Goal: Task Accomplishment & Management: Use online tool/utility

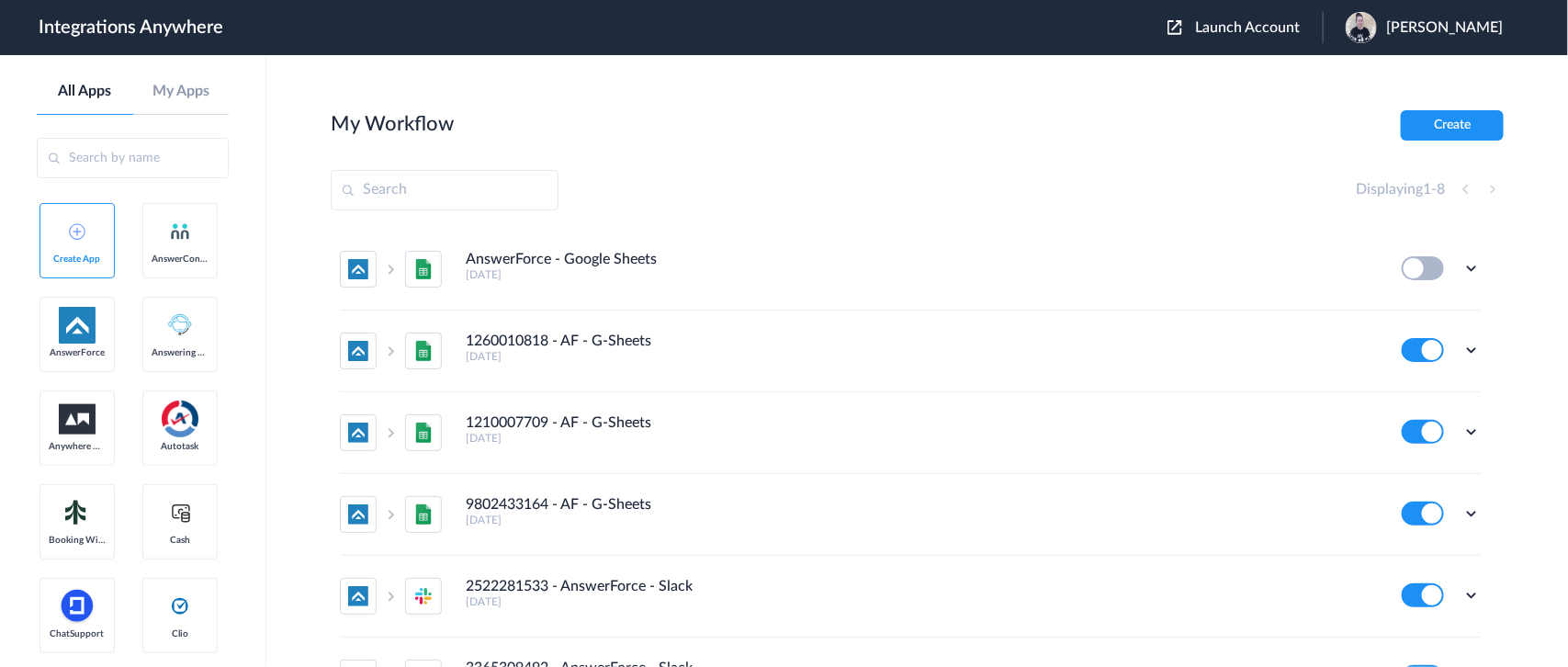
click at [102, 159] on input "text" at bounding box center [132, 157] width 192 height 40
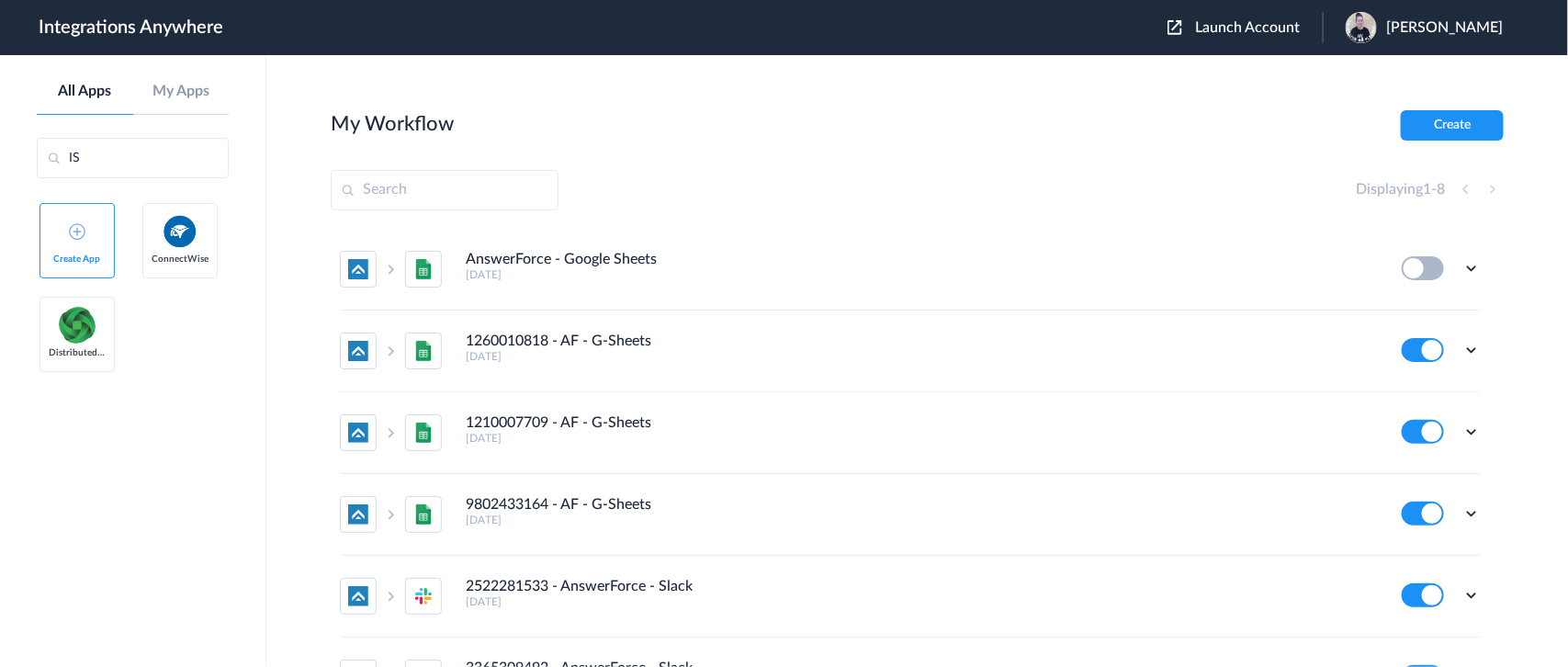
type input "I"
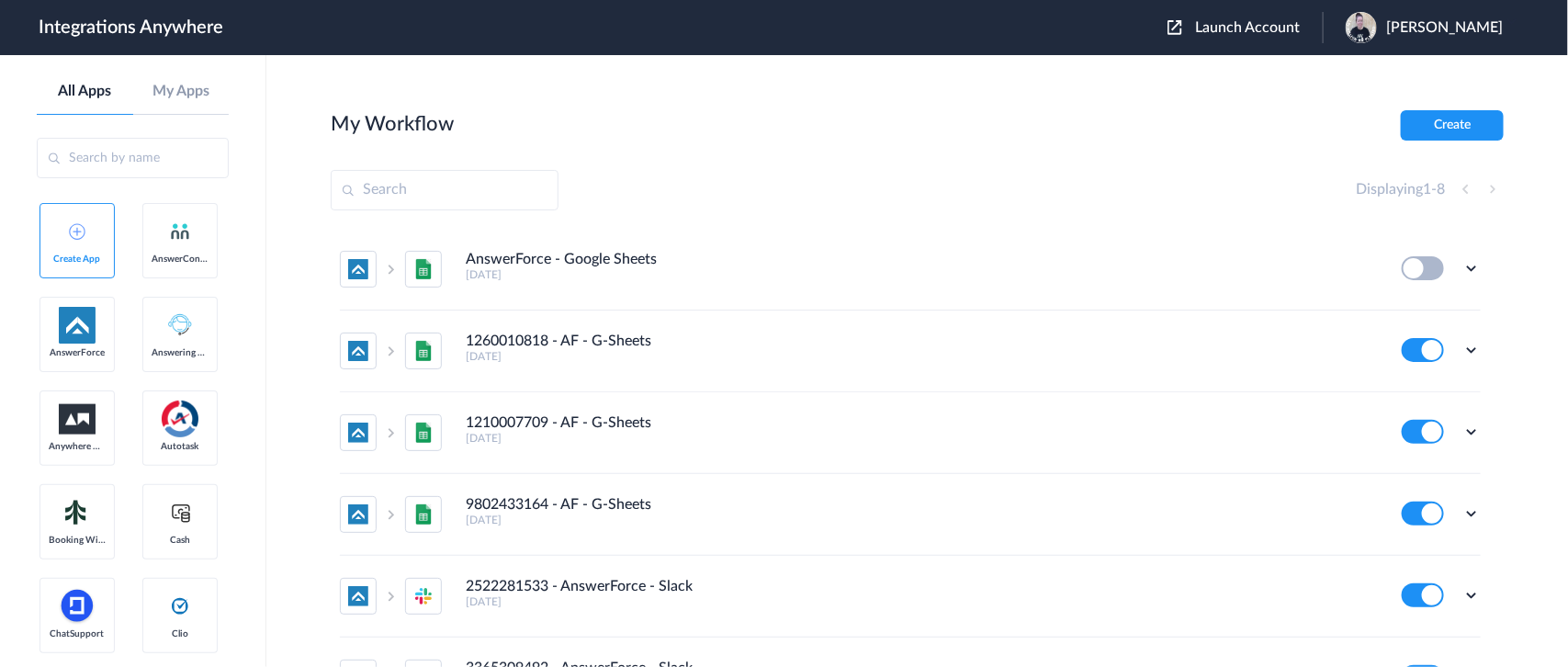
click at [1233, 23] on span "Launch Account" at bounding box center [1248, 28] width 104 height 15
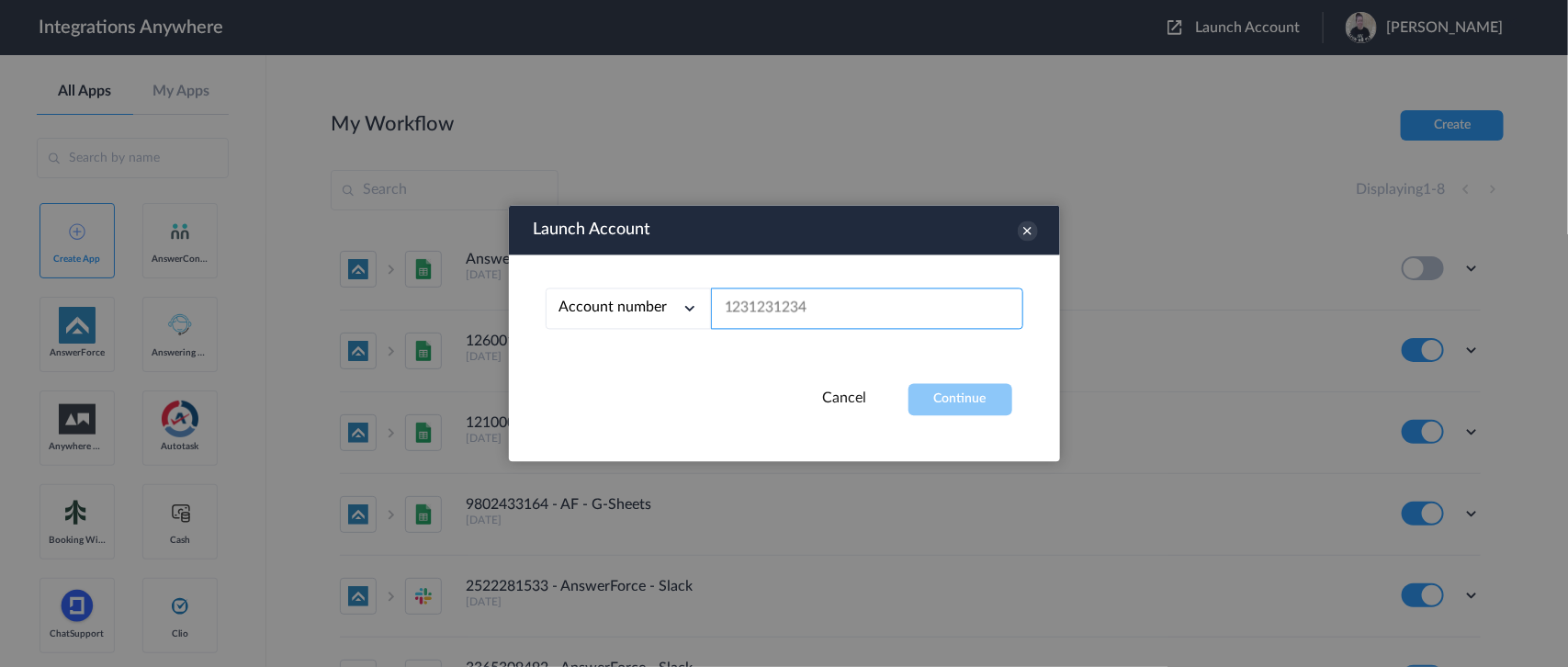
click at [798, 312] on input "text" at bounding box center [866, 309] width 312 height 41
paste input "2142455764"
type input "2142455764"
click at [928, 404] on button "Continue" at bounding box center [960, 400] width 103 height 33
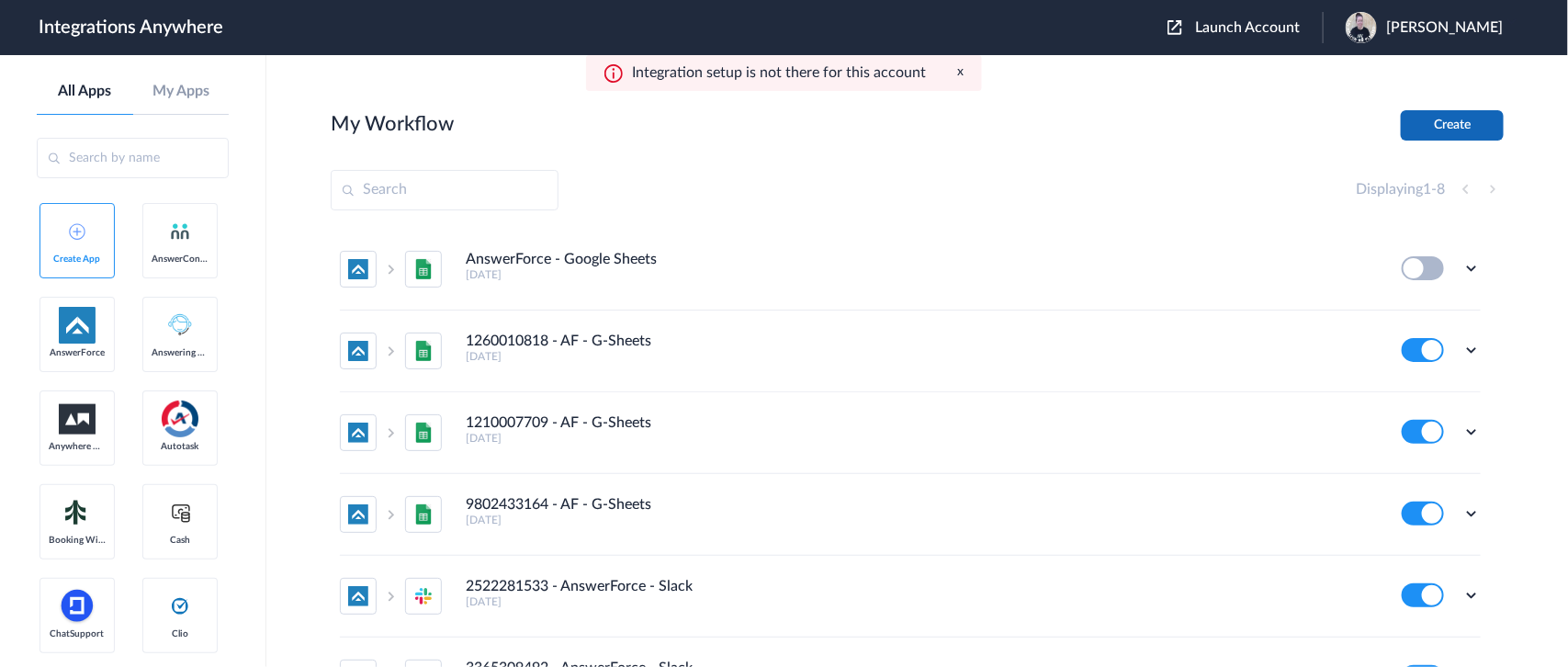
click at [1439, 116] on button "Create" at bounding box center [1452, 125] width 102 height 31
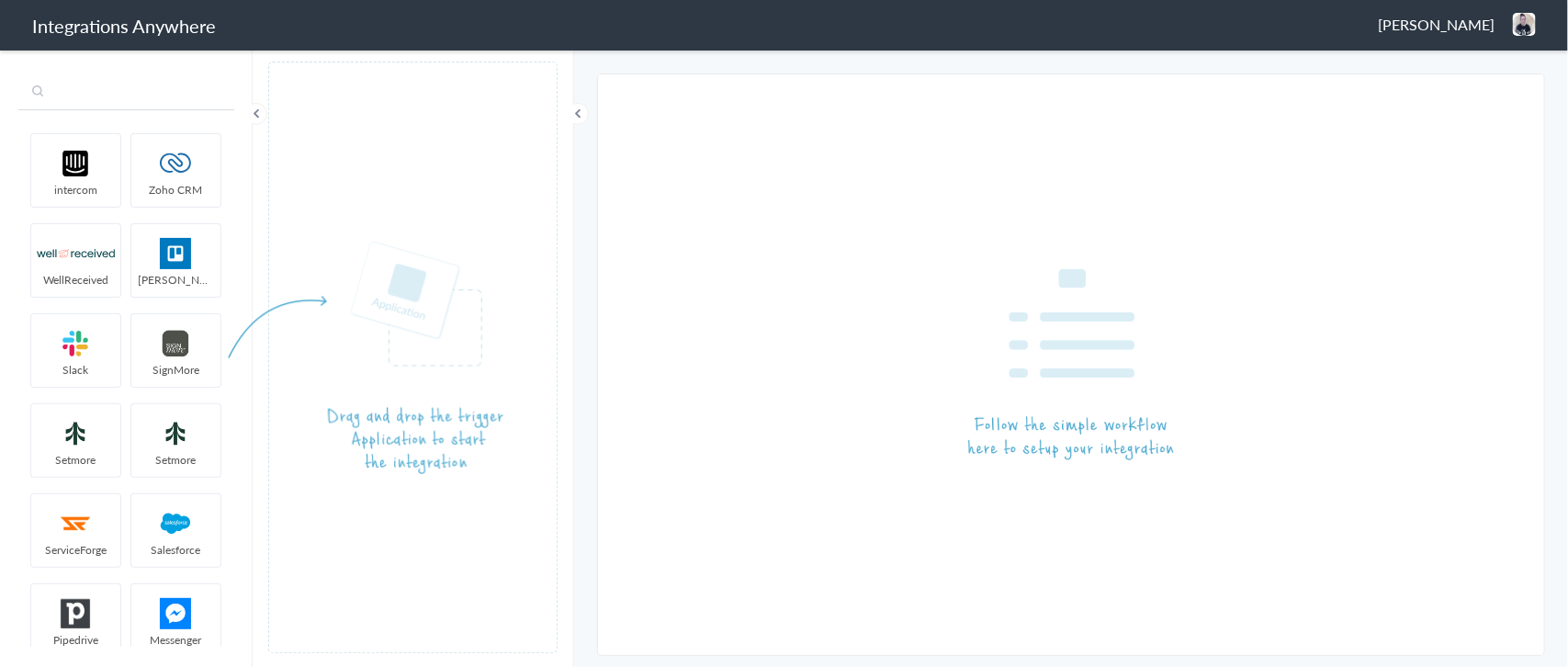
click at [133, 93] on input "text" at bounding box center [127, 92] width 216 height 34
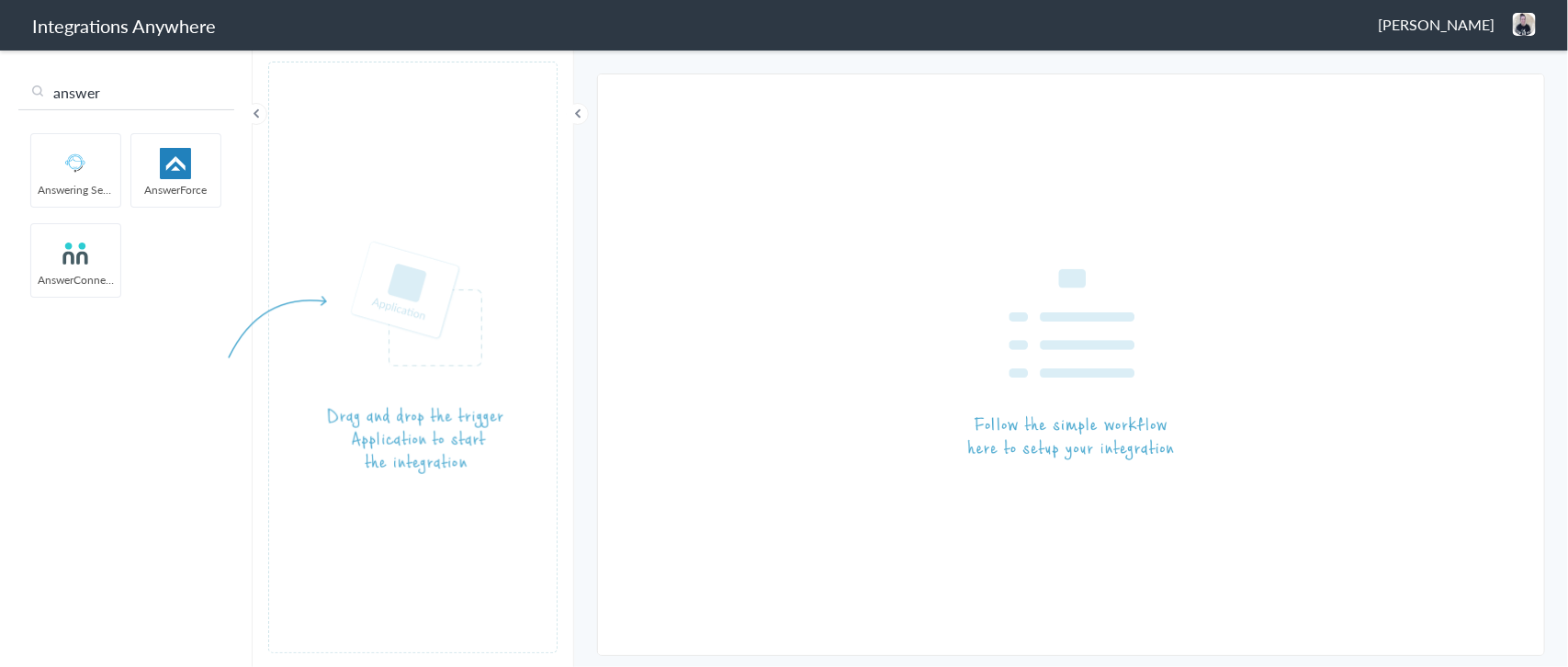
type input "answer"
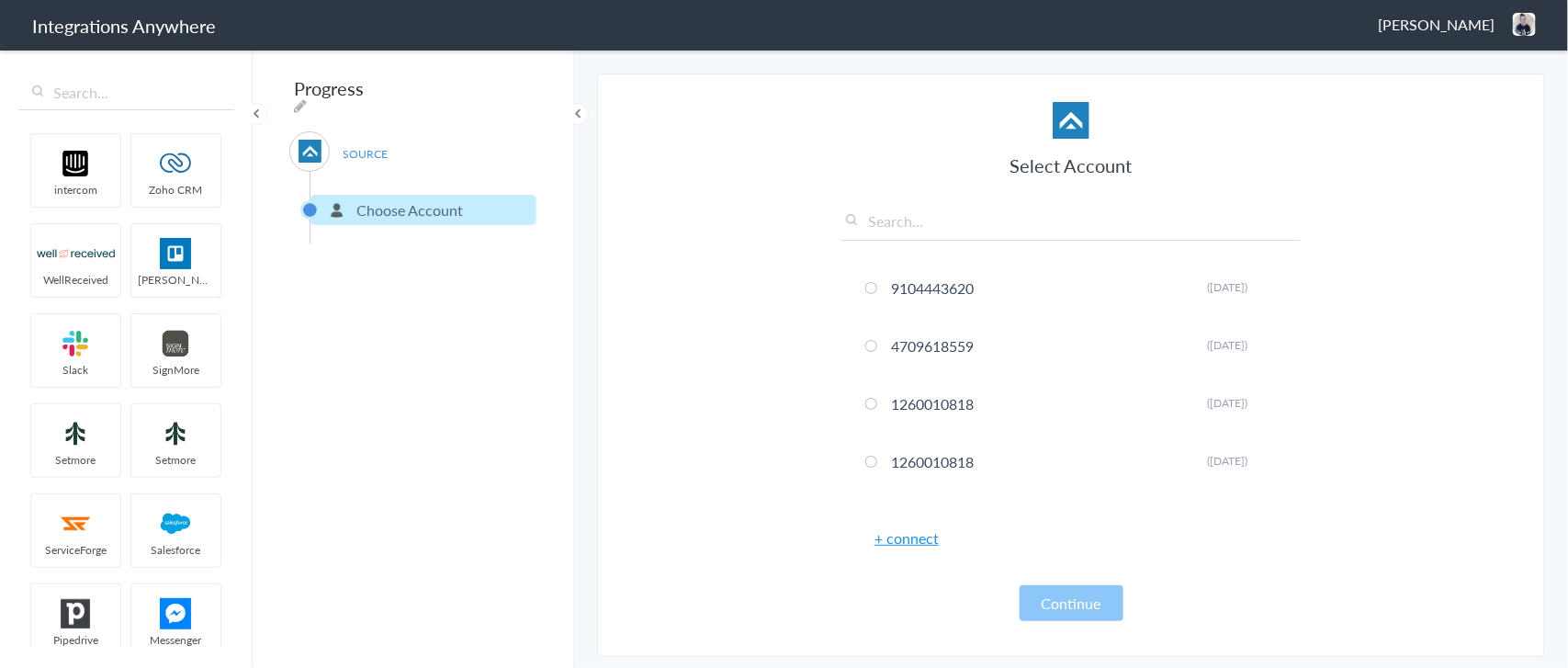
click at [920, 208] on div "Select Account 9104443620 Rename Delete (2 months ago) 4709618559 Rename Delete…" at bounding box center [1070, 361] width 459 height 519
click at [916, 217] on input "text" at bounding box center [1070, 225] width 459 height 31
paste input "2142455764"
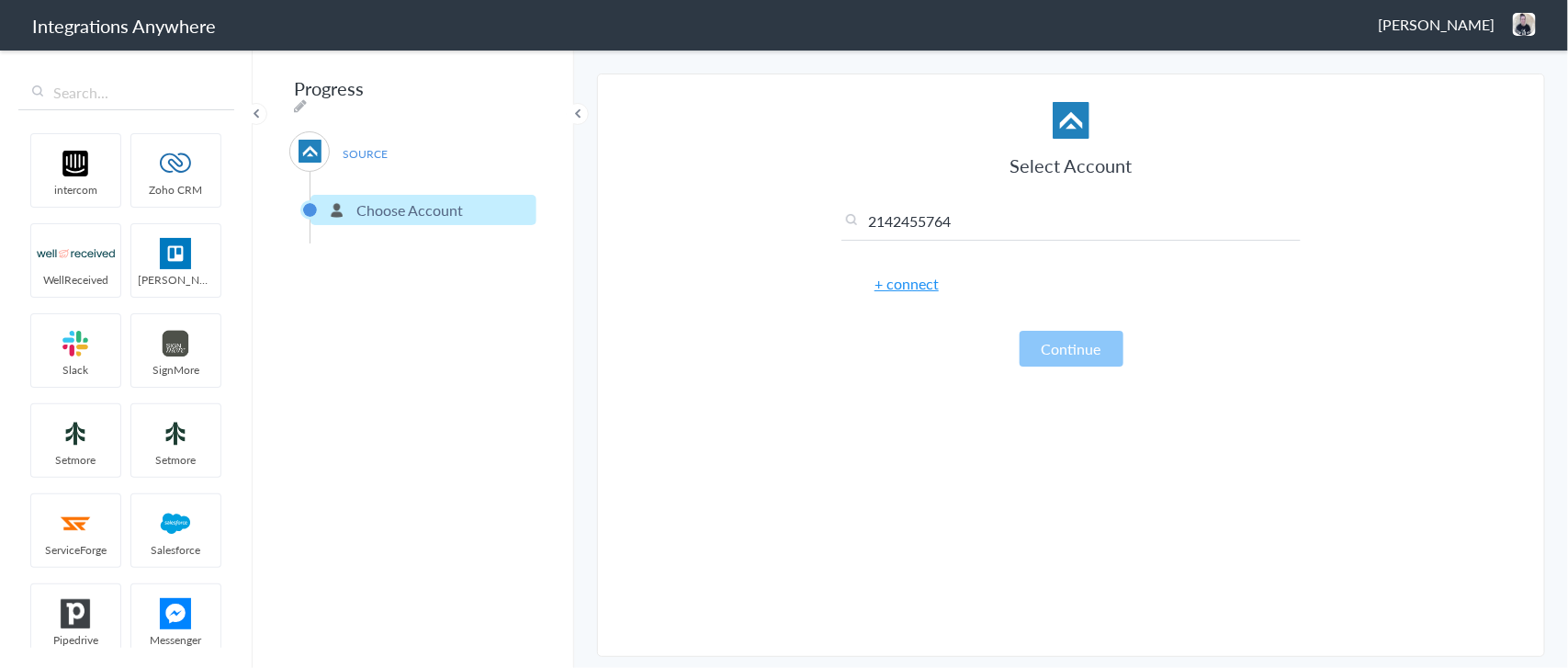
type input "2142455764"
click at [915, 282] on link "+ connect" at bounding box center [907, 283] width 64 height 21
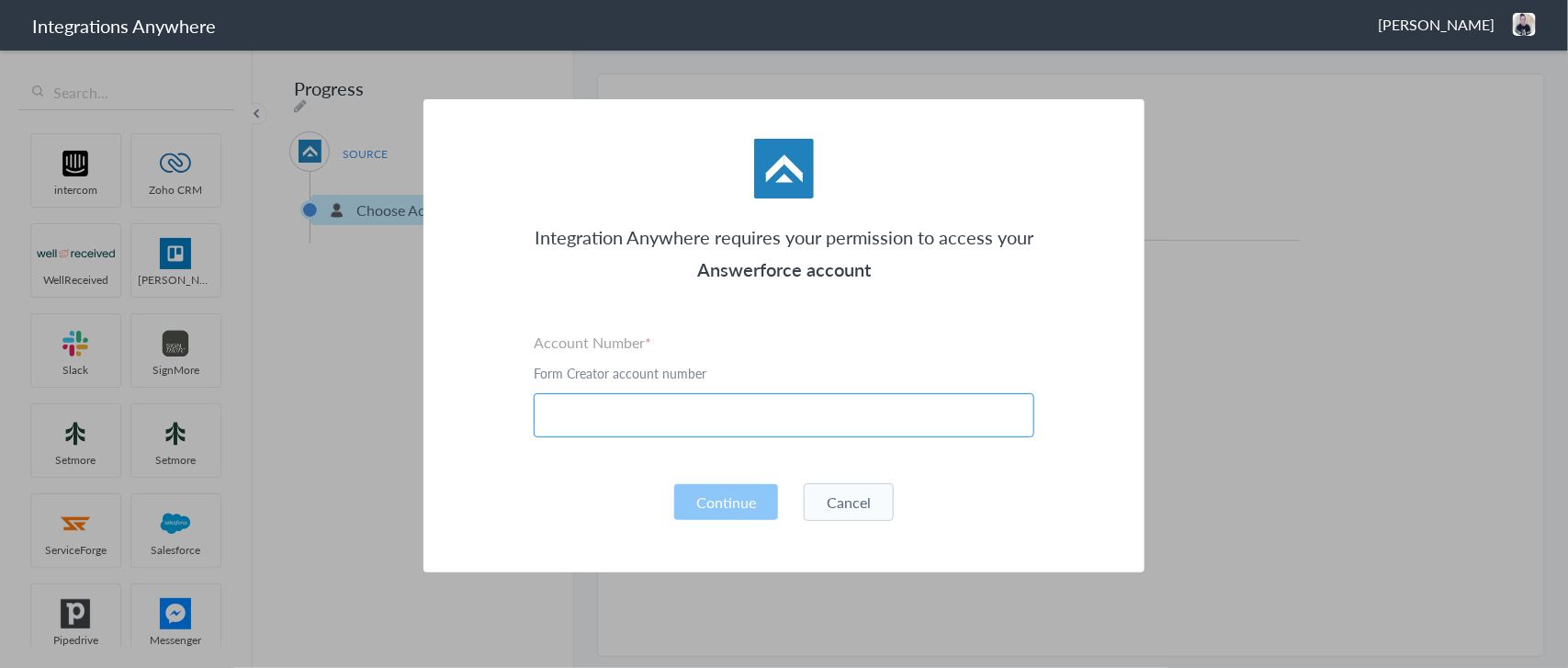
drag, startPoint x: 634, startPoint y: 416, endPoint x: 644, endPoint y: 409, distance: 12.2
click at [634, 416] on input "text" at bounding box center [784, 415] width 500 height 44
paste input "2142455764"
type input "2142455764"
click at [717, 487] on button "Continue" at bounding box center [726, 502] width 103 height 35
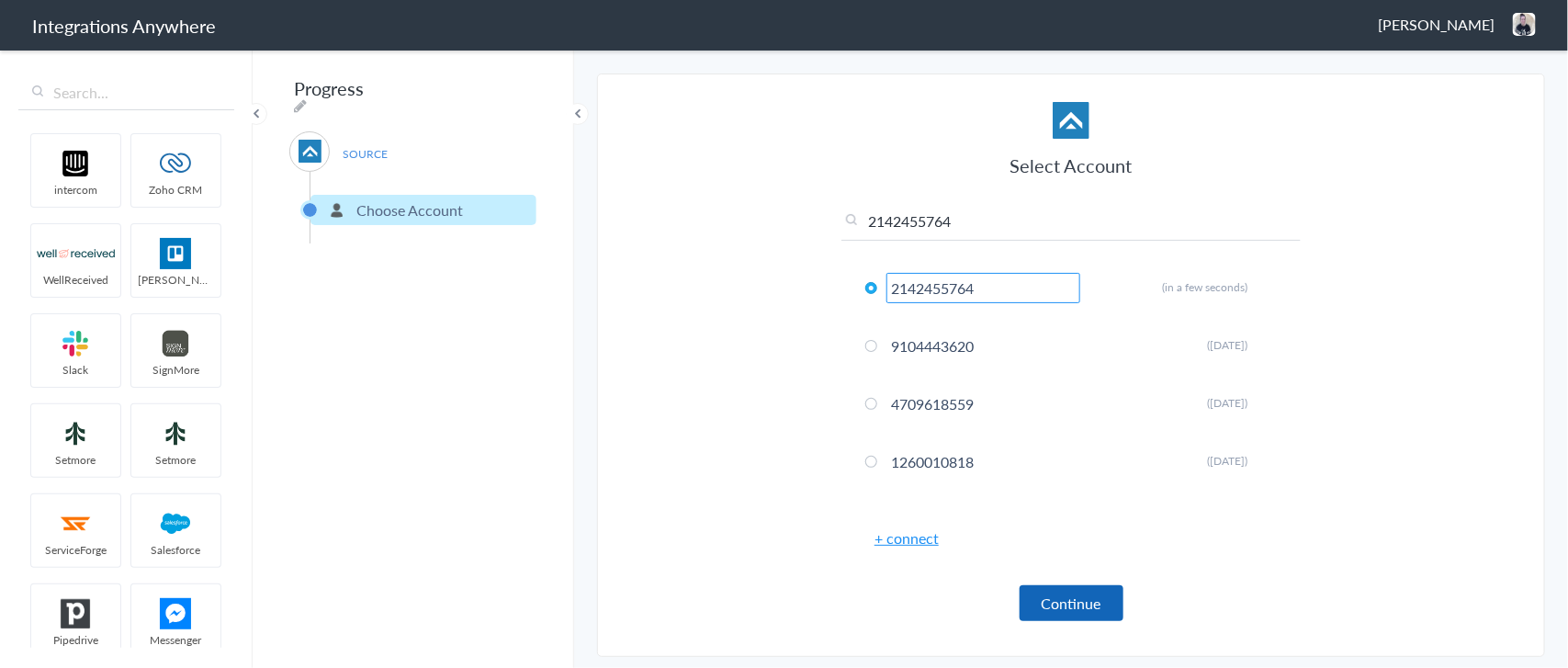
click at [1076, 603] on button "Continue" at bounding box center [1070, 603] width 103 height 35
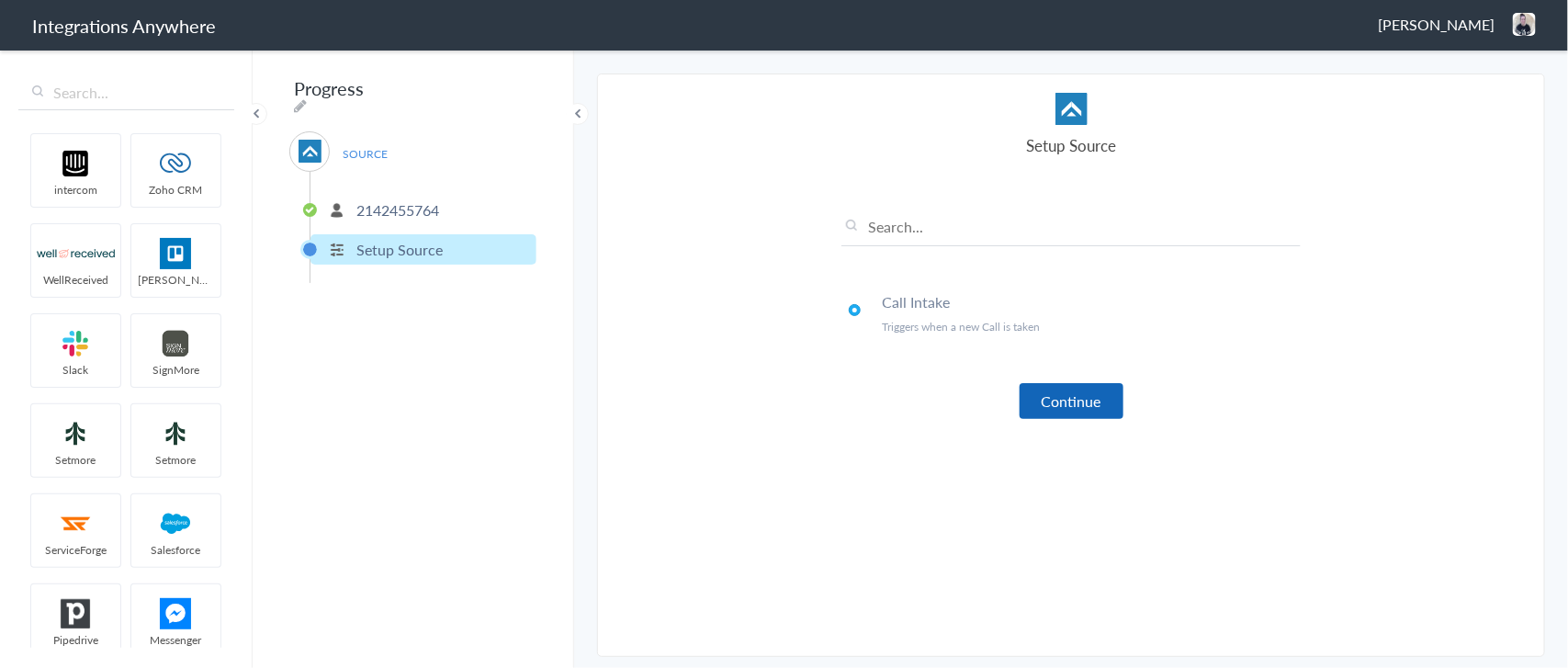
click at [1048, 405] on button "Continue" at bounding box center [1070, 401] width 103 height 35
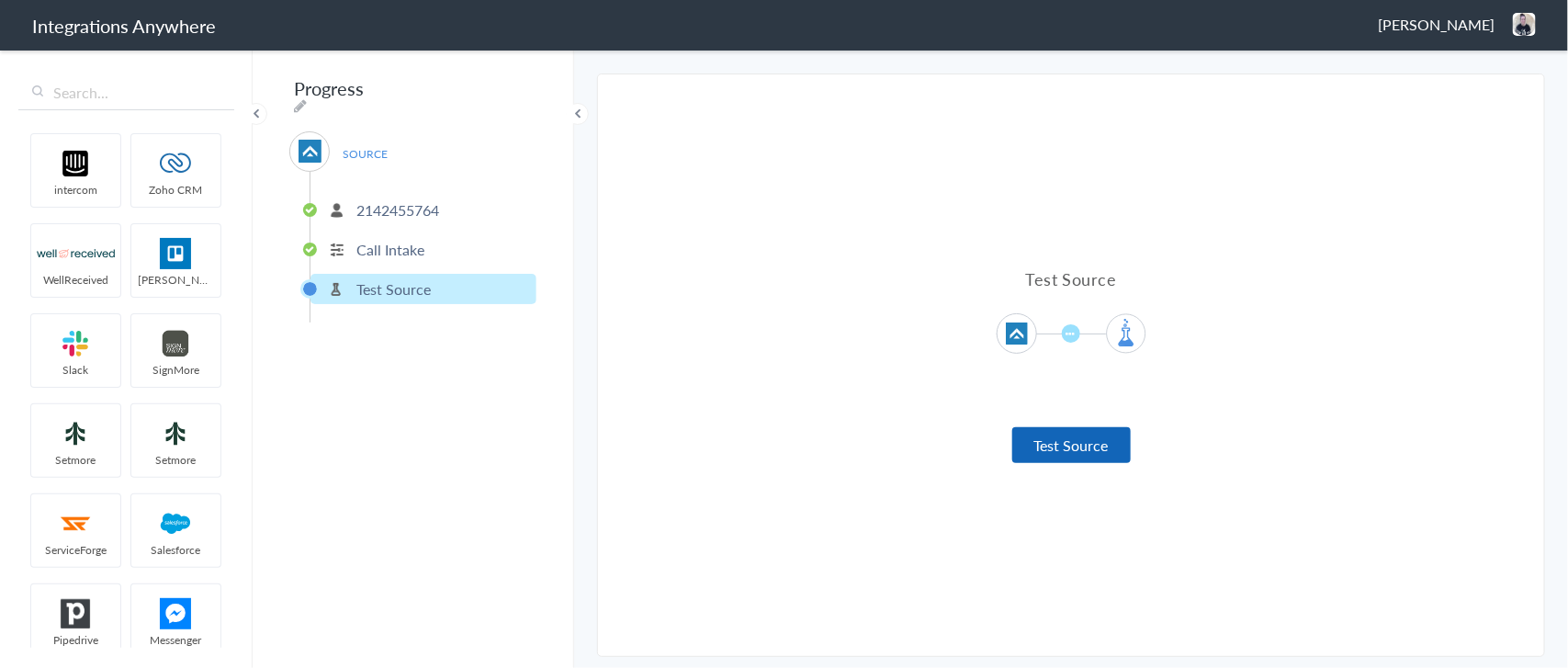
click at [1031, 445] on button "Test Source" at bounding box center [1070, 444] width 118 height 35
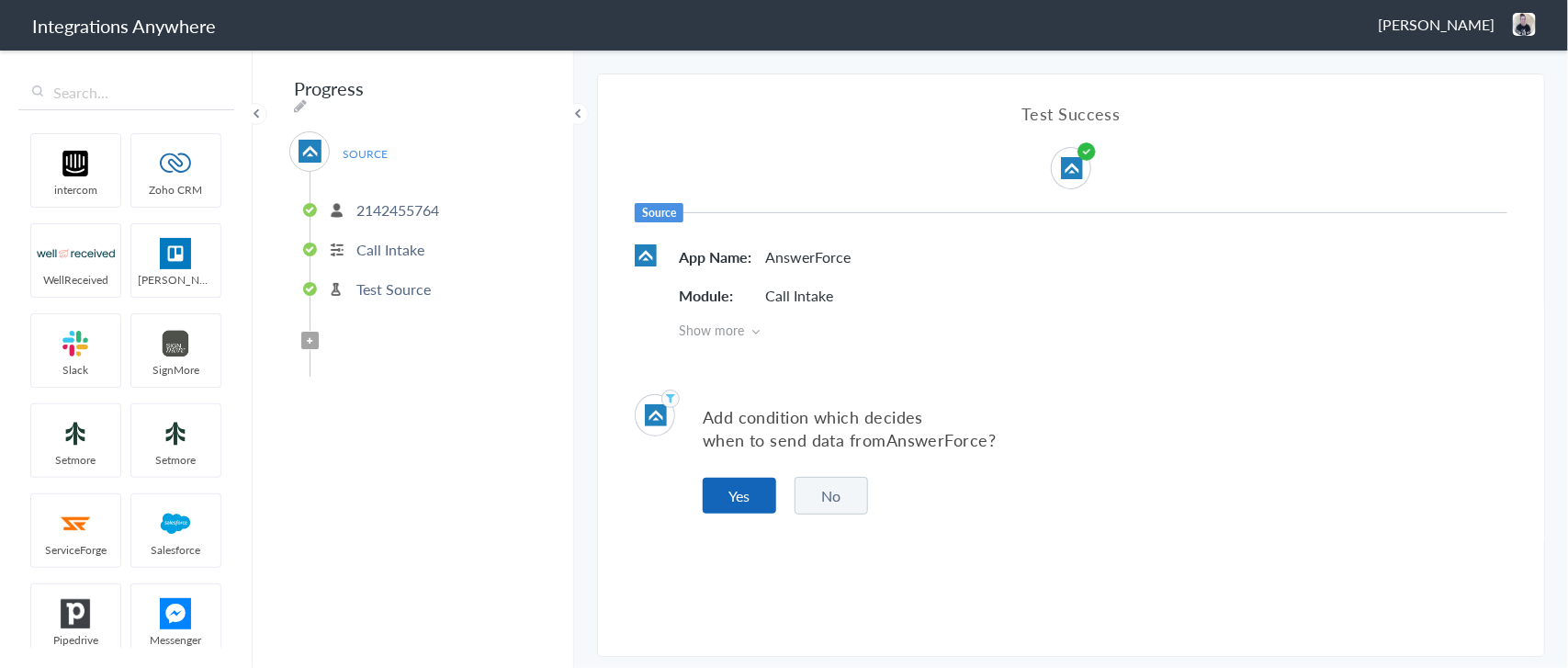
click at [732, 486] on button "Yes" at bounding box center [739, 496] width 74 height 35
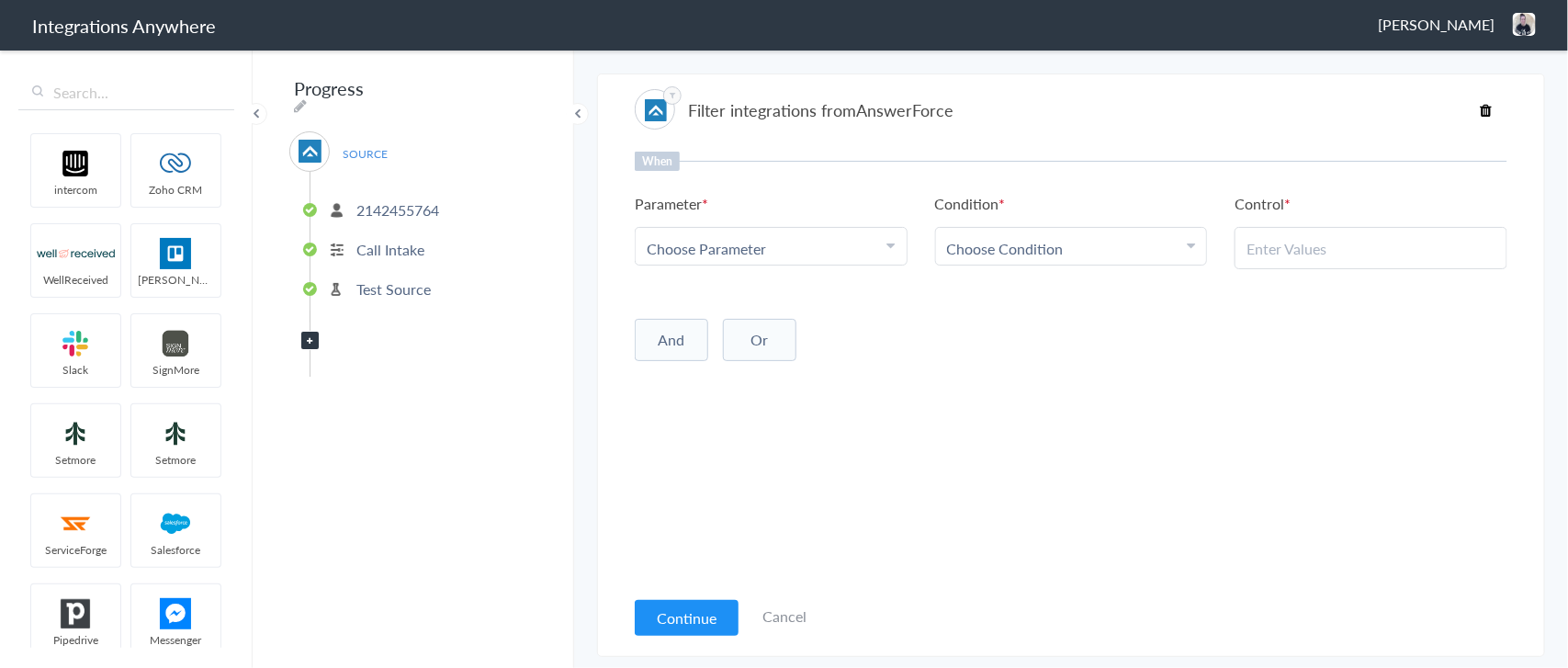
click at [819, 240] on div "Choose Parameter" at bounding box center [770, 248] width 249 height 21
click at [709, 300] on input "text" at bounding box center [770, 299] width 271 height 39
type input "call"
click at [695, 287] on link "Call Closing Note" at bounding box center [770, 289] width 271 height 39
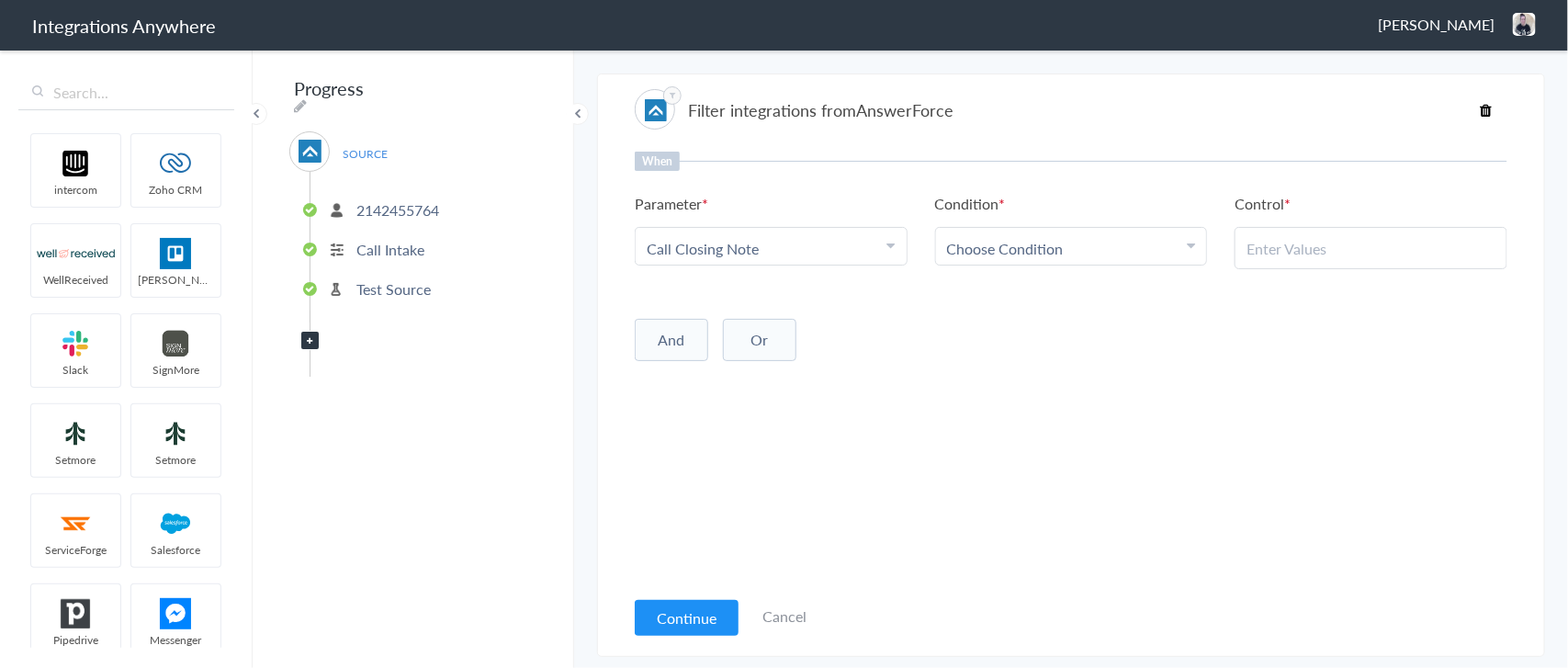
click at [989, 244] on span "Choose Condition" at bounding box center [1004, 248] width 116 height 21
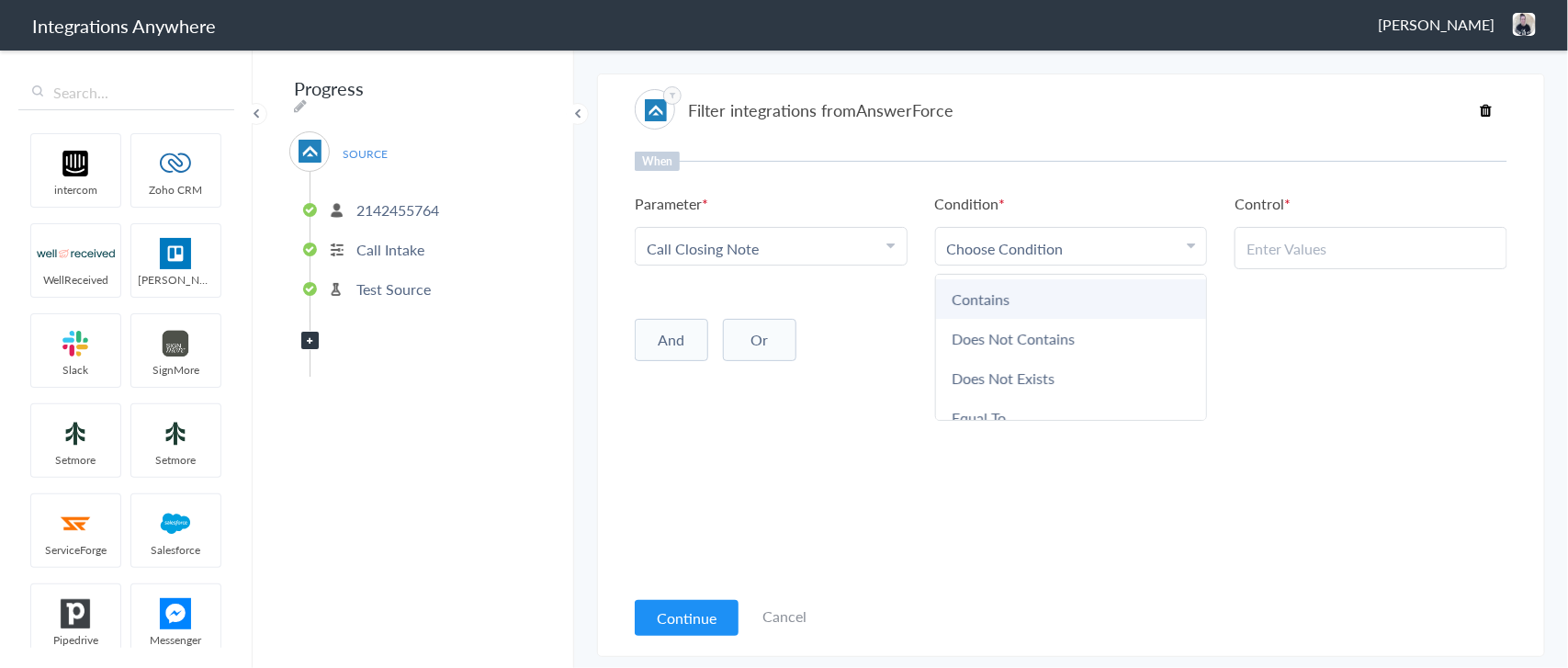
scroll to position [93, 0]
click at [1015, 326] on link "Does Not Exists" at bounding box center [1071, 324] width 271 height 39
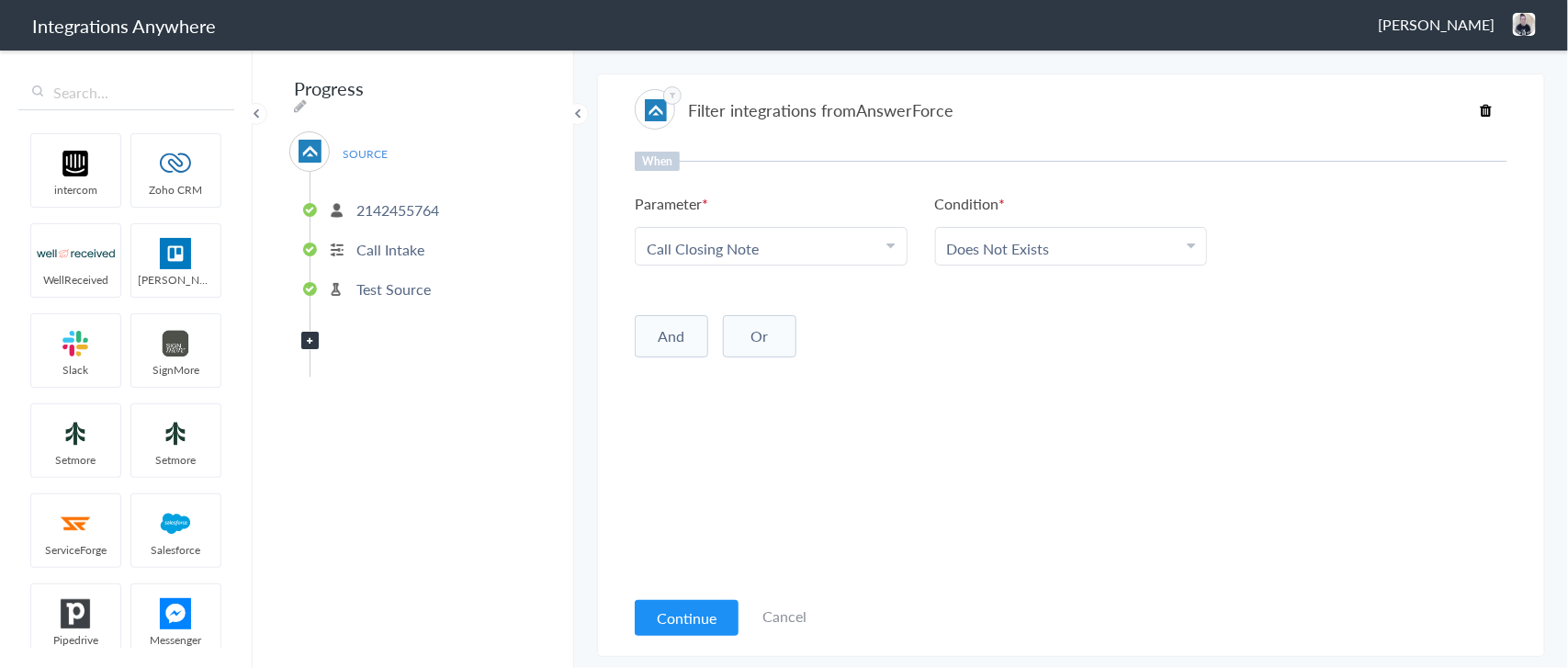
click at [742, 322] on button "Or" at bounding box center [759, 335] width 74 height 42
click at [884, 369] on div "Choose Parameter" at bounding box center [770, 374] width 249 height 21
drag, startPoint x: 719, startPoint y: 424, endPoint x: 735, endPoint y: 419, distance: 16.8
click at [719, 424] on input "text" at bounding box center [770, 425] width 271 height 39
paste input "Sales Call/Solicitor Or Seeking Employment?"
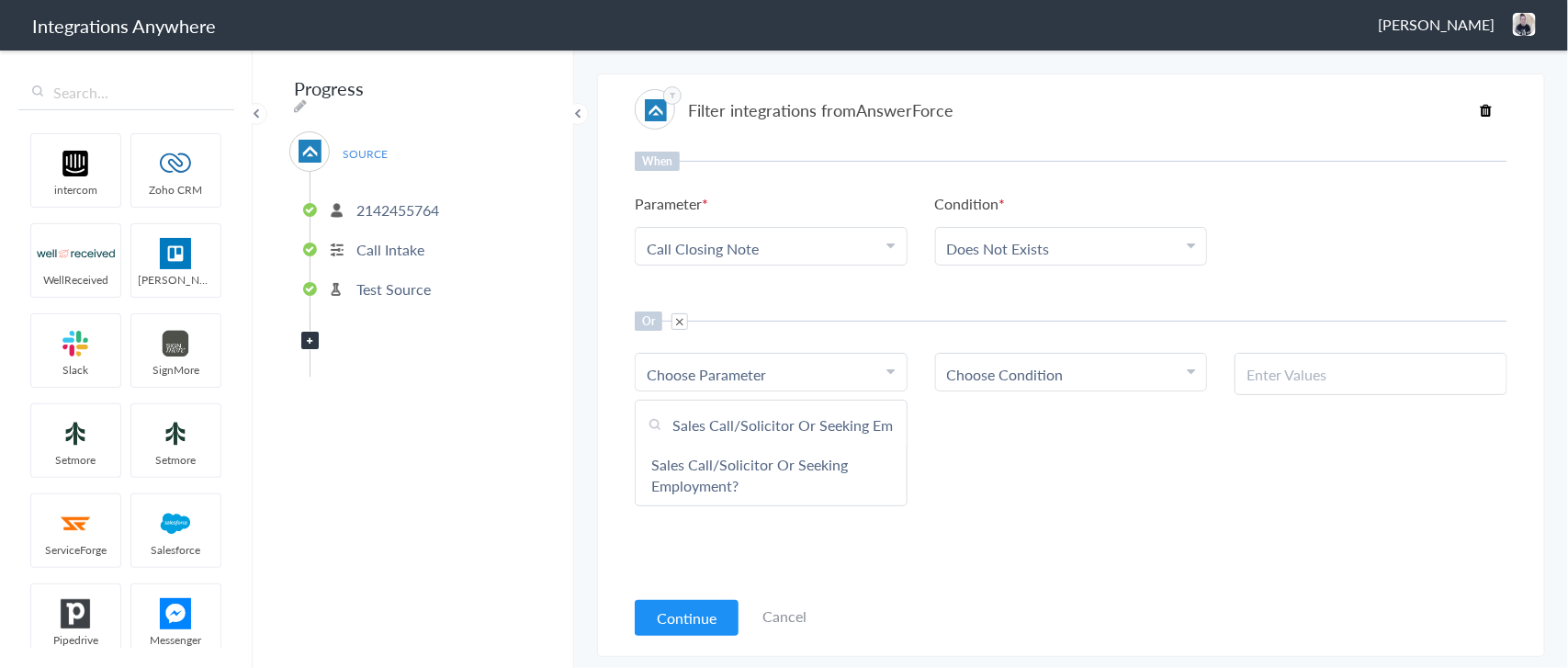
scroll to position [0, 71]
type input "Sales Call/Solicitor Or Seeking Employment?"
click at [745, 459] on link "Sales Call/Solicitor Or Seeking Employment?" at bounding box center [770, 474] width 271 height 61
click at [1005, 369] on span "Choose Condition" at bounding box center [1004, 374] width 116 height 21
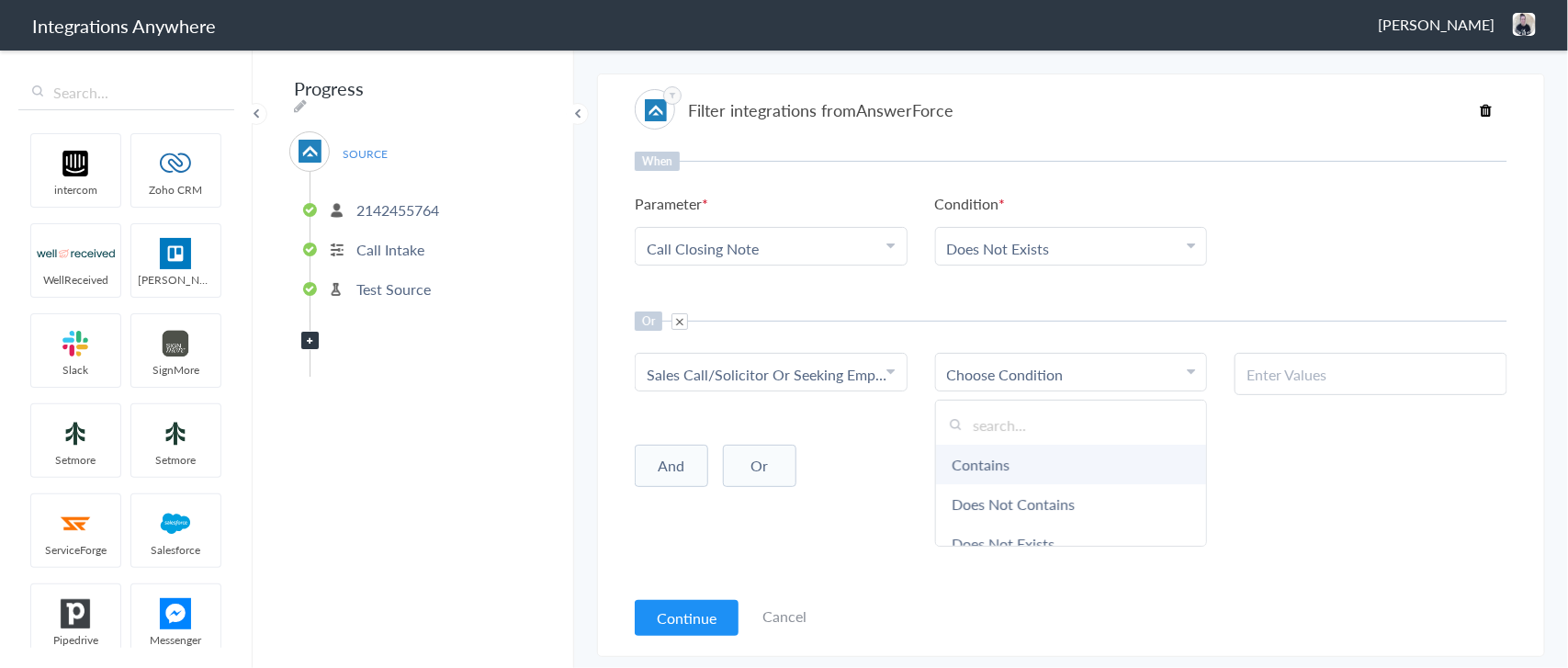
click at [1004, 462] on link "Contains" at bounding box center [1071, 464] width 271 height 39
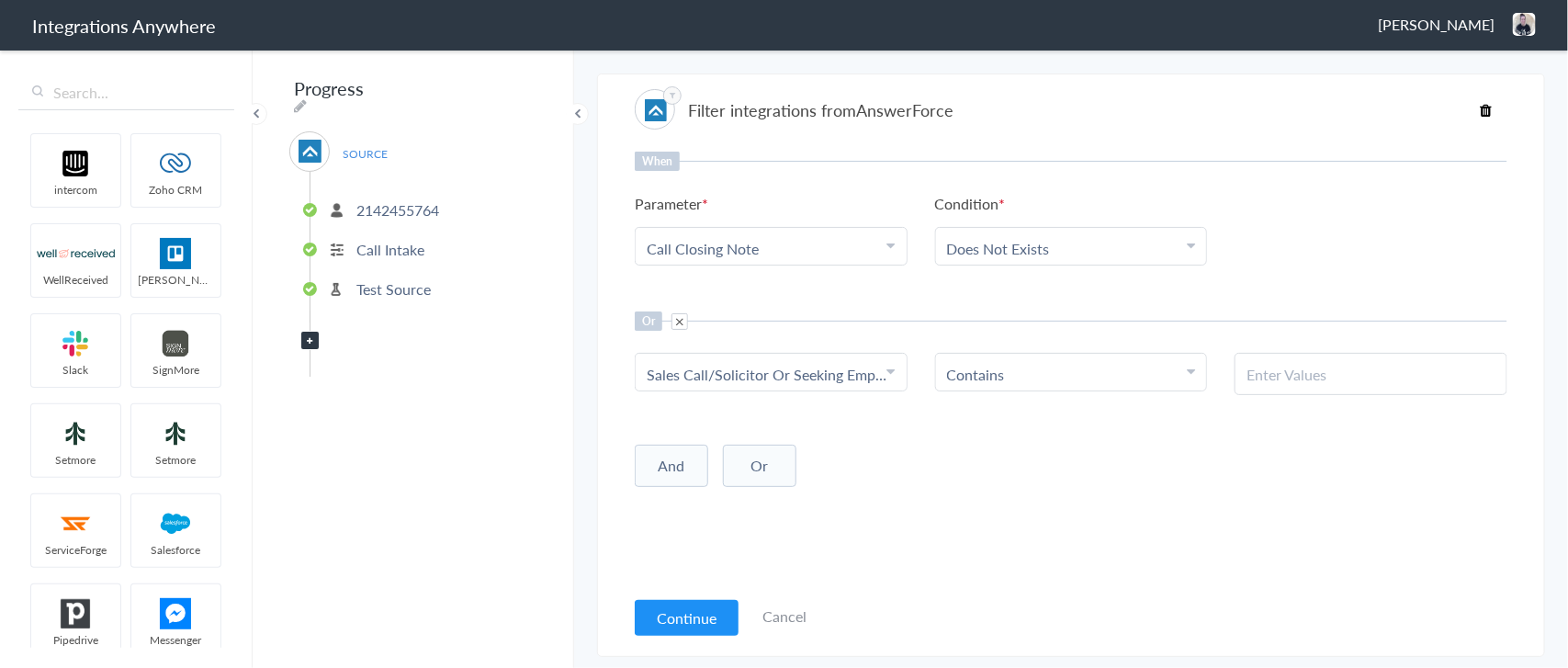
click at [1255, 363] on input "text" at bounding box center [1370, 374] width 249 height 21
paste input "Yes"
type input "Yes"
click at [832, 243] on li "Call Closing Note" at bounding box center [767, 248] width 240 height 21
click at [729, 304] on input "text" at bounding box center [770, 299] width 271 height 39
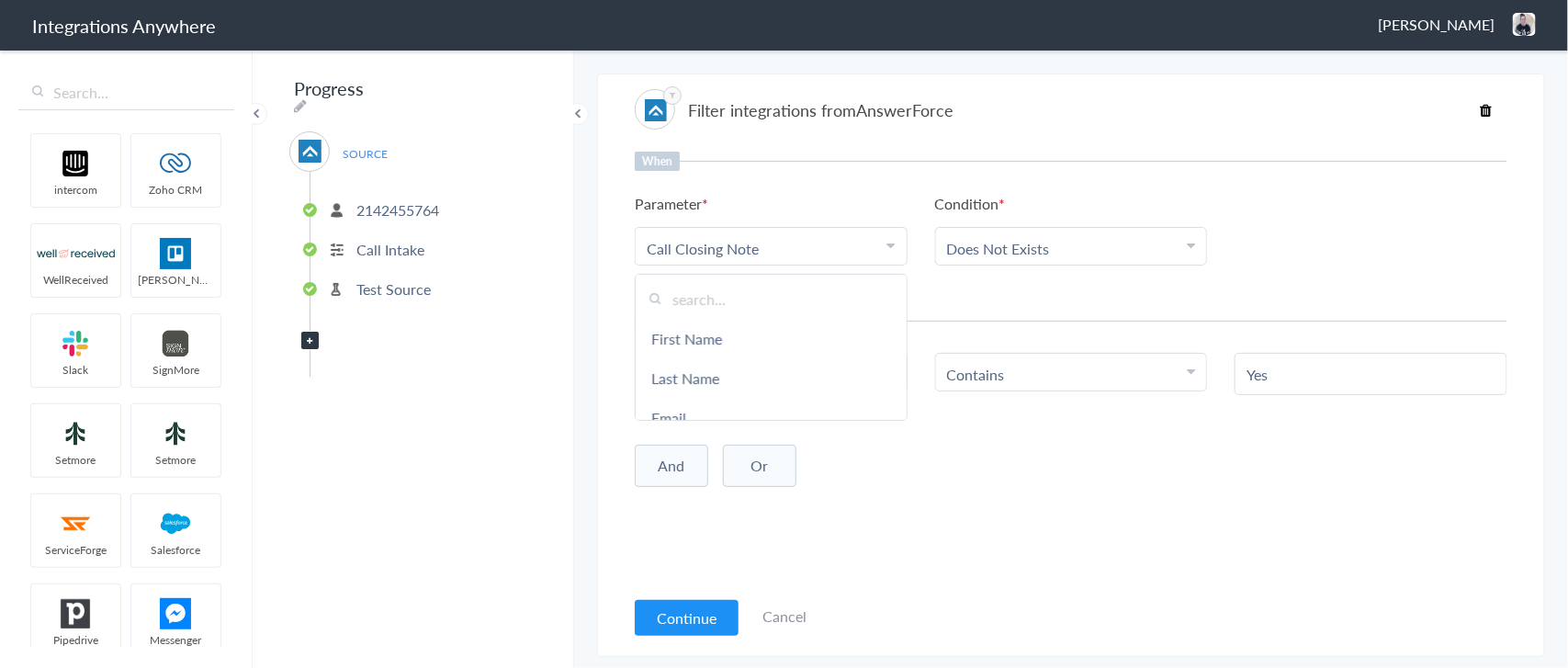
paste input "Schedule Service"
type input "Schedule Service"
click at [979, 278] on div "When Parameter Choose Parameter Call Closing Note Schedule Service First Name L…" at bounding box center [1070, 369] width 873 height 434
click at [874, 251] on li "Call Closing Note" at bounding box center [767, 248] width 240 height 21
click at [756, 293] on input "text" at bounding box center [770, 299] width 271 height 39
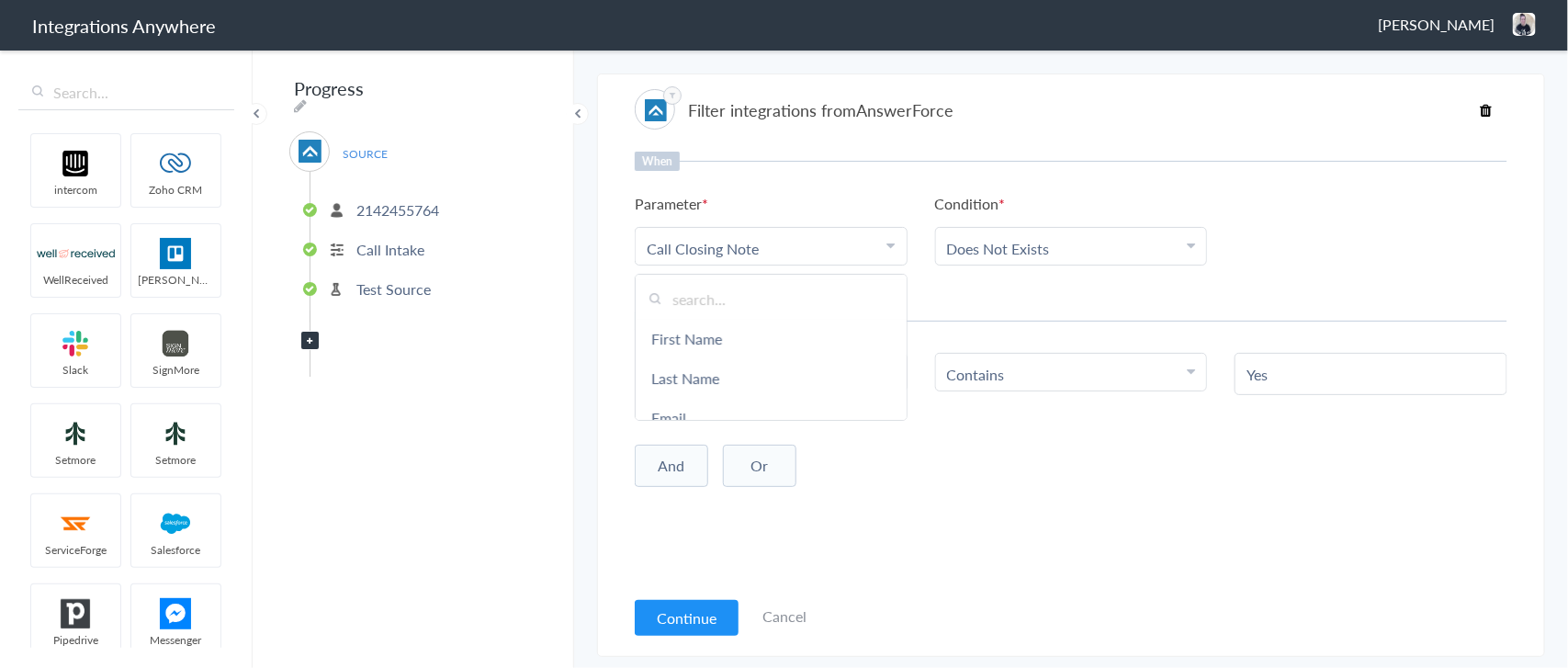
paste input "Schedule Service"
type input "Schedule Service"
click at [783, 296] on input "Schedule Service" at bounding box center [770, 299] width 271 height 39
drag, startPoint x: 795, startPoint y: 296, endPoint x: 599, endPoint y: 312, distance: 196.7
click at [599, 312] on section "Filter integrations from AnswerForce When Parameter Choose Parameter Call Closi…" at bounding box center [1070, 365] width 948 height 583
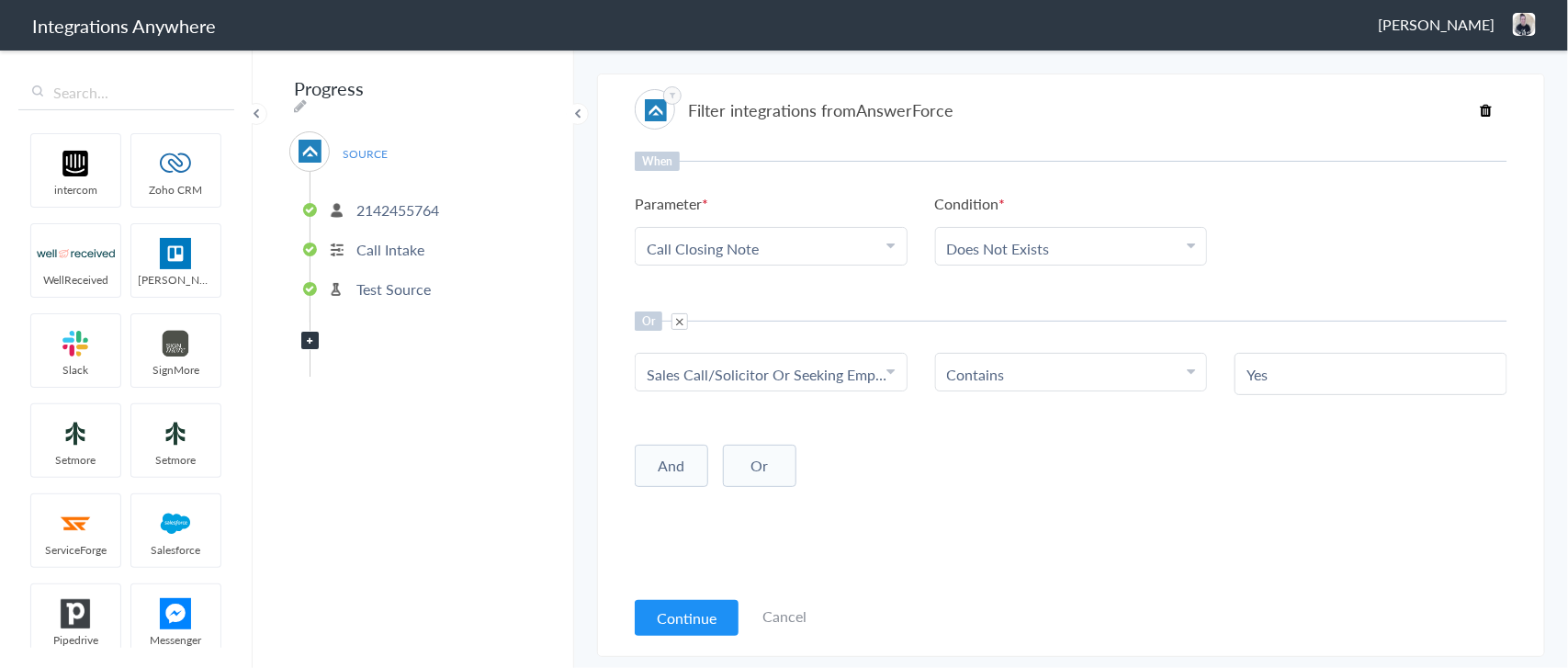
click at [806, 244] on li "Call Closing Note" at bounding box center [767, 248] width 240 height 21
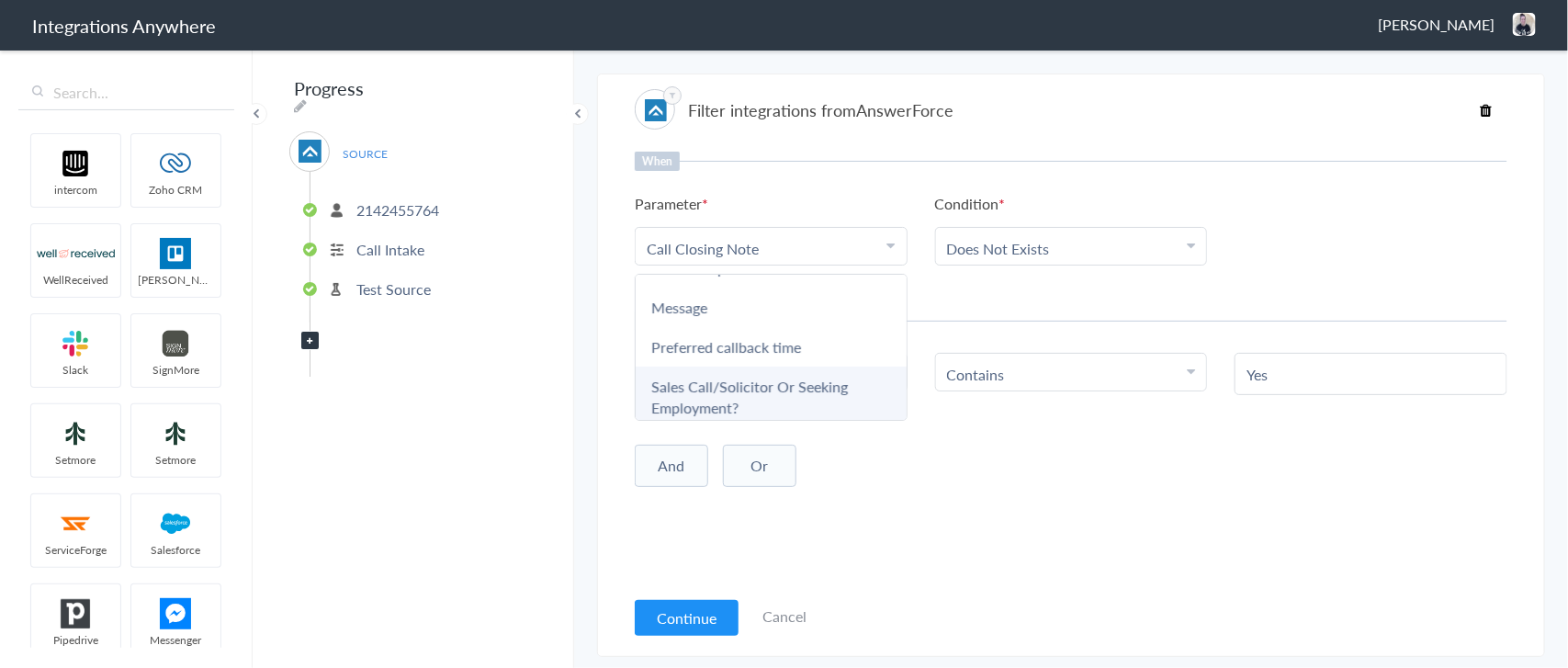
click at [713, 379] on link "Sales Call/Solicitor Or Seeking Employment?" at bounding box center [770, 396] width 271 height 61
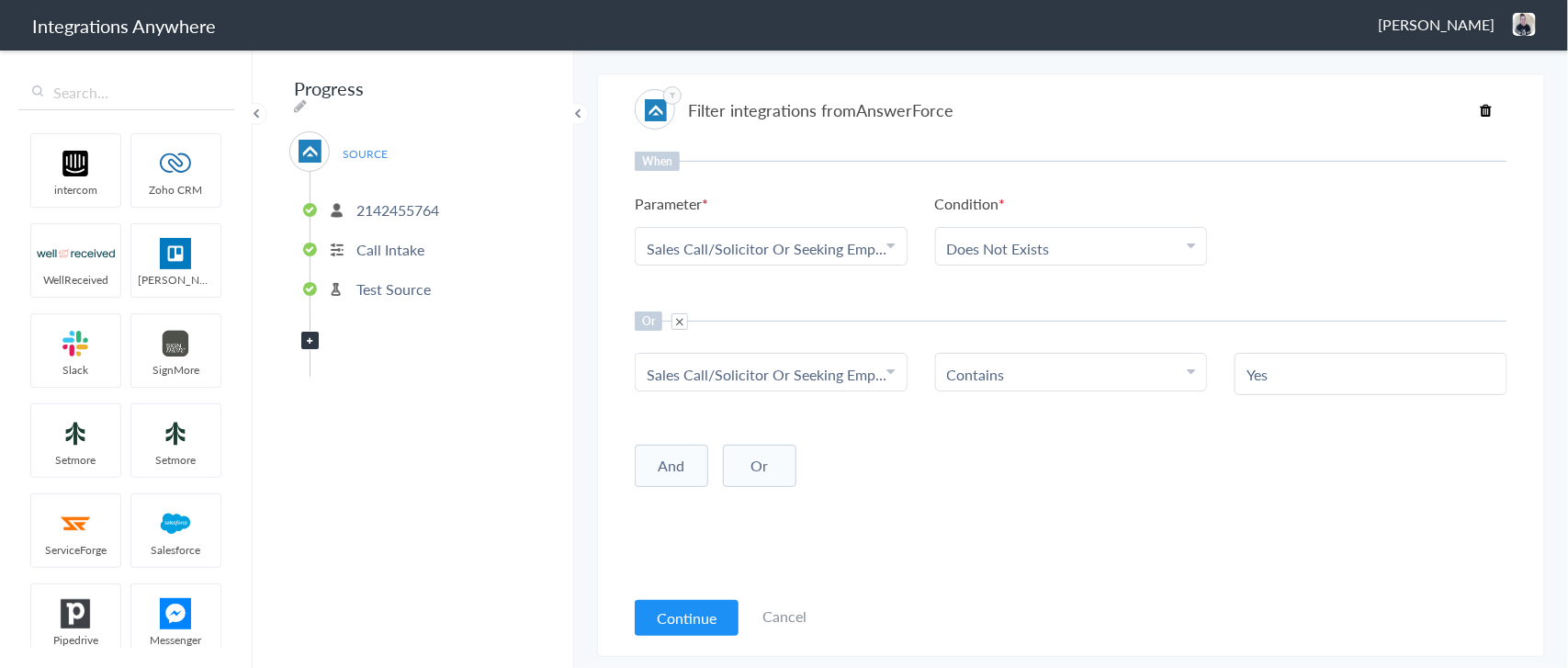
click at [1008, 246] on link "Does Not Exists" at bounding box center [998, 248] width 102 height 21
click at [975, 398] on link "Exists" at bounding box center [1071, 403] width 271 height 39
click at [846, 373] on link "Sales Call/Solicitor Or Seeking Employment?" at bounding box center [790, 374] width 288 height 21
click at [795, 248] on link "Sales Call/Solicitor Or Seeking Employment?" at bounding box center [790, 248] width 288 height 21
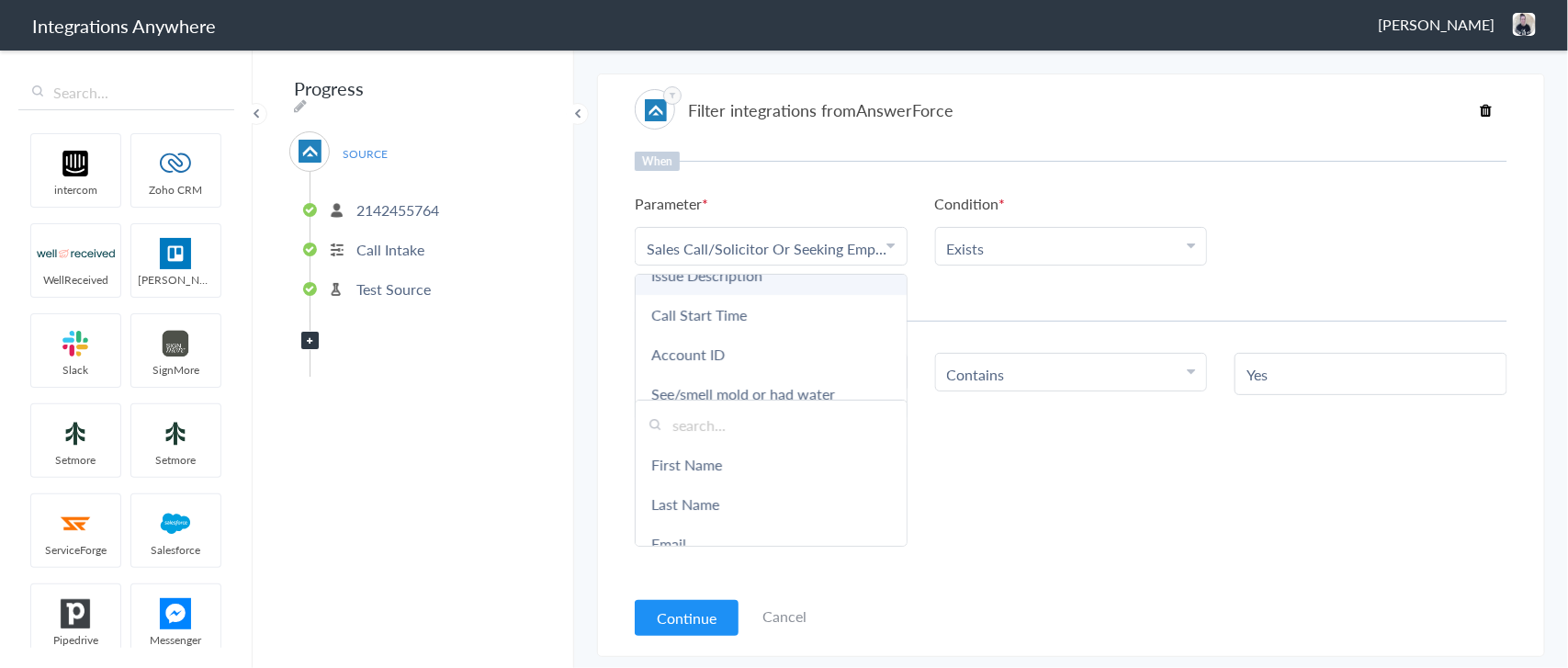
scroll to position [688, 0]
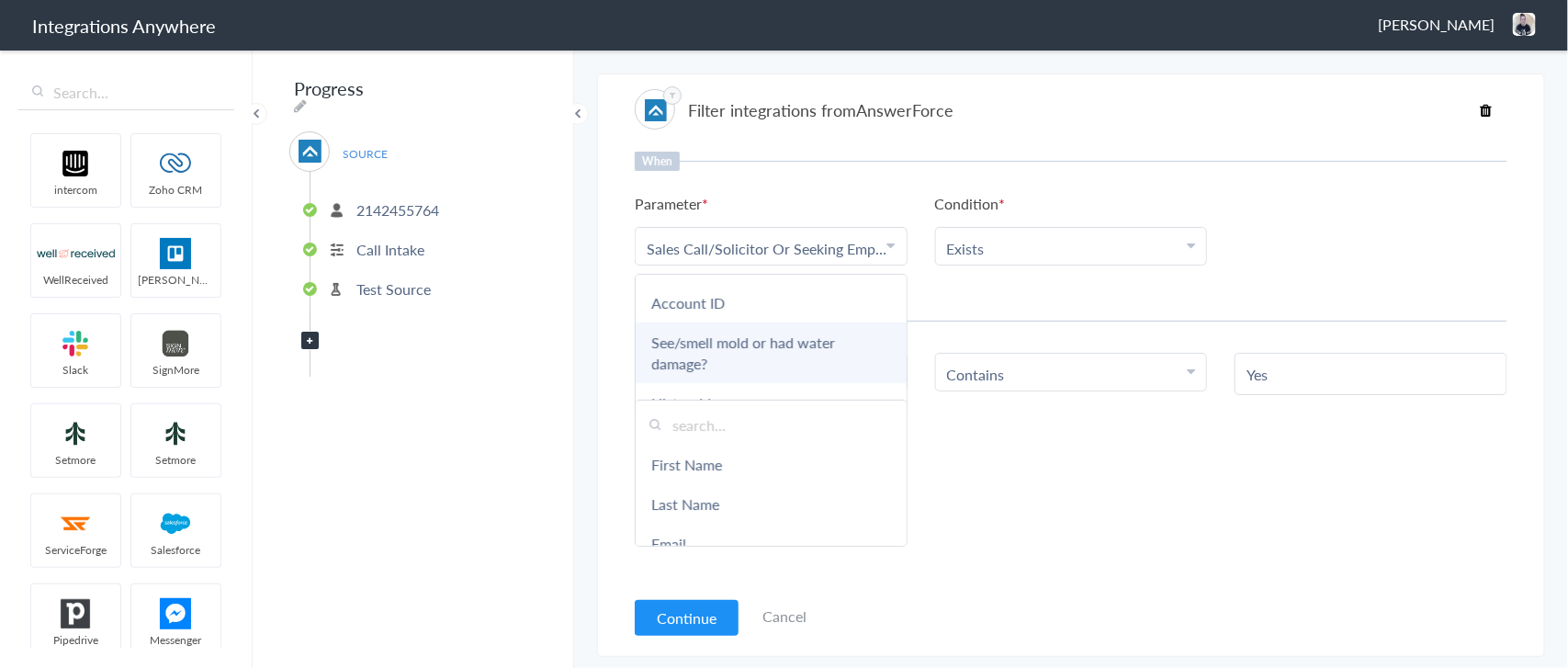
click at [785, 331] on link "See/smell mold or had water damage?" at bounding box center [770, 352] width 271 height 61
click at [759, 248] on link "See/smell mold or had water damage?" at bounding box center [768, 248] width 243 height 21
click at [1029, 295] on div "When Parameter Choose Parameter See/smell mold or had water damage? First Name …" at bounding box center [1070, 369] width 873 height 434
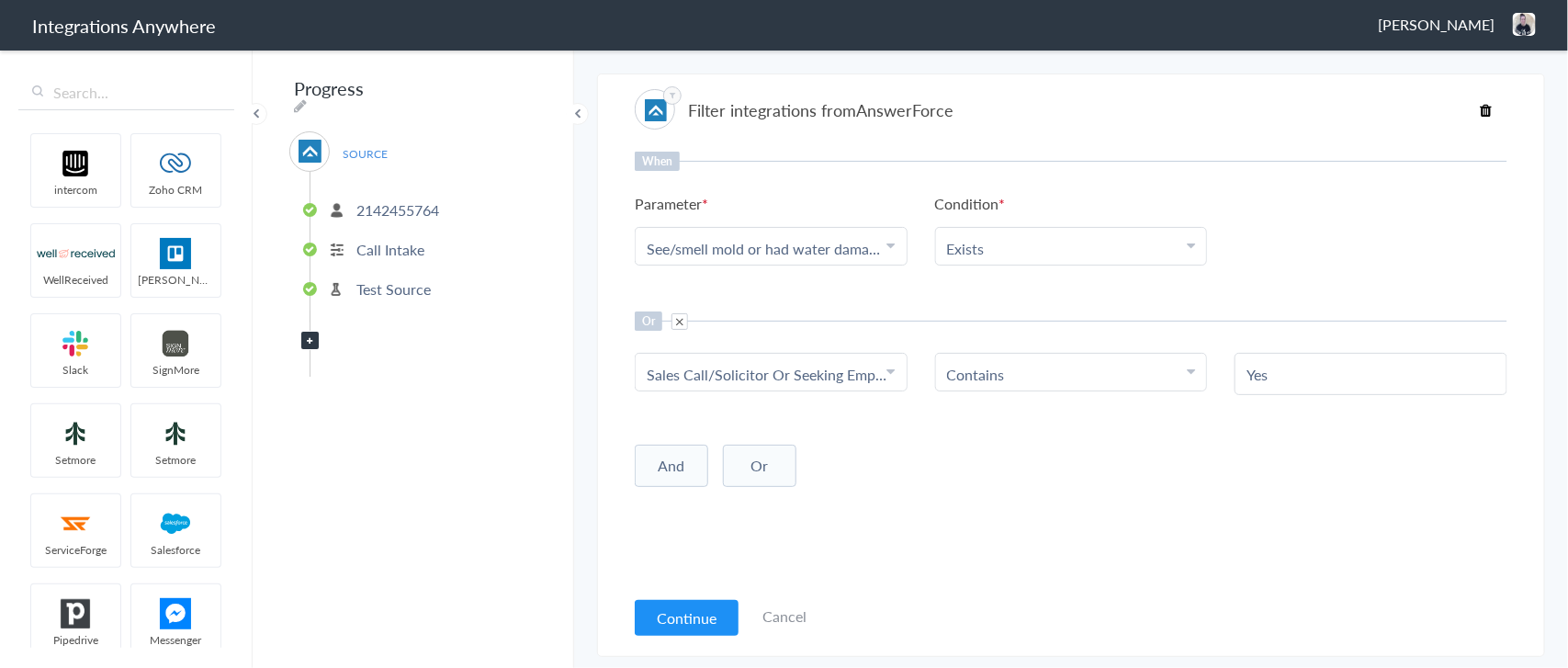
click at [763, 358] on link "Choose Parameter Sales Call/Solicitor Or Seeking Employment?" at bounding box center [770, 372] width 271 height 36
click at [708, 459] on link "Call Type" at bounding box center [770, 476] width 271 height 39
click at [974, 379] on link "Contains" at bounding box center [975, 374] width 58 height 21
click at [1016, 500] on link "Does Not Contains" at bounding box center [1071, 504] width 271 height 39
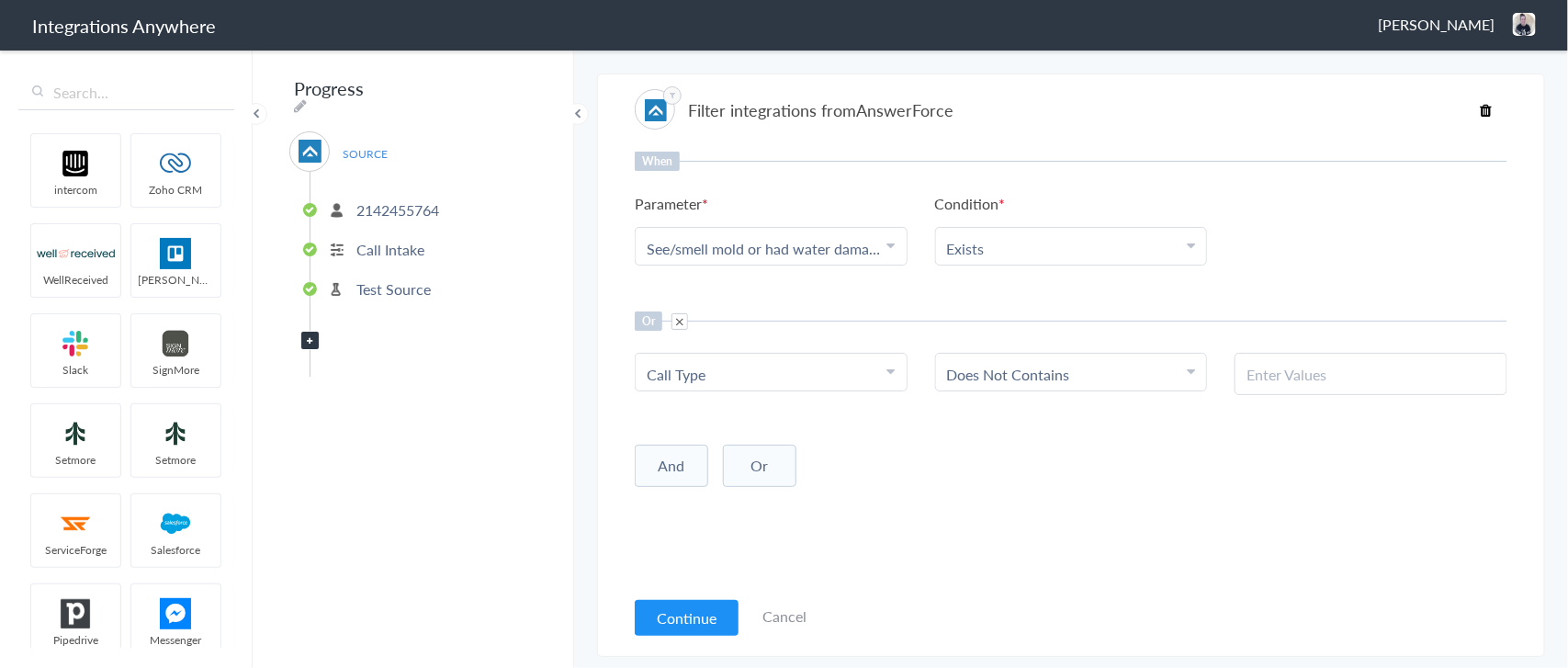
click at [1264, 372] on input "text" at bounding box center [1370, 374] width 249 height 21
paste input "Pricing Questions"
type input "Pricing Questions"
click at [771, 251] on link "See/smell mold or had water damage?" at bounding box center [768, 248] width 243 height 21
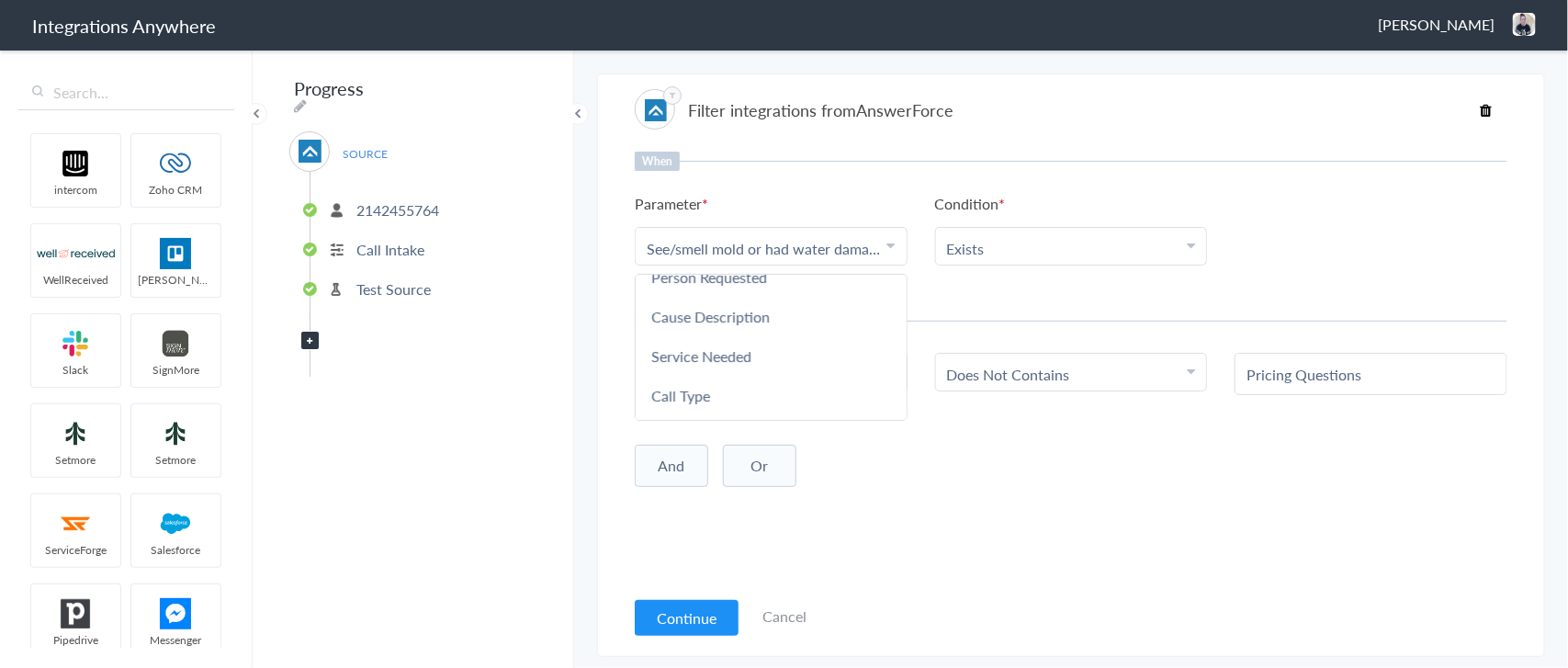
click at [701, 379] on link "Call Type" at bounding box center [770, 395] width 271 height 39
click at [1000, 244] on li "Exists" at bounding box center [1067, 248] width 240 height 21
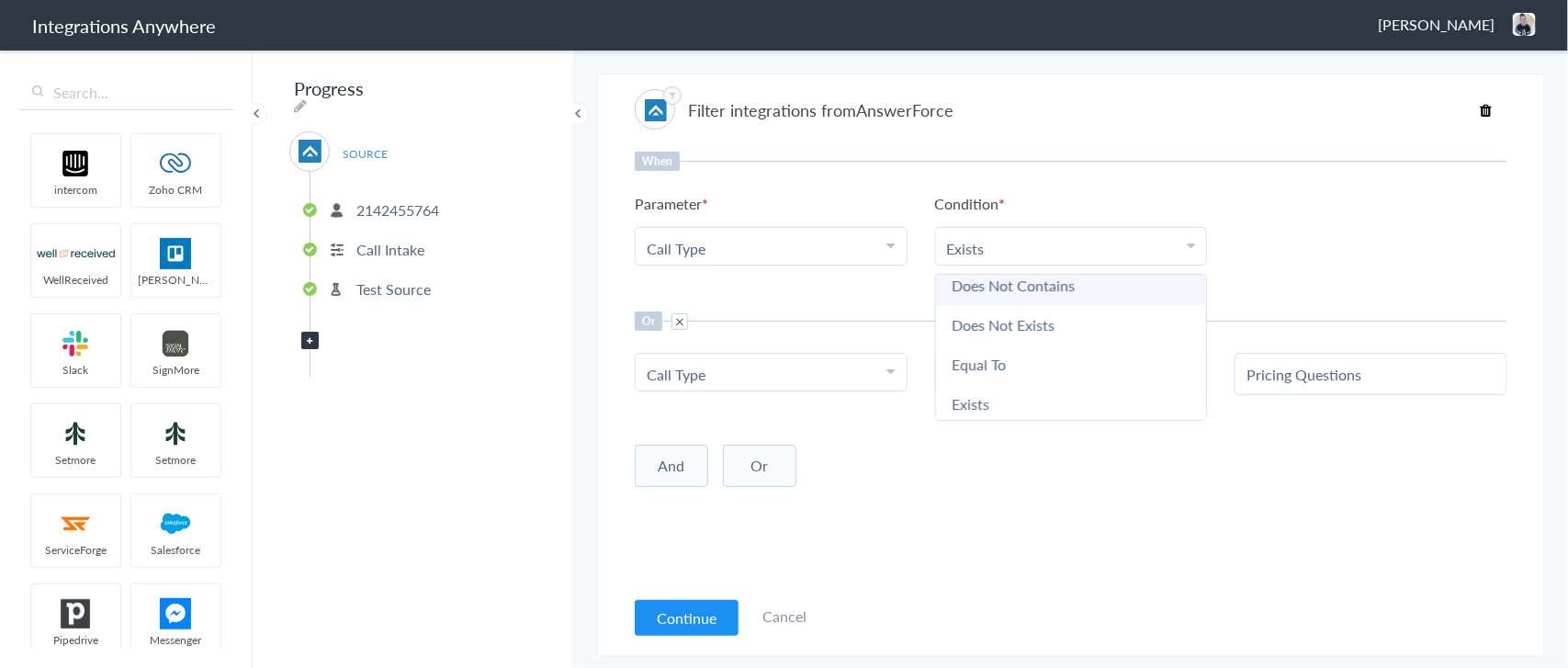
click at [1003, 281] on link "Does Not Contains" at bounding box center [1071, 285] width 271 height 39
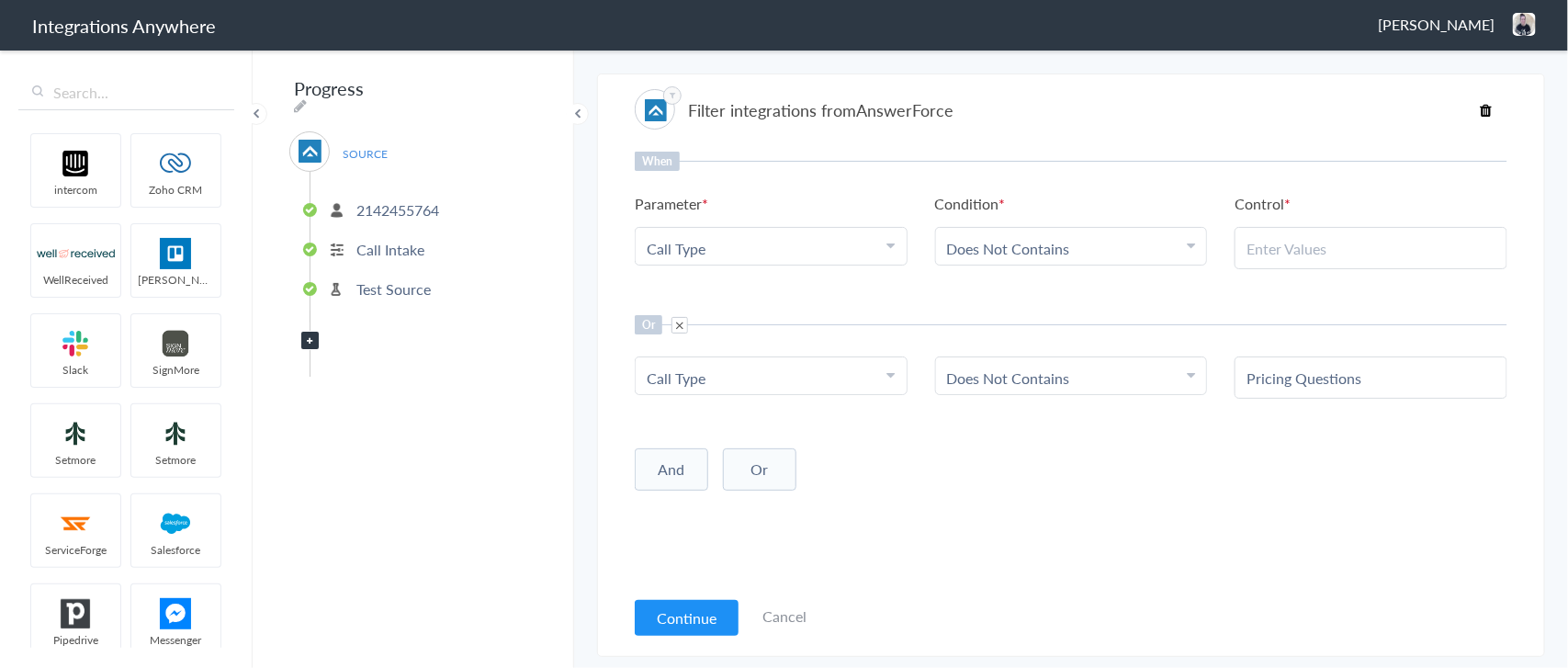
click at [1263, 248] on input "text" at bounding box center [1370, 248] width 249 height 21
paste input "Schedule Service"
type input "Schedule Service"
click at [686, 607] on button "Continue" at bounding box center [686, 618] width 103 height 35
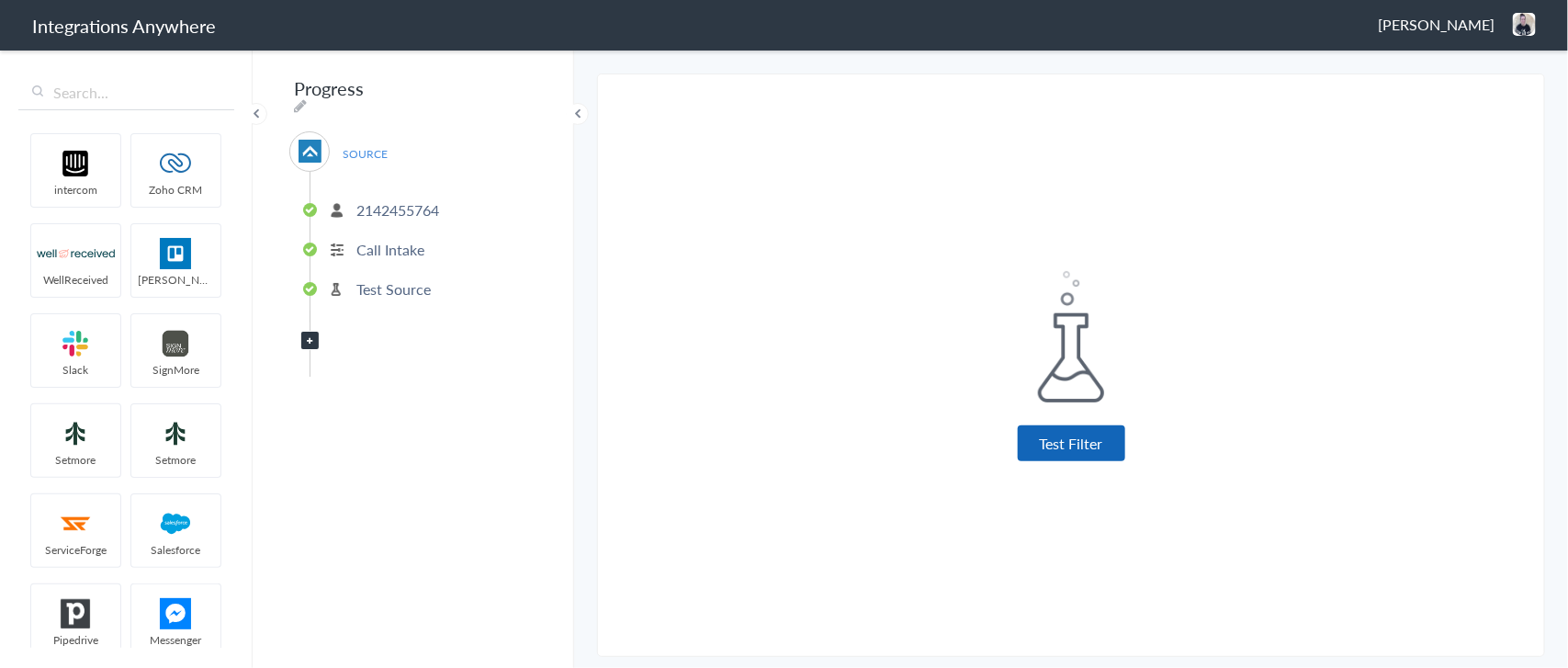
click at [1086, 434] on button "Test Filter" at bounding box center [1070, 443] width 107 height 35
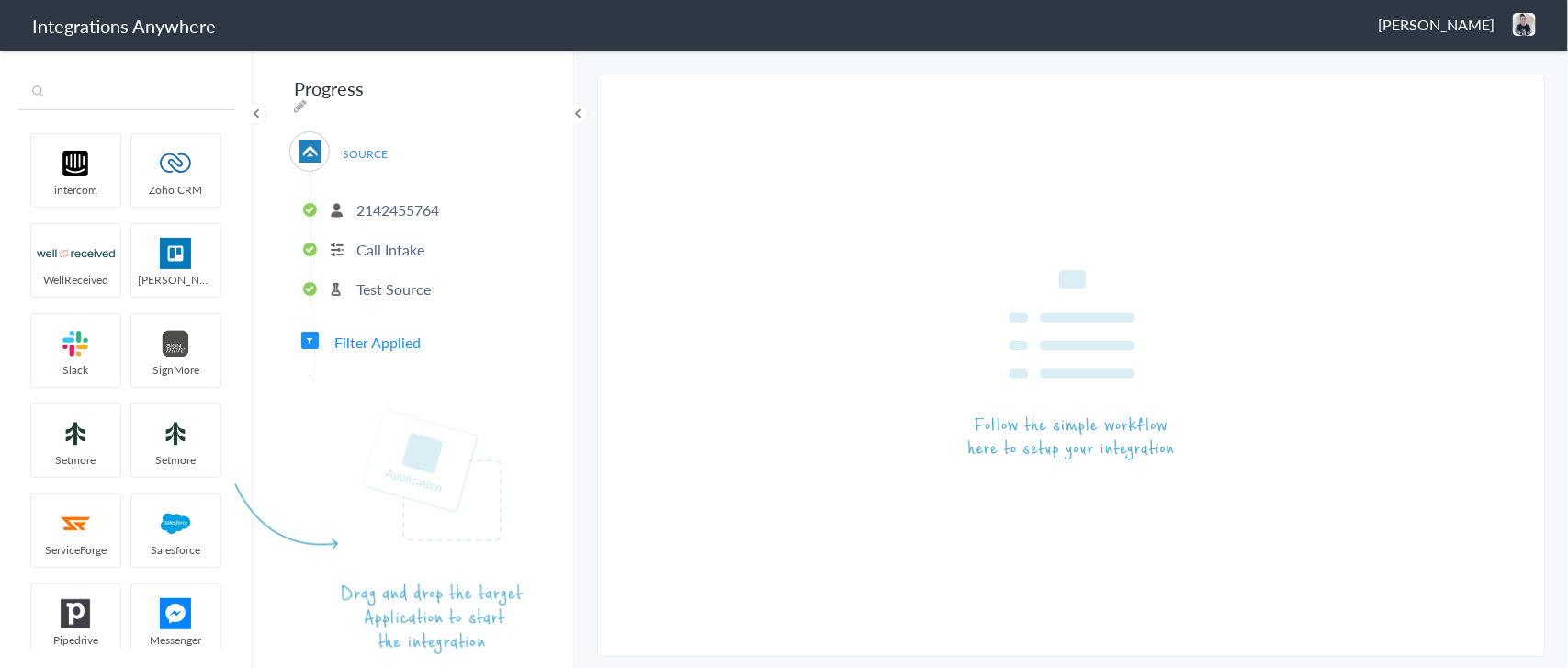
click at [95, 89] on input "text" at bounding box center [127, 92] width 216 height 34
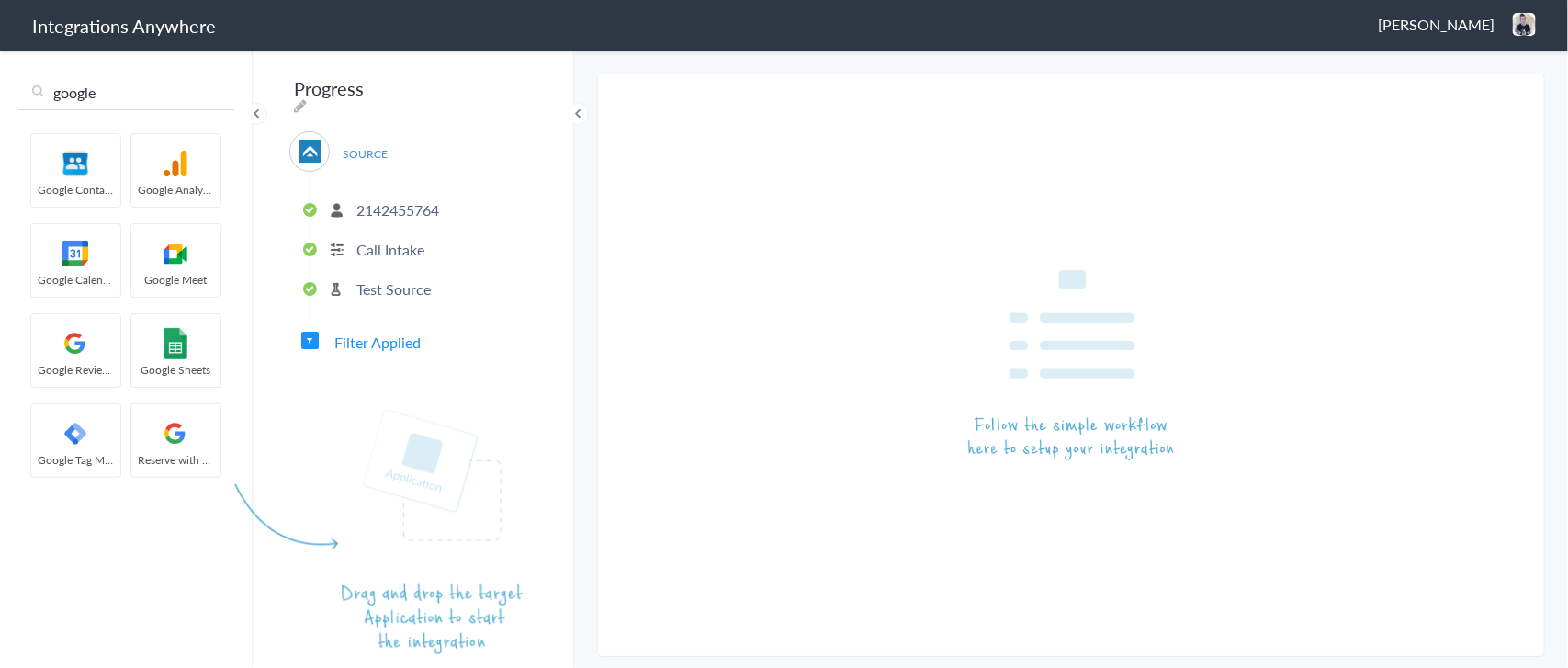
scroll to position [114, 0]
type input "google"
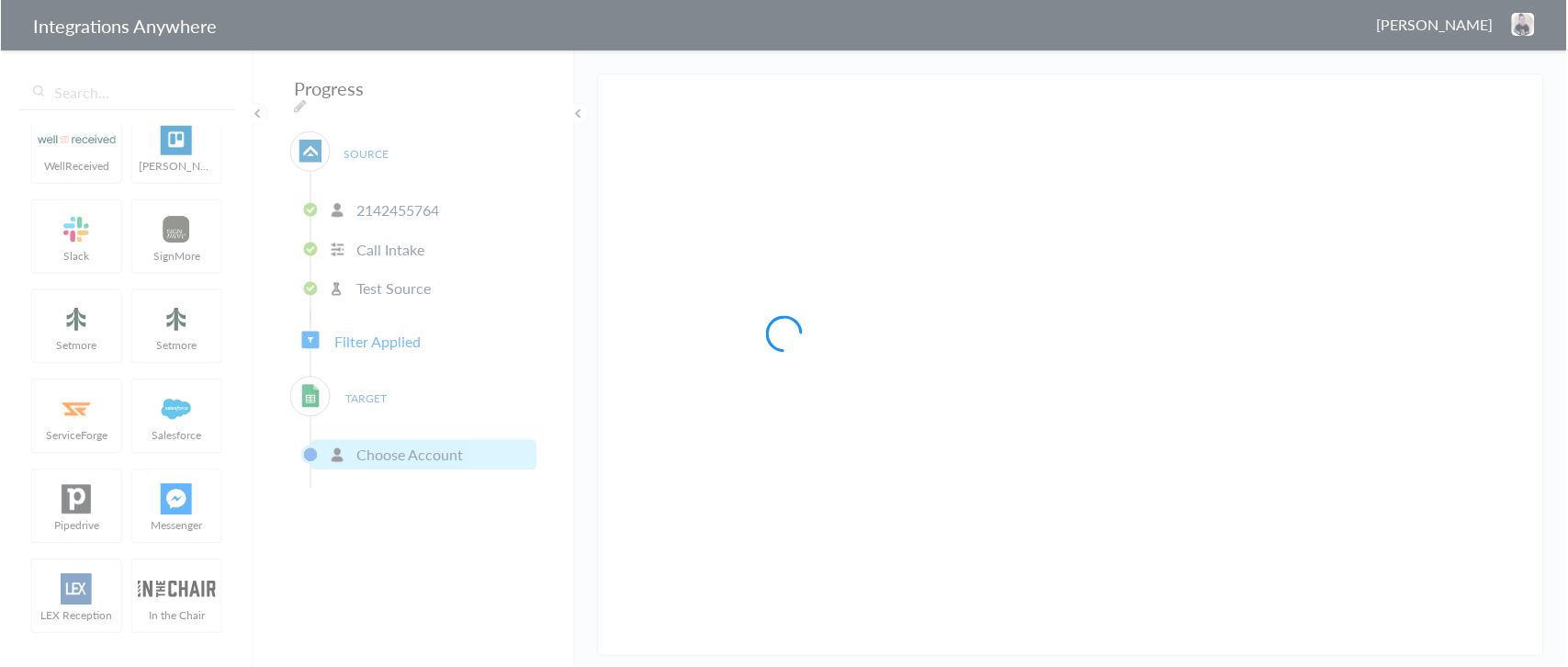
scroll to position [3533, 0]
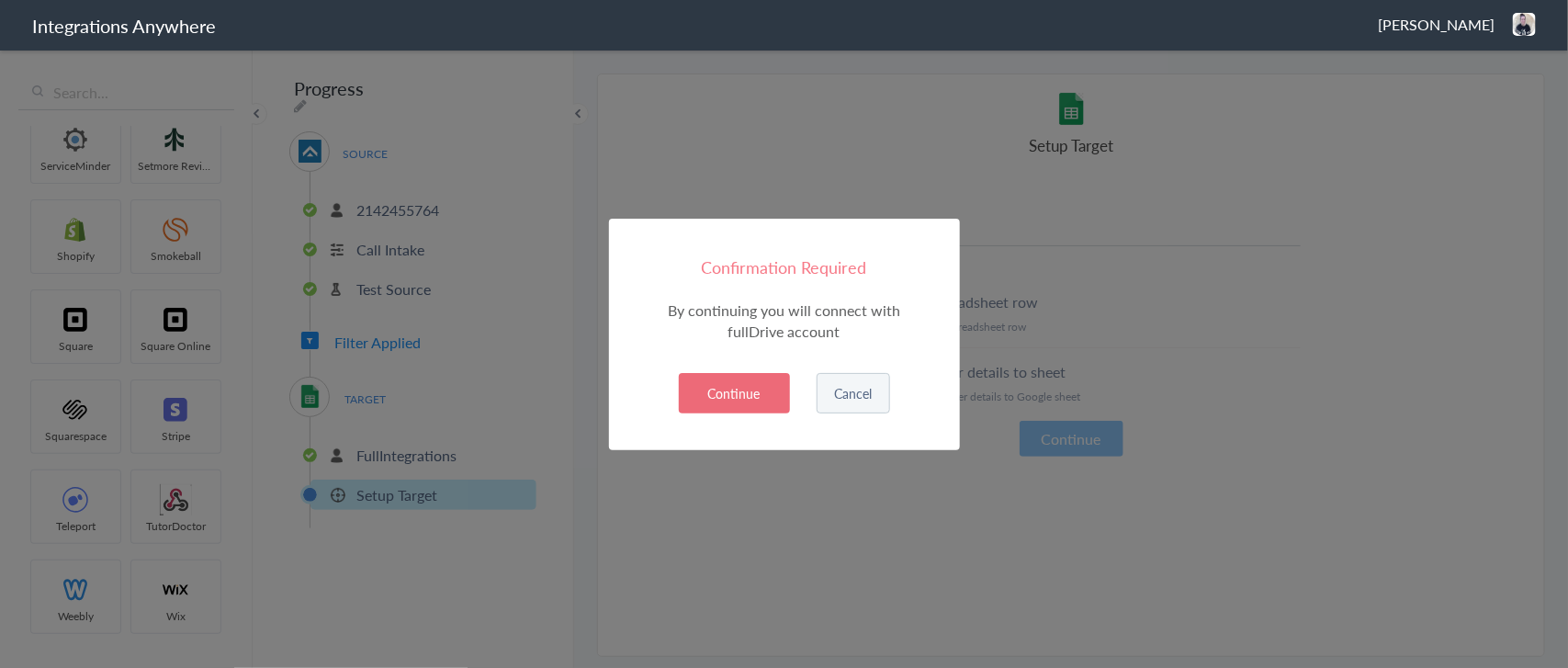
click at [730, 396] on button "Continue" at bounding box center [734, 392] width 111 height 40
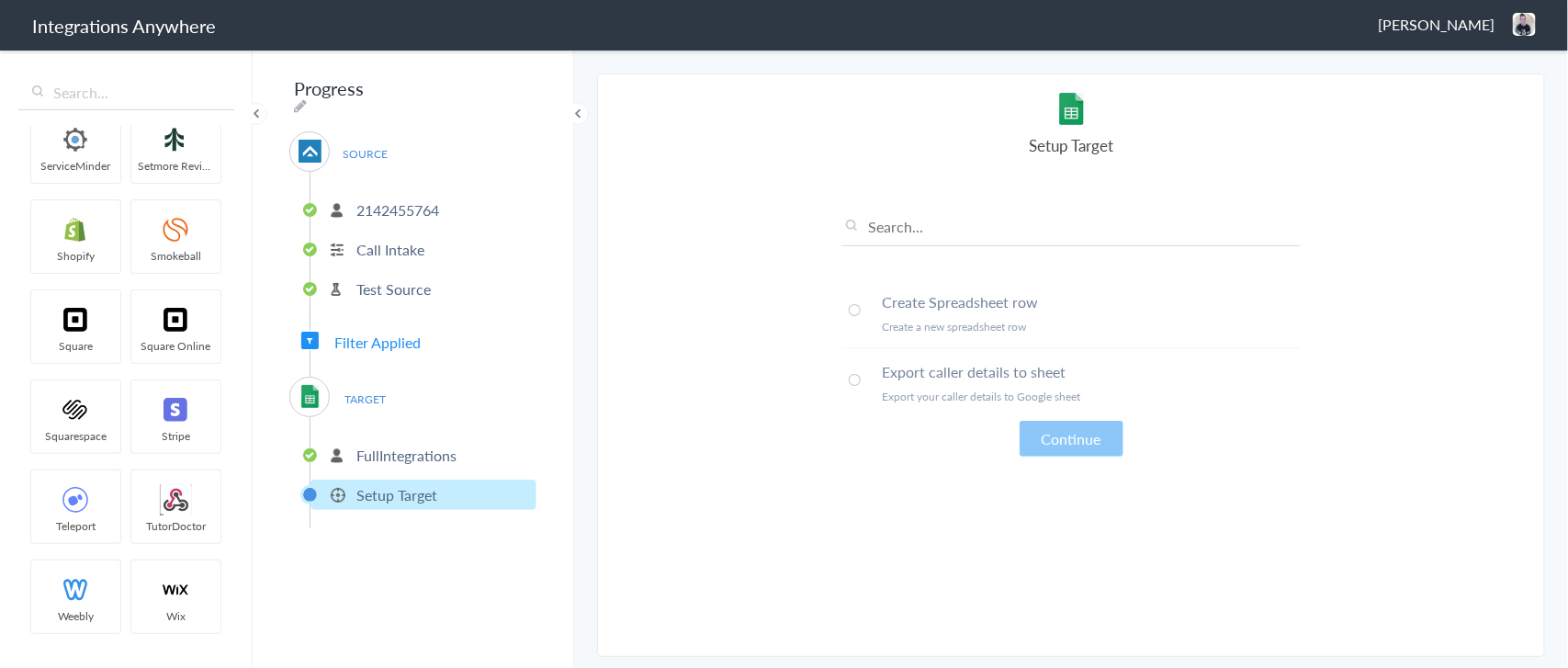
click at [854, 306] on span at bounding box center [854, 309] width 12 height 12
click at [1055, 439] on button "Continue" at bounding box center [1070, 439] width 103 height 35
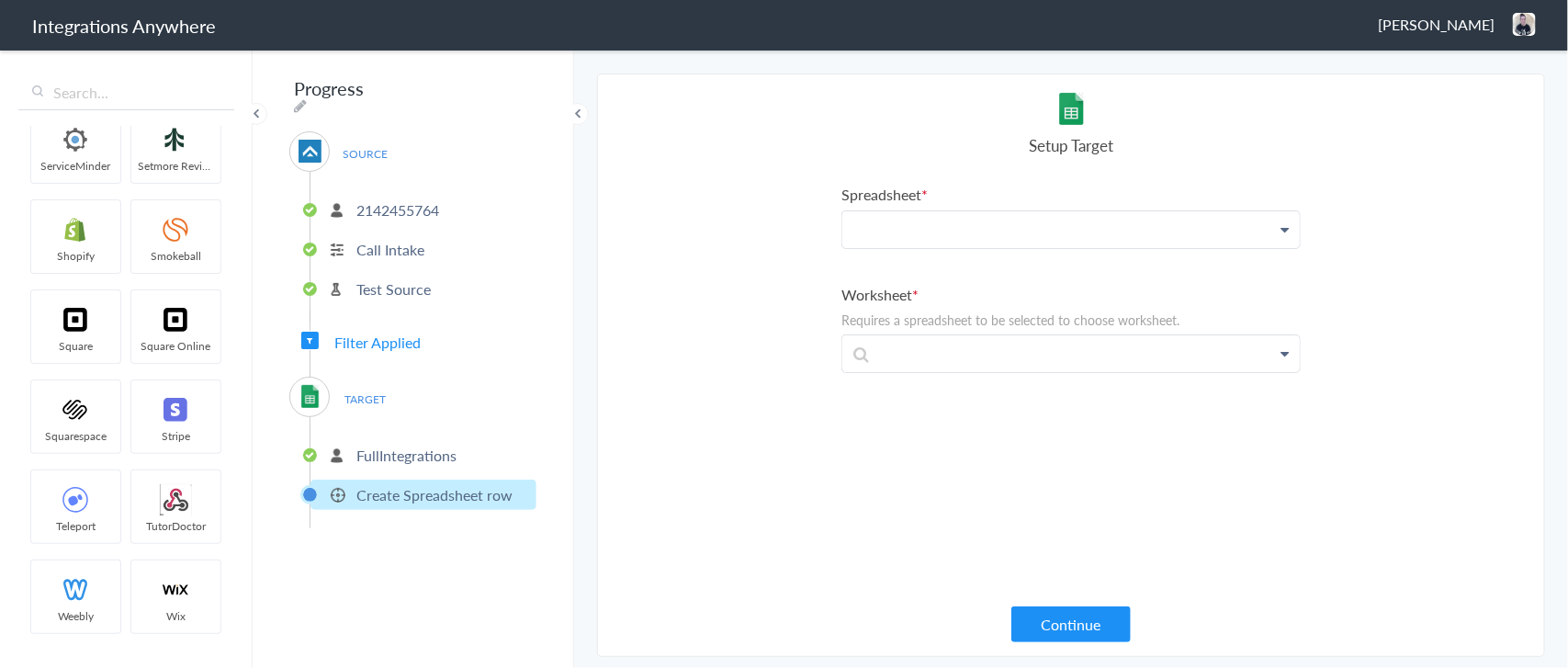
drag, startPoint x: 989, startPoint y: 234, endPoint x: 1272, endPoint y: 239, distance: 283.0
click at [989, 234] on p at bounding box center [1070, 229] width 457 height 36
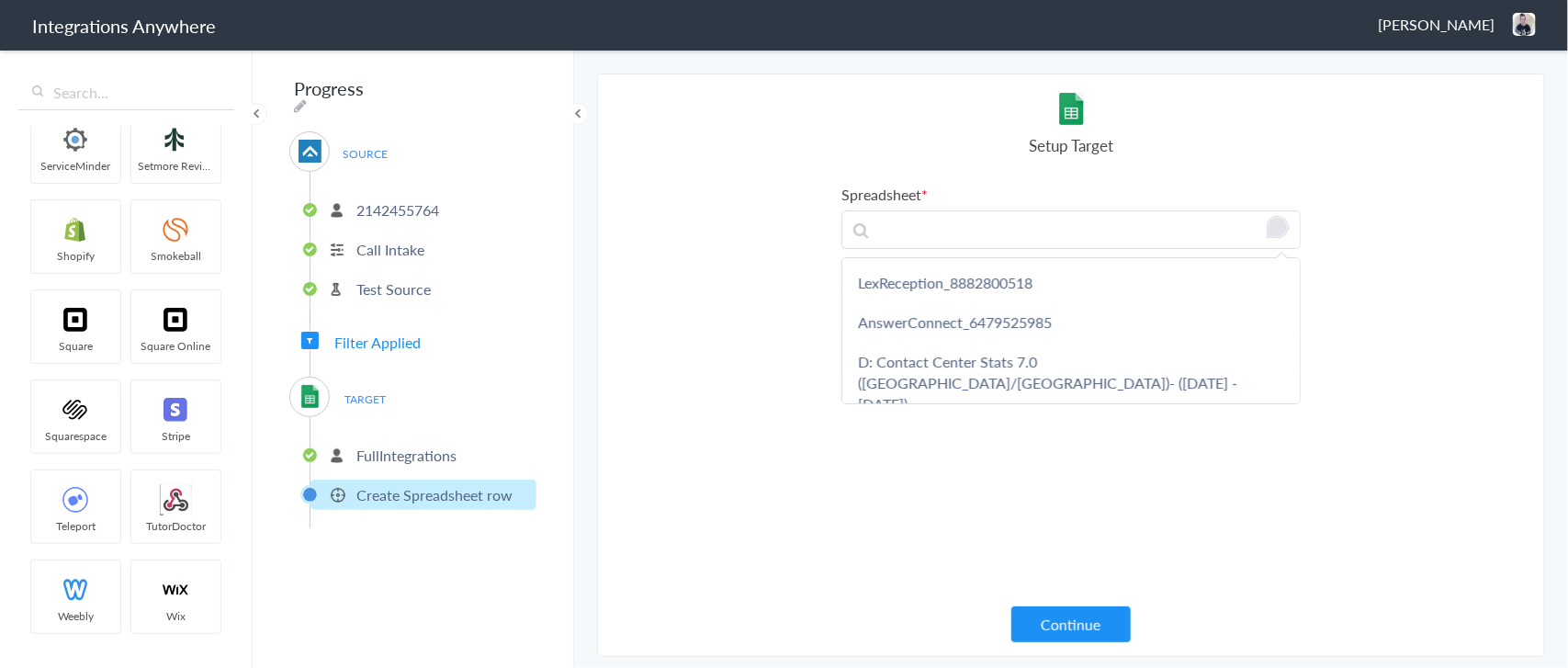
click at [1268, 225] on div "Open Grammarly." at bounding box center [1277, 227] width 20 height 20
click at [934, 234] on p "To enrich screen reader interactions, please activate Accessibility in Grammarl…" at bounding box center [1070, 229] width 457 height 36
click at [764, 274] on section "Select Account 2142455764 Rename Delete (in a few seconds) 9104443620 Rename De…" at bounding box center [1070, 365] width 948 height 583
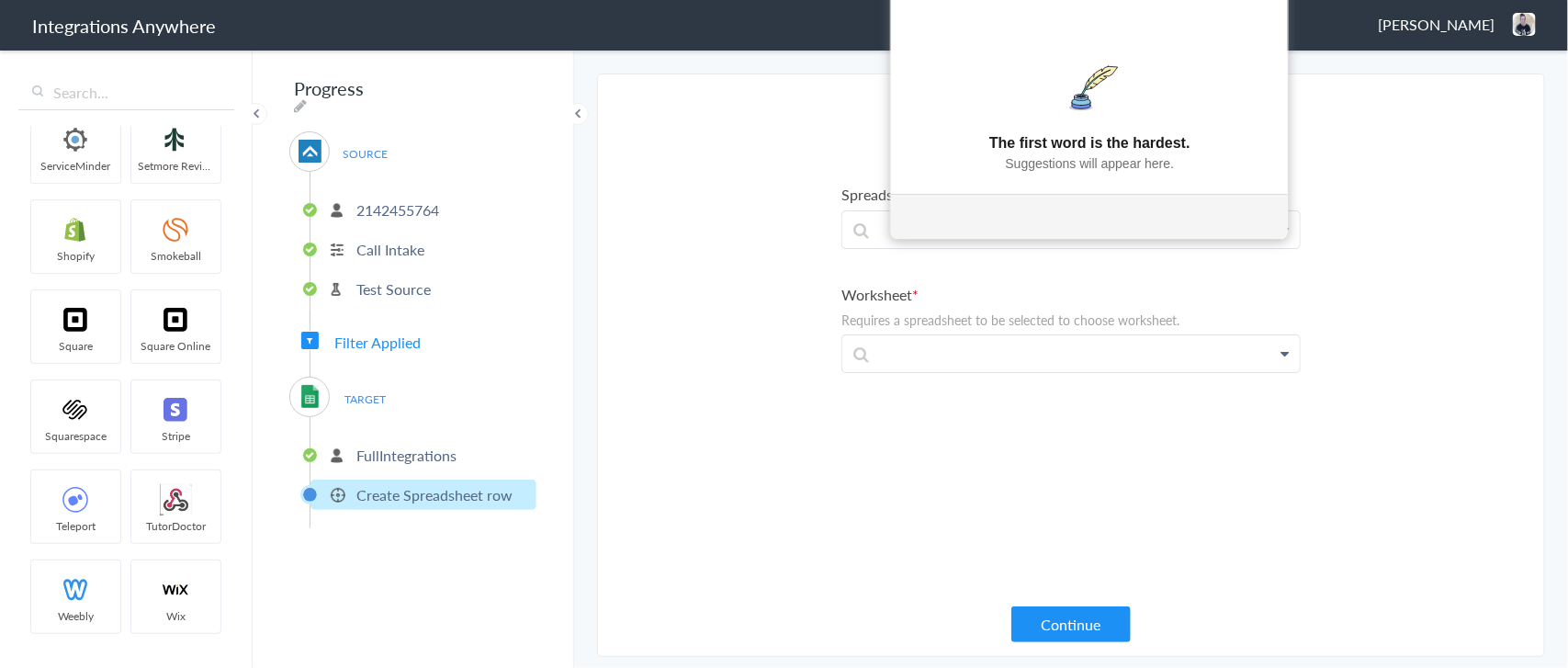
click at [401, 444] on p "FullIntegrations" at bounding box center [405, 455] width 100 height 21
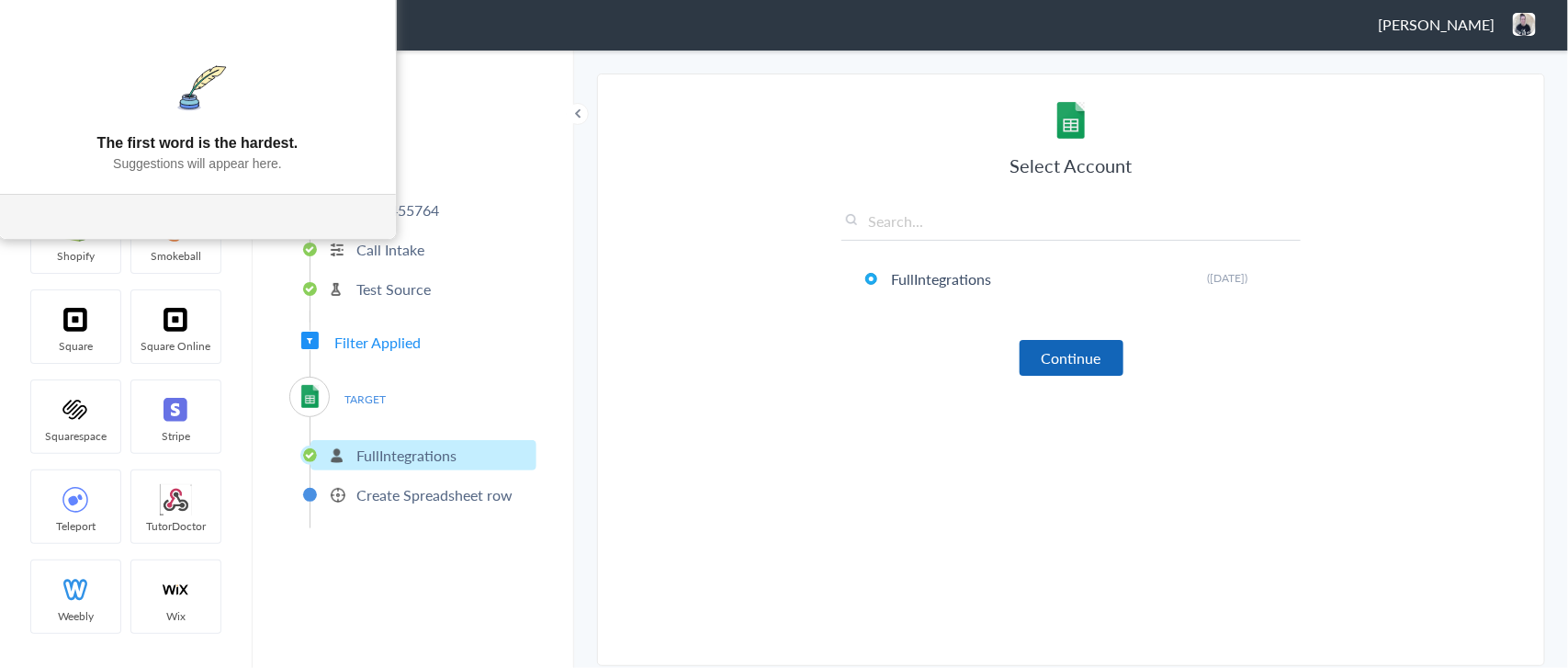
click at [1043, 361] on button "Continue" at bounding box center [1070, 358] width 103 height 35
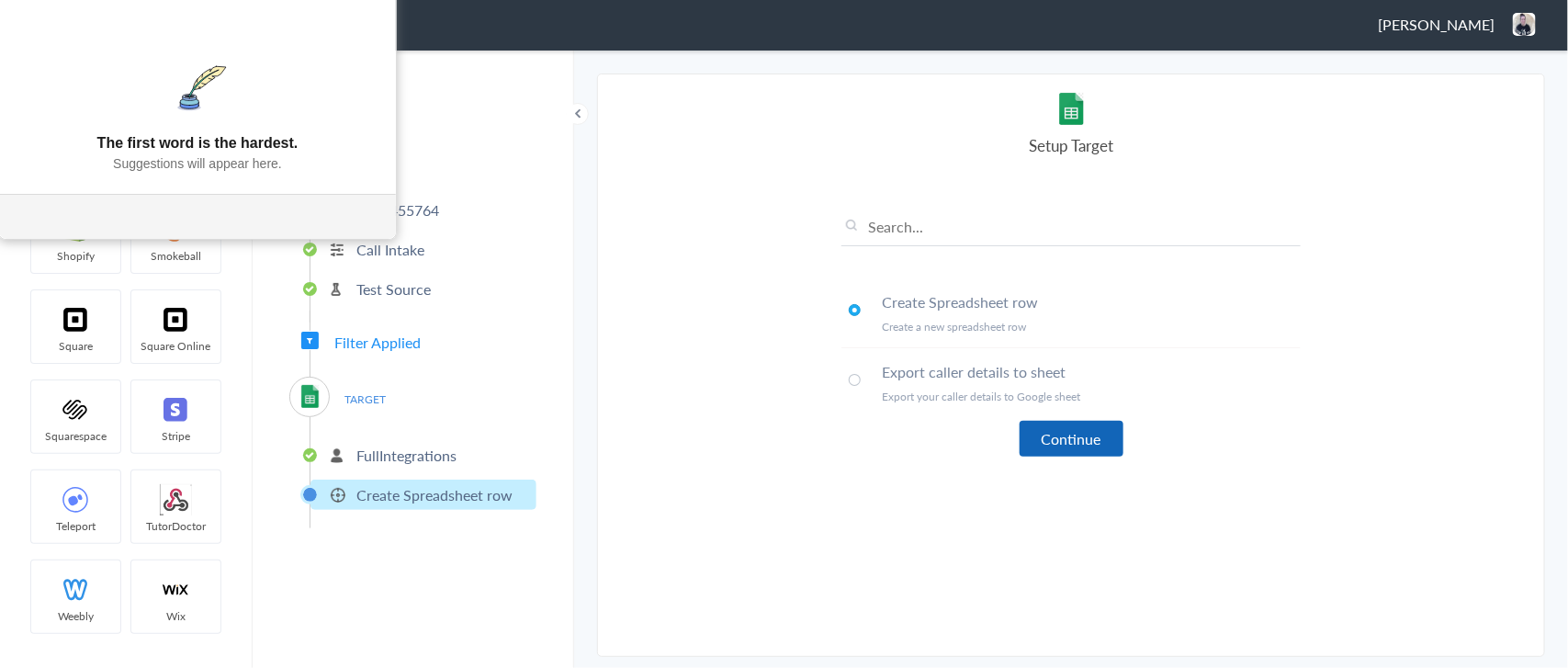
click at [1052, 434] on button "Continue" at bounding box center [1070, 439] width 103 height 35
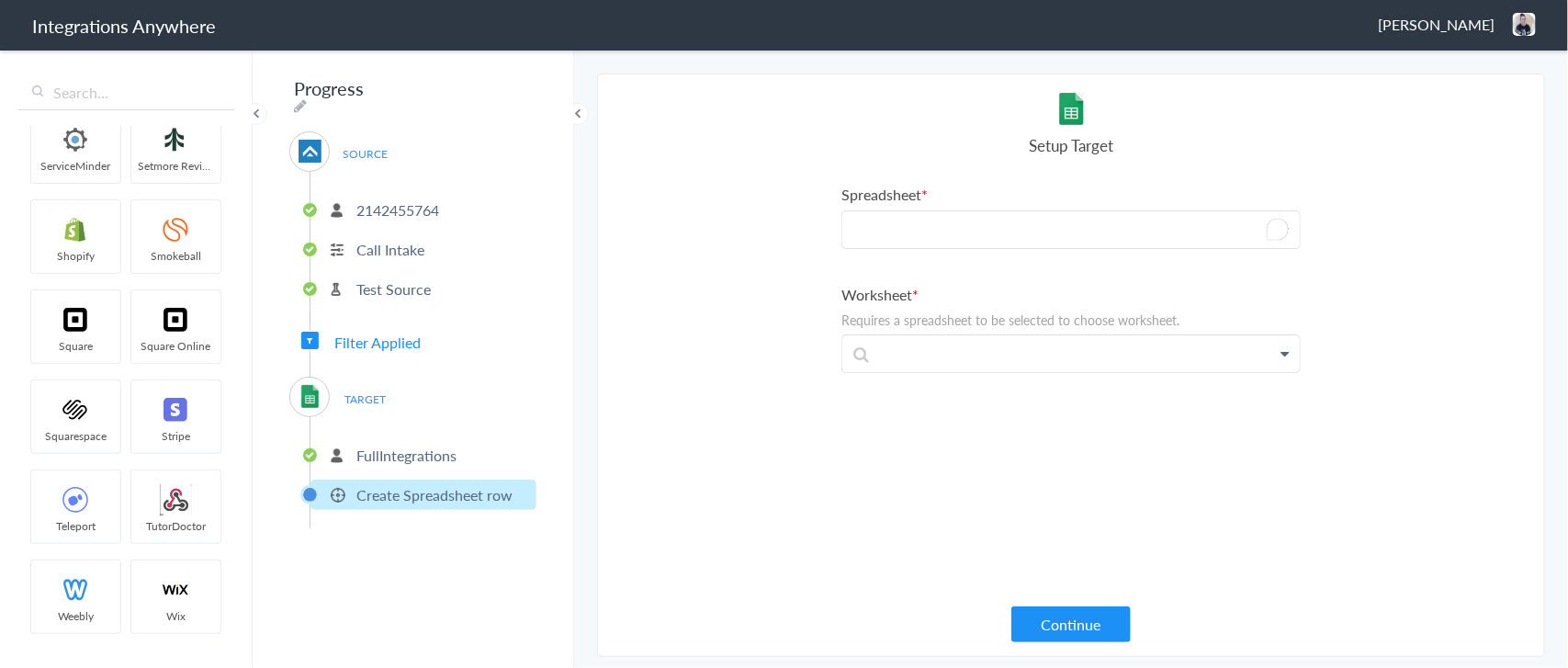
click at [974, 241] on p "To enrich screen reader interactions, please activate Accessibility in Grammarl…" at bounding box center [1070, 229] width 457 height 36
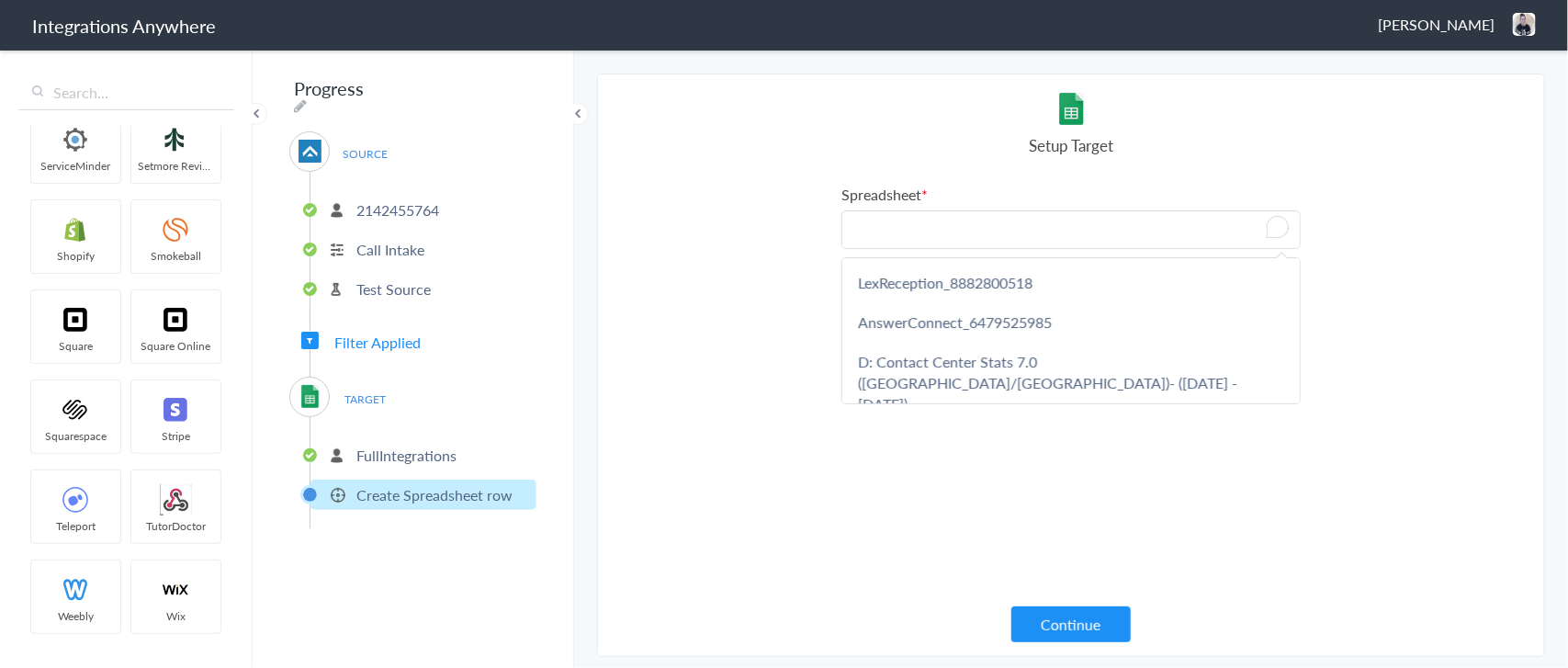
paste p "To enrich screen reader interactions, please activate Accessibility in Grammarl…"
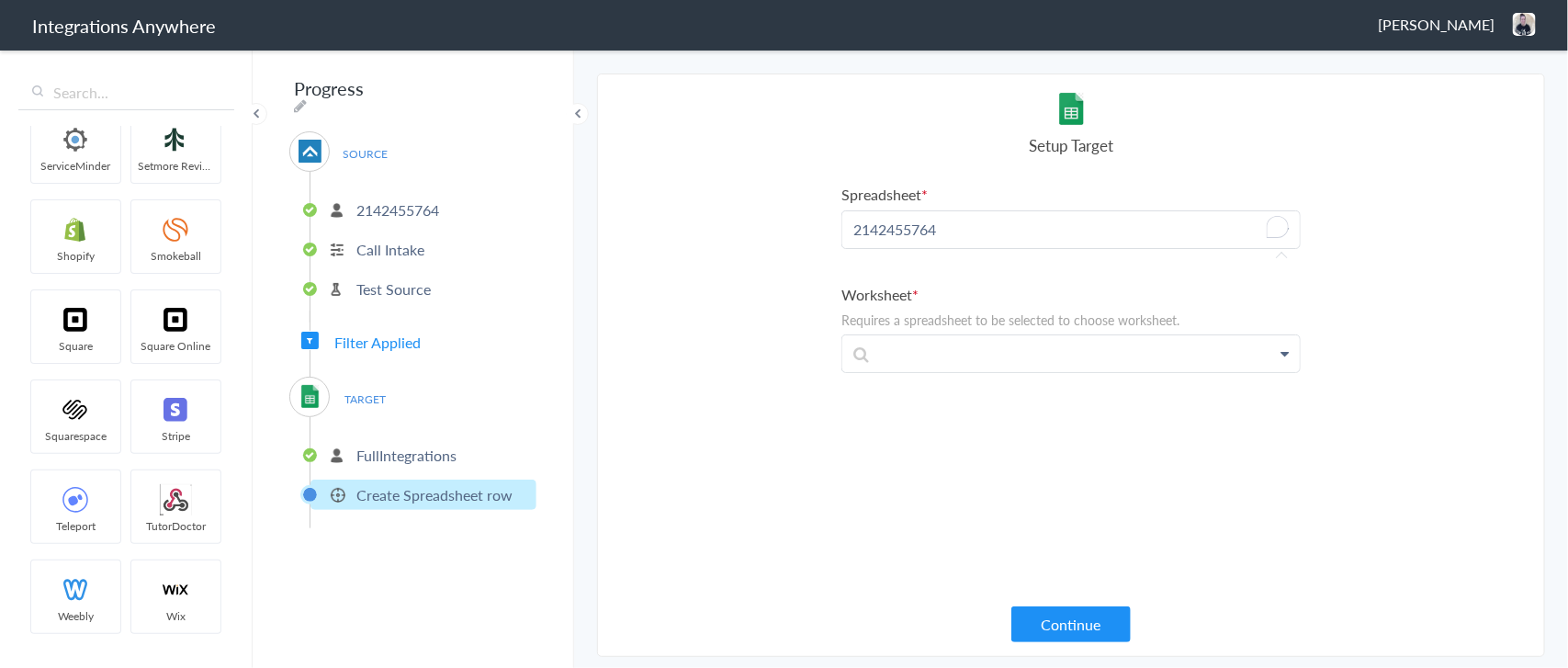
drag, startPoint x: 854, startPoint y: 232, endPoint x: 831, endPoint y: 237, distance: 23.5
click at [831, 235] on section "Select Account 2142455764 Rename Delete (in a few seconds) 9104443620 Rename De…" at bounding box center [1070, 365] width 948 height 583
click at [961, 213] on p "2142455764" at bounding box center [1070, 229] width 457 height 36
click at [998, 224] on p "2142455764" at bounding box center [1070, 229] width 457 height 36
click at [824, 231] on section "Select Account 2142455764 Rename Delete (in a few seconds) 9104443620 Rename De…" at bounding box center [1070, 364] width 948 height 582
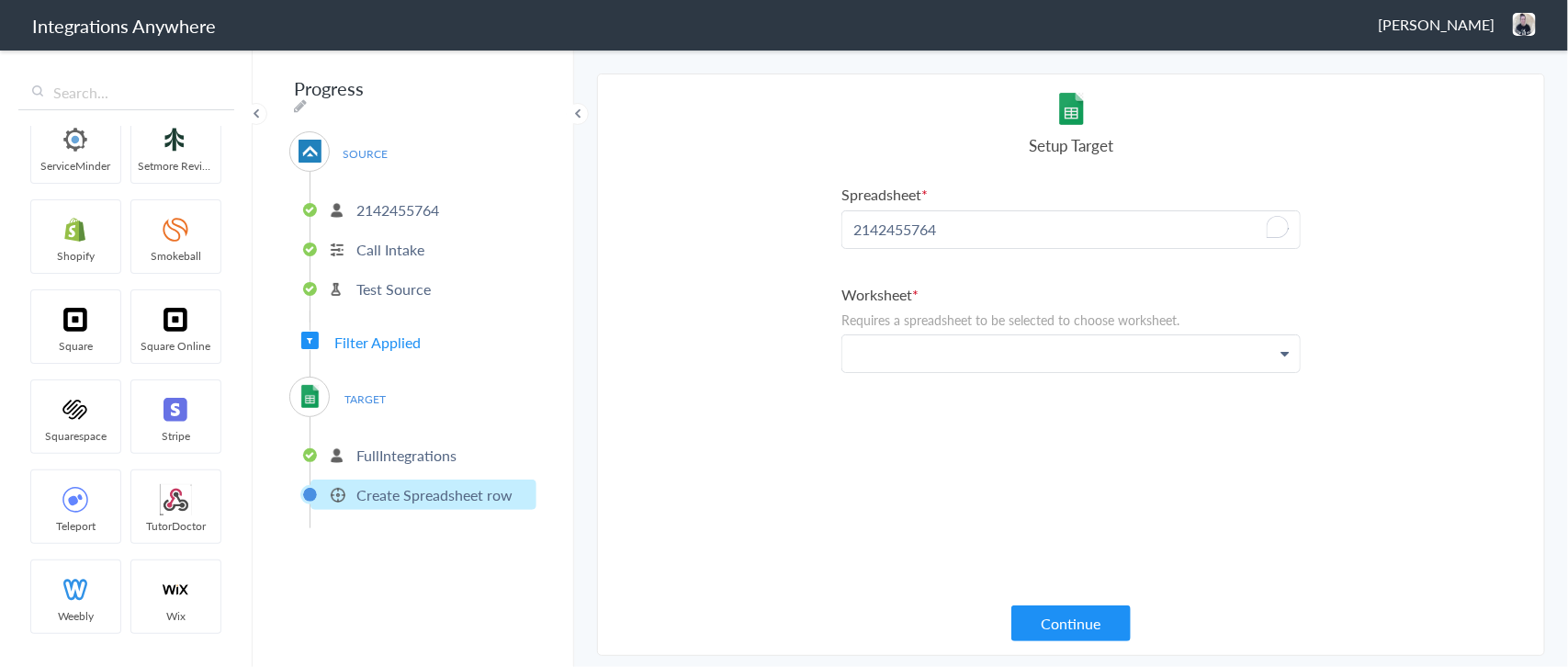
click at [962, 248] on p at bounding box center [1070, 229] width 457 height 36
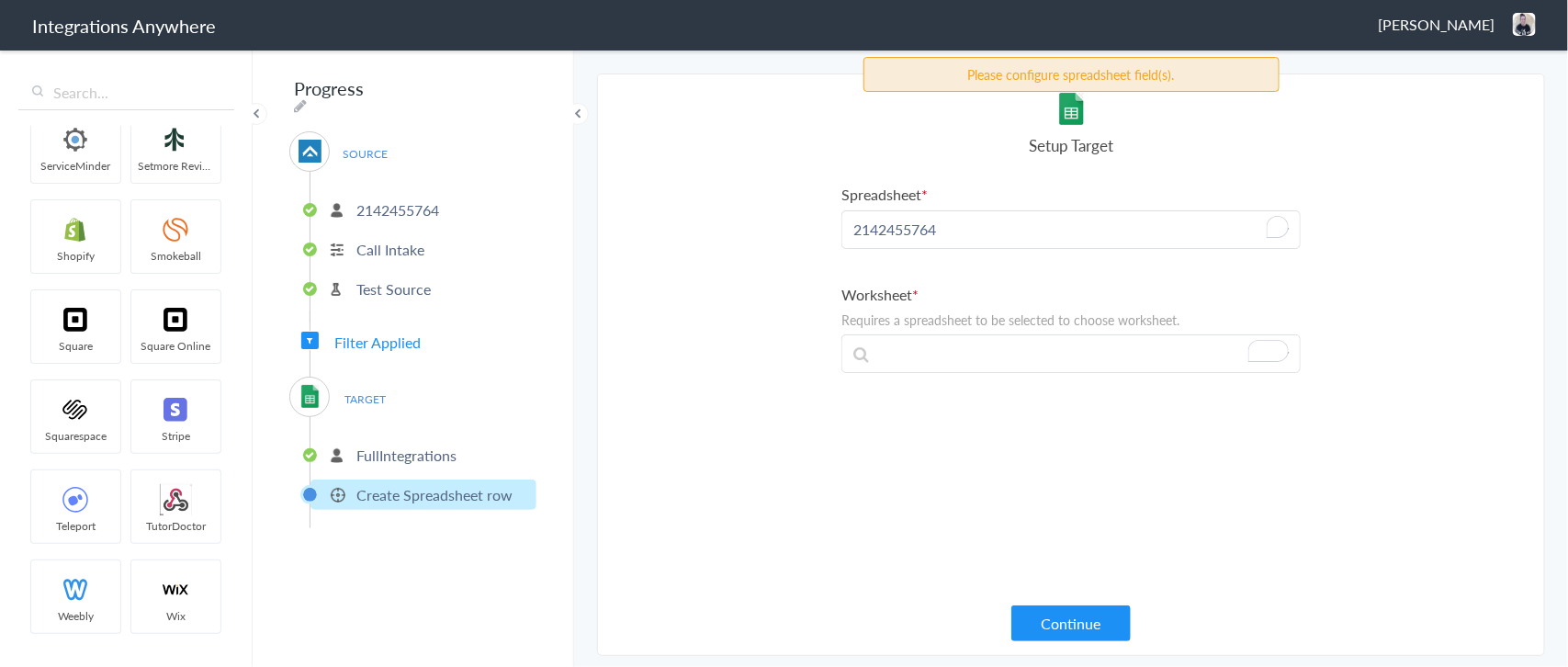
click at [1003, 232] on p "2142455764" at bounding box center [1070, 229] width 457 height 36
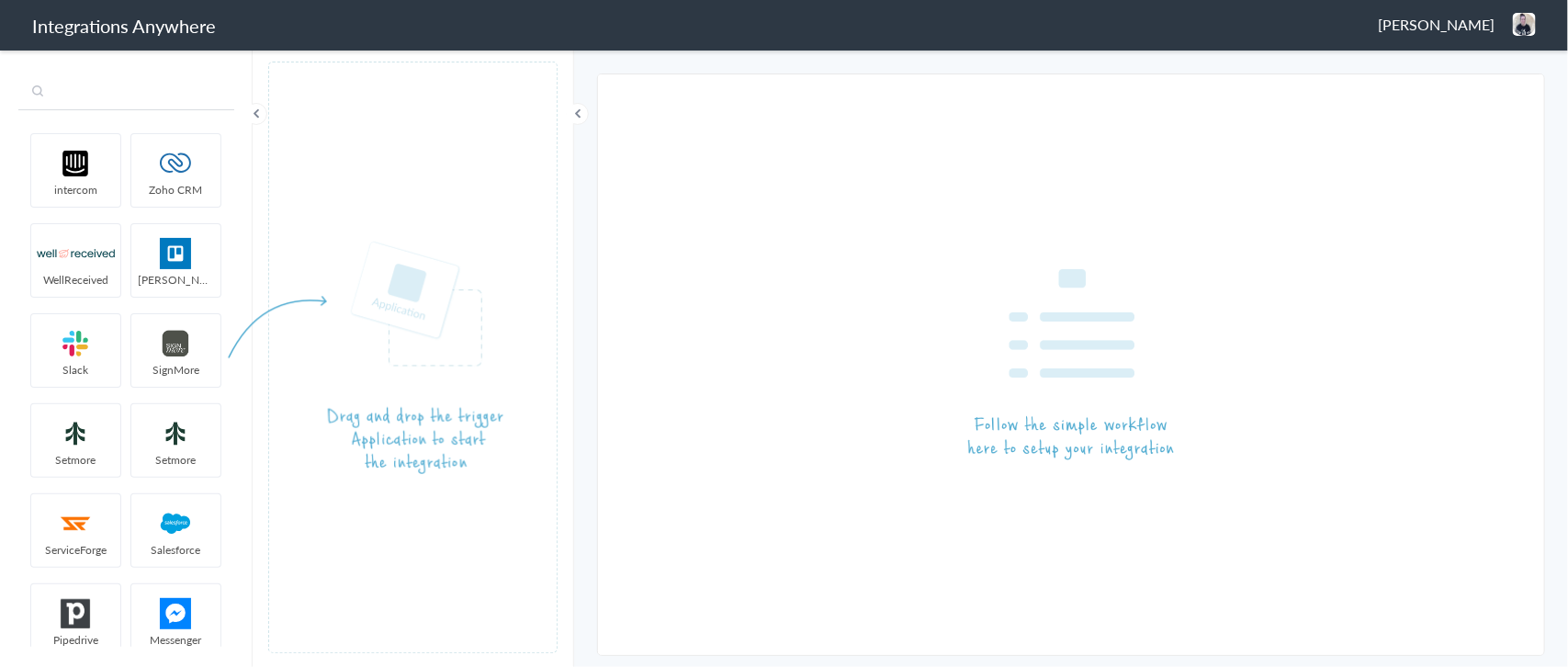
click at [84, 92] on input "text" at bounding box center [127, 92] width 216 height 34
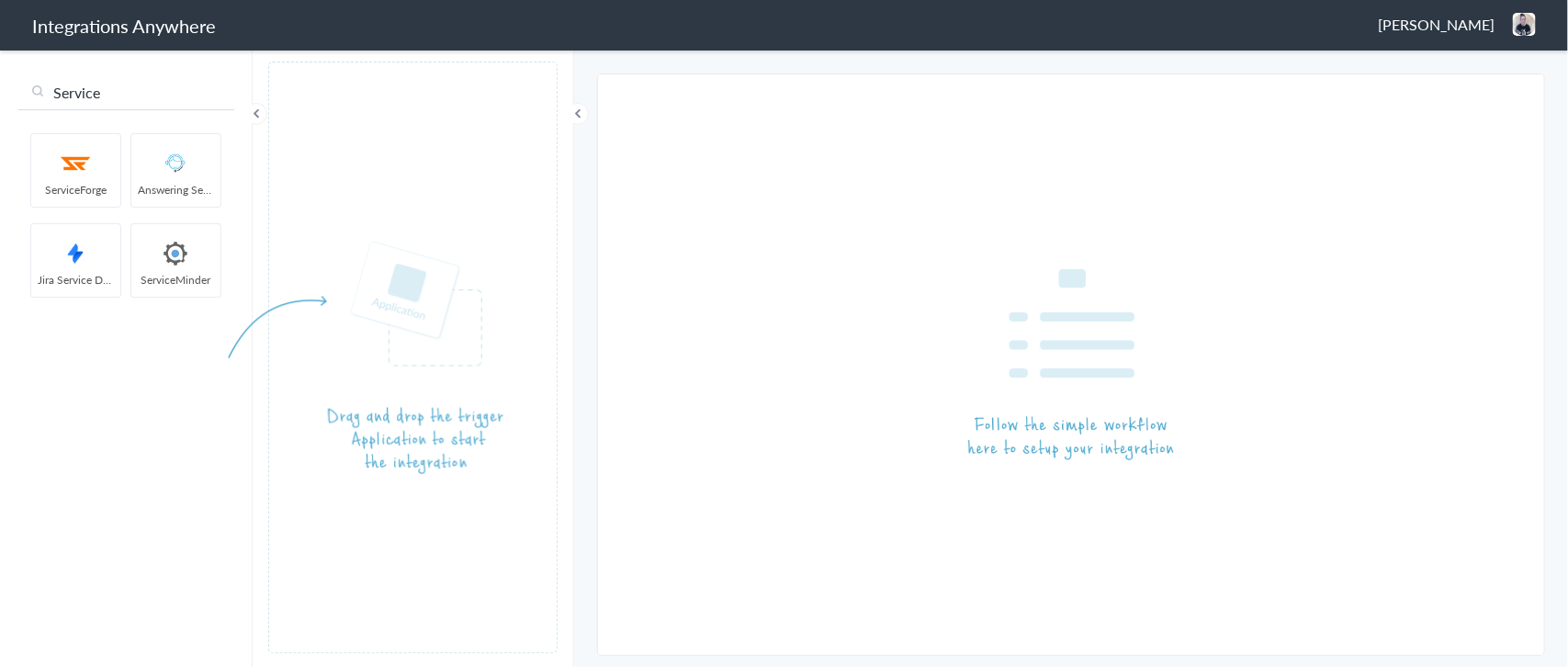
type input "Service"
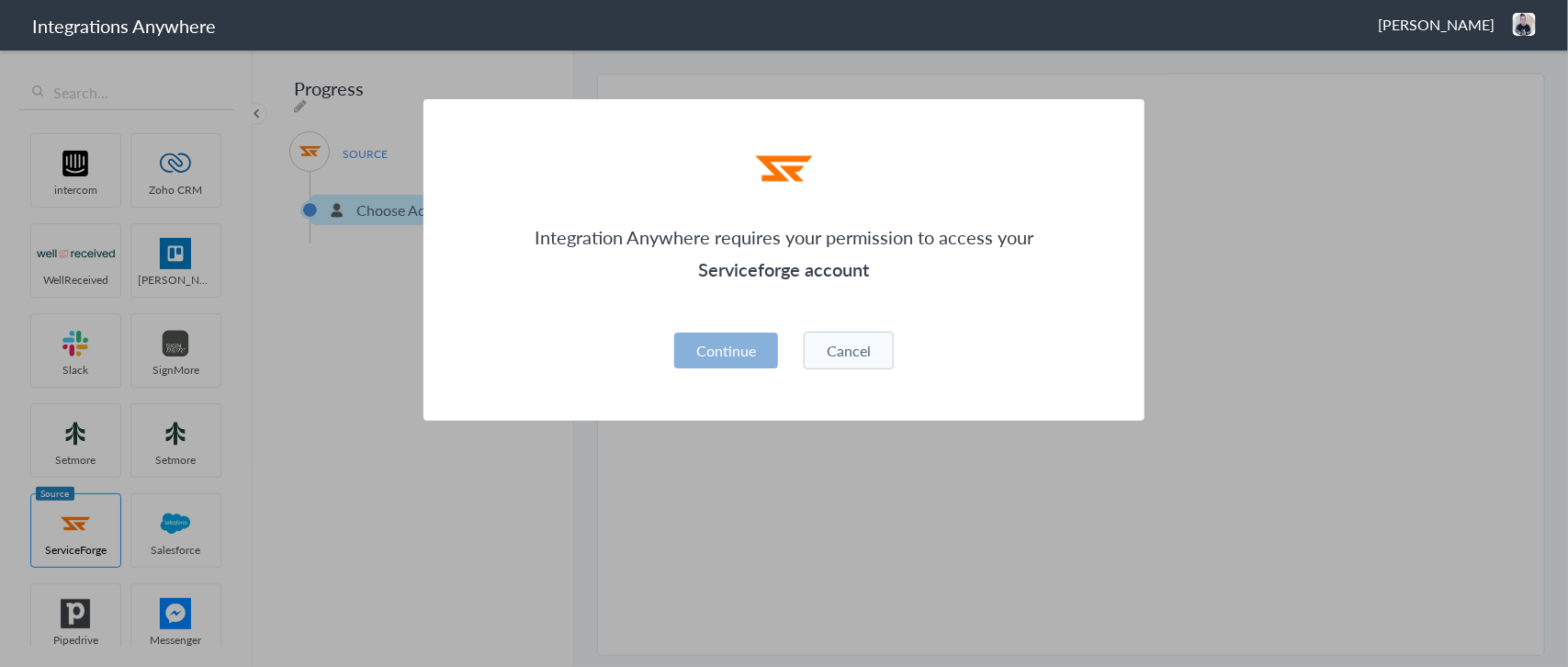
click at [723, 347] on button "Continue" at bounding box center [726, 350] width 103 height 35
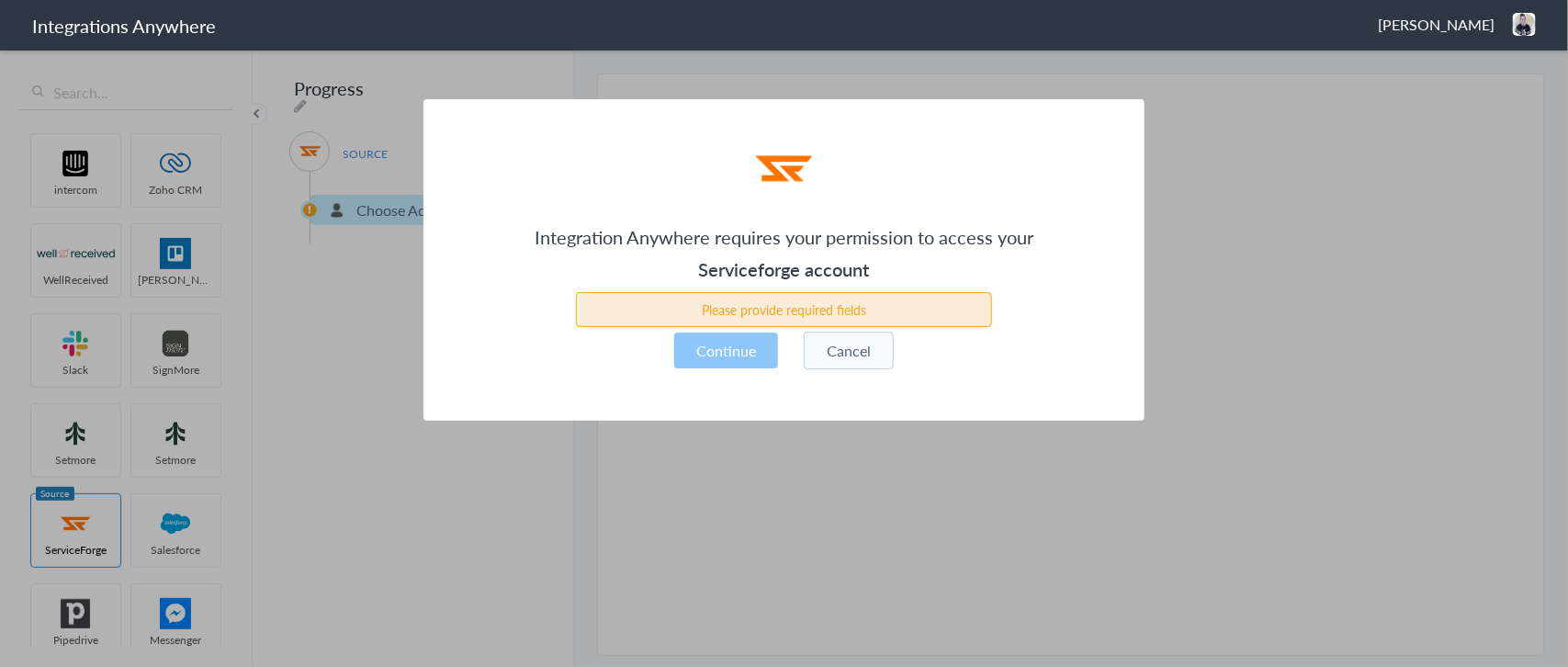
click at [838, 351] on button "Cancel" at bounding box center [849, 350] width 90 height 37
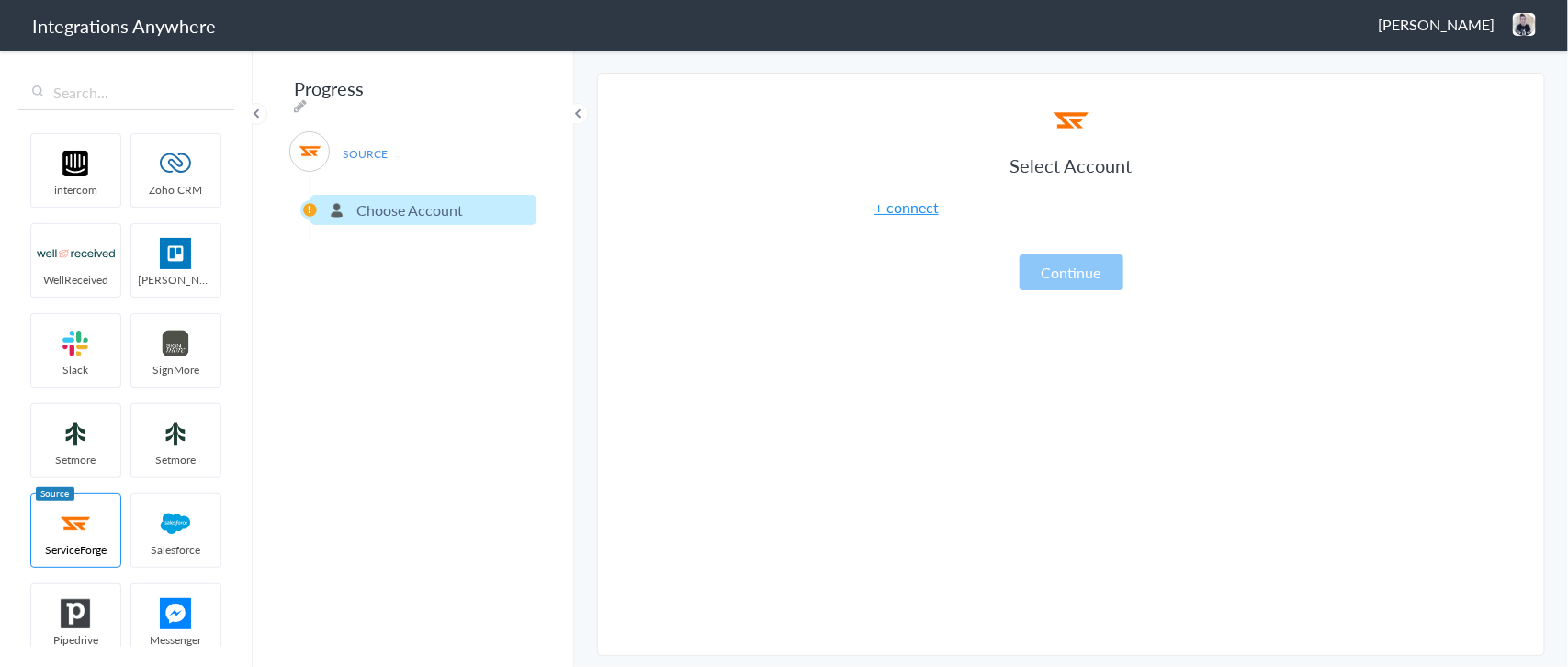
click at [896, 205] on link "+ connect" at bounding box center [907, 207] width 64 height 21
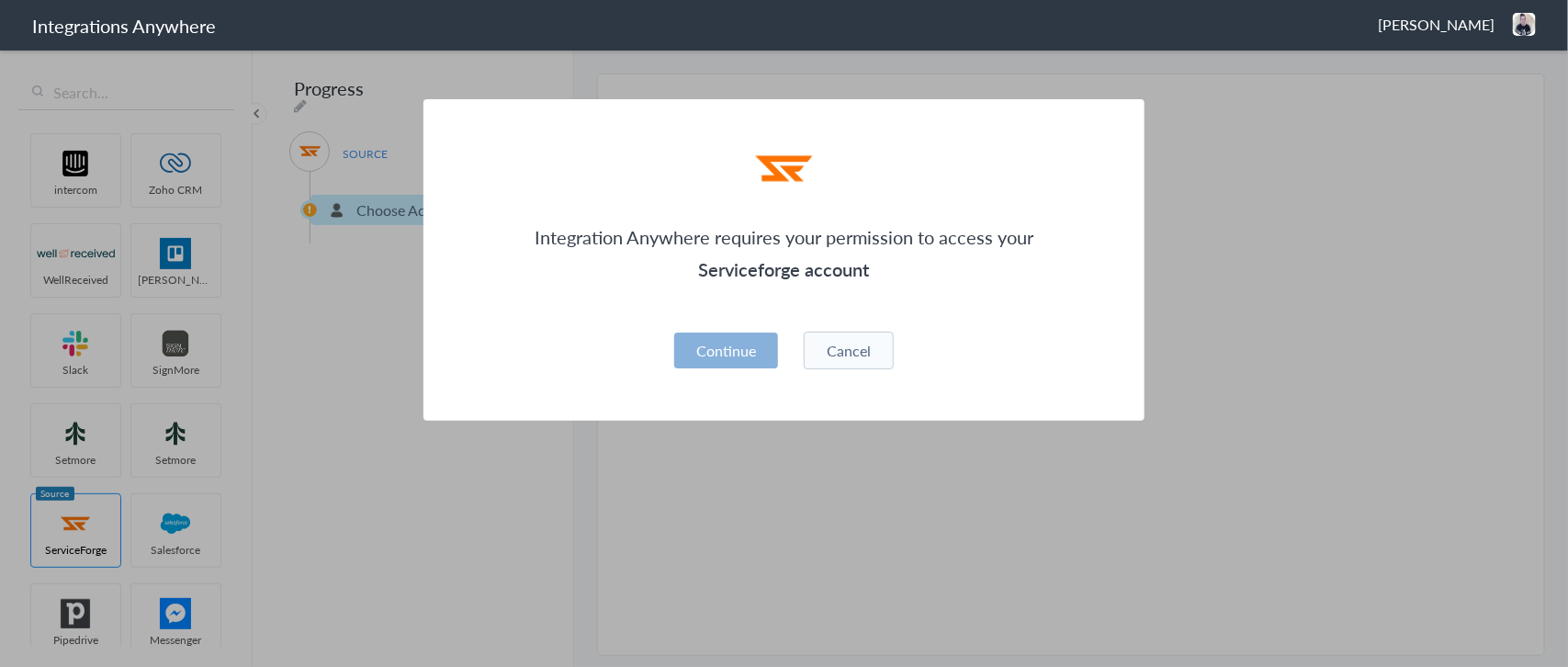
click at [722, 347] on button "Continue" at bounding box center [726, 350] width 103 height 35
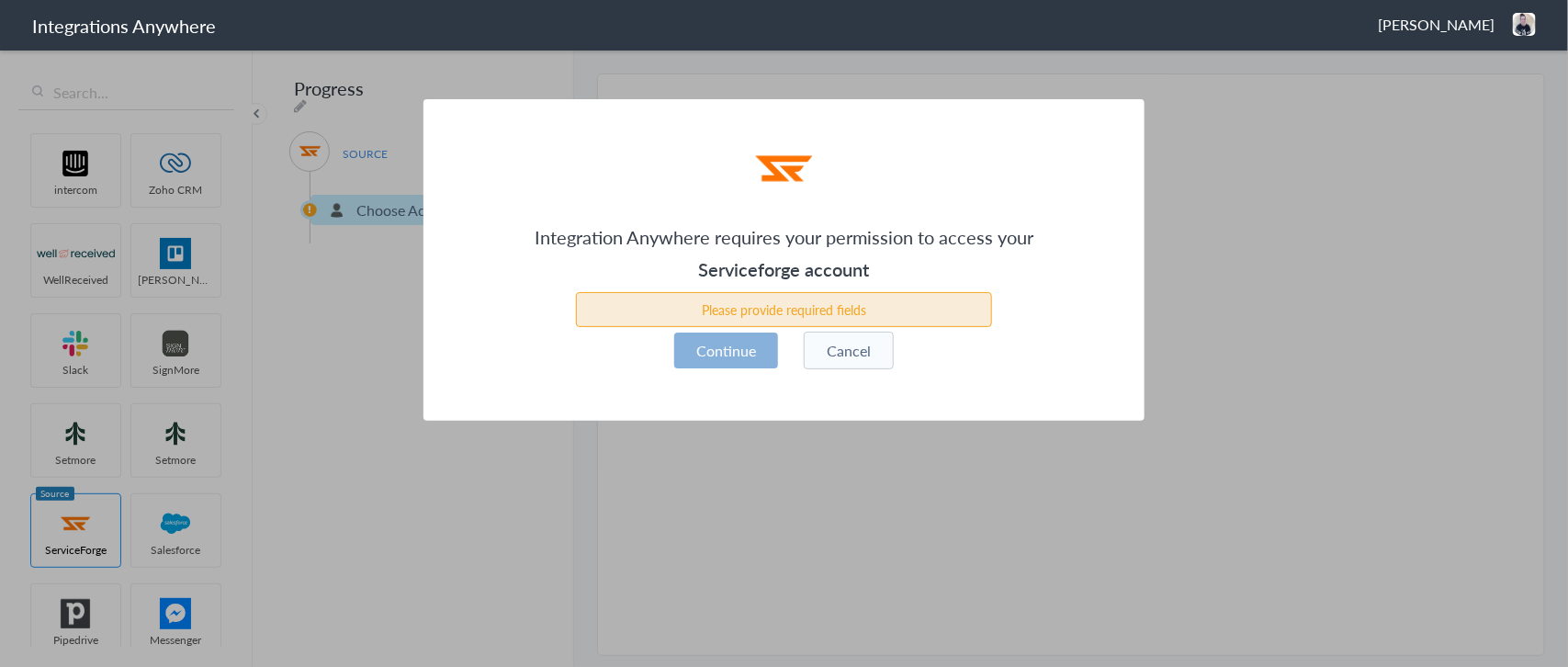
click at [722, 347] on button "Continue" at bounding box center [726, 350] width 103 height 35
click at [824, 351] on button "Cancel" at bounding box center [849, 350] width 90 height 37
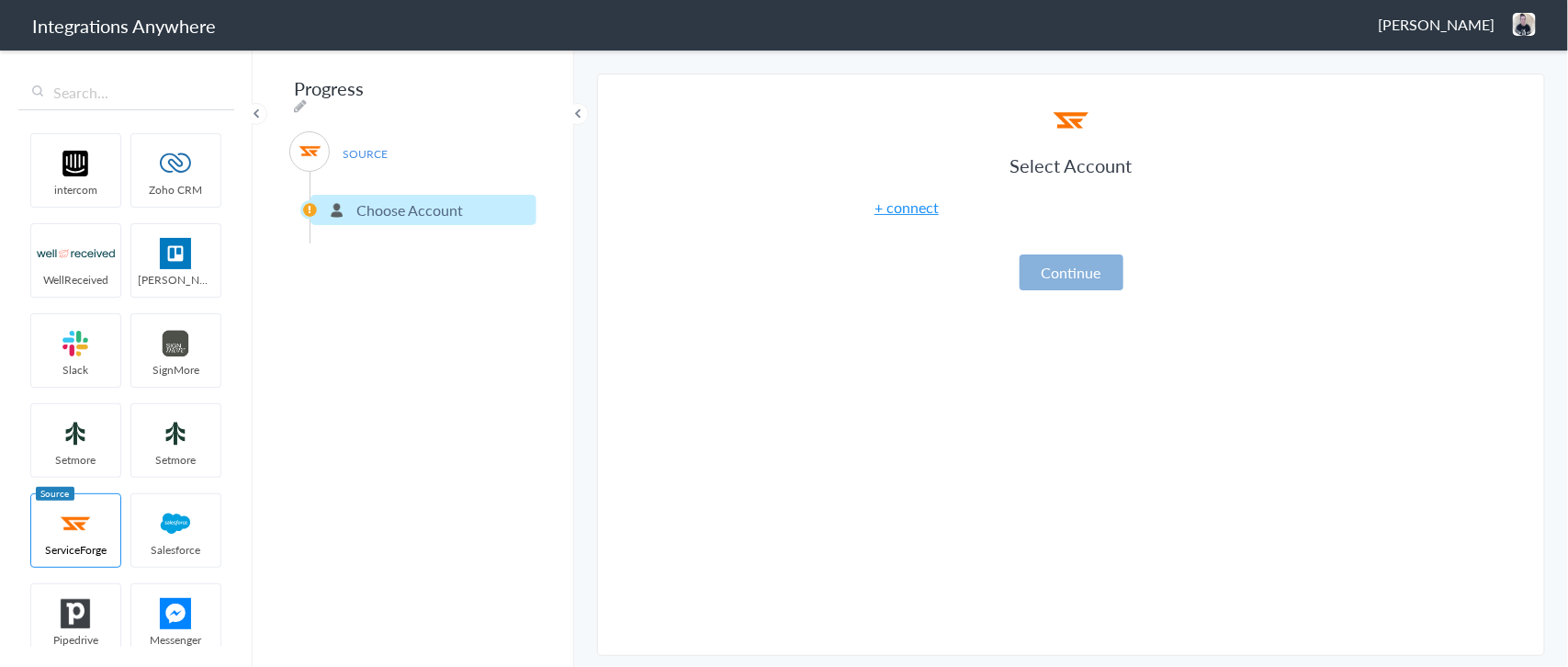
click at [1061, 269] on button "Continue" at bounding box center [1070, 272] width 103 height 35
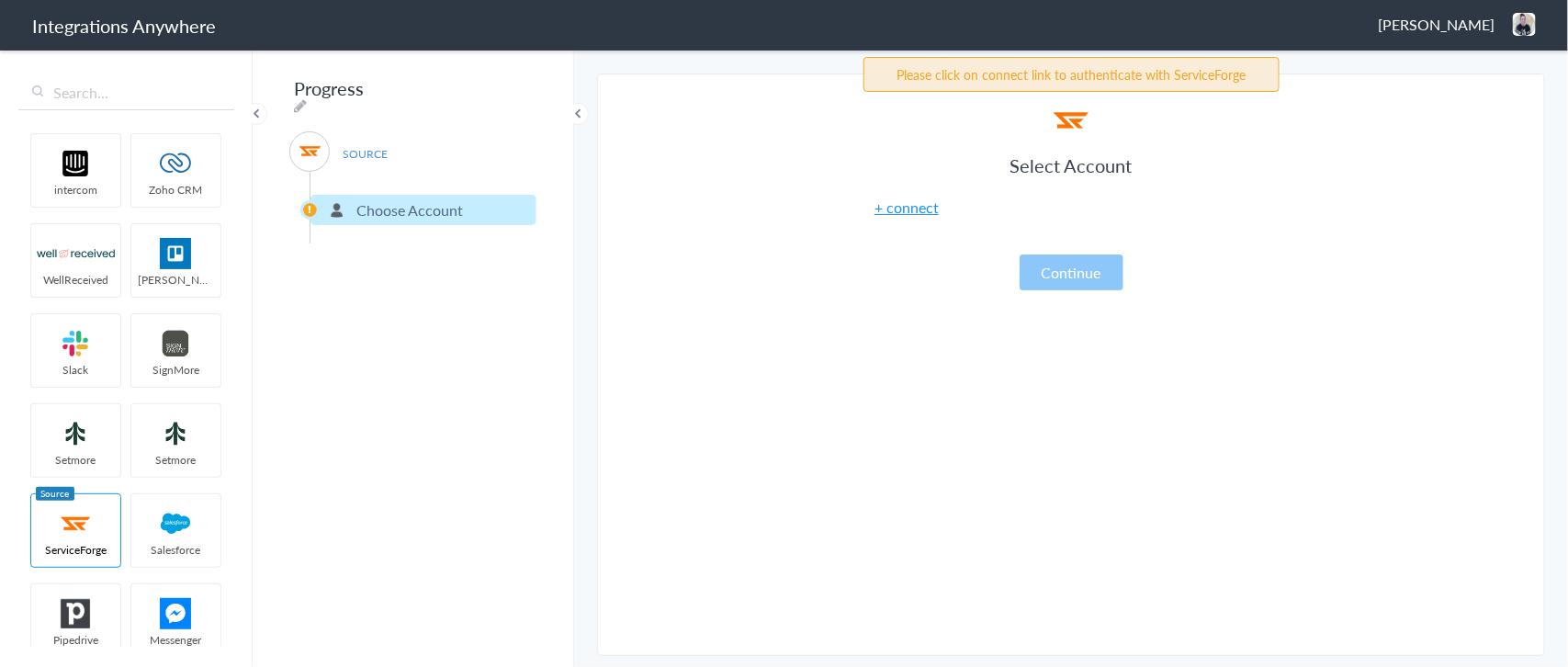
click at [924, 204] on link "+ connect" at bounding box center [907, 207] width 64 height 21
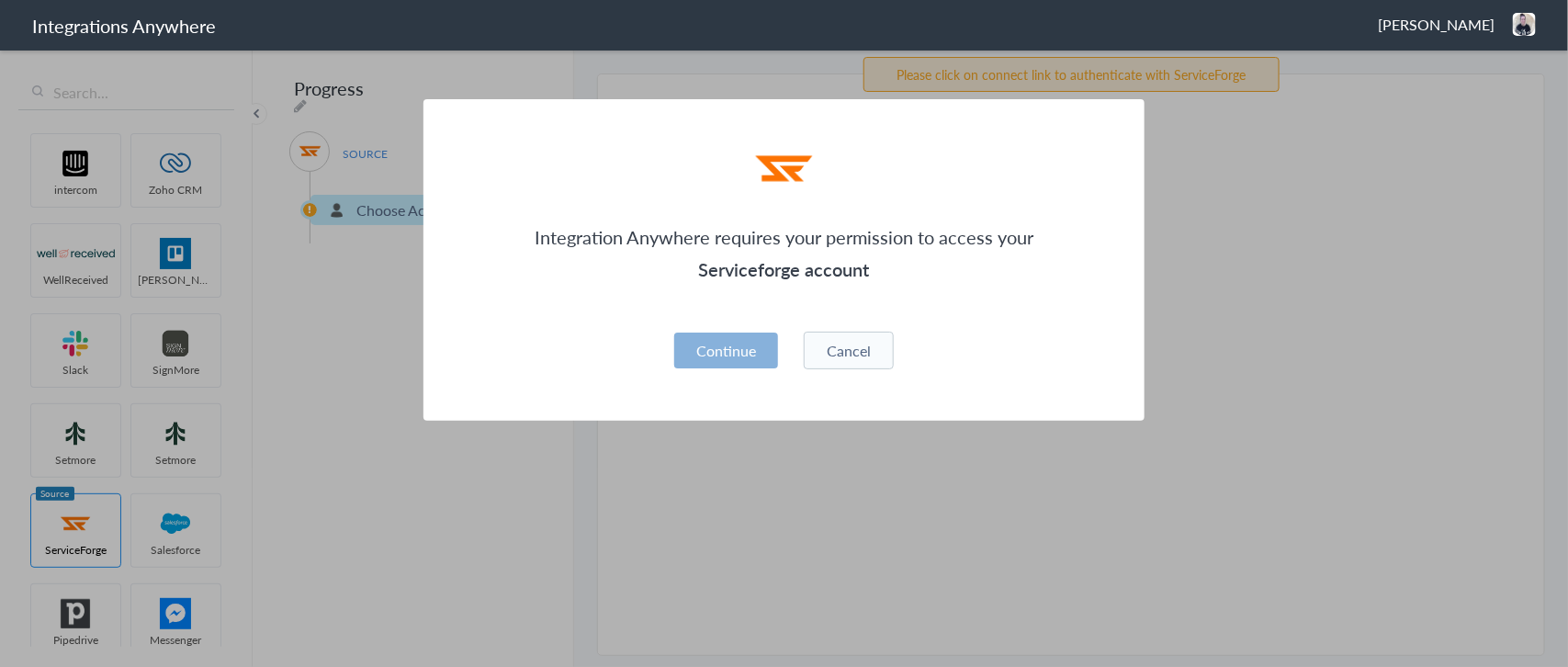
click at [741, 340] on button "Continue" at bounding box center [726, 350] width 103 height 35
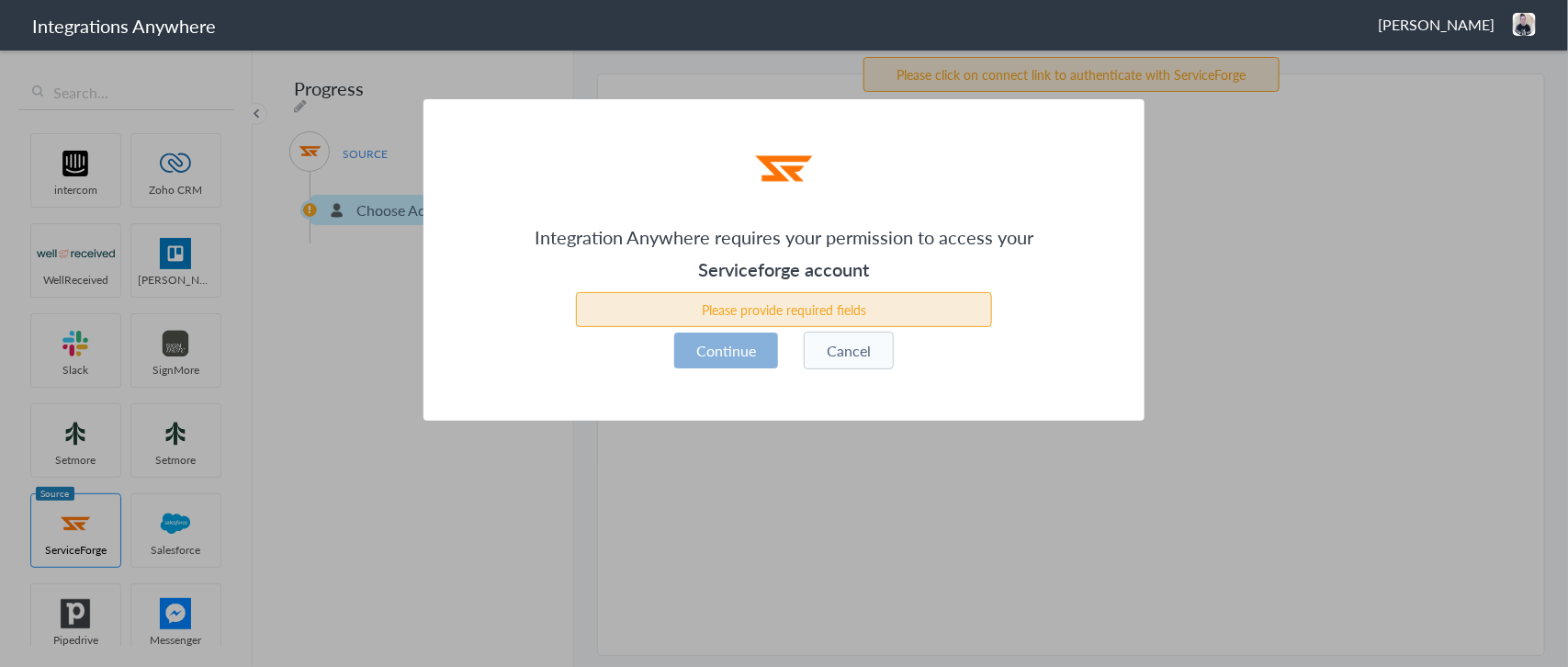
click at [740, 342] on button "Continue" at bounding box center [726, 350] width 103 height 35
click at [738, 342] on button "Continue" at bounding box center [726, 350] width 103 height 35
click at [738, 352] on button "Continue" at bounding box center [726, 350] width 103 height 35
drag, startPoint x: 738, startPoint y: 352, endPoint x: 807, endPoint y: 346, distance: 69.3
click at [745, 354] on button "Continue" at bounding box center [726, 350] width 103 height 35
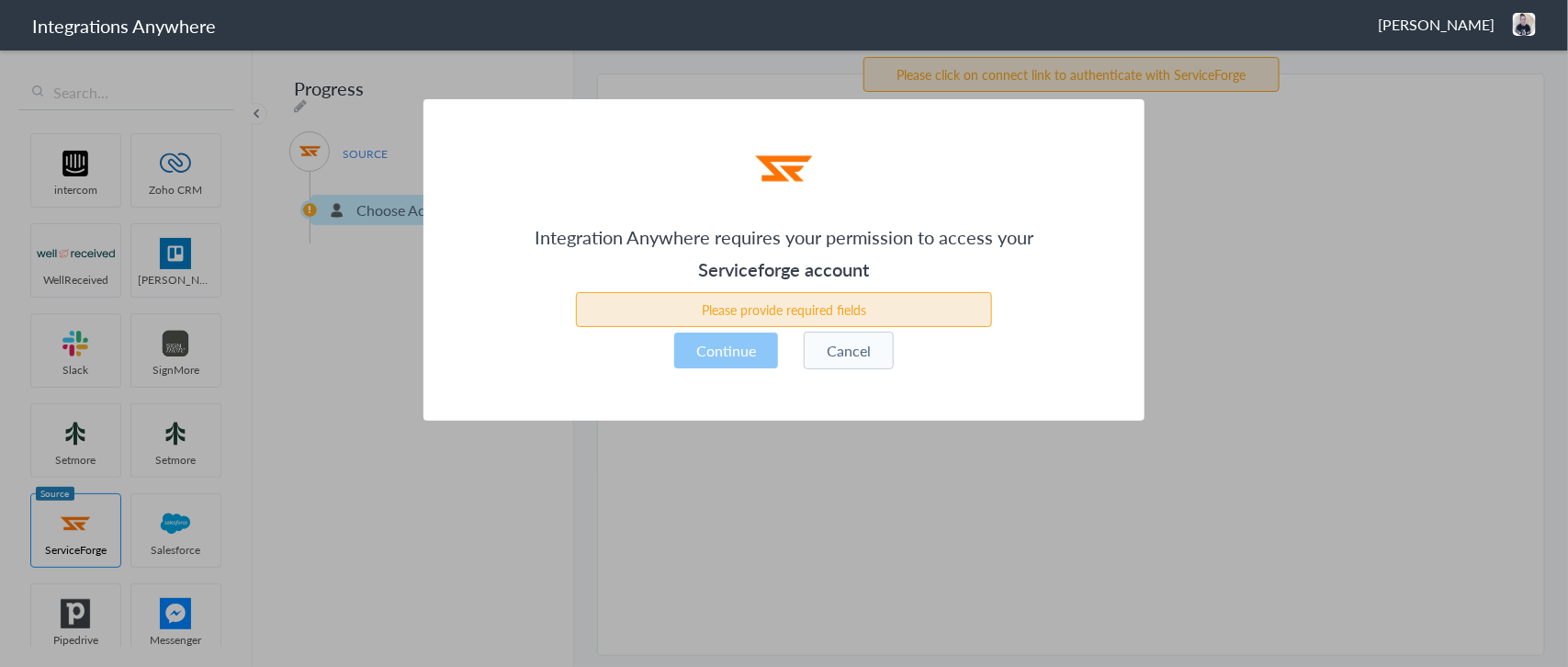
click at [831, 346] on button "Cancel" at bounding box center [849, 350] width 90 height 37
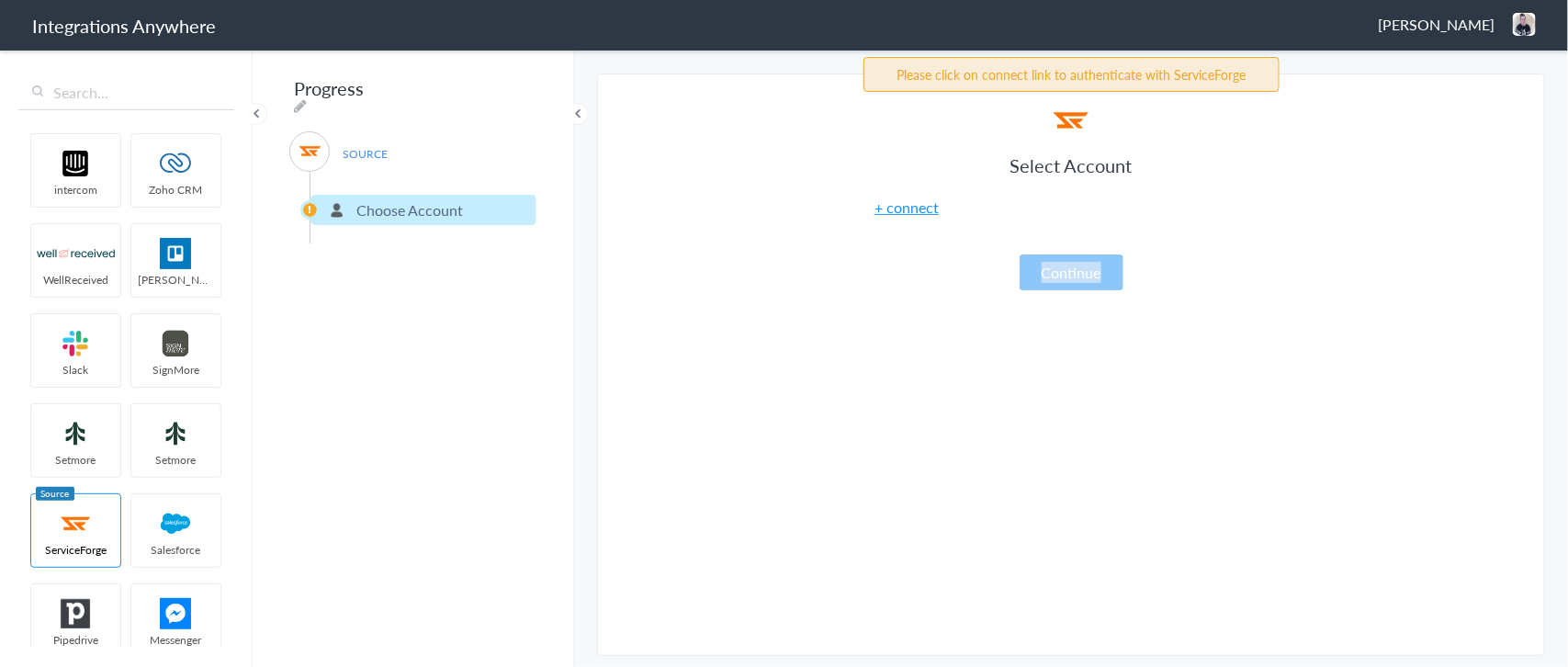
drag, startPoint x: 832, startPoint y: 347, endPoint x: 865, endPoint y: 324, distance: 40.2
click at [833, 347] on section "Select Account + connect Continue Test Success Source App Name New Card Module …" at bounding box center [1070, 364] width 948 height 582
click at [903, 203] on link "+ connect" at bounding box center [907, 207] width 64 height 21
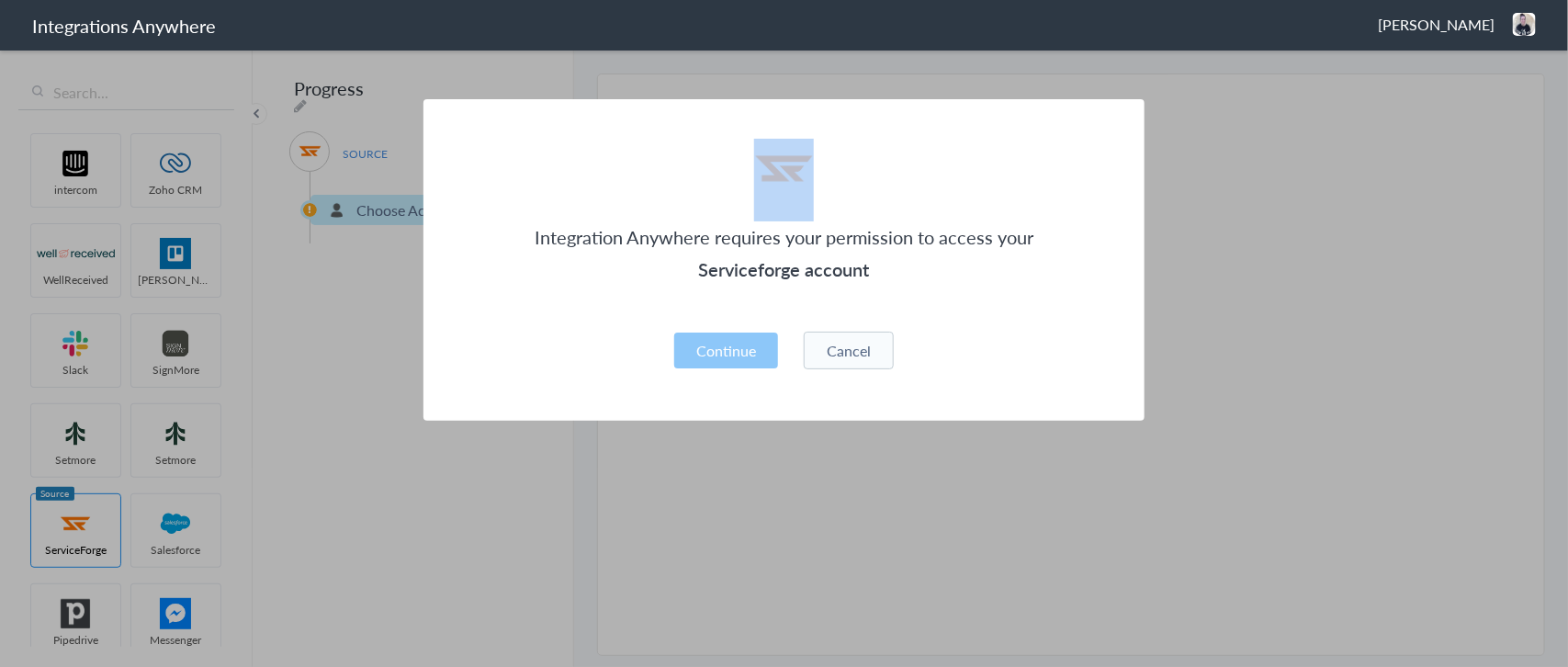
click at [903, 203] on div "Integration Anywhere requires your permission to access your Serviceforge accou…" at bounding box center [784, 259] width 721 height 321
click at [704, 359] on button "Continue" at bounding box center [726, 350] width 103 height 35
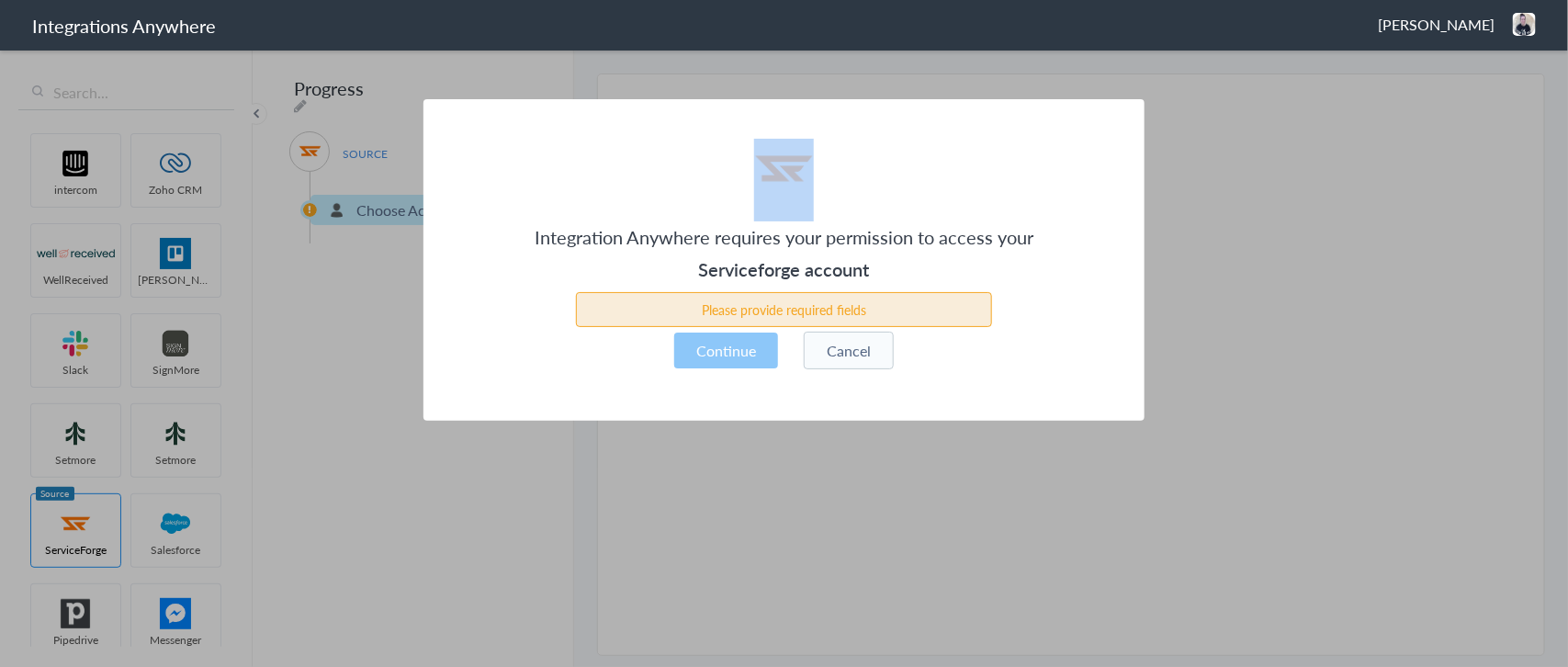
click at [866, 362] on button "Cancel" at bounding box center [849, 350] width 90 height 37
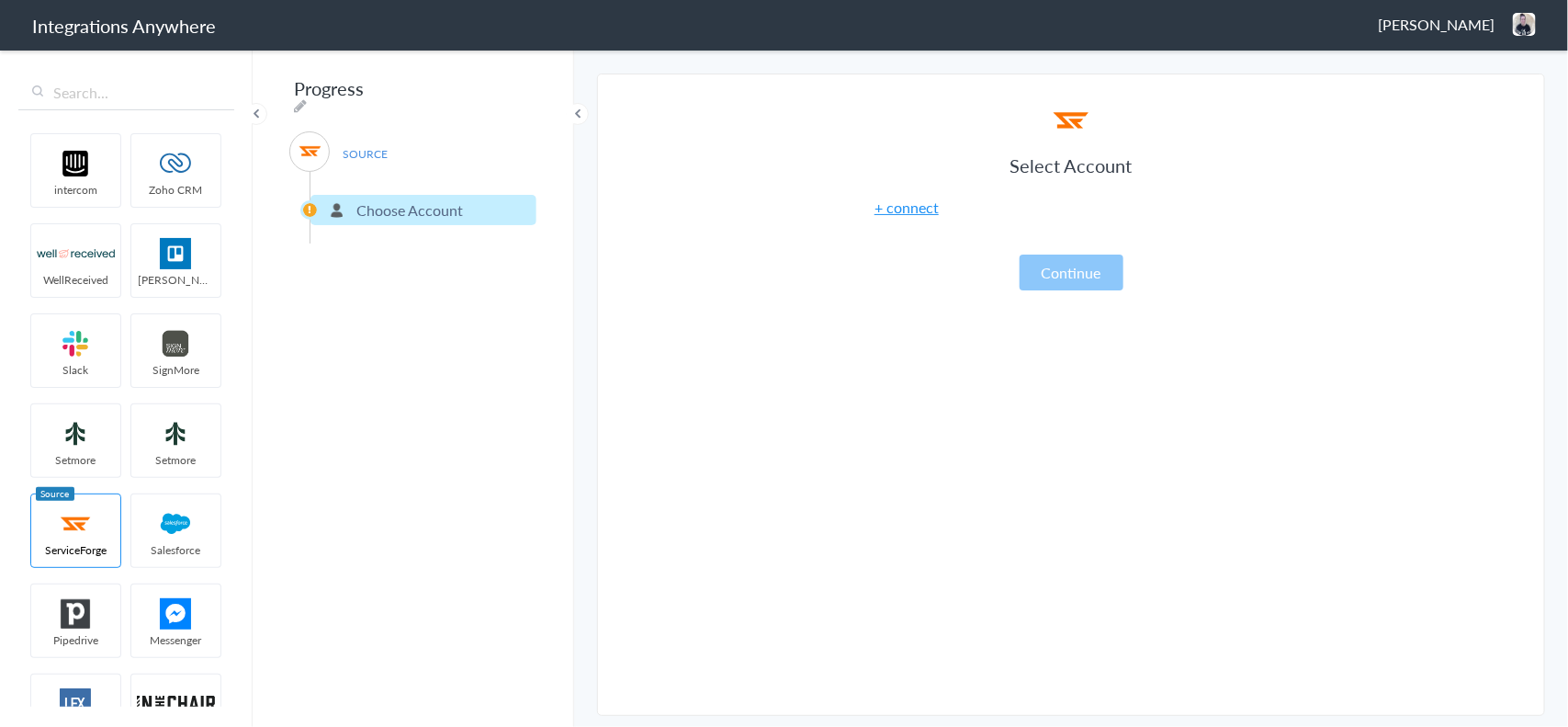
click at [919, 207] on link "+ connect" at bounding box center [907, 207] width 64 height 21
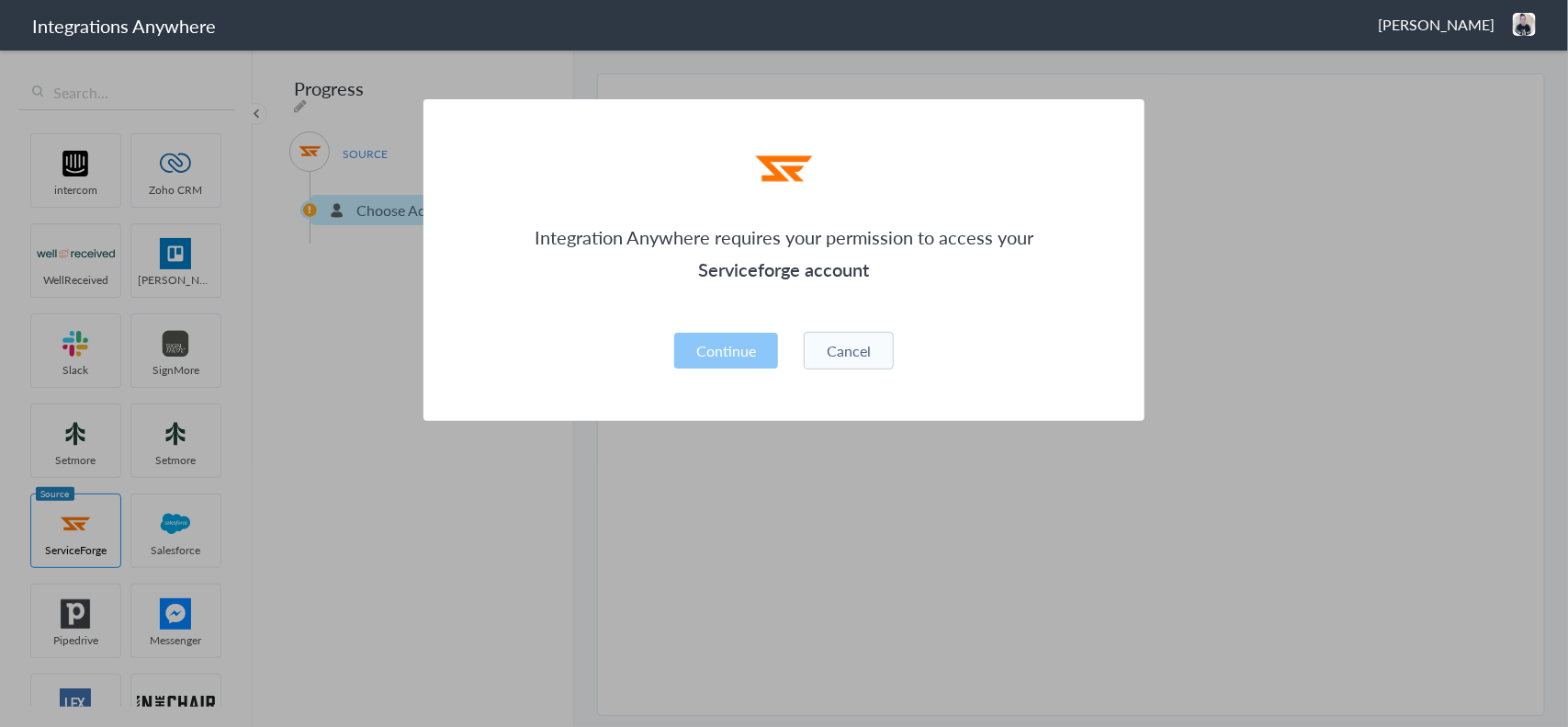
click at [851, 342] on button "Cancel" at bounding box center [849, 350] width 90 height 37
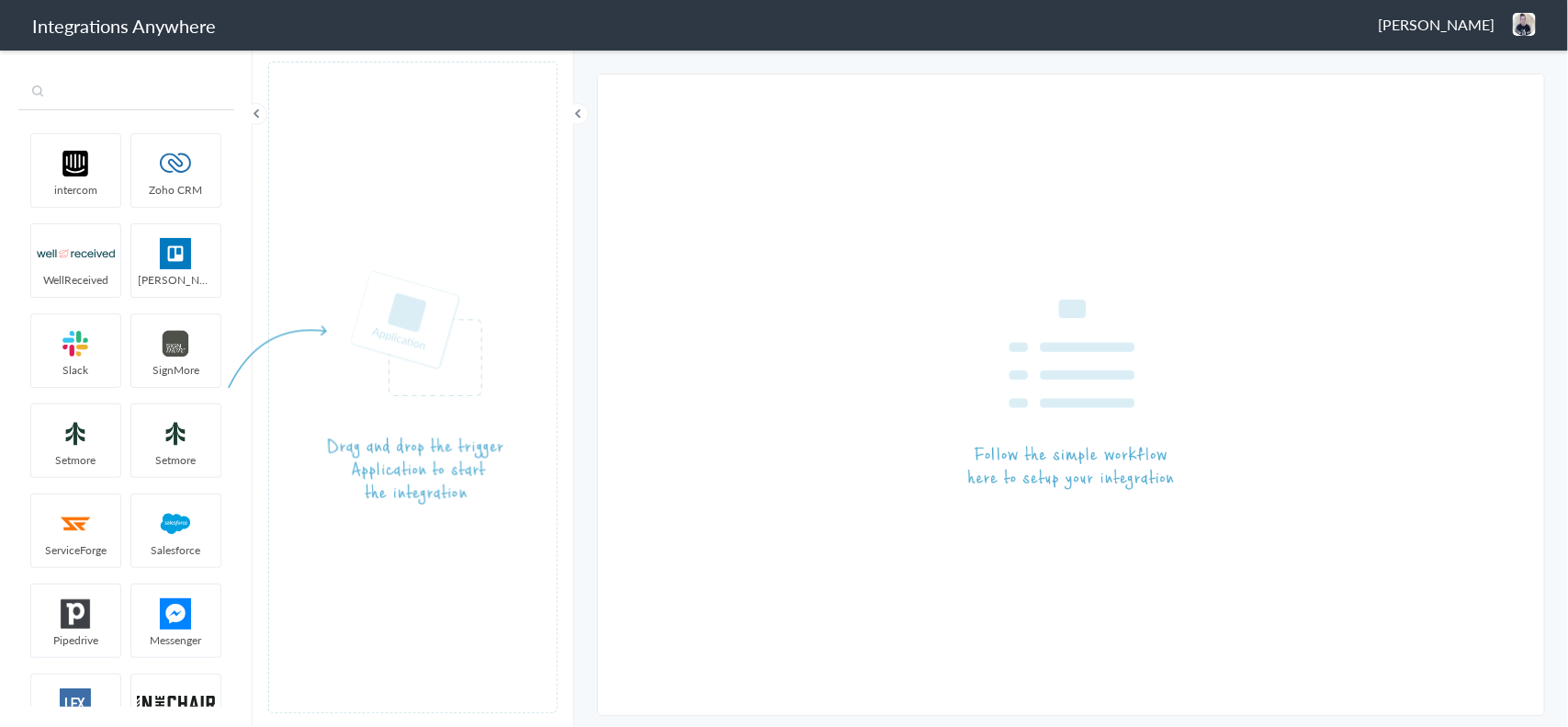
click at [92, 92] on input "text" at bounding box center [127, 92] width 216 height 34
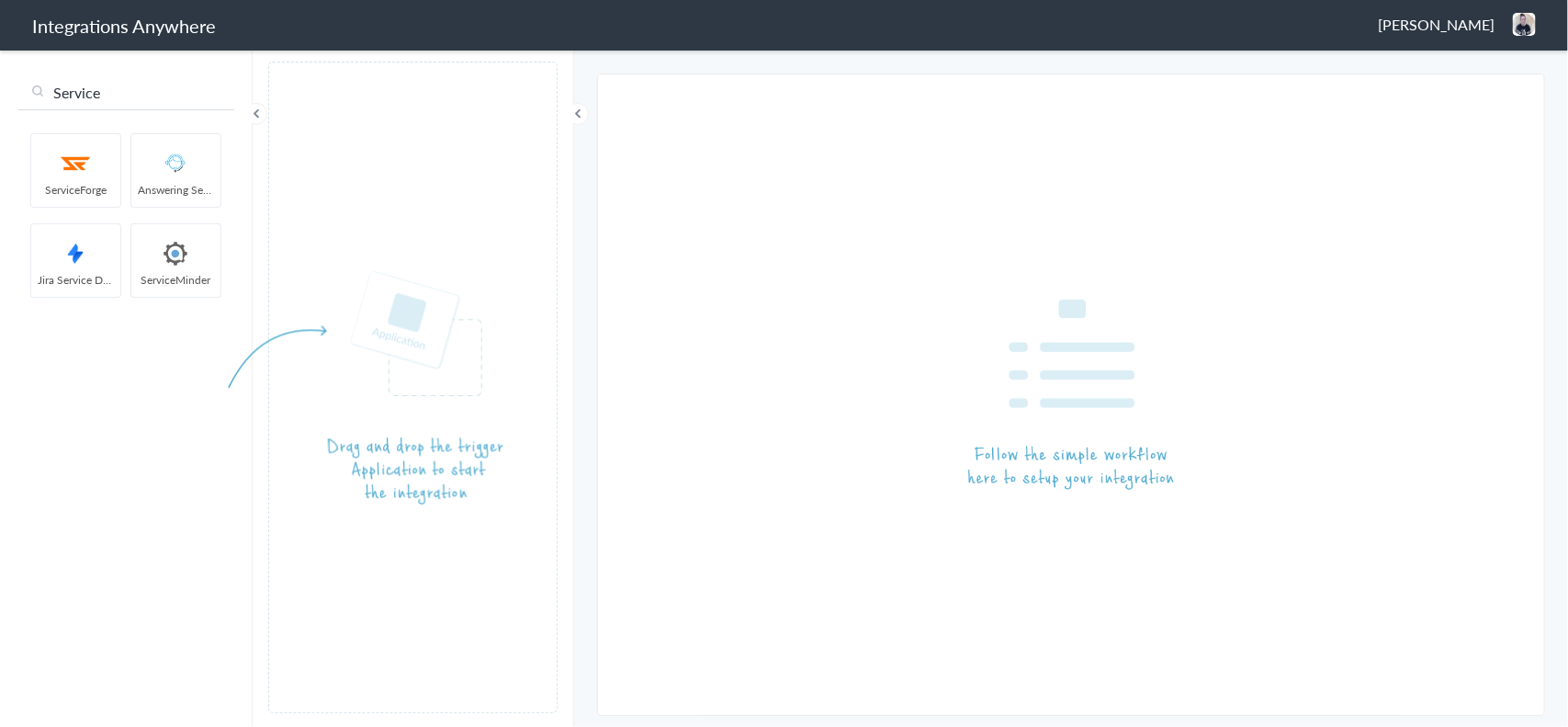
type input "Service"
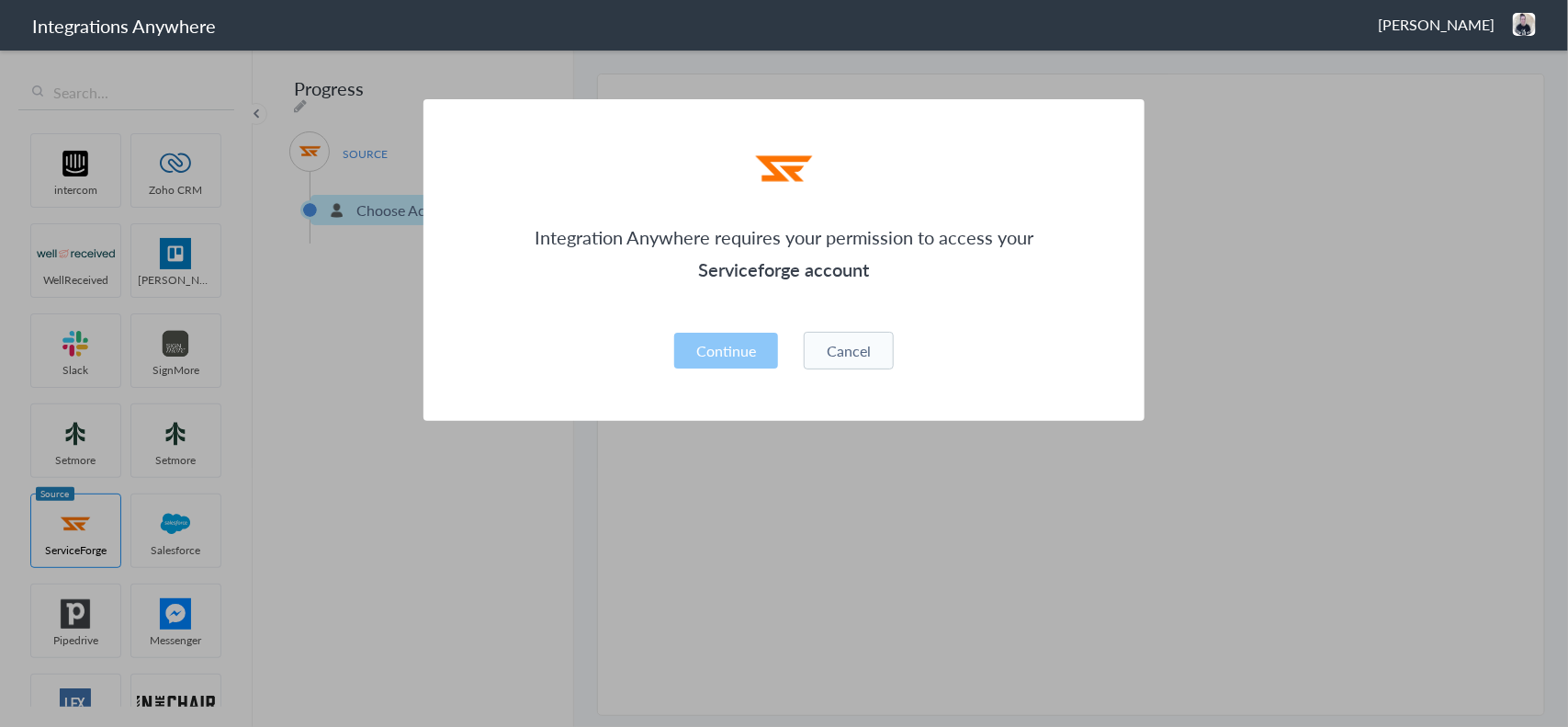
click at [856, 354] on button "Cancel" at bounding box center [849, 350] width 90 height 37
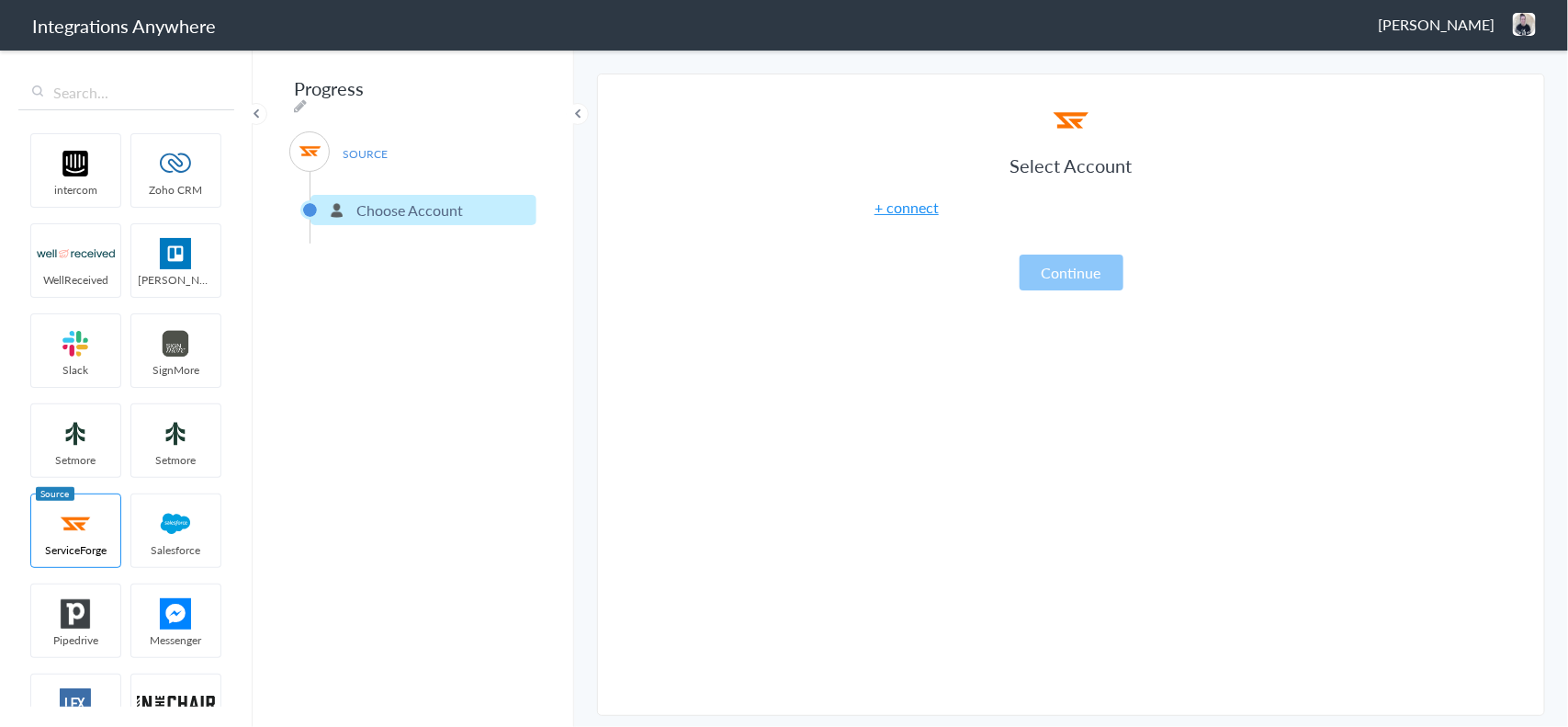
click at [919, 208] on link "+ connect" at bounding box center [907, 207] width 64 height 21
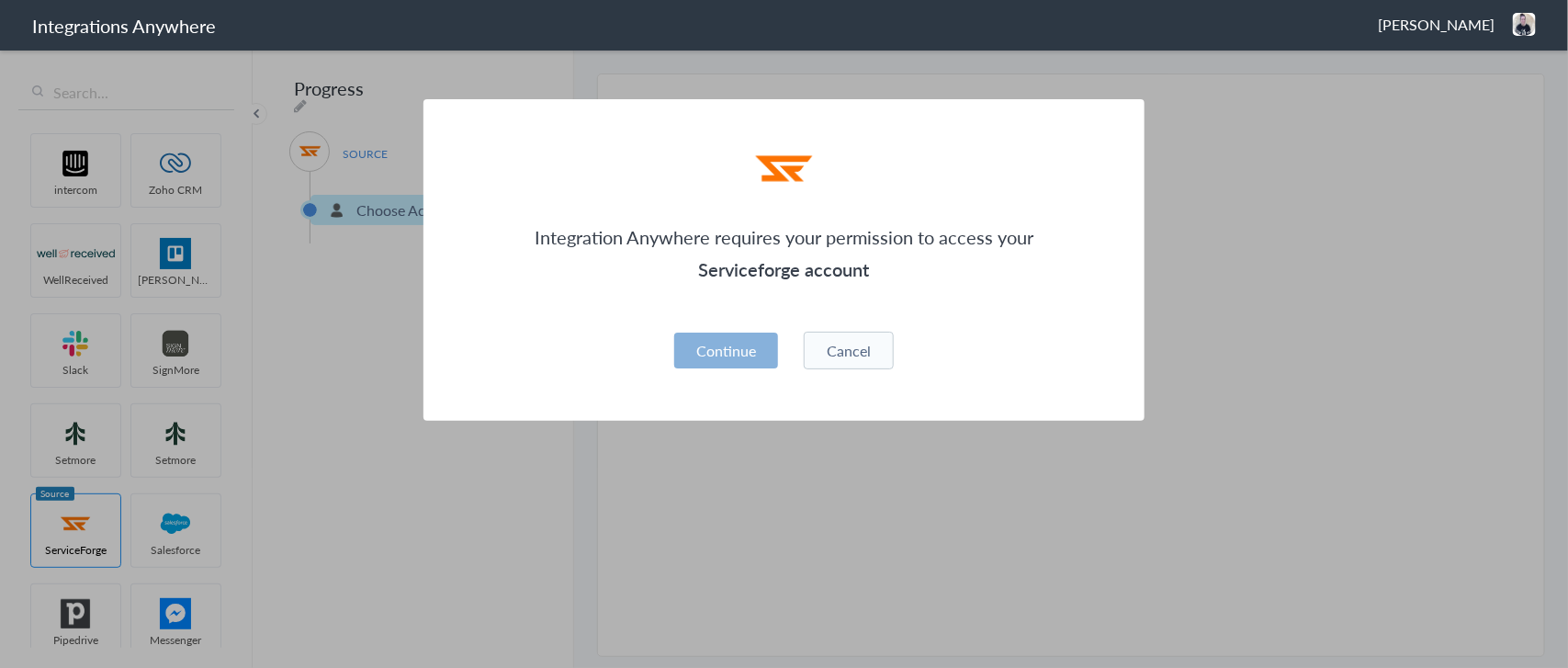
click at [727, 343] on button "Continue" at bounding box center [726, 350] width 103 height 35
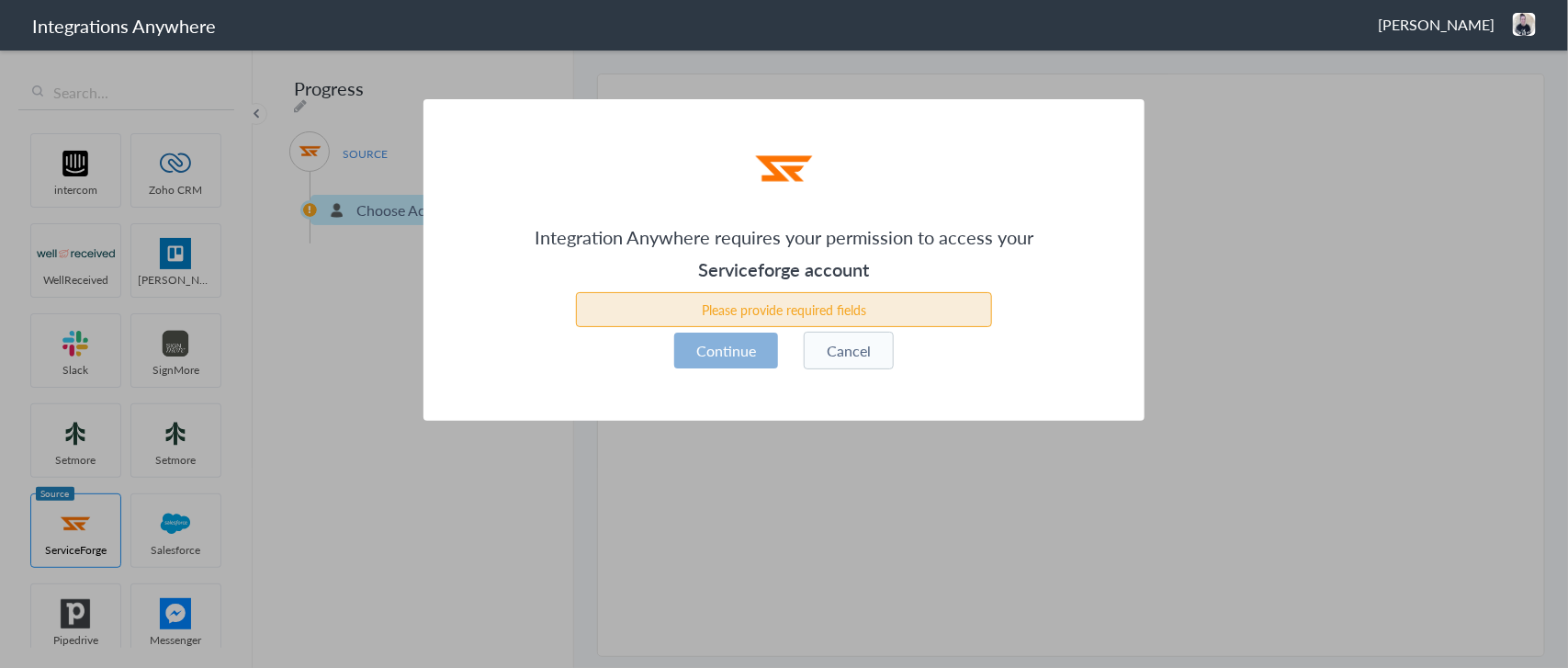
click at [733, 350] on button "Continue" at bounding box center [726, 350] width 103 height 35
click at [777, 315] on div "Please provide required fields" at bounding box center [784, 308] width 416 height 34
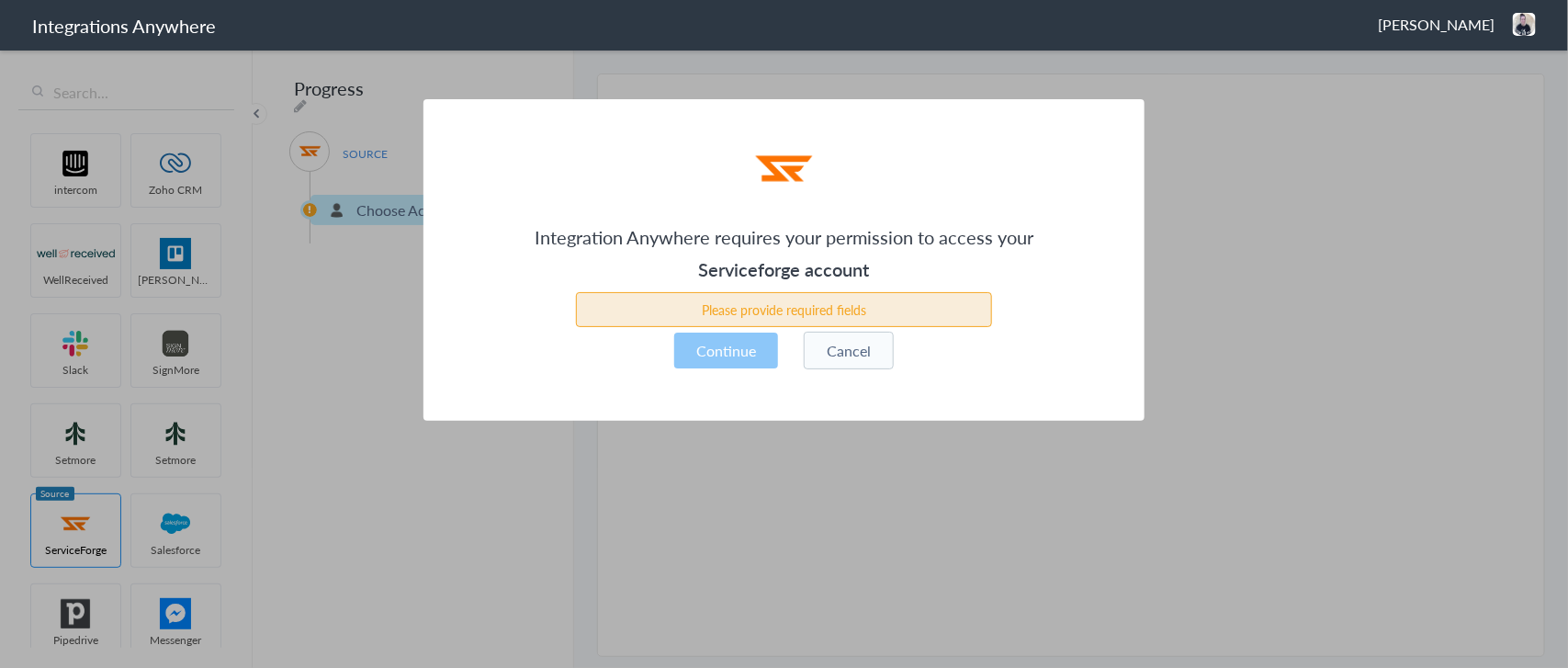
click at [781, 310] on div "Please provide required fields" at bounding box center [784, 308] width 416 height 34
drag, startPoint x: 733, startPoint y: 258, endPoint x: 735, endPoint y: 291, distance: 33.1
click at [735, 287] on div "Integration Anywhere requires your permission to access your Serviceforge accou…" at bounding box center [784, 259] width 721 height 321
click at [730, 298] on div "Please provide required fields" at bounding box center [784, 308] width 416 height 34
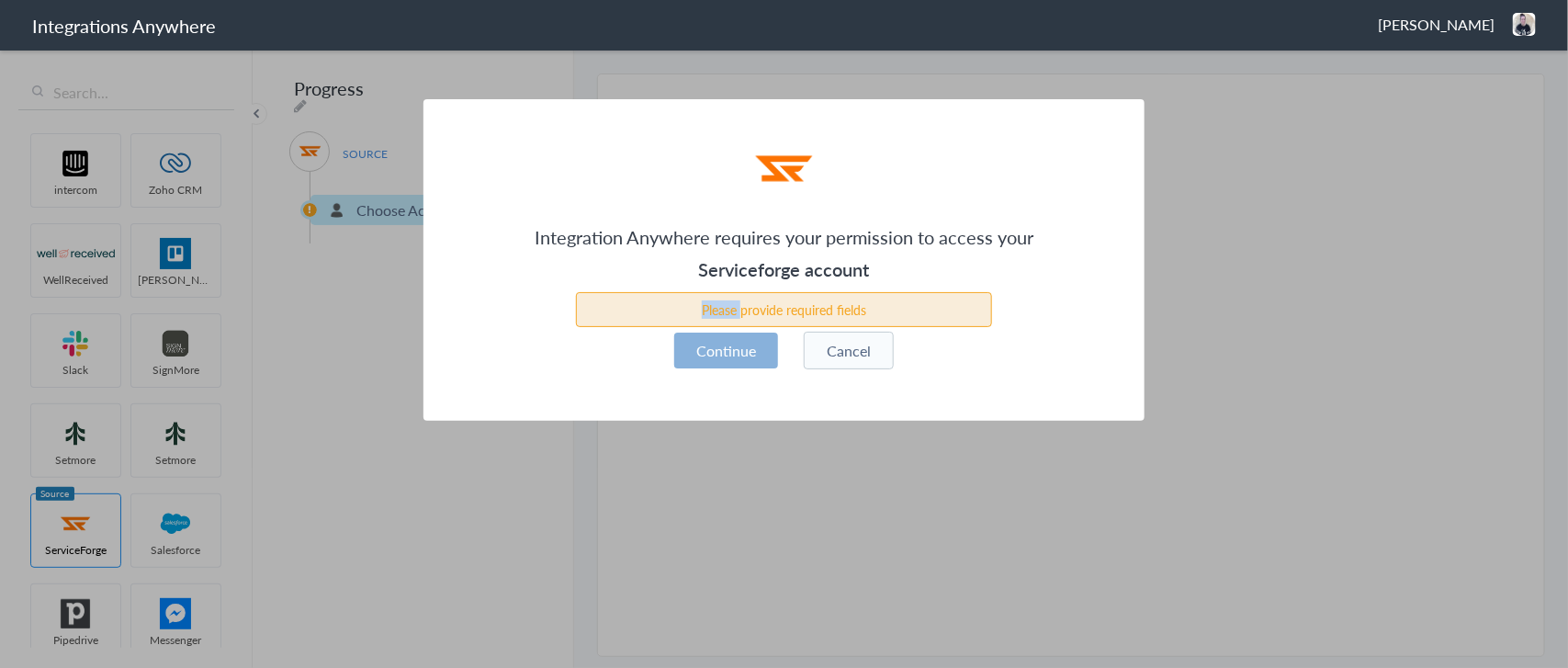
click at [731, 338] on button "Continue" at bounding box center [726, 350] width 103 height 35
click at [726, 341] on button "Continue" at bounding box center [726, 350] width 103 height 35
click at [831, 351] on button "Cancel" at bounding box center [849, 350] width 90 height 37
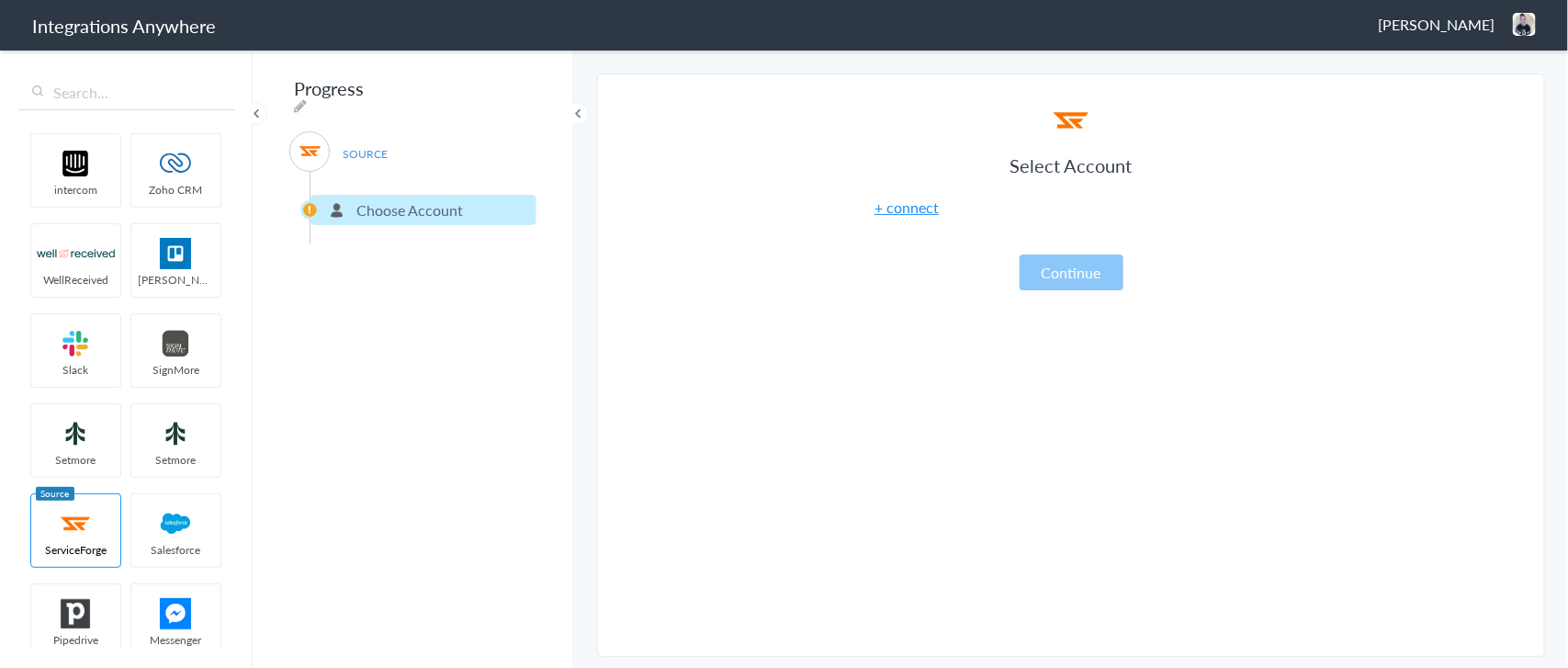
click at [905, 212] on link "+ connect" at bounding box center [907, 207] width 64 height 21
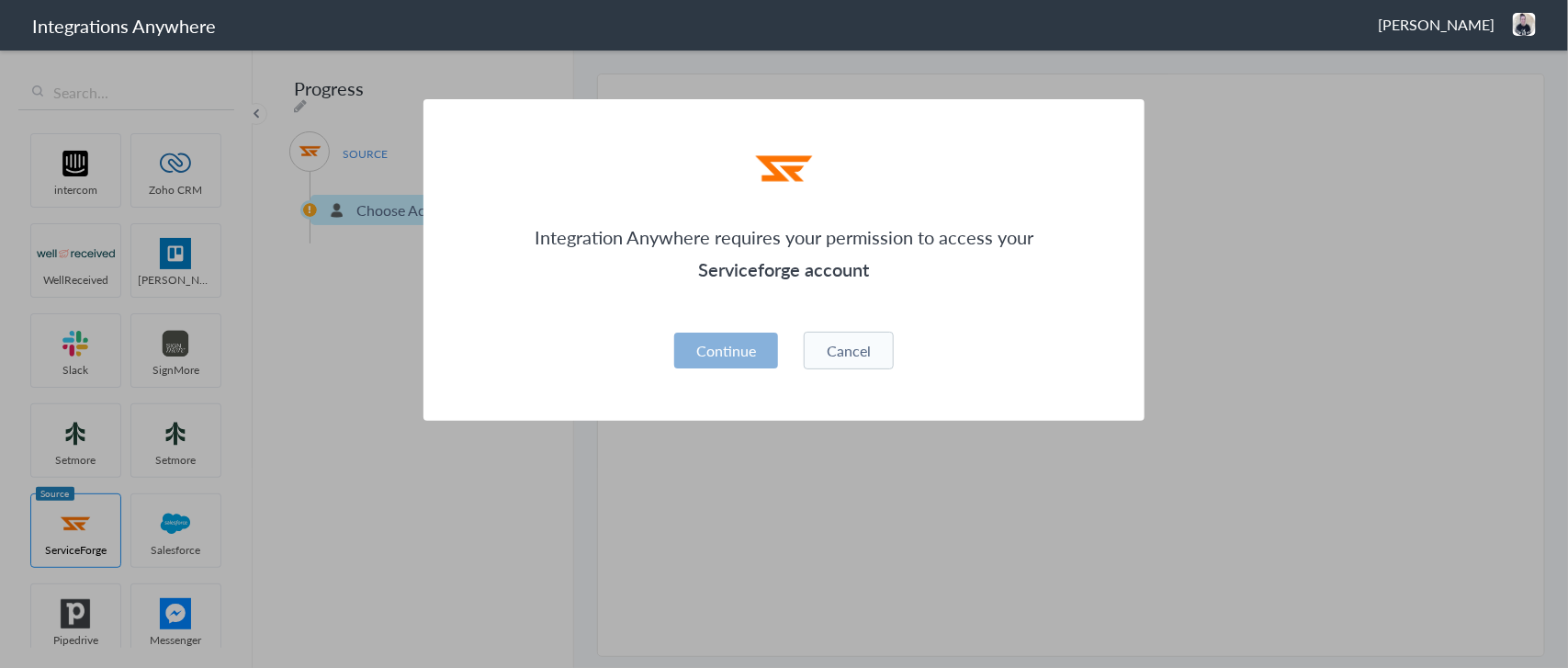
click at [717, 346] on button "Continue" at bounding box center [726, 350] width 103 height 35
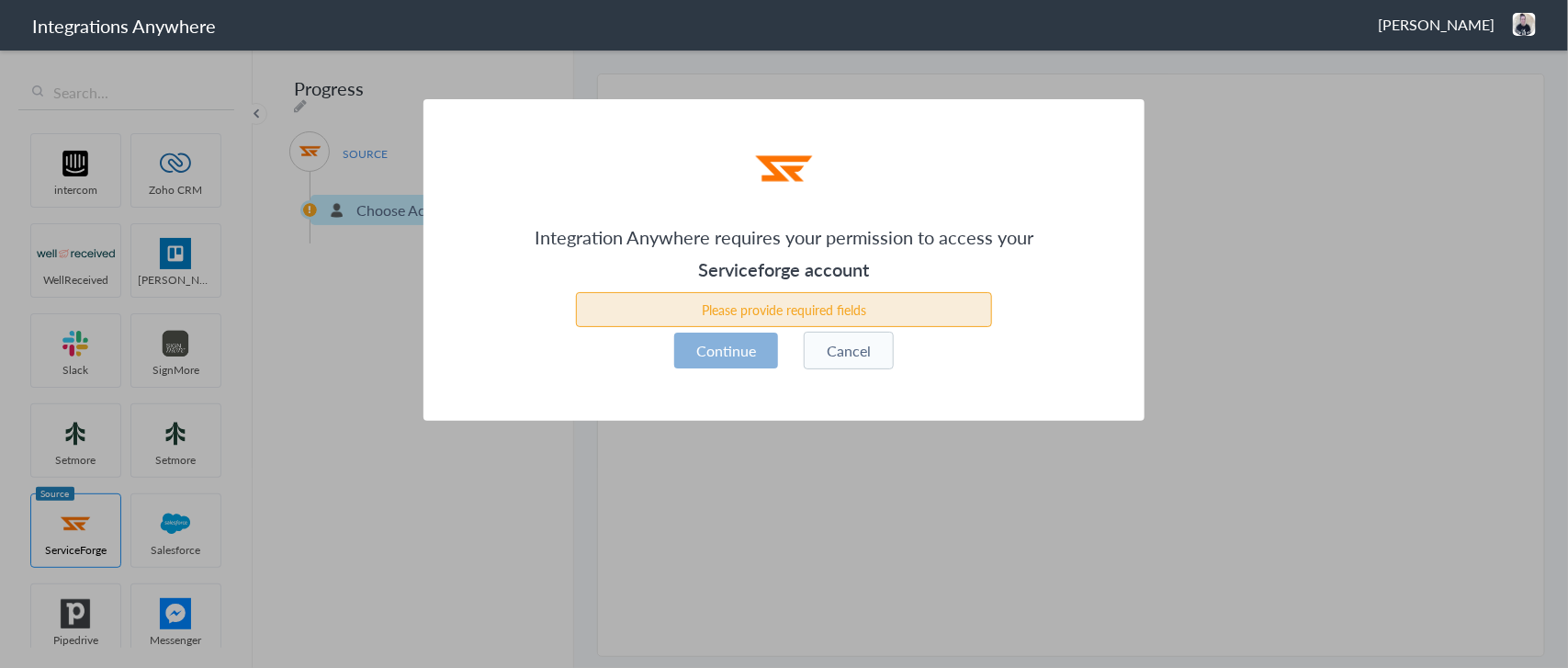
click at [717, 346] on button "Continue" at bounding box center [726, 350] width 103 height 35
click at [857, 345] on button "Cancel" at bounding box center [849, 350] width 90 height 37
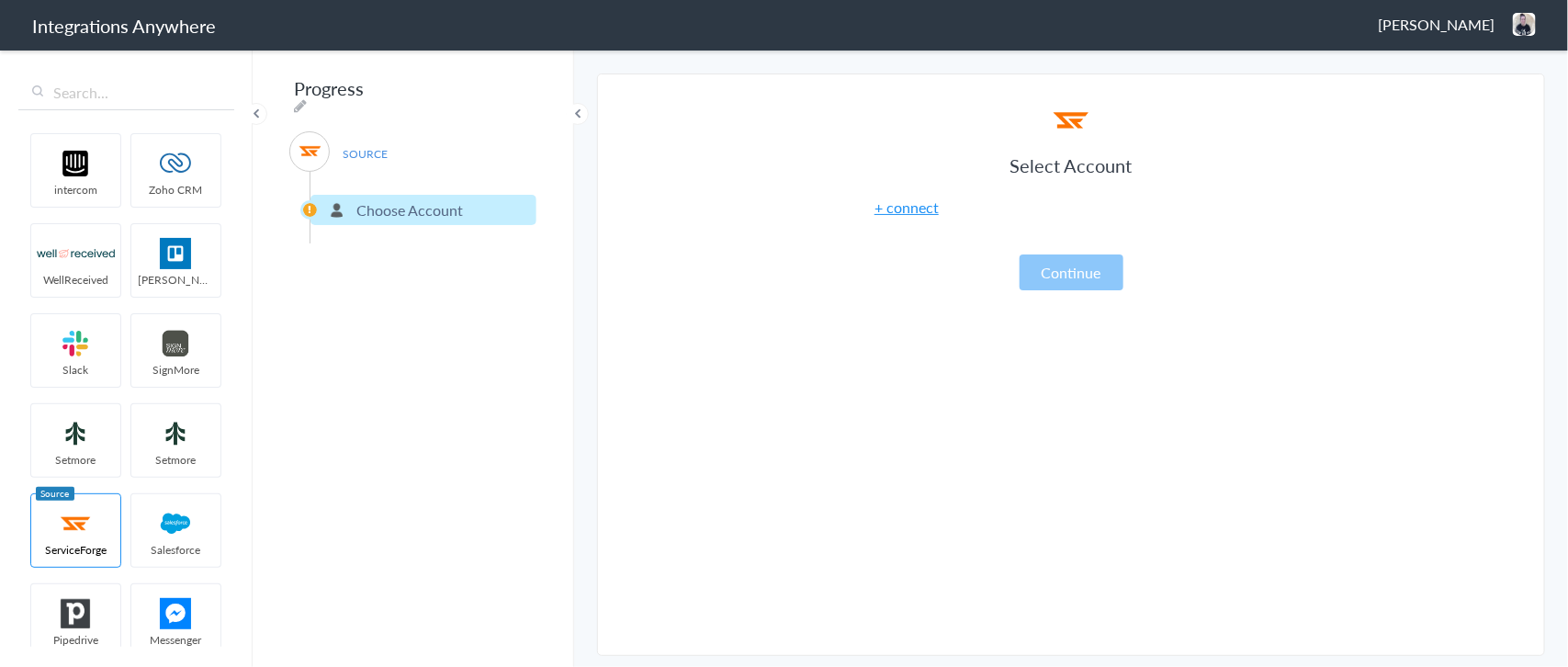
click at [905, 211] on link "+ connect" at bounding box center [907, 207] width 64 height 21
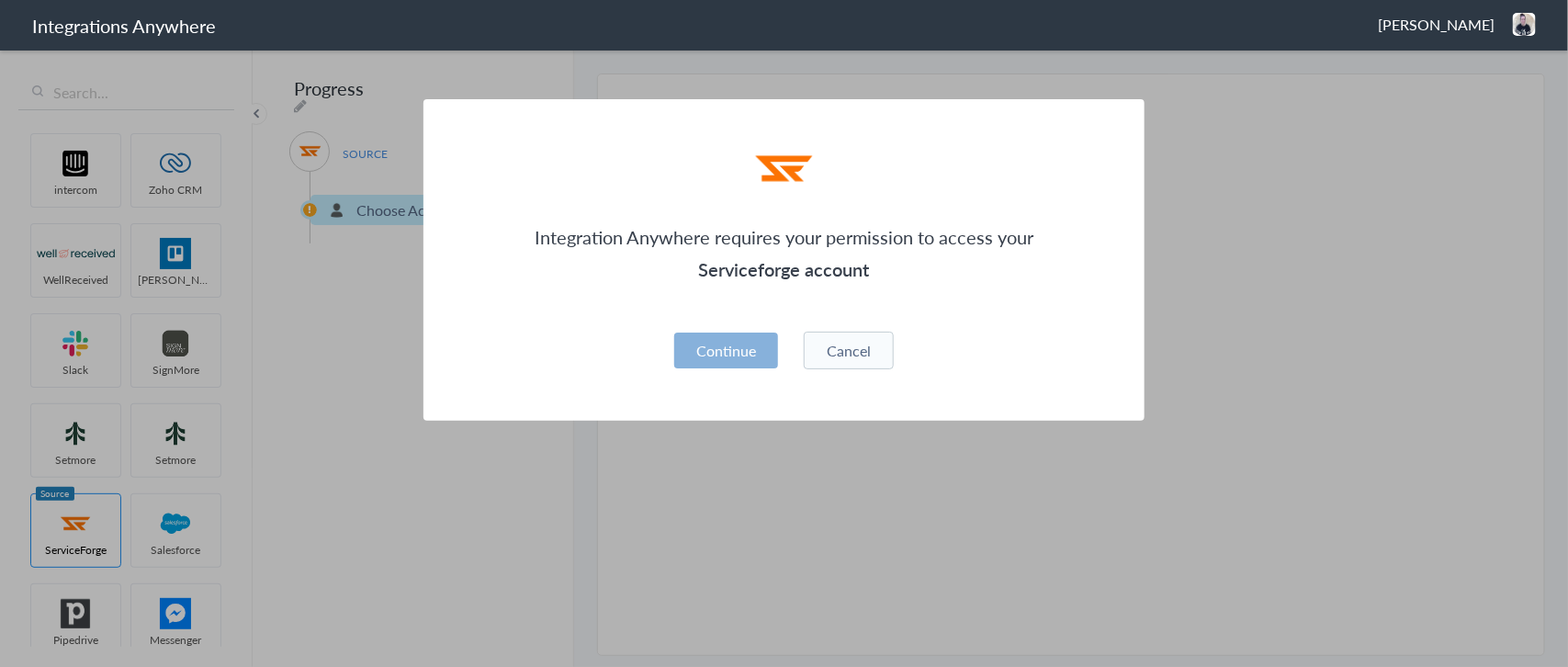
click at [754, 343] on button "Continue" at bounding box center [726, 350] width 103 height 35
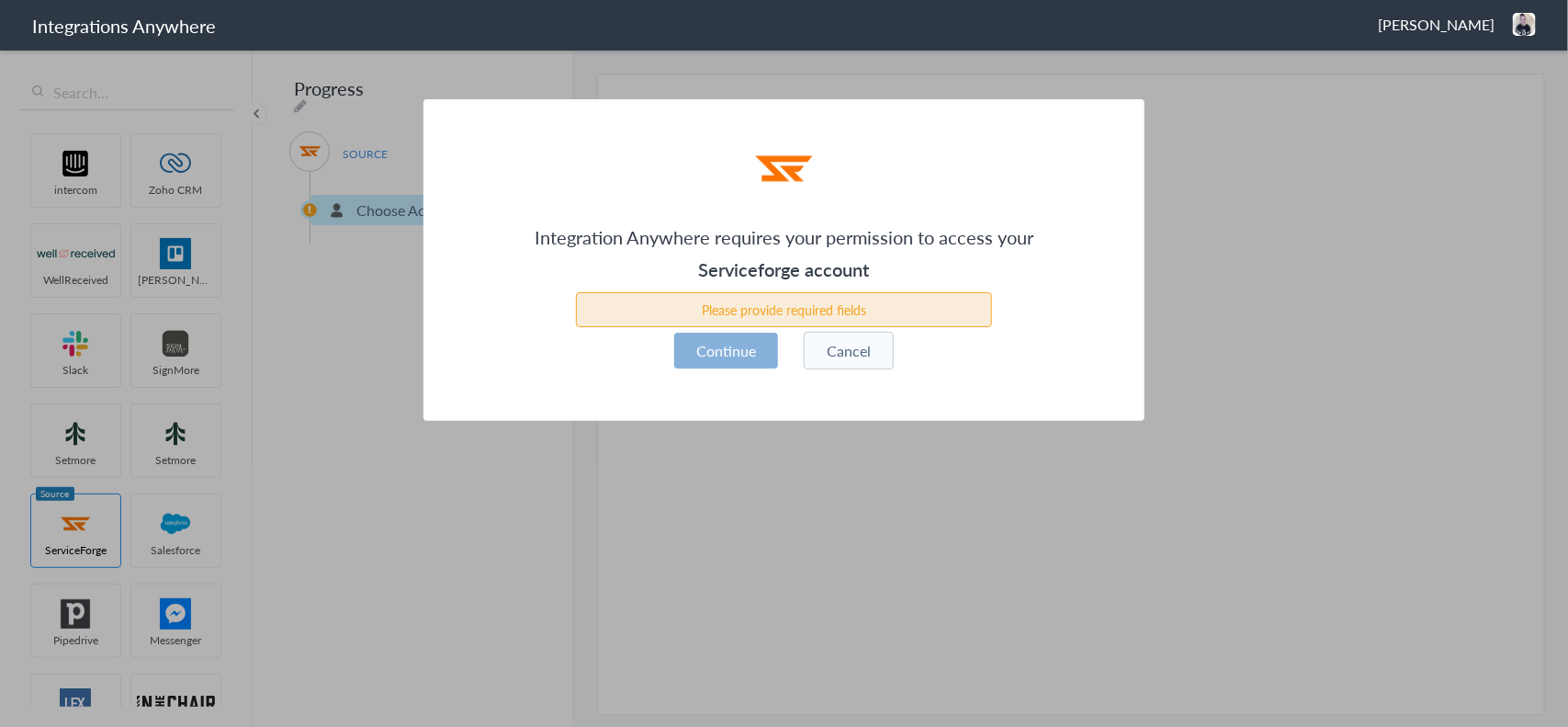
click at [737, 354] on button "Continue" at bounding box center [726, 350] width 103 height 35
click at [843, 355] on button "Cancel" at bounding box center [849, 350] width 90 height 37
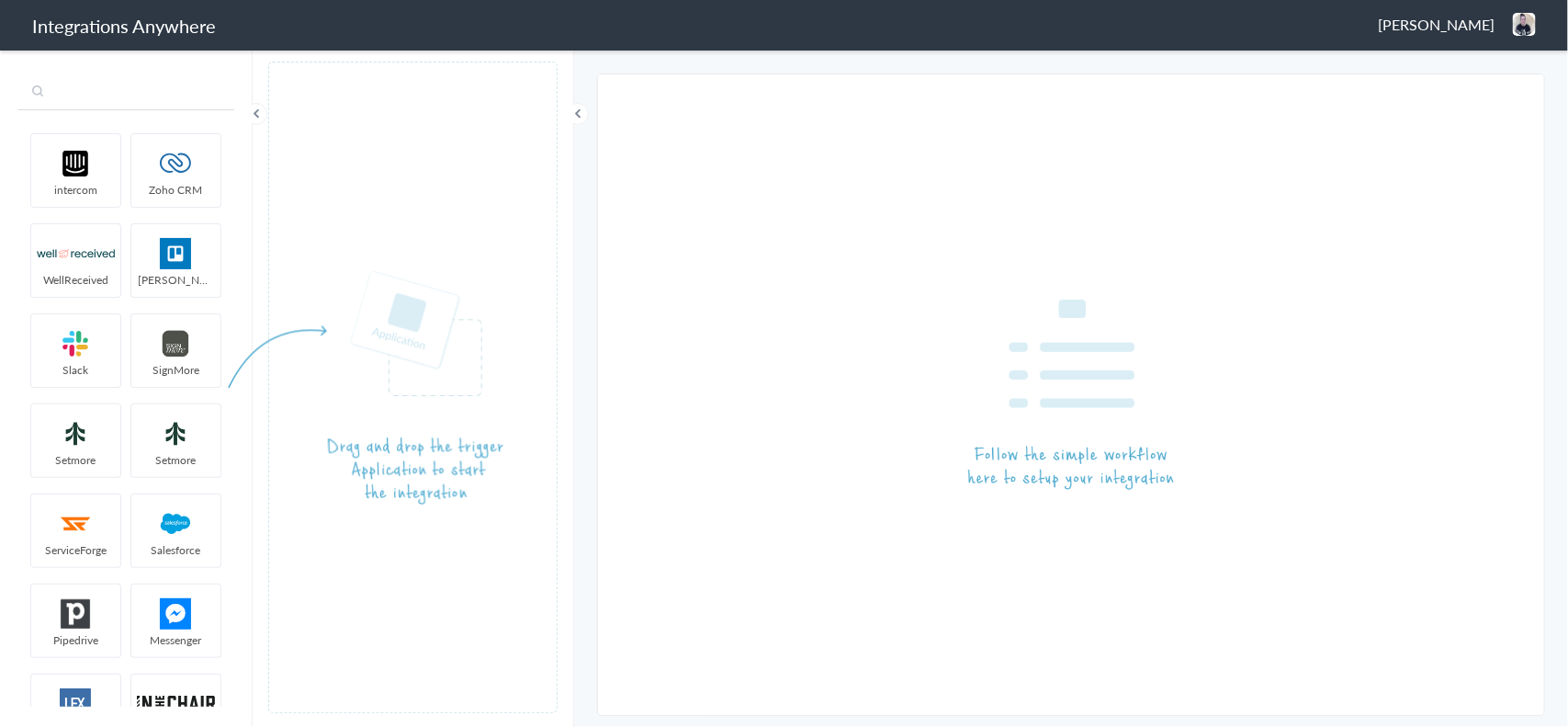
click at [116, 90] on input "text" at bounding box center [127, 92] width 216 height 34
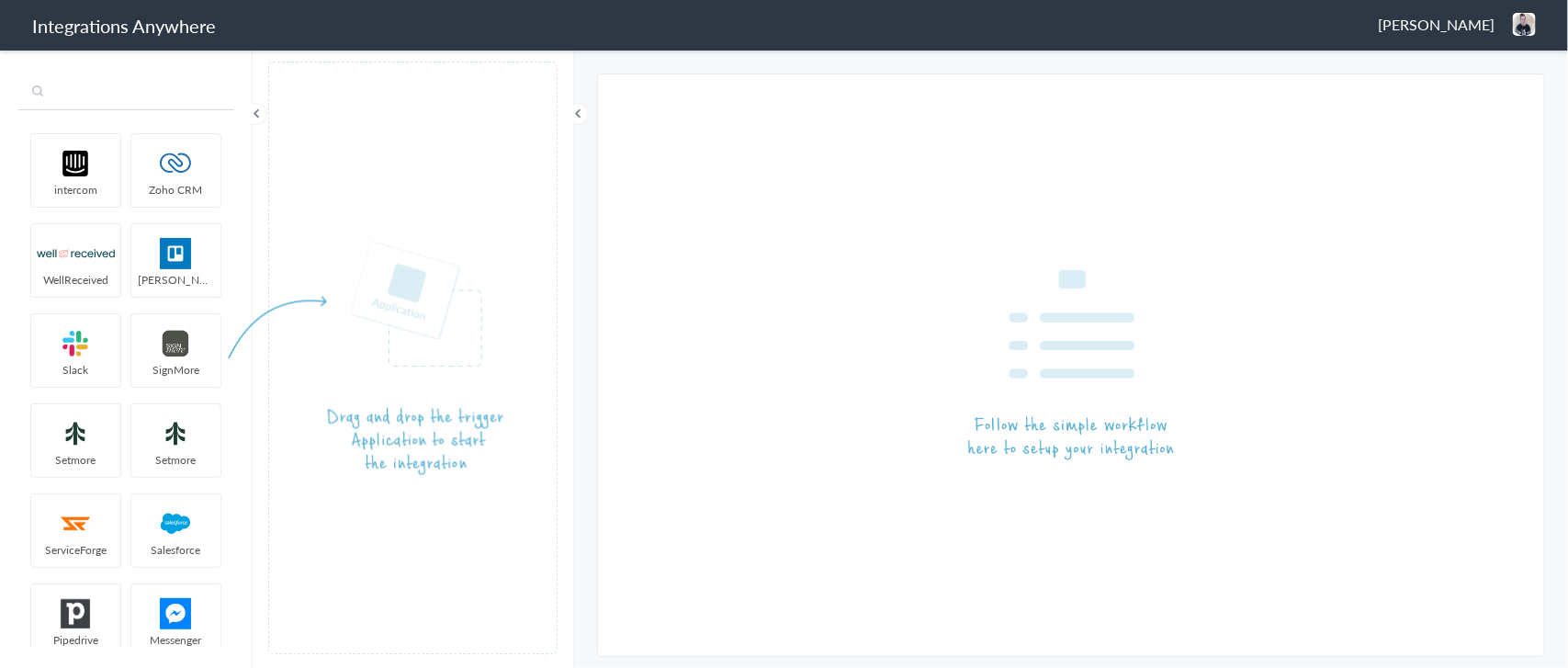
click at [102, 89] on input "text" at bounding box center [127, 92] width 216 height 34
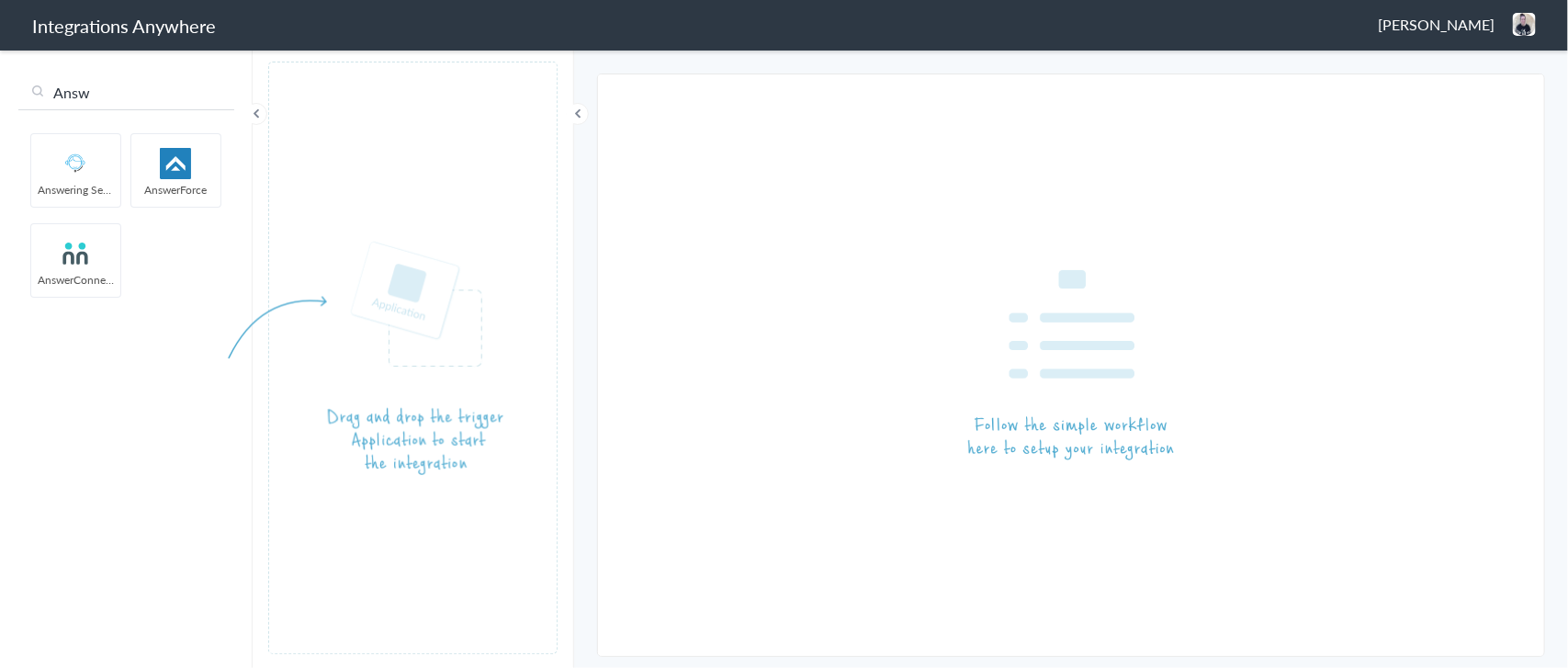
type input "Answ"
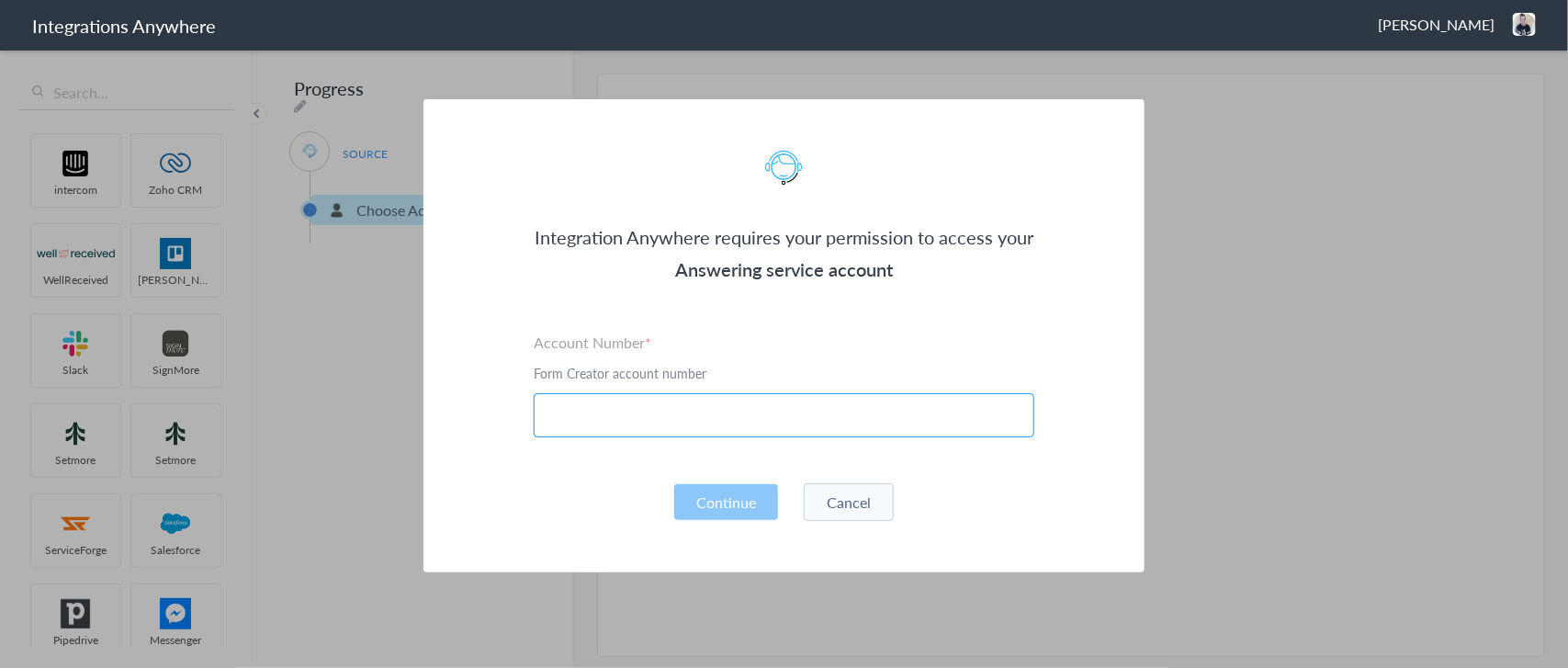
click at [644, 416] on input "text" at bounding box center [784, 415] width 500 height 44
paste input "2142455764"
type input "2142455764"
click at [707, 498] on button "Continue" at bounding box center [726, 502] width 103 height 35
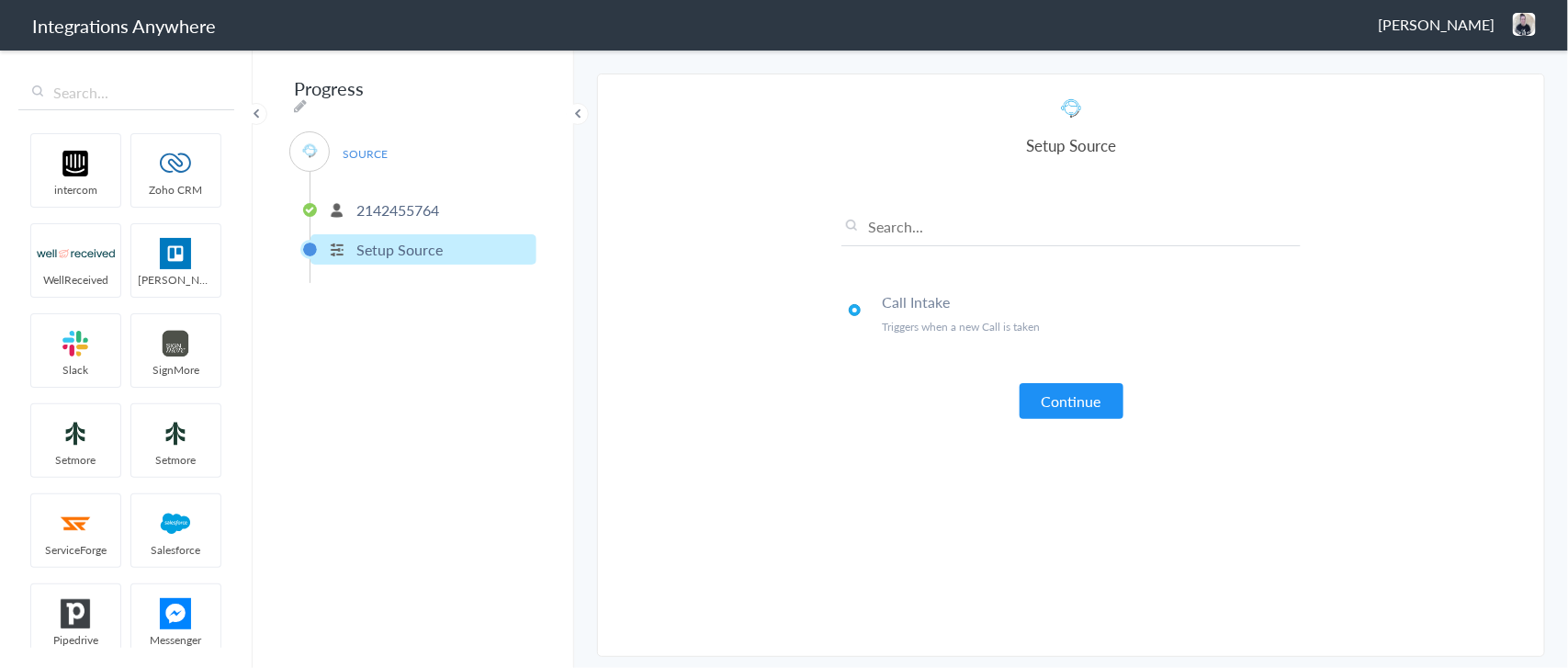
click at [1043, 404] on button "Continue" at bounding box center [1070, 401] width 103 height 35
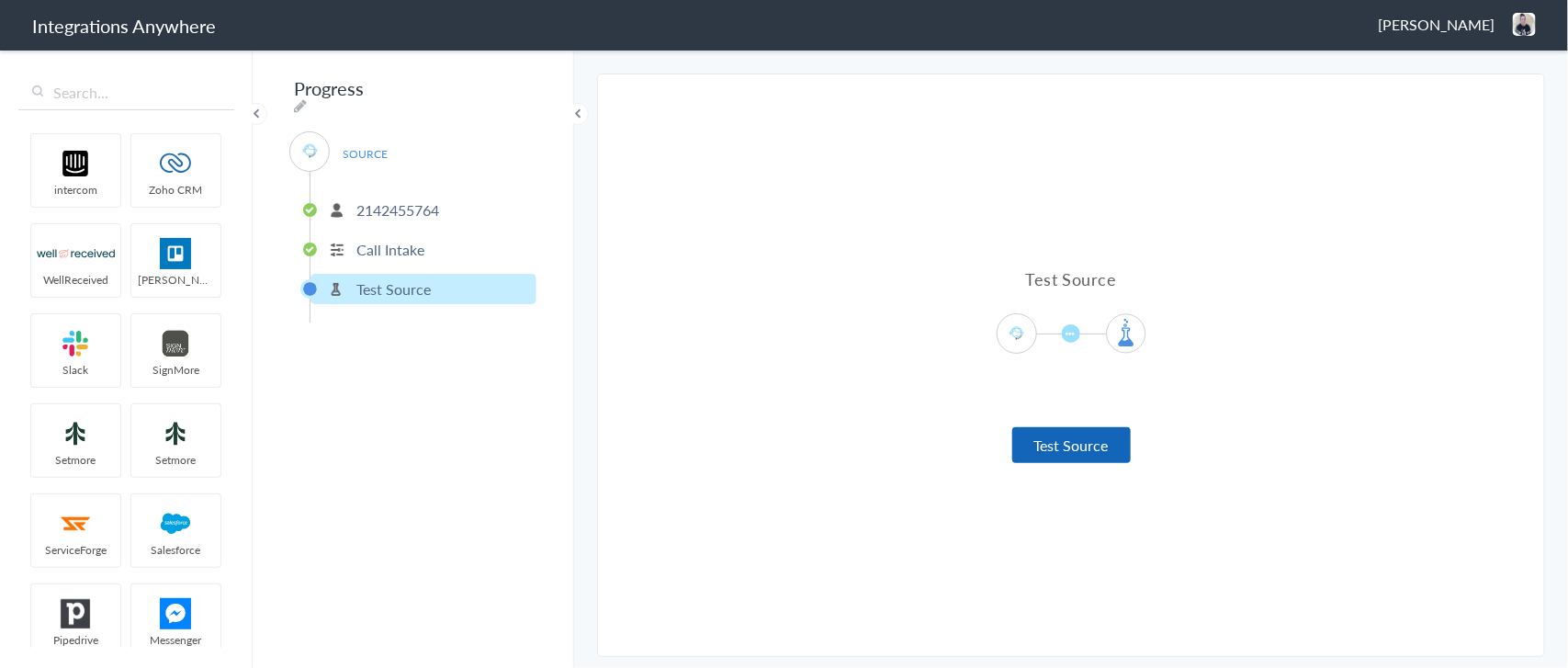
click at [1057, 441] on button "Test Source" at bounding box center [1070, 444] width 118 height 35
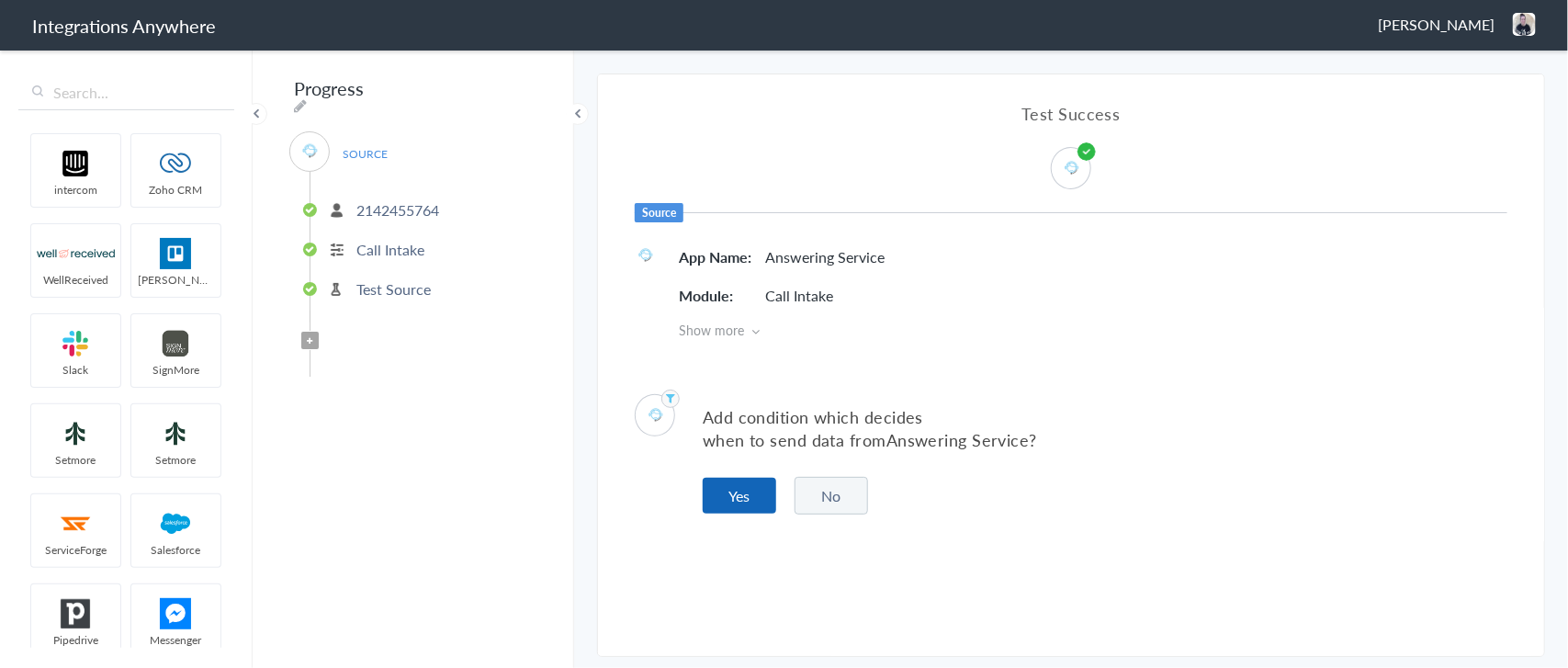
click at [745, 487] on button "Yes" at bounding box center [739, 496] width 74 height 35
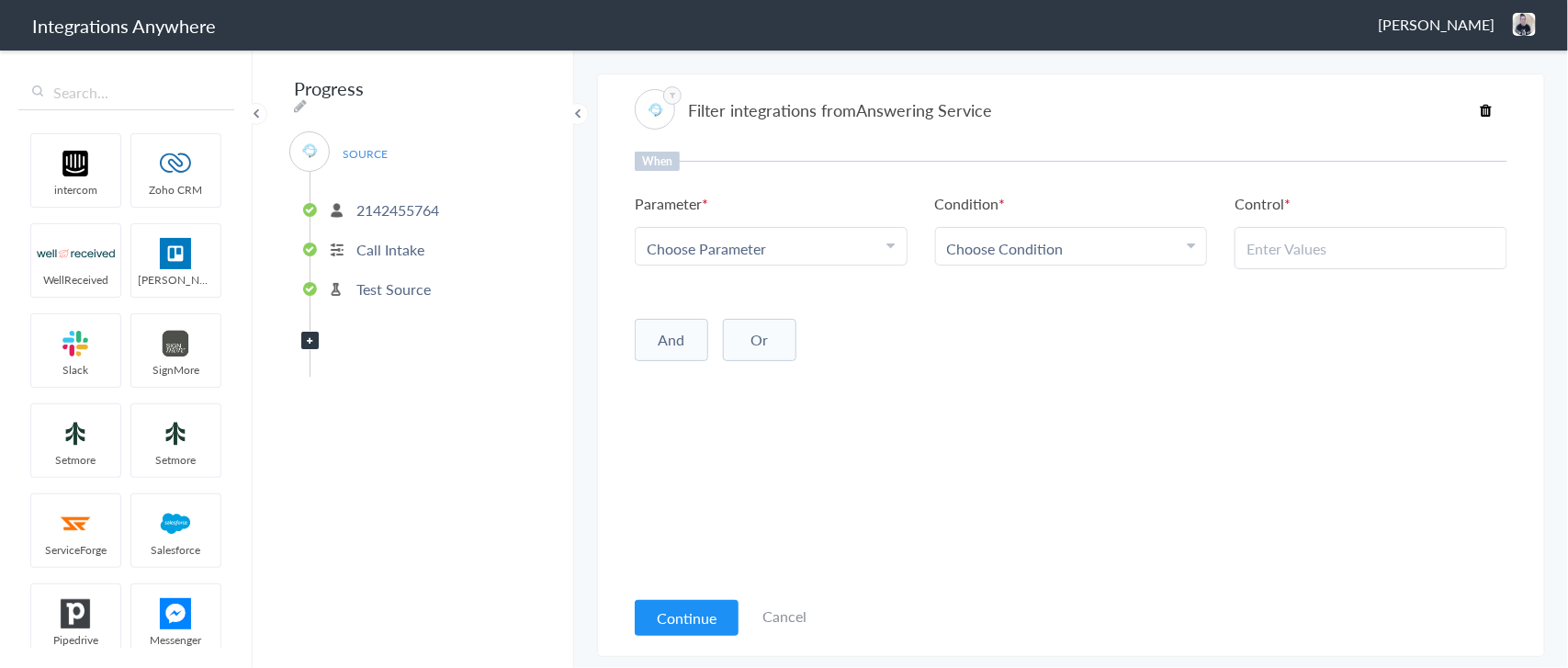
click at [782, 618] on link "Cancel" at bounding box center [784, 616] width 44 height 21
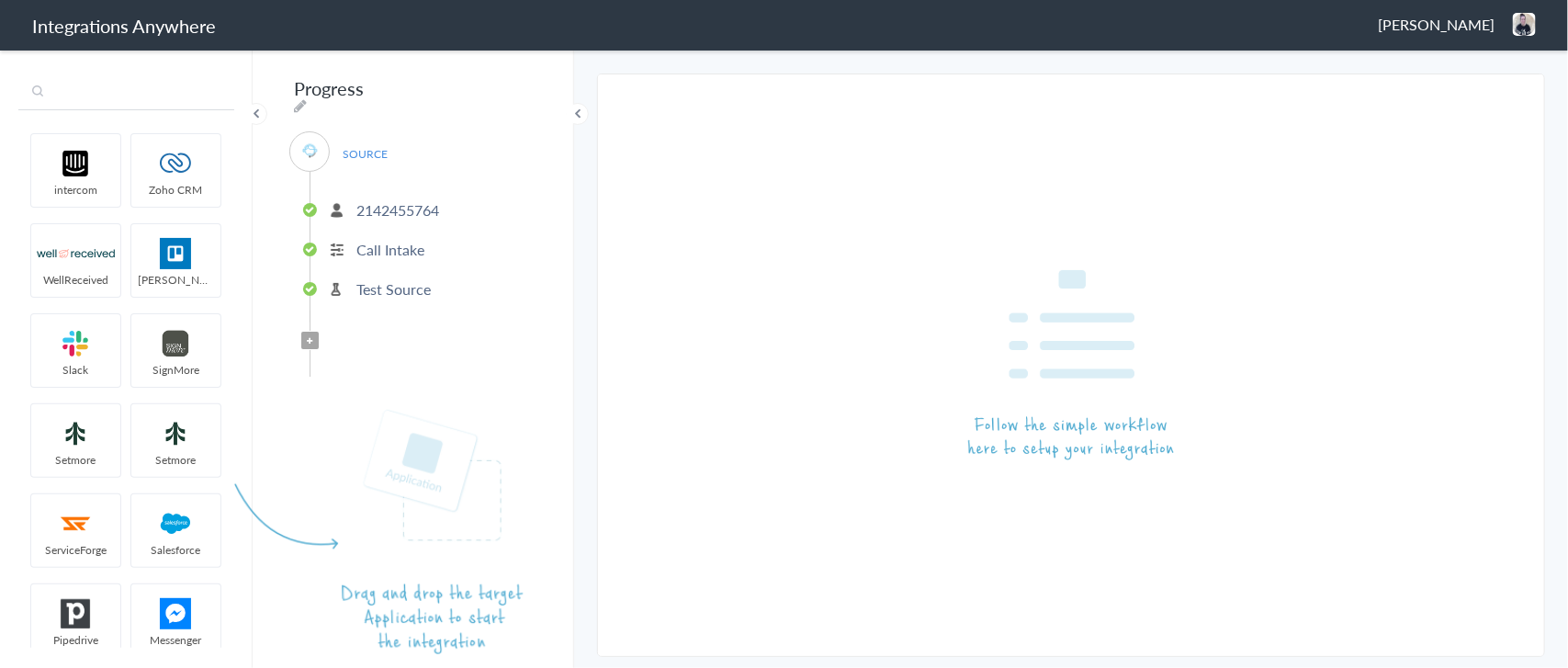
click at [130, 92] on input "text" at bounding box center [127, 92] width 216 height 34
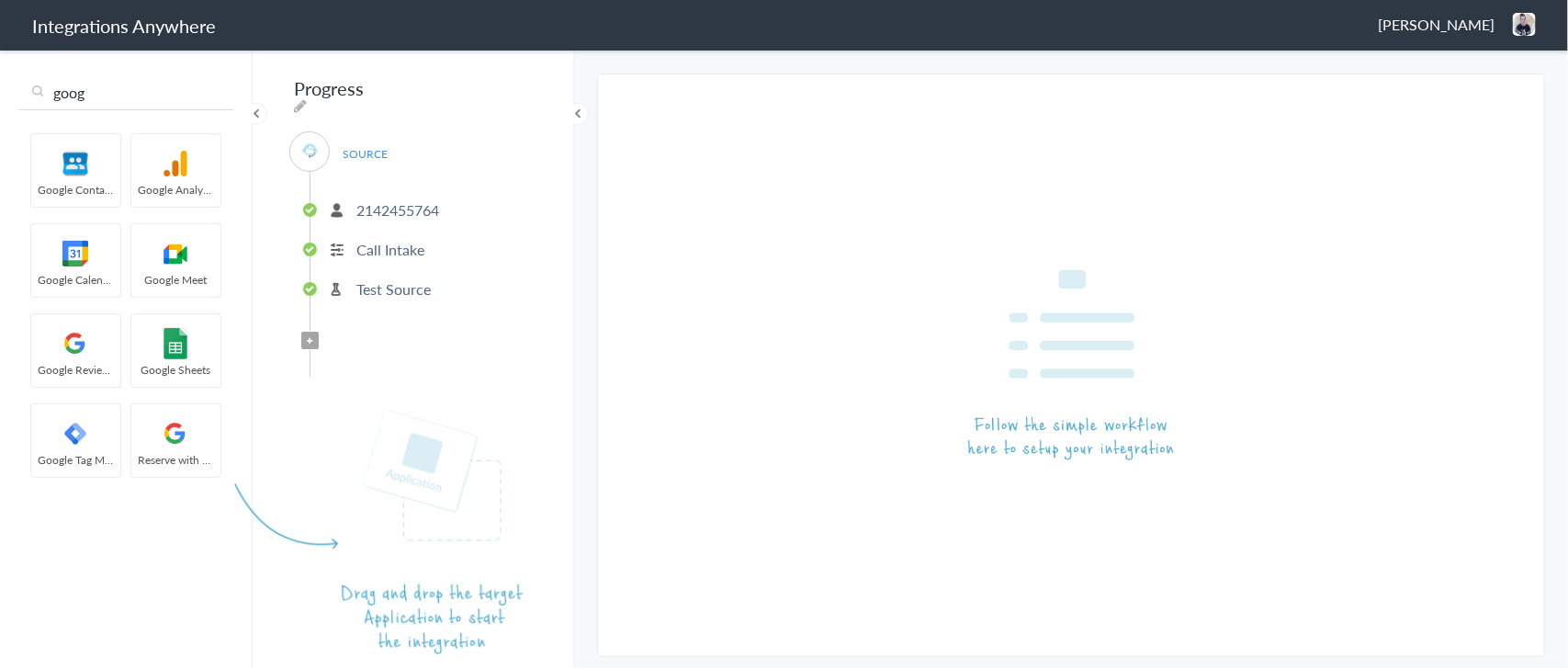
type input "goog"
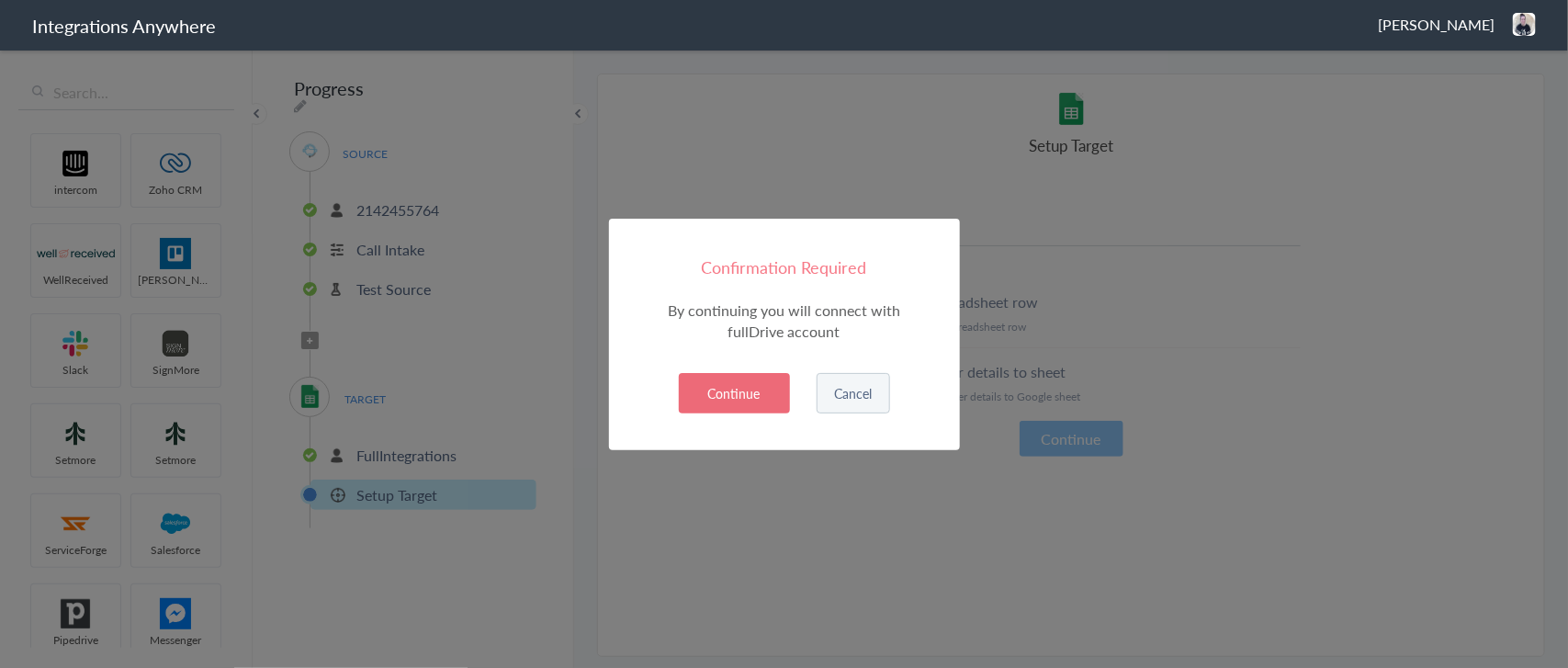
click at [743, 387] on button "Continue" at bounding box center [734, 392] width 111 height 40
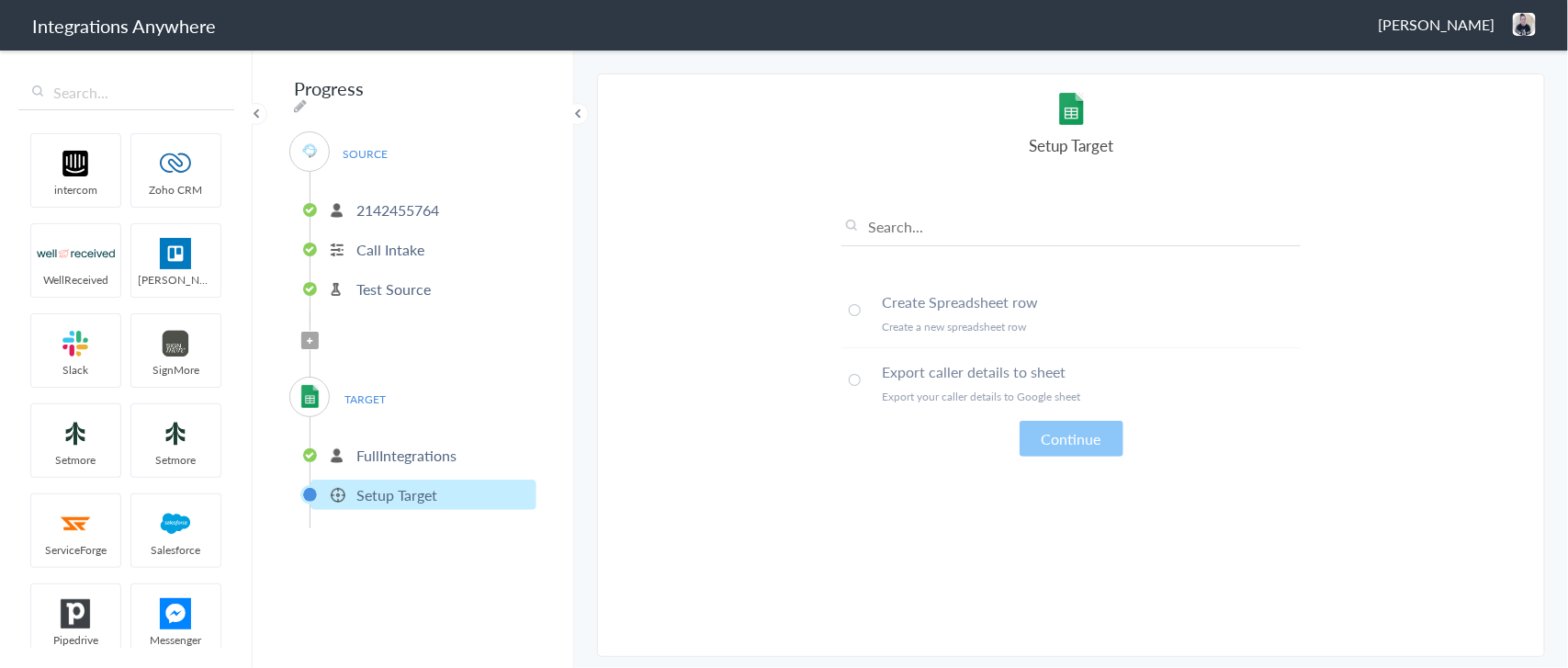
click at [852, 375] on span at bounding box center [854, 379] width 12 height 12
click at [1076, 424] on button "Continue" at bounding box center [1070, 439] width 103 height 35
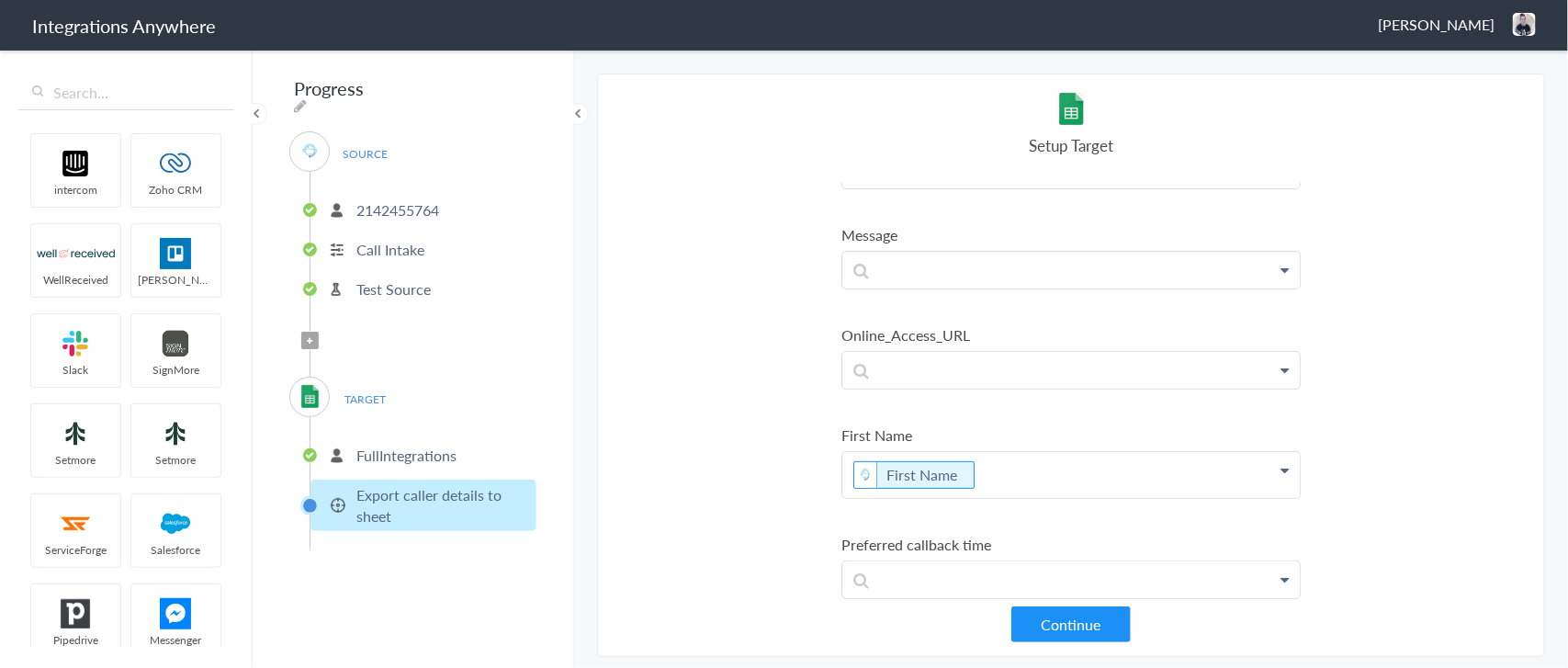
scroll to position [114, 0]
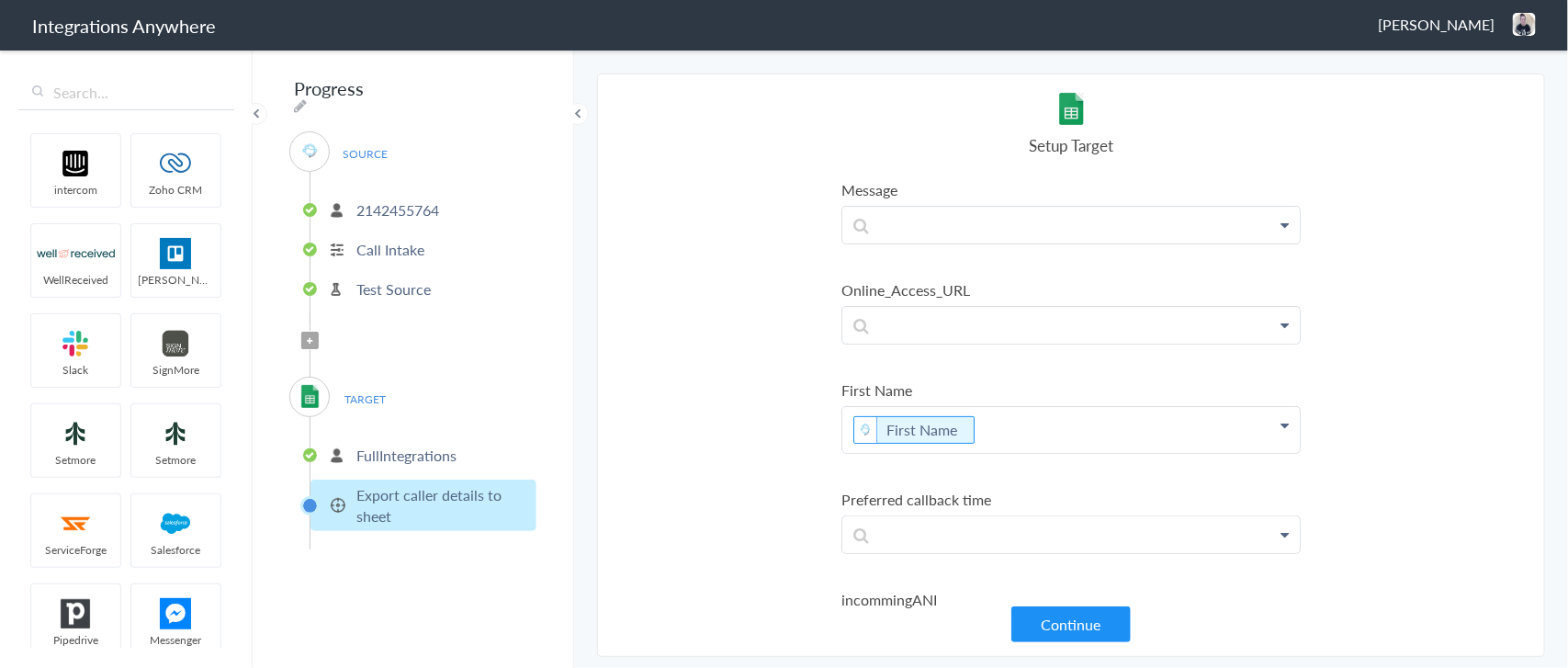
click at [405, 444] on p "FullIntegrations" at bounding box center [405, 455] width 100 height 21
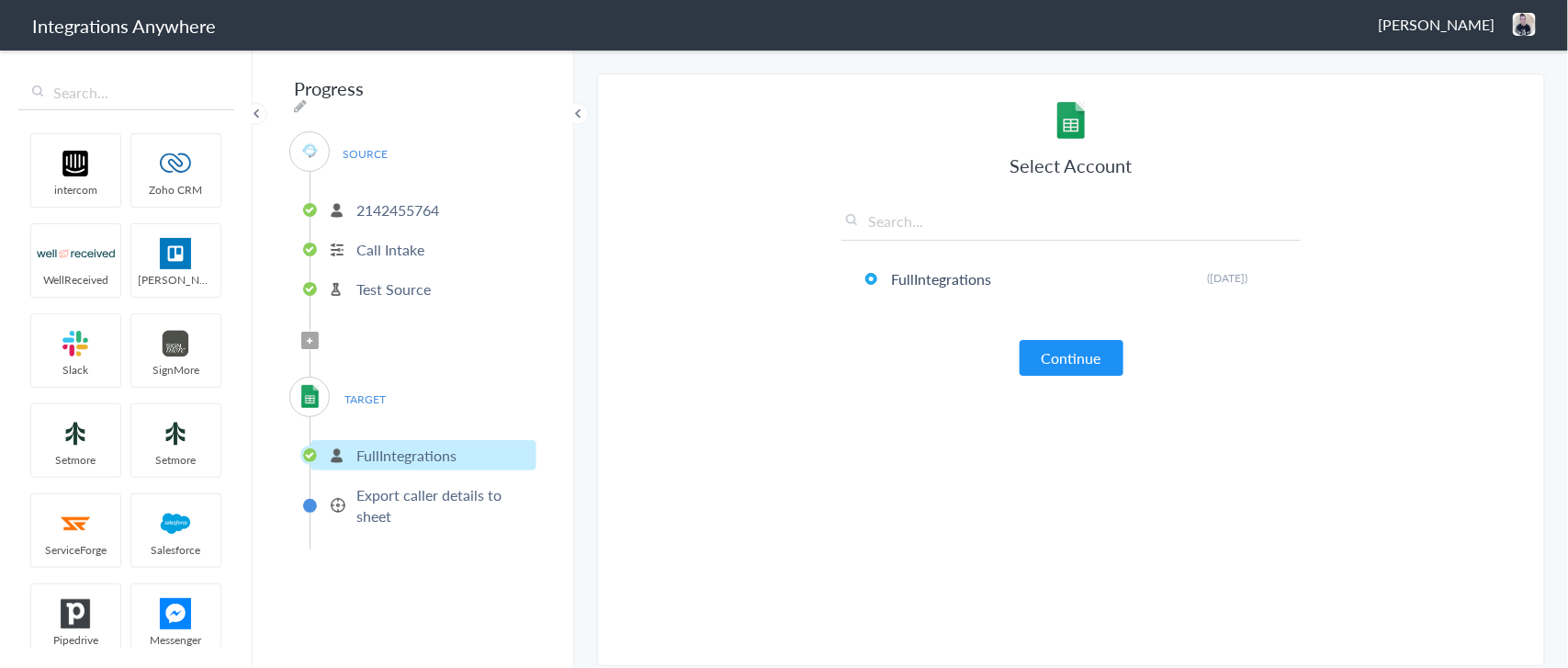
click at [415, 496] on p "Export caller details to sheet" at bounding box center [443, 505] width 175 height 42
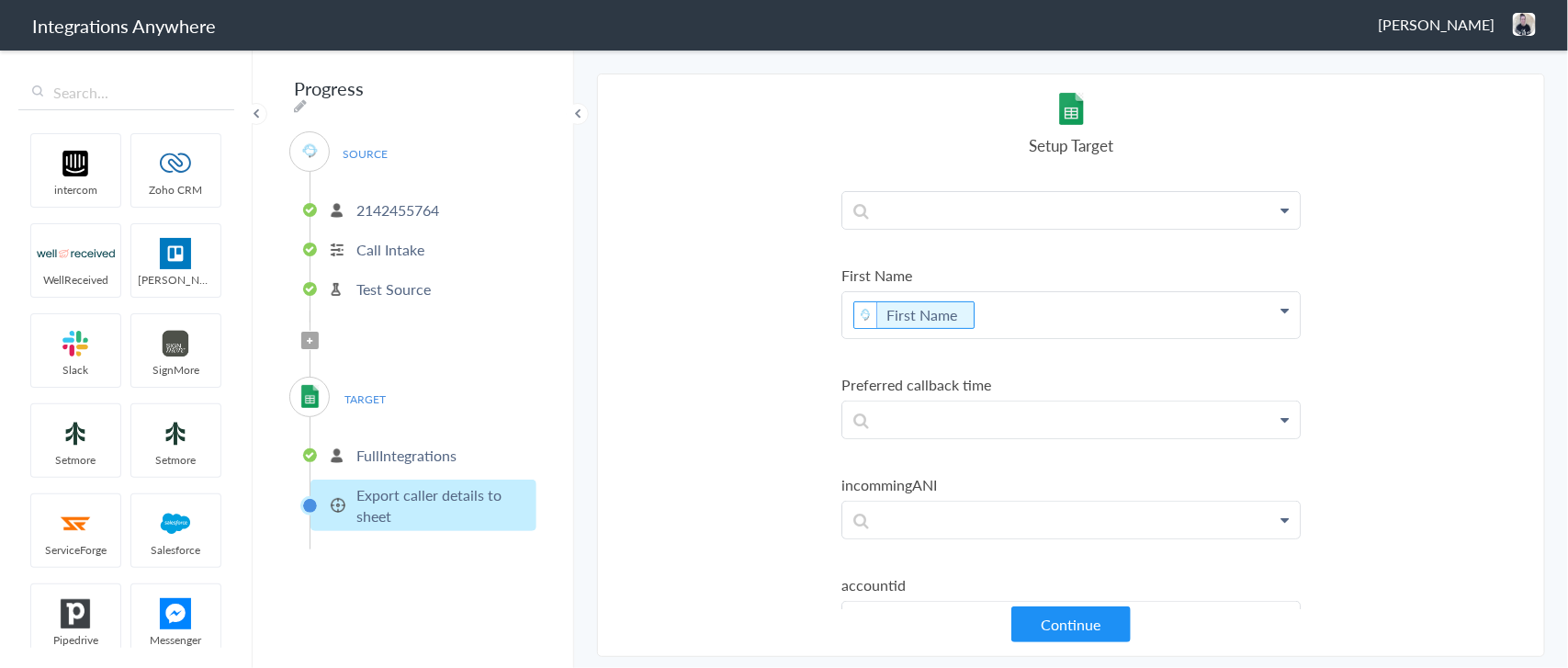
scroll to position [345, 0]
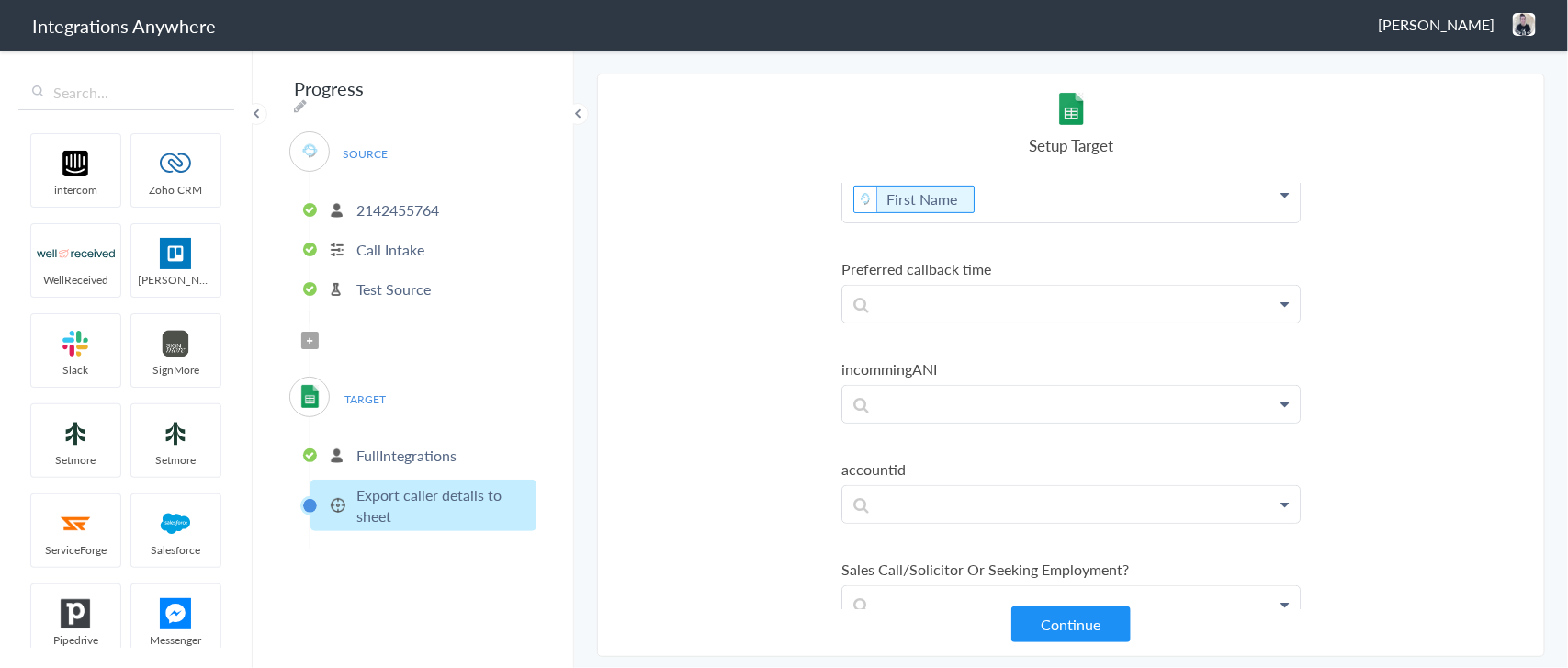
click at [429, 446] on p "FullIntegrations" at bounding box center [405, 455] width 100 height 21
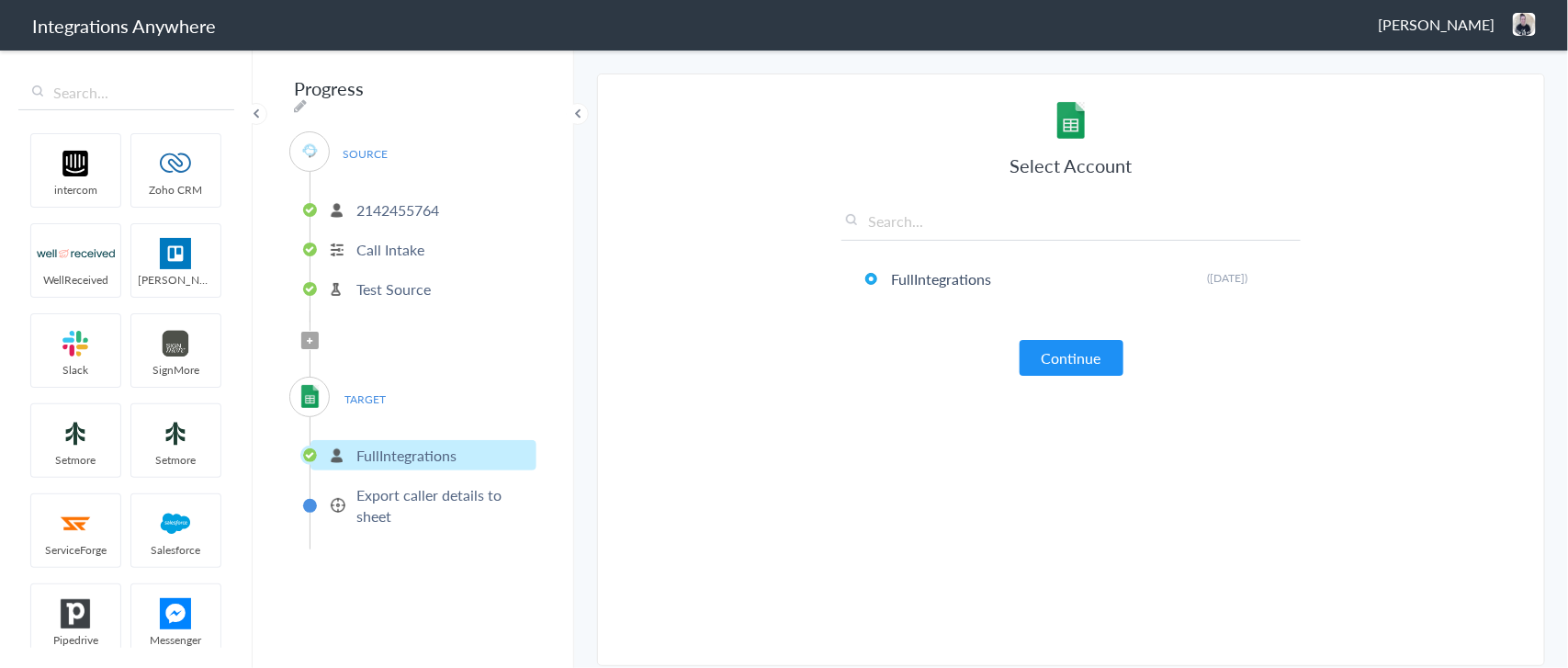
click at [365, 388] on span "TARGET" at bounding box center [365, 399] width 70 height 25
click at [309, 385] on img at bounding box center [309, 396] width 23 height 23
click at [392, 500] on p "Export caller details to sheet" at bounding box center [443, 505] width 175 height 42
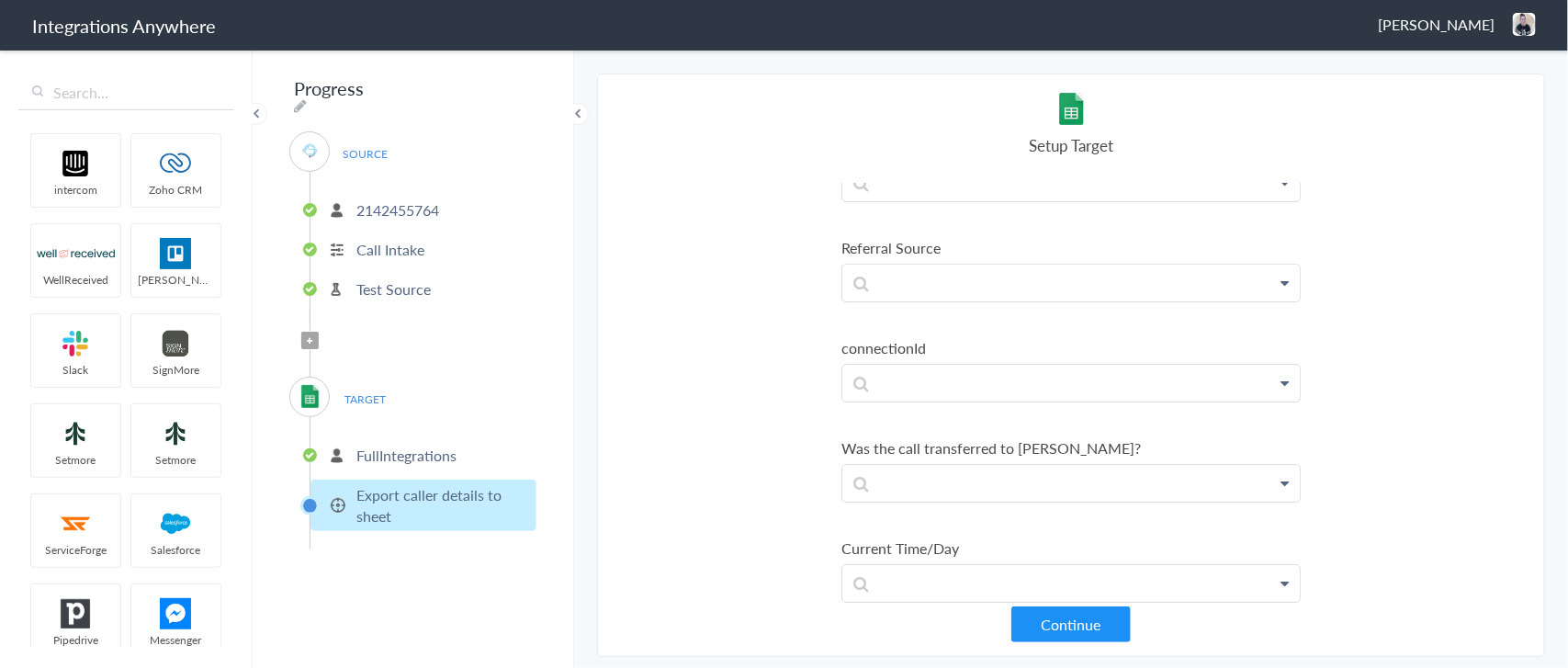
scroll to position [2886, 0]
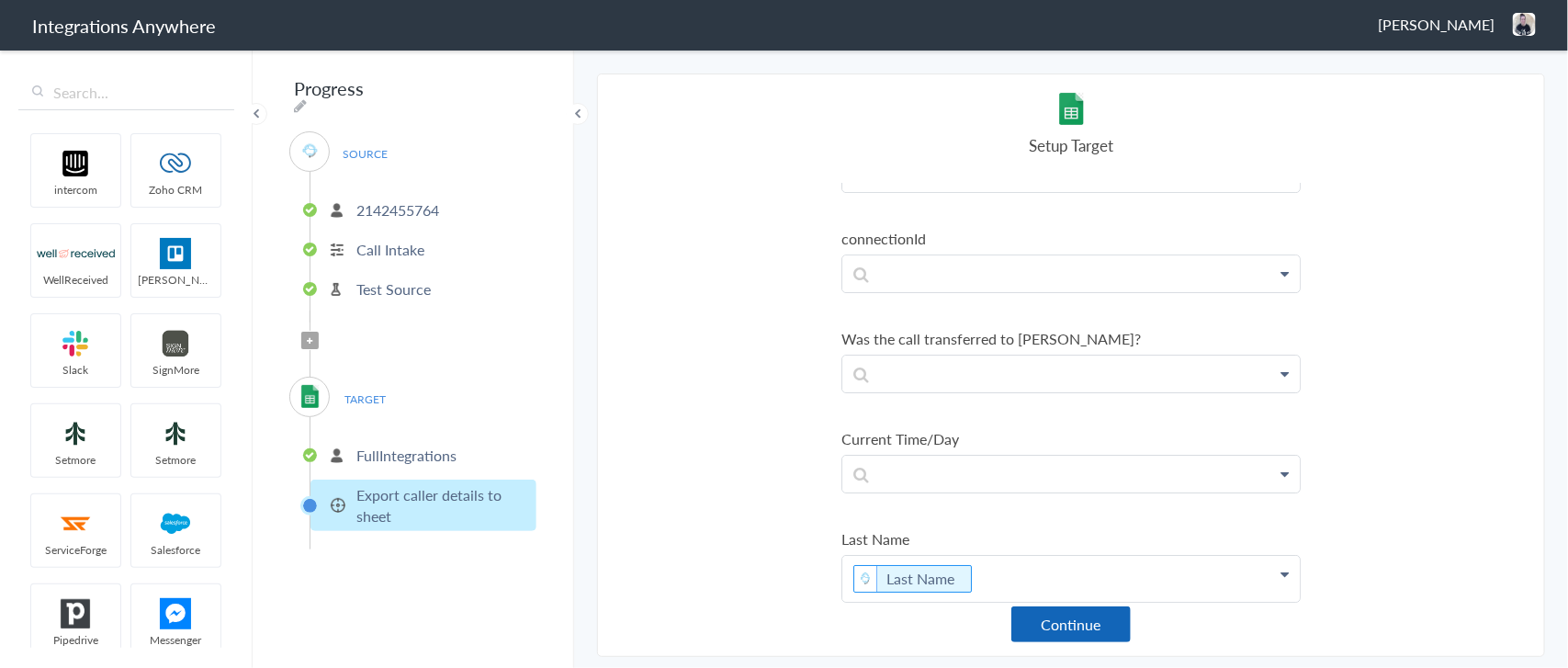
click at [1075, 614] on button "Continue" at bounding box center [1070, 624] width 119 height 35
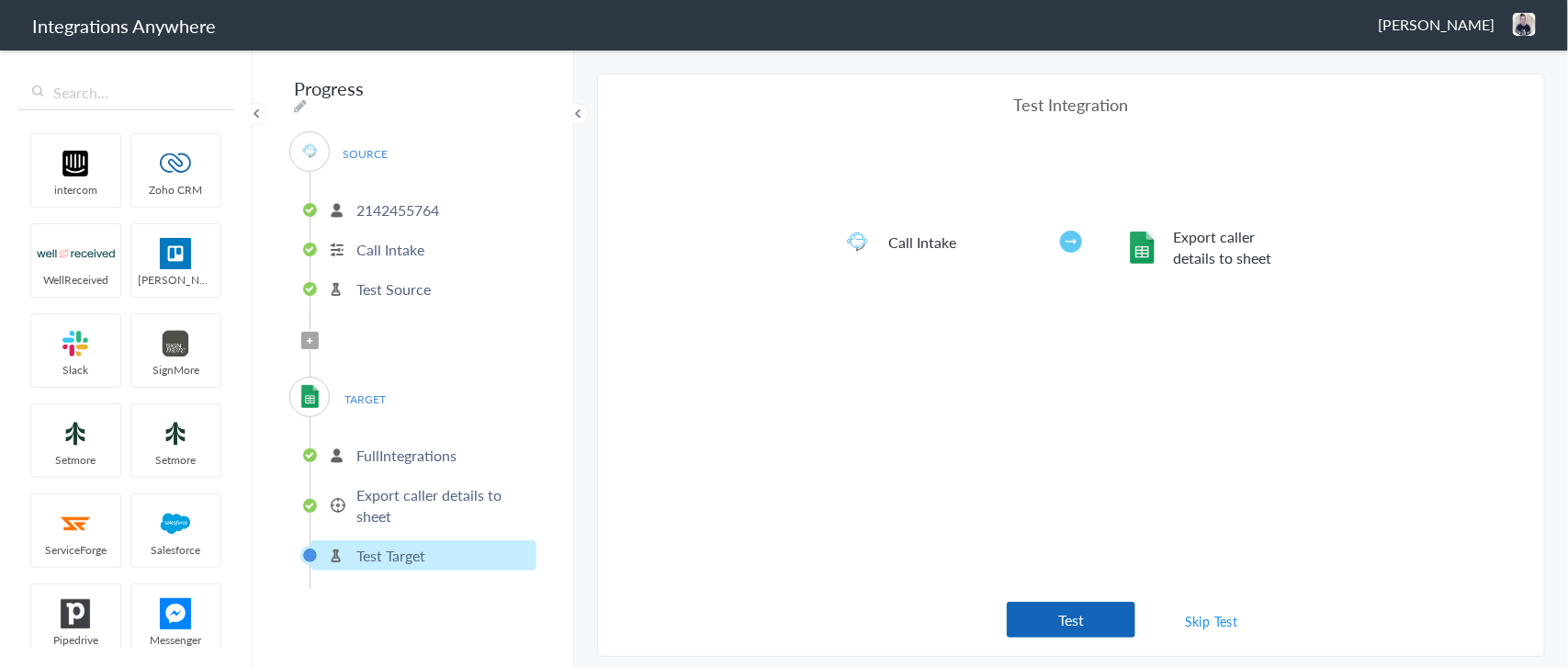
click at [1086, 607] on button "Test" at bounding box center [1070, 620] width 129 height 35
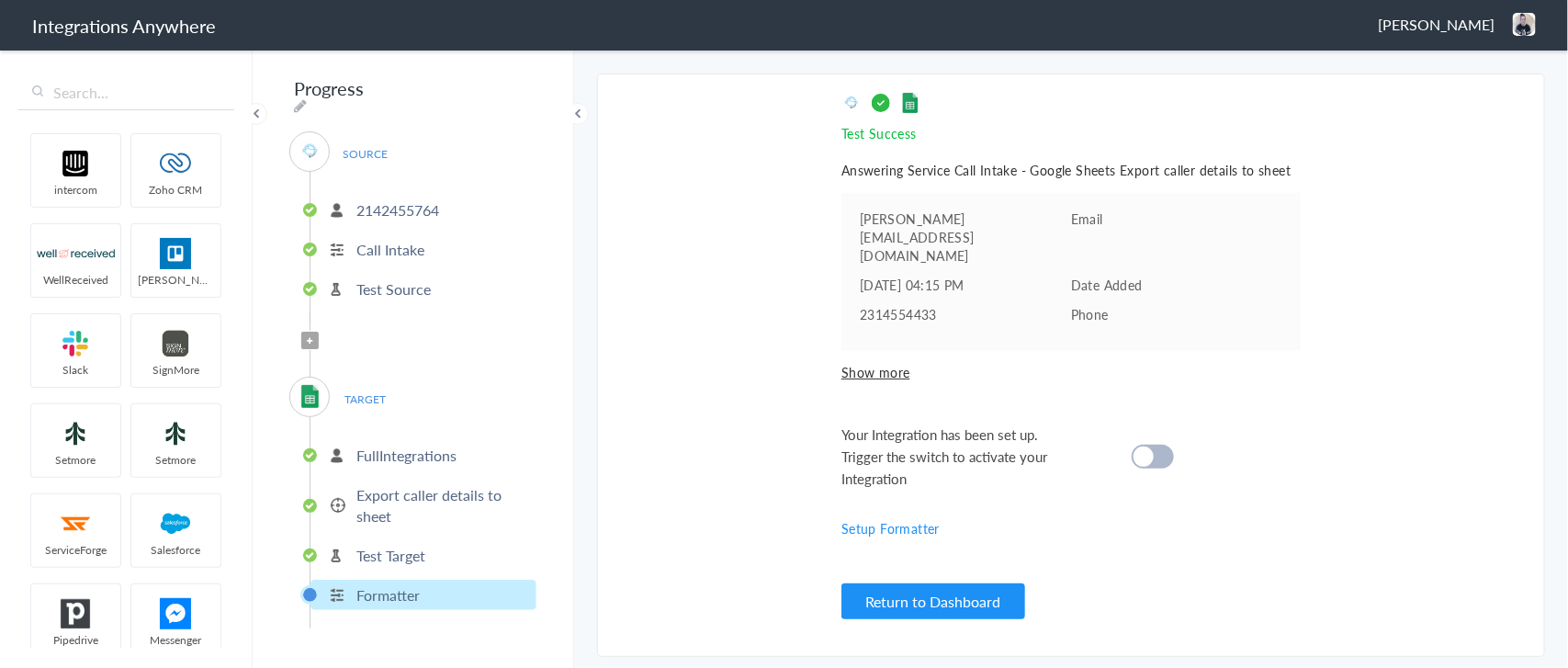
click at [1158, 444] on div at bounding box center [1152, 457] width 42 height 24
click at [443, 485] on p "Export caller details to sheet" at bounding box center [443, 505] width 175 height 42
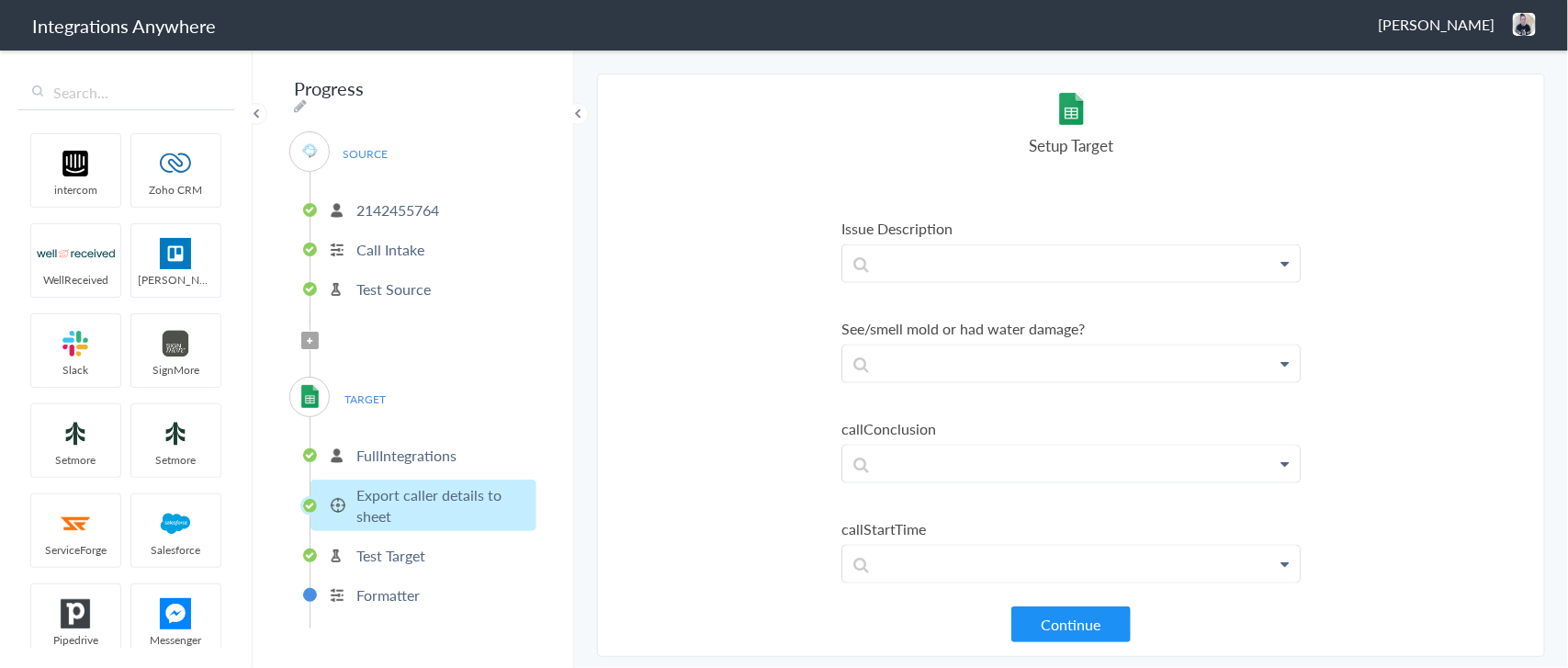
scroll to position [1050, 0]
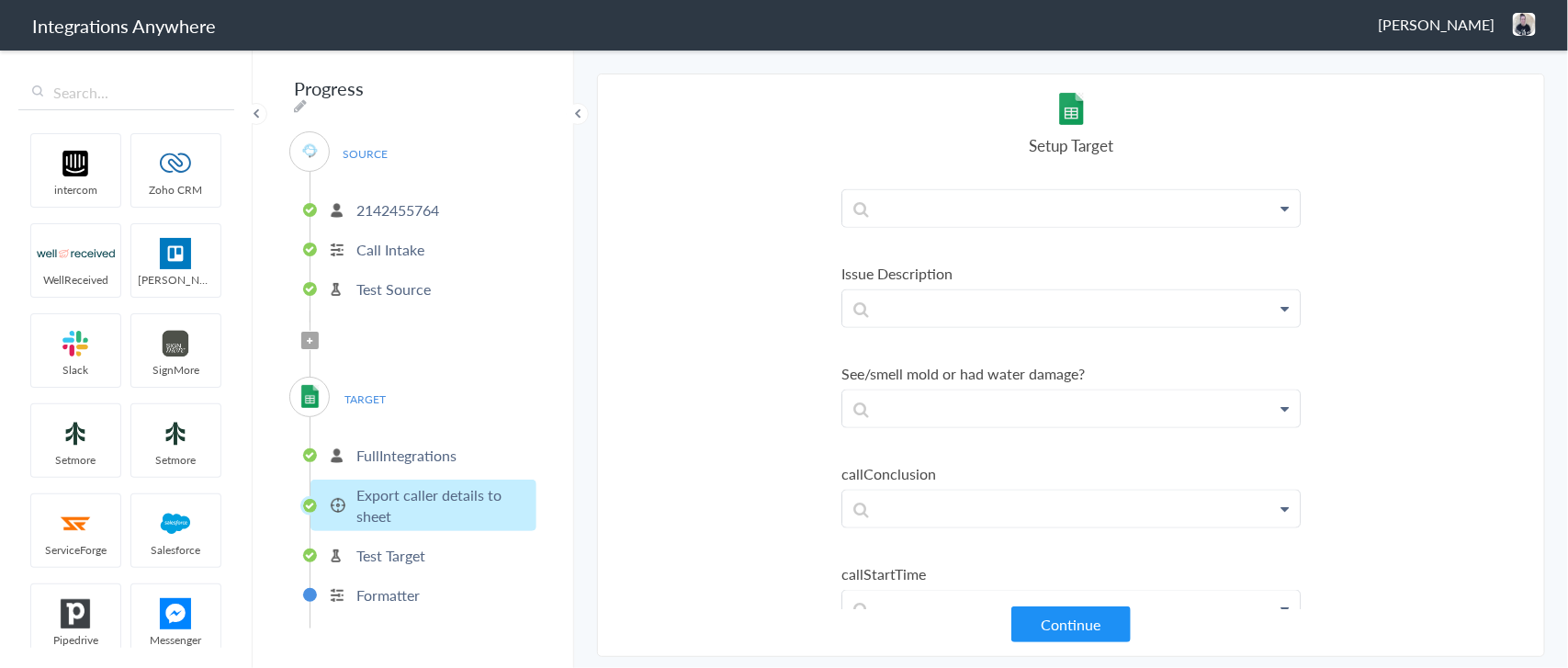
click at [411, 444] on p "FullIntegrations" at bounding box center [405, 455] width 100 height 21
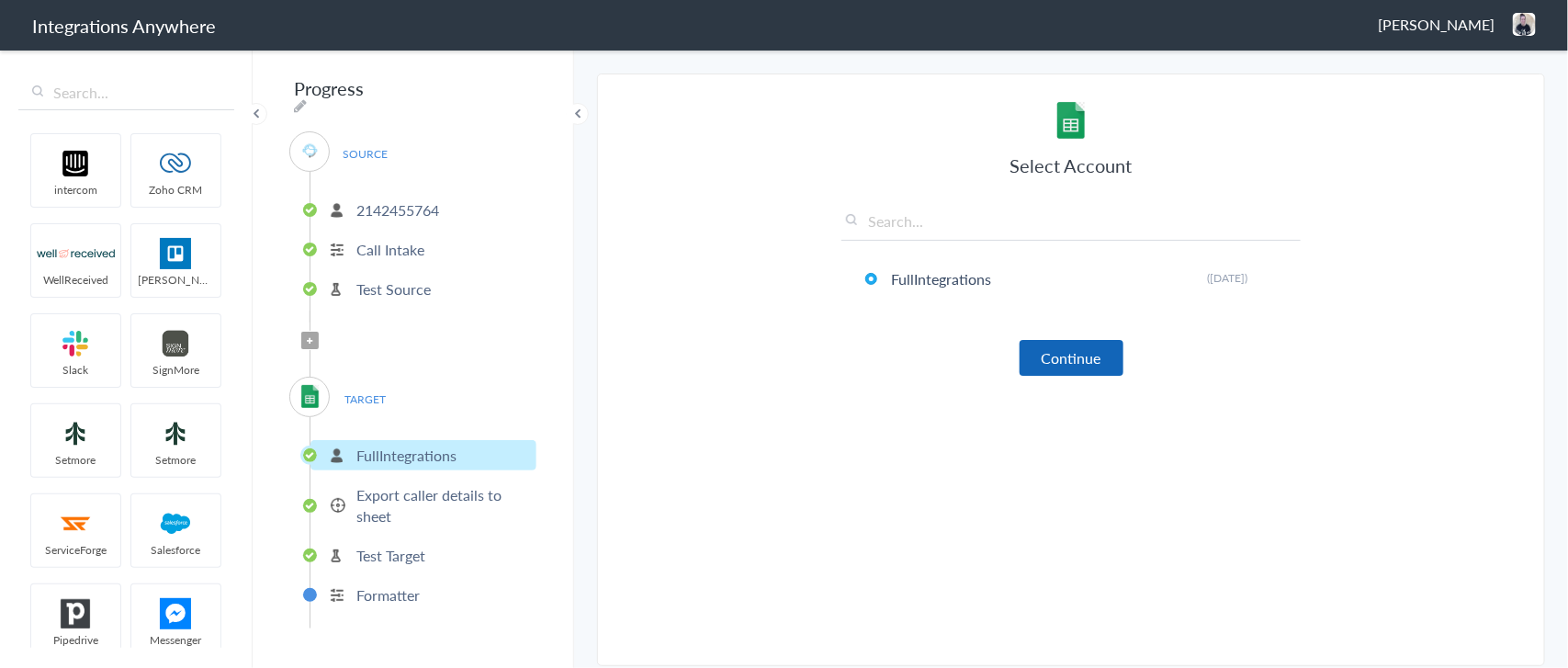
click at [1031, 342] on button "Continue" at bounding box center [1070, 358] width 103 height 35
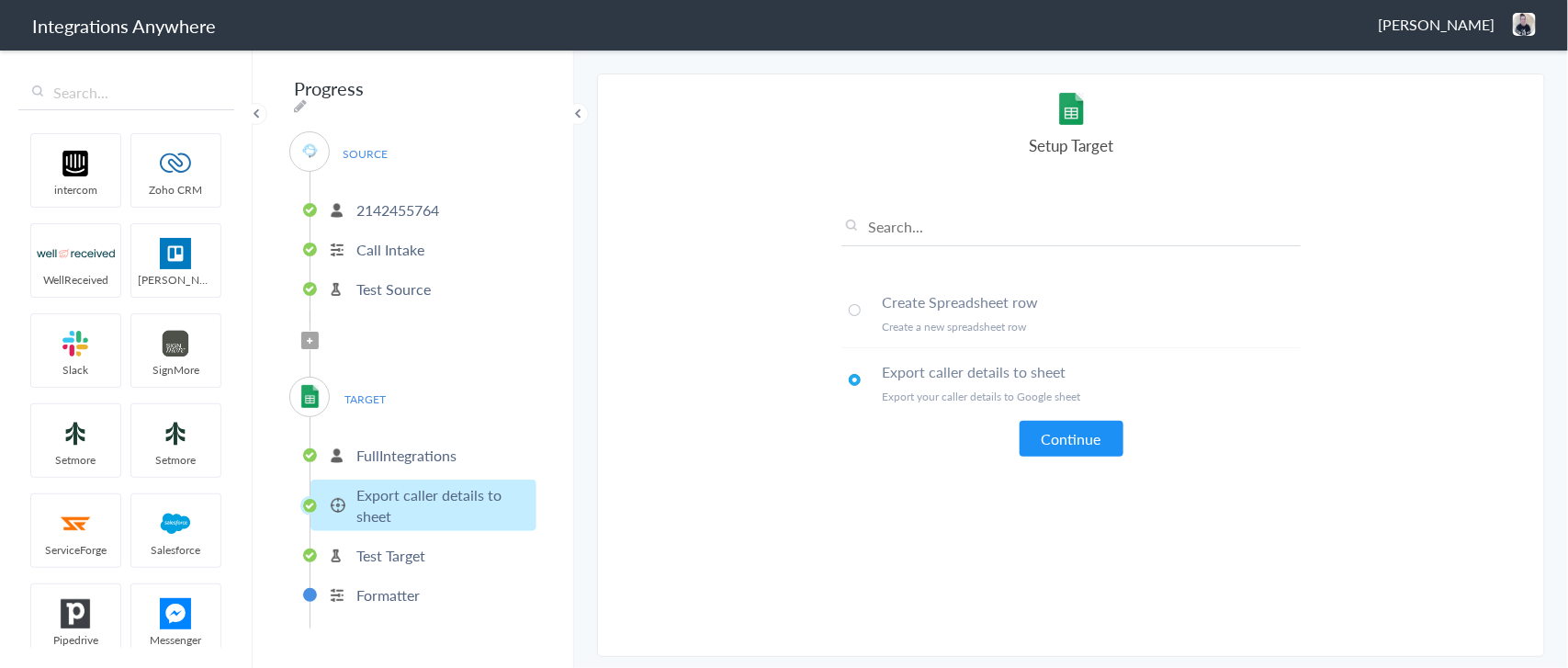
click at [852, 312] on span at bounding box center [854, 309] width 12 height 12
drag, startPoint x: 882, startPoint y: 301, endPoint x: 1072, endPoint y: 317, distance: 190.7
click at [1072, 317] on li "Create Spreadsheet row Create a new spreadsheet row" at bounding box center [1070, 313] width 459 height 70
click at [854, 383] on span at bounding box center [854, 379] width 12 height 12
click at [1045, 424] on button "Continue" at bounding box center [1070, 439] width 103 height 35
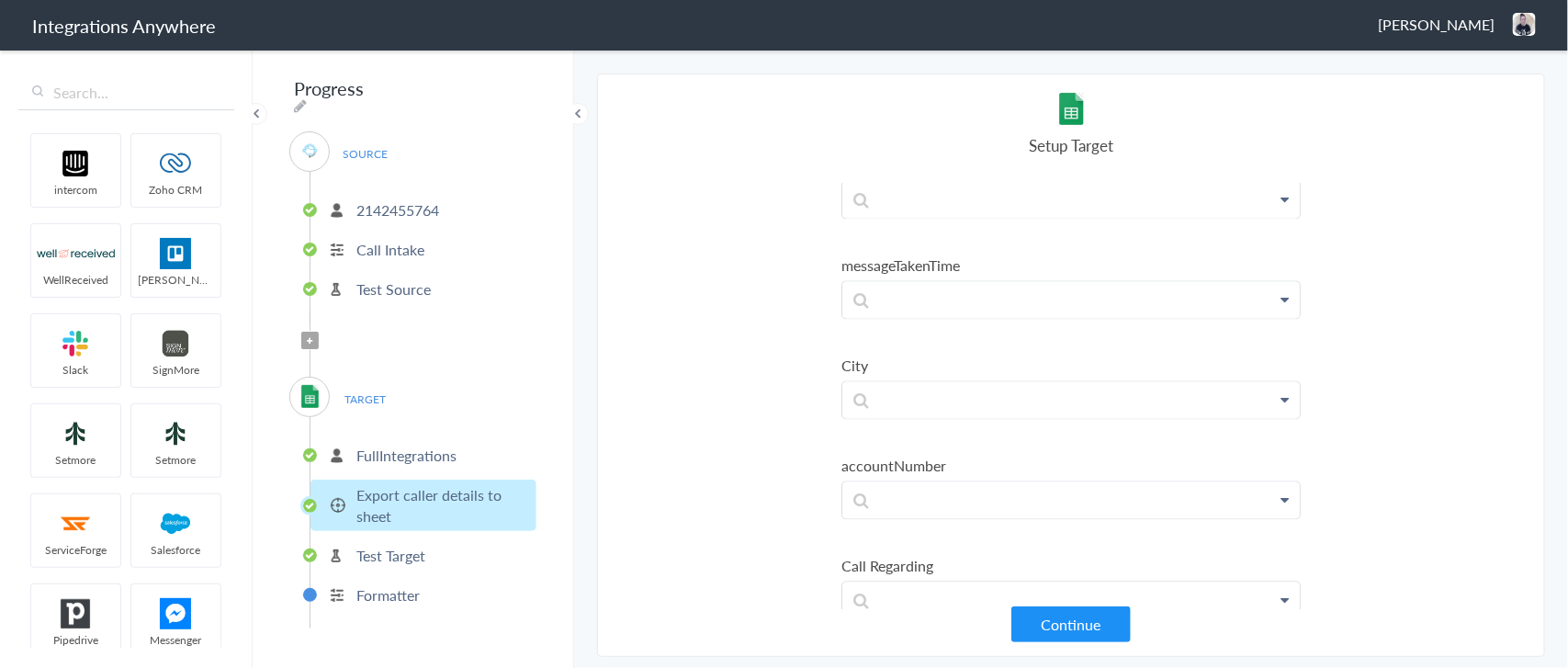
scroll to position [1836, 0]
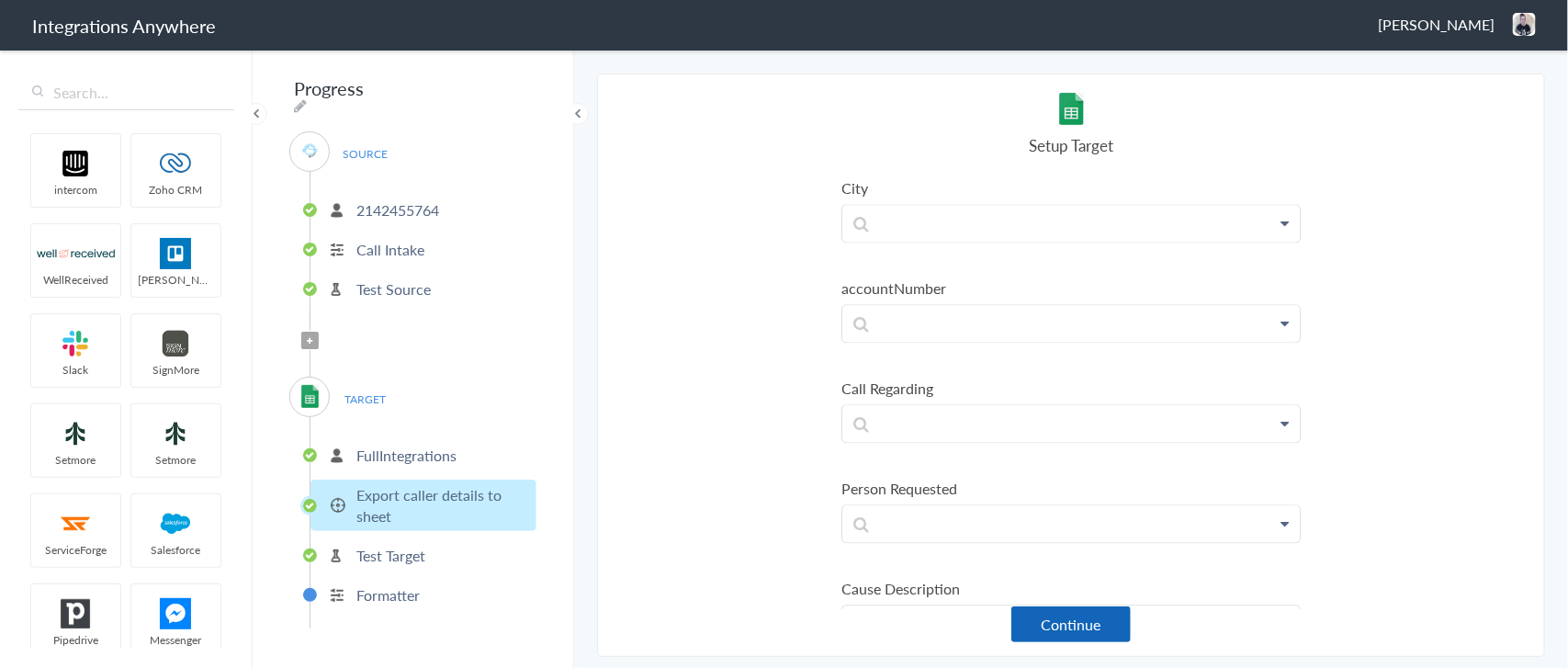
click at [1068, 621] on button "Continue" at bounding box center [1070, 624] width 119 height 35
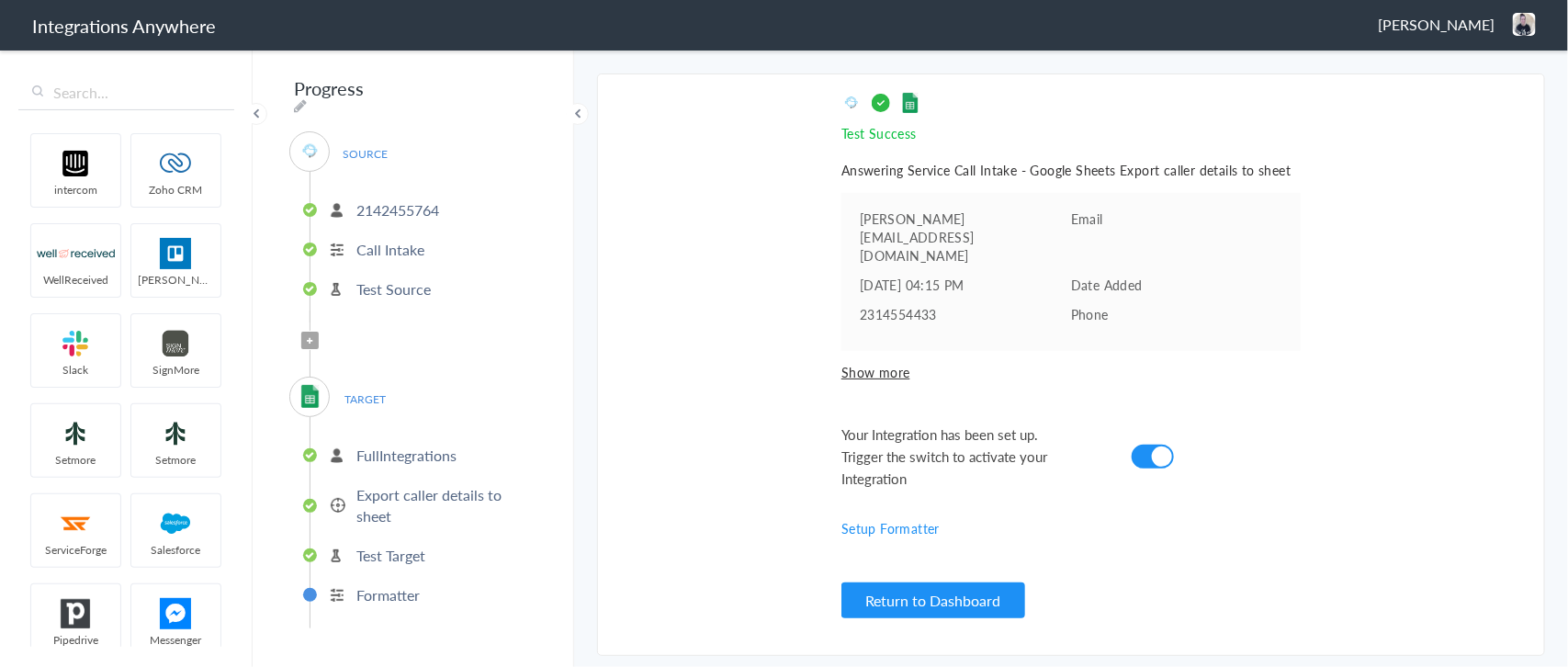
click at [377, 445] on p "FullIntegrations" at bounding box center [405, 455] width 100 height 21
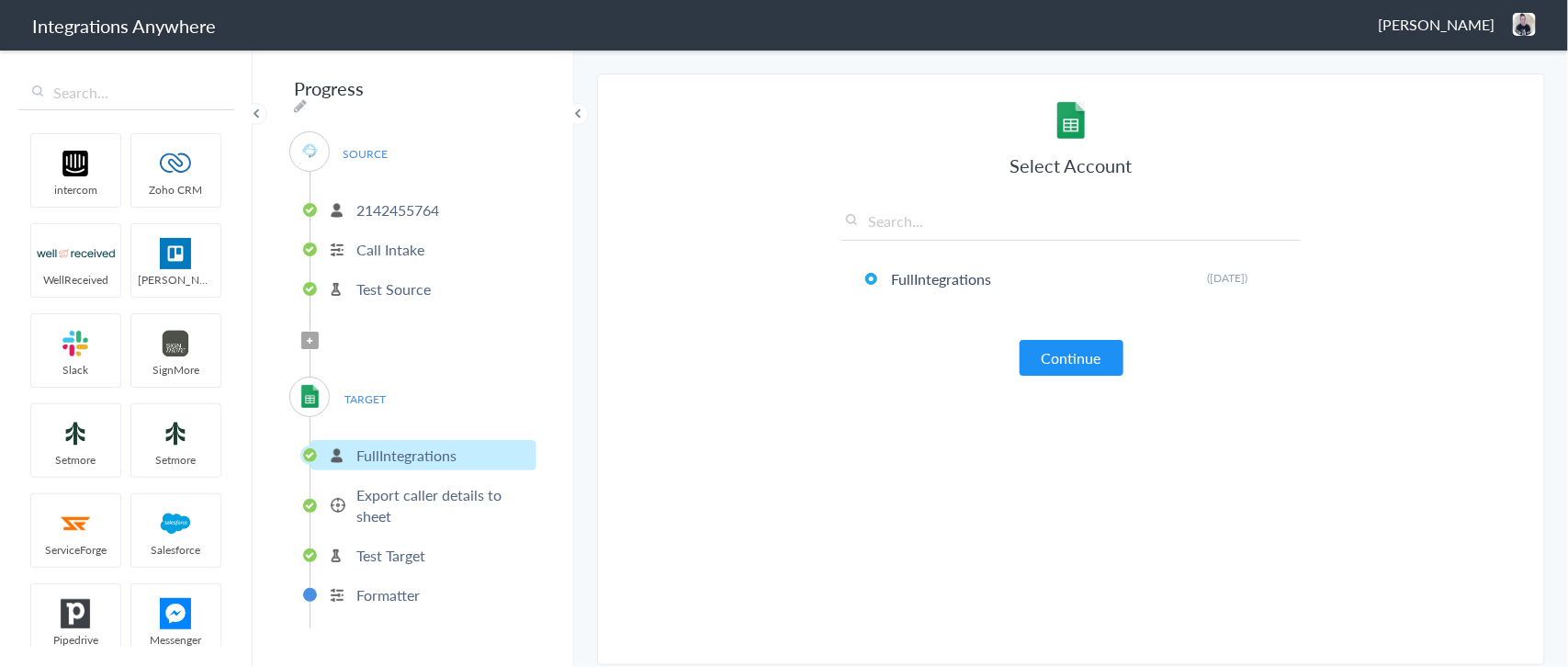
click at [416, 484] on p "Export caller details to sheet" at bounding box center [443, 505] width 175 height 42
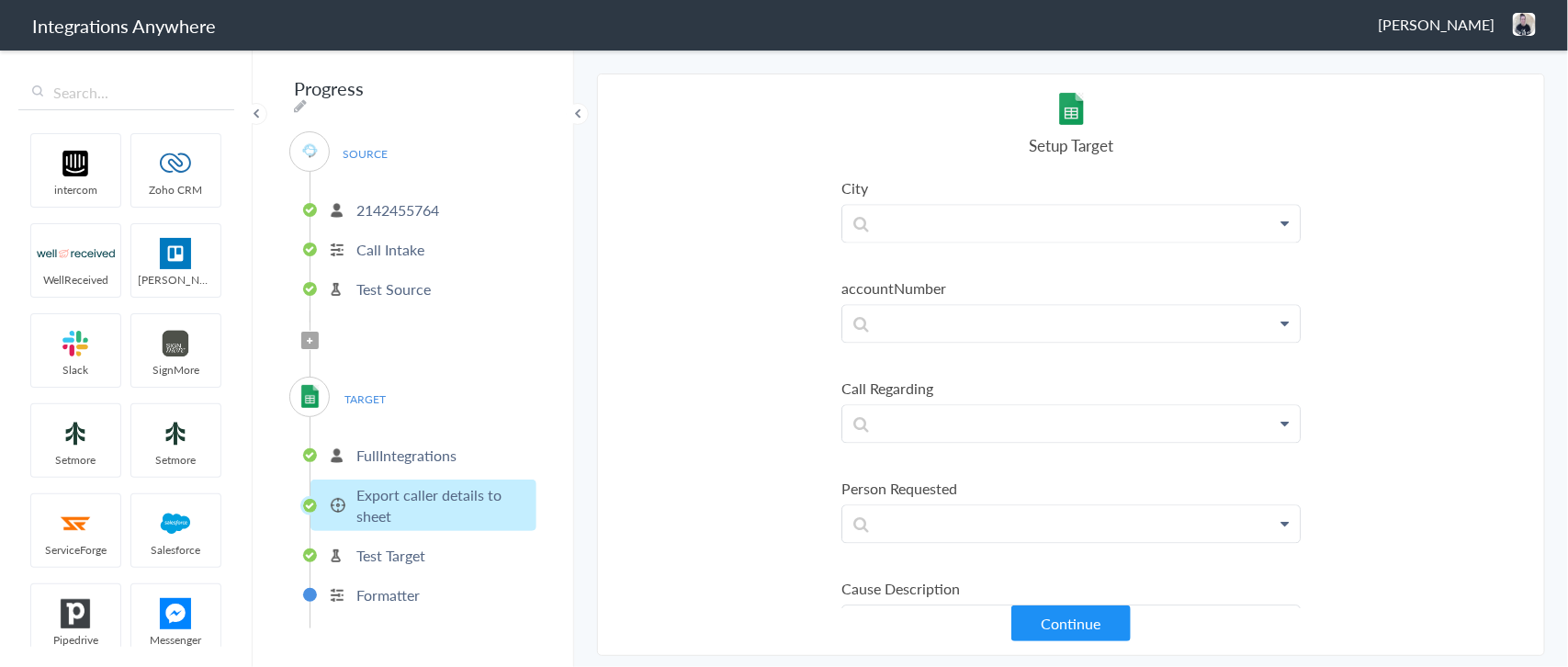
click at [396, 450] on p "FullIntegrations" at bounding box center [405, 455] width 100 height 21
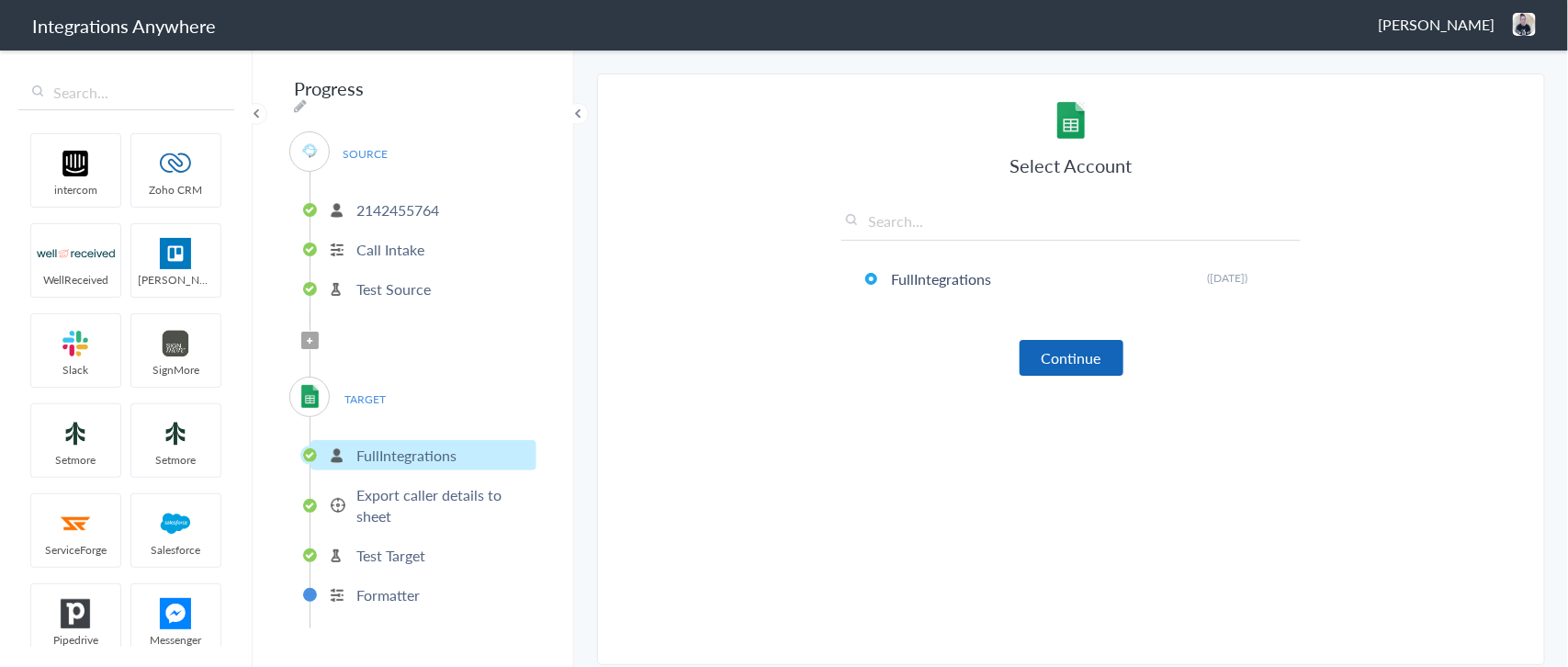
click at [1090, 367] on button "Continue" at bounding box center [1070, 358] width 103 height 35
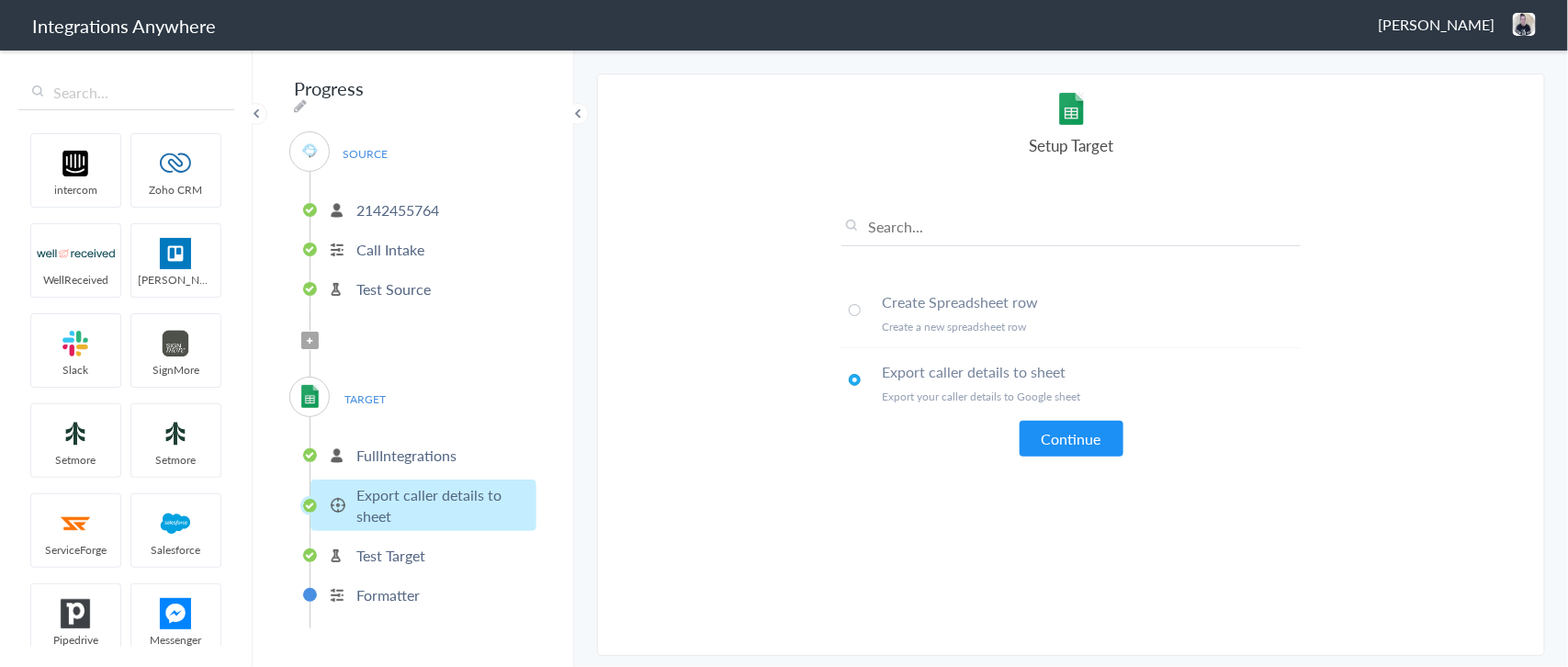
click at [852, 309] on span at bounding box center [854, 309] width 12 height 12
click at [1045, 432] on button "Continue" at bounding box center [1070, 439] width 103 height 35
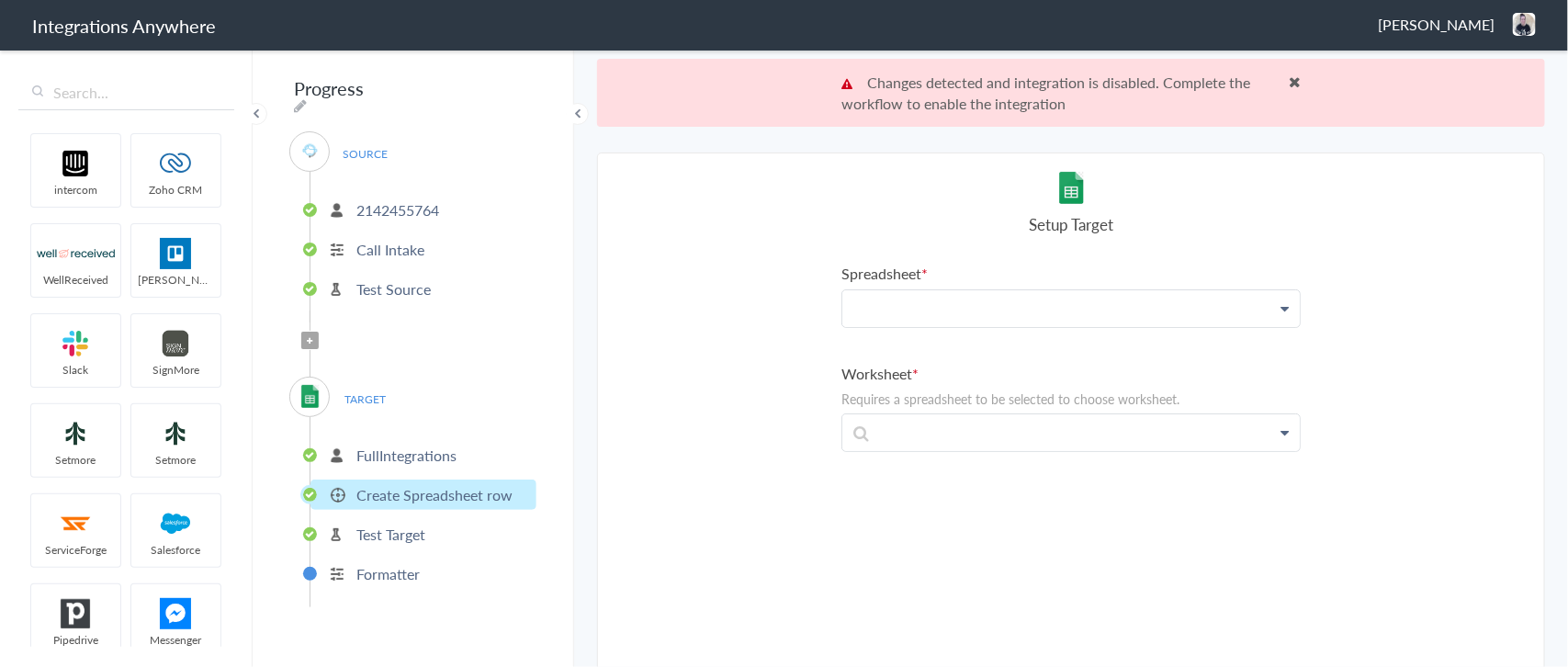
click at [921, 298] on p at bounding box center [1070, 308] width 457 height 36
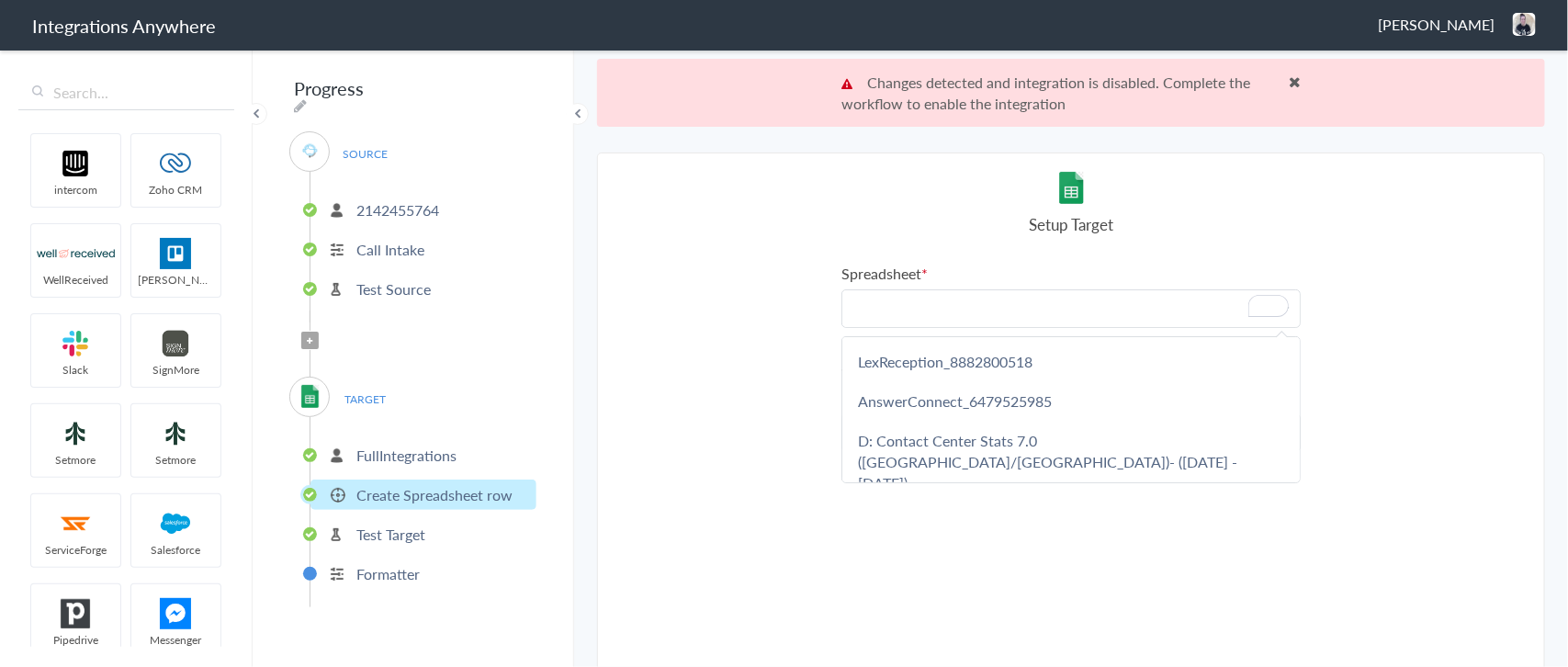
paste p "To enrich screen reader interactions, please activate Accessibility in Grammarl…"
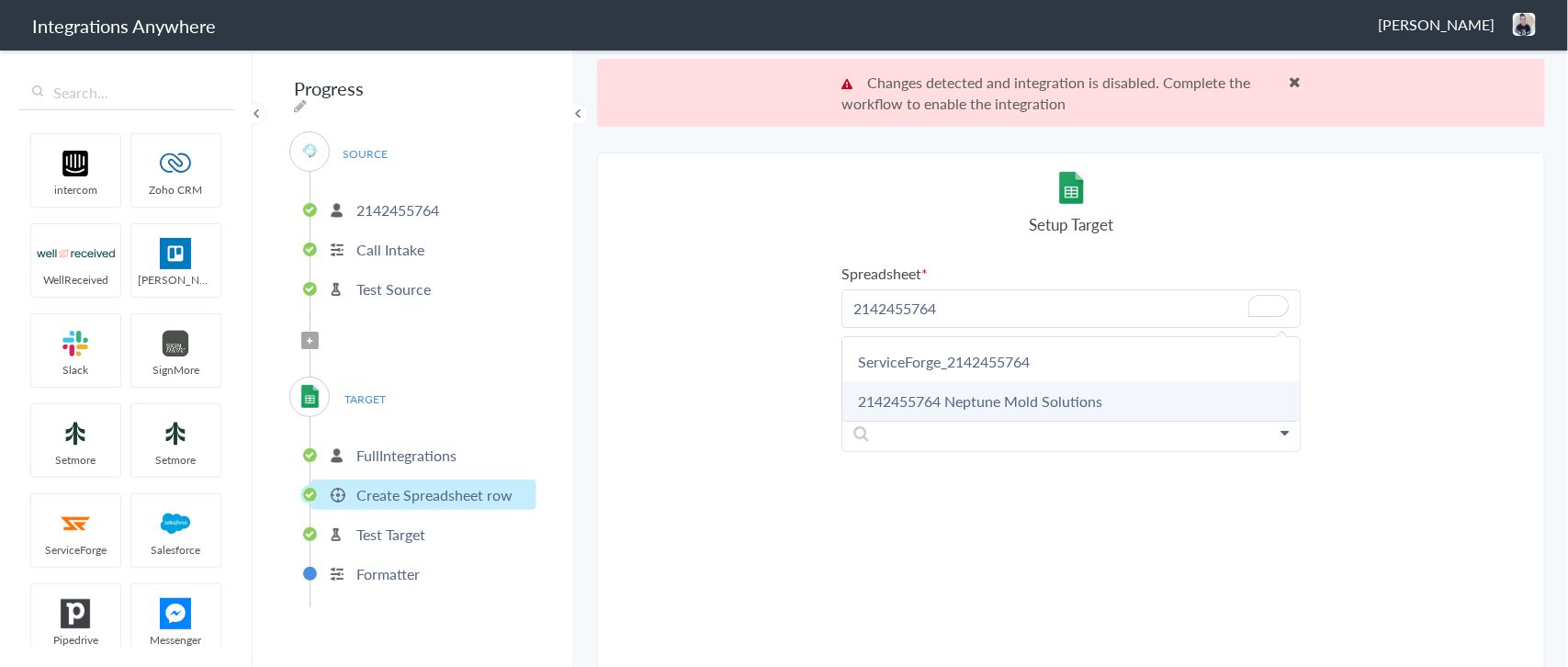
click at [948, 402] on link "2142455764 Neptune Mold Solutions" at bounding box center [1070, 401] width 457 height 39
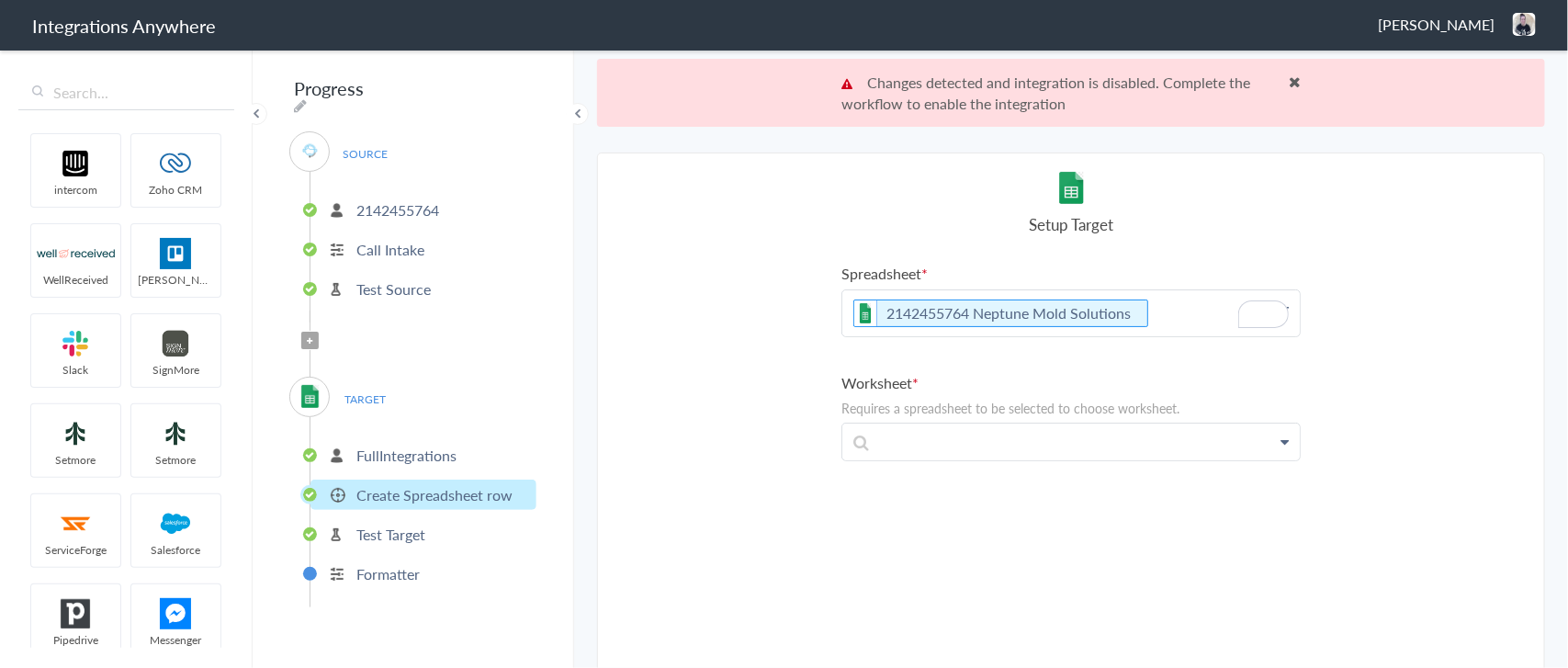
click at [0, 0] on icon "To enrich screen reader interactions, please activate Accessibility in Grammarl…" at bounding box center [0, 0] width 0 height 0
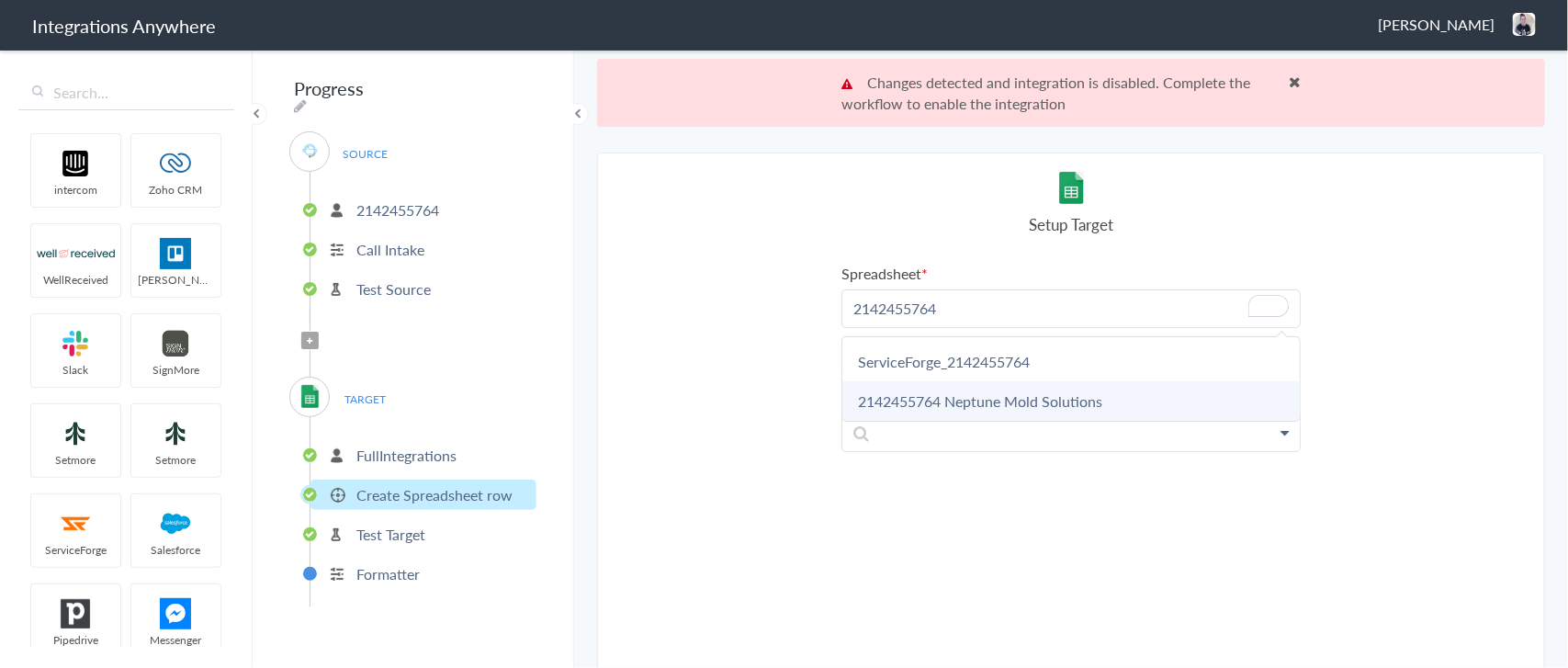
click at [989, 400] on link "2142455764 Neptune Mold Solutions" at bounding box center [1070, 401] width 457 height 39
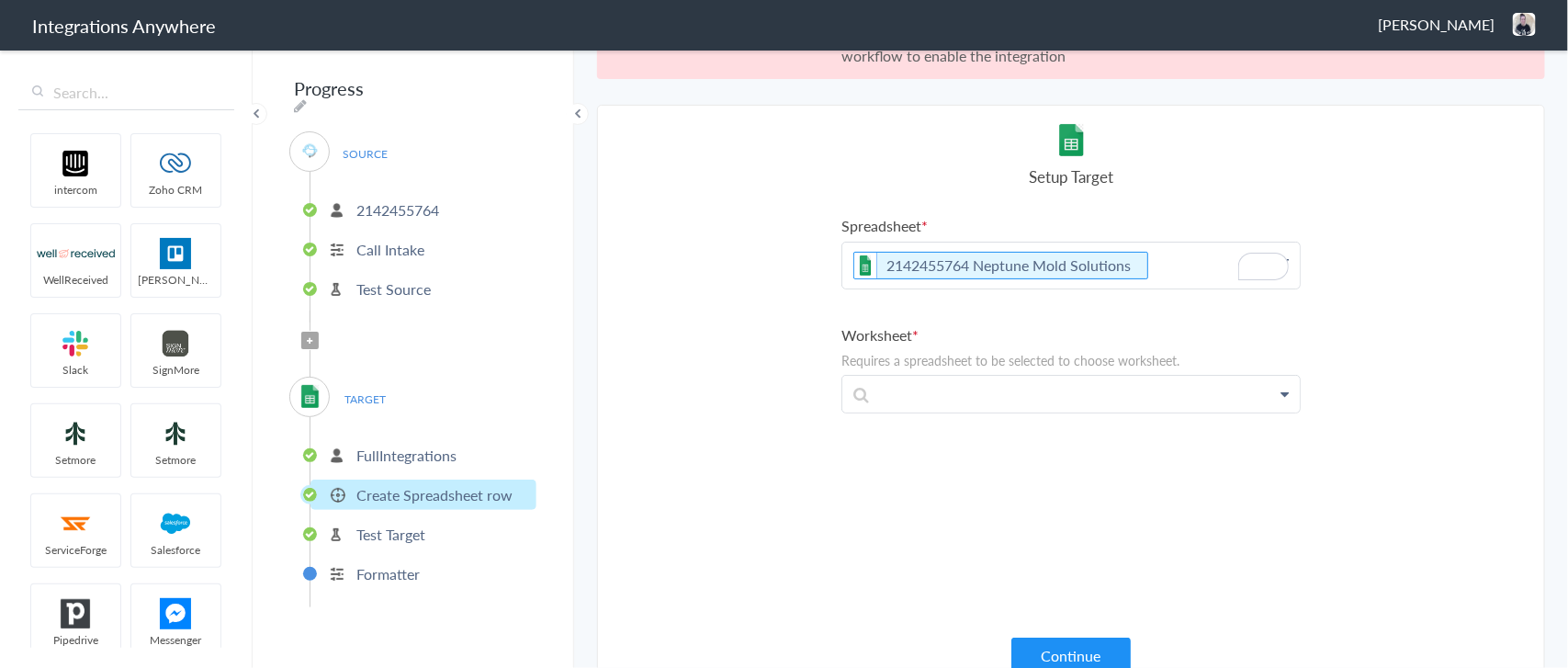
scroll to position [66, 0]
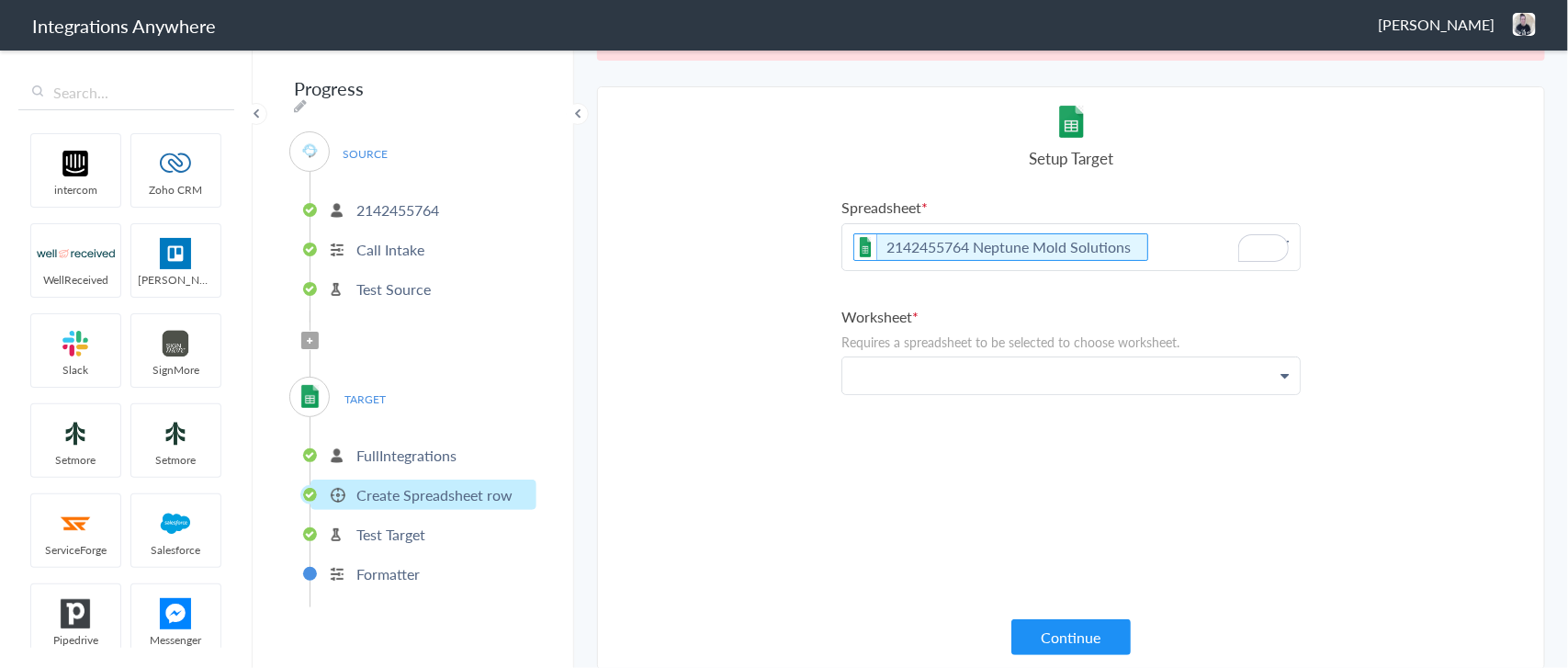
click at [944, 270] on p at bounding box center [1070, 247] width 457 height 46
click at [871, 425] on link "Sheet1" at bounding box center [1070, 429] width 457 height 39
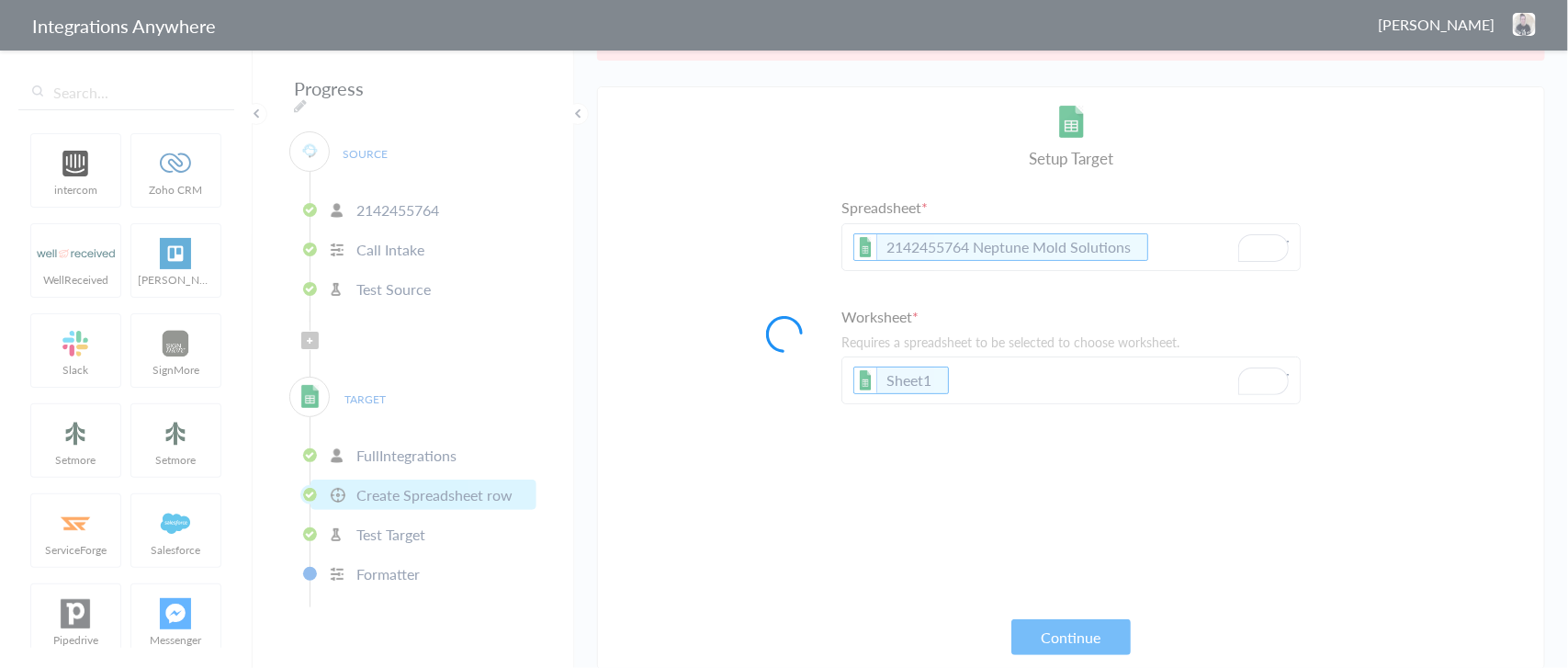
scroll to position [45, 0]
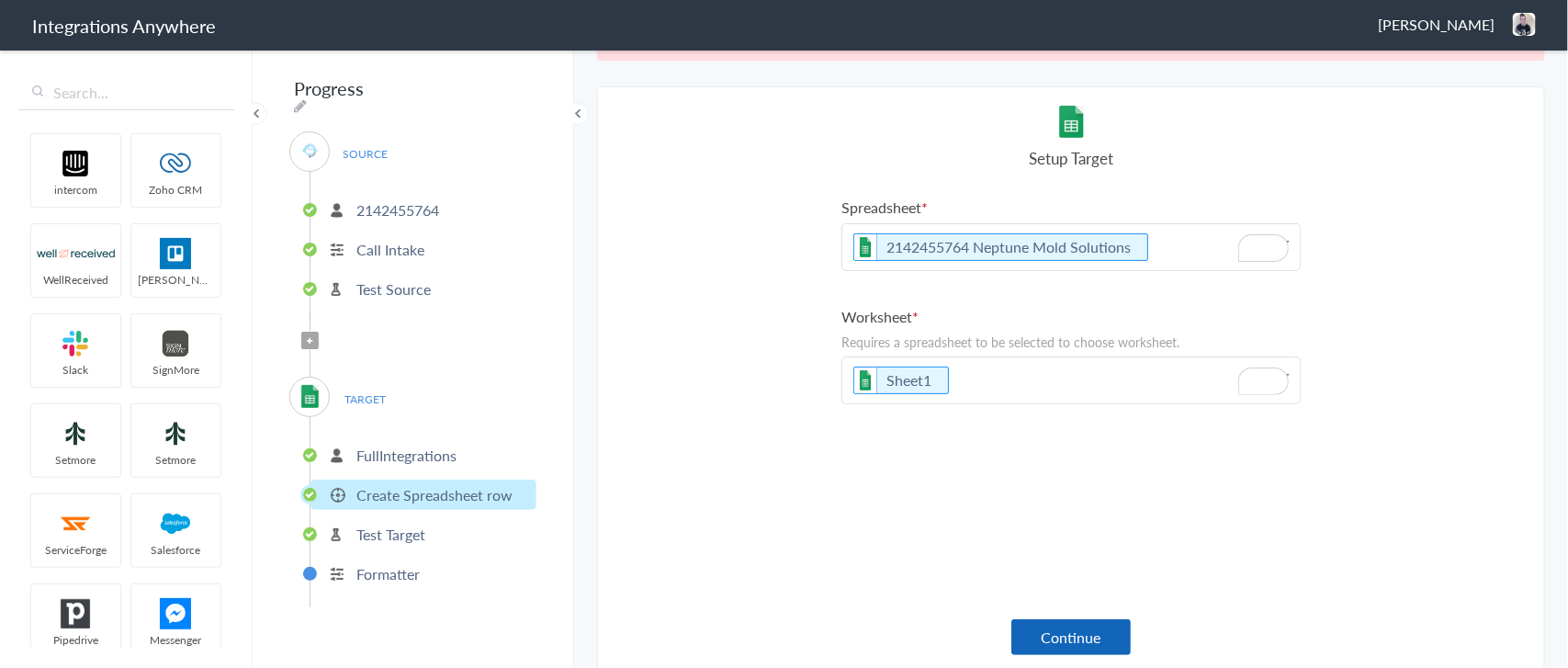
click at [1059, 626] on button "Continue" at bounding box center [1070, 636] width 119 height 35
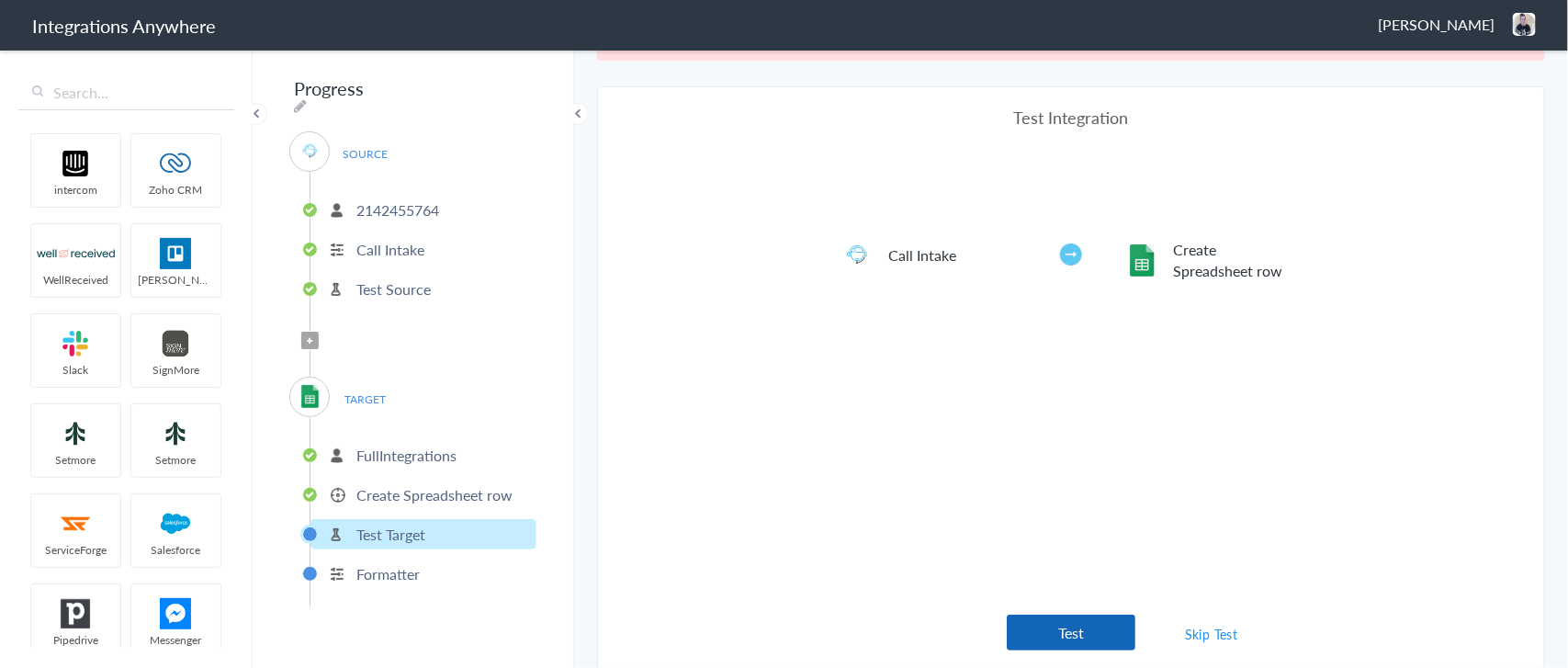
click at [1055, 620] on button "Test" at bounding box center [1070, 633] width 129 height 35
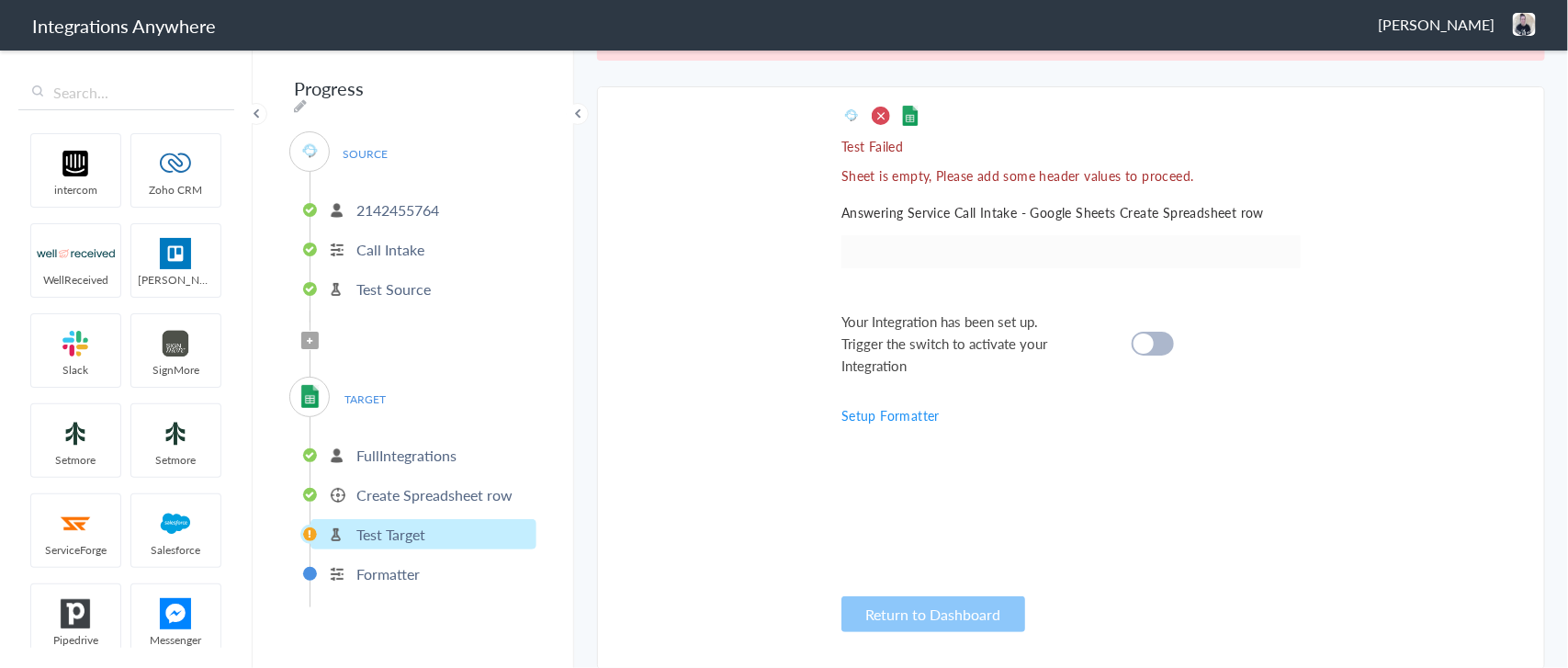
click at [1157, 334] on div at bounding box center [1152, 344] width 42 height 24
click at [443, 484] on p "Create Spreadsheet row" at bounding box center [434, 495] width 157 height 21
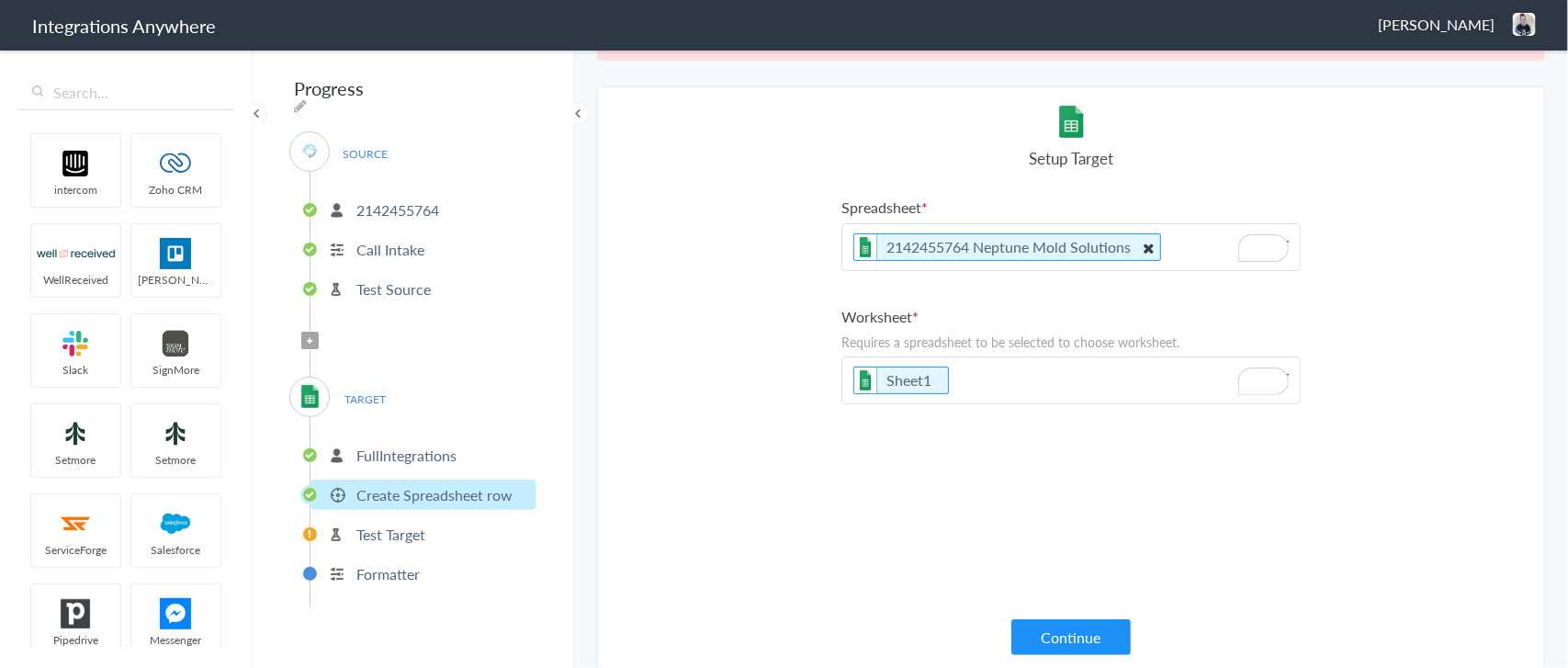
click at [1139, 245] on icon "To enrich screen reader interactions, please activate Accessibility in Grammarl…" at bounding box center [1149, 247] width 20 height 23
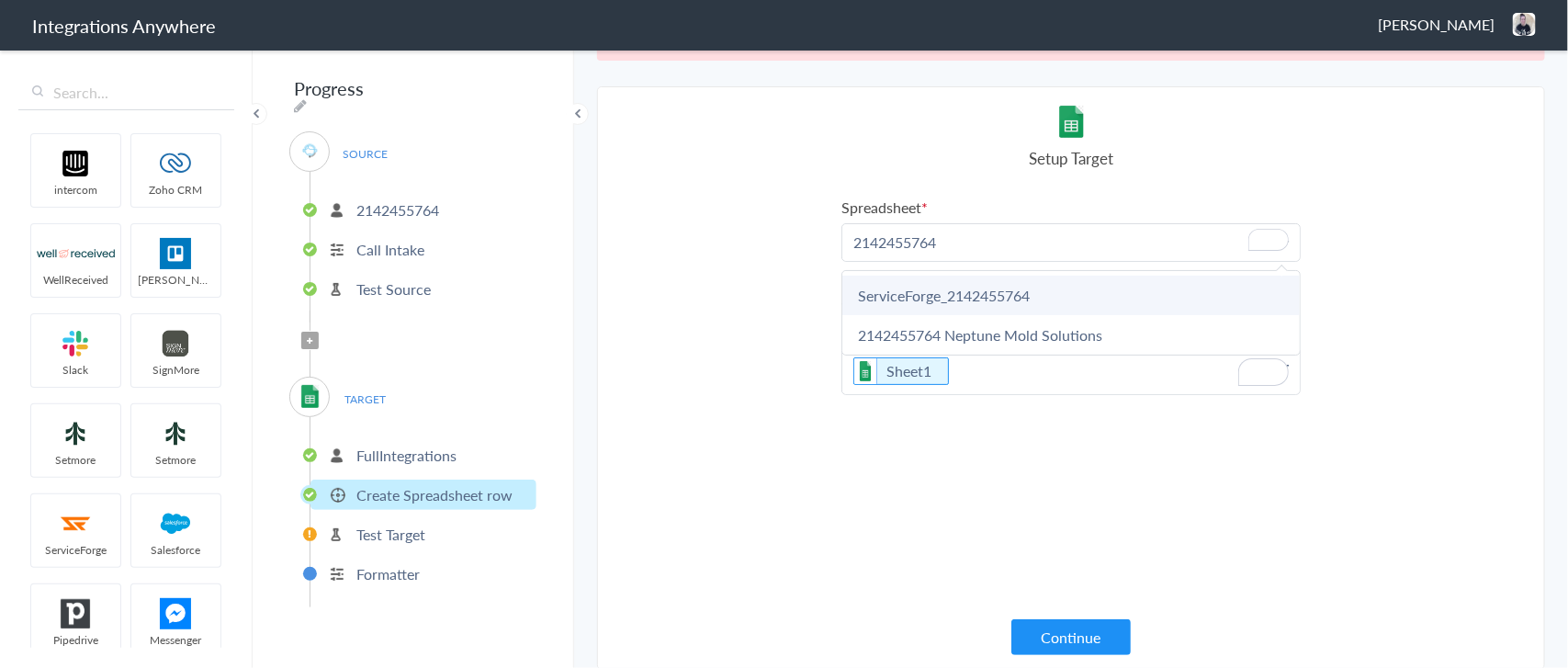
click at [970, 292] on link "ServiceForge_2142455764" at bounding box center [1070, 295] width 457 height 39
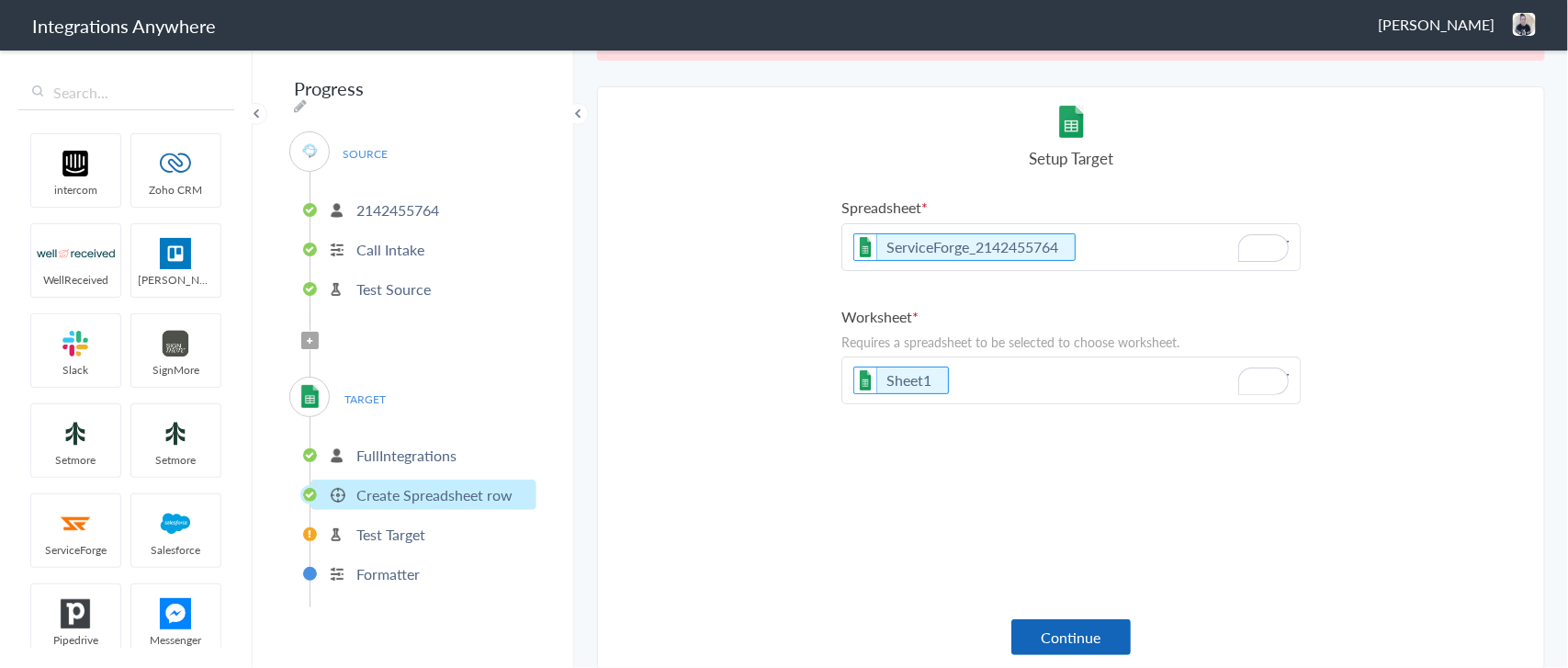
click at [1075, 639] on button "Continue" at bounding box center [1070, 636] width 119 height 35
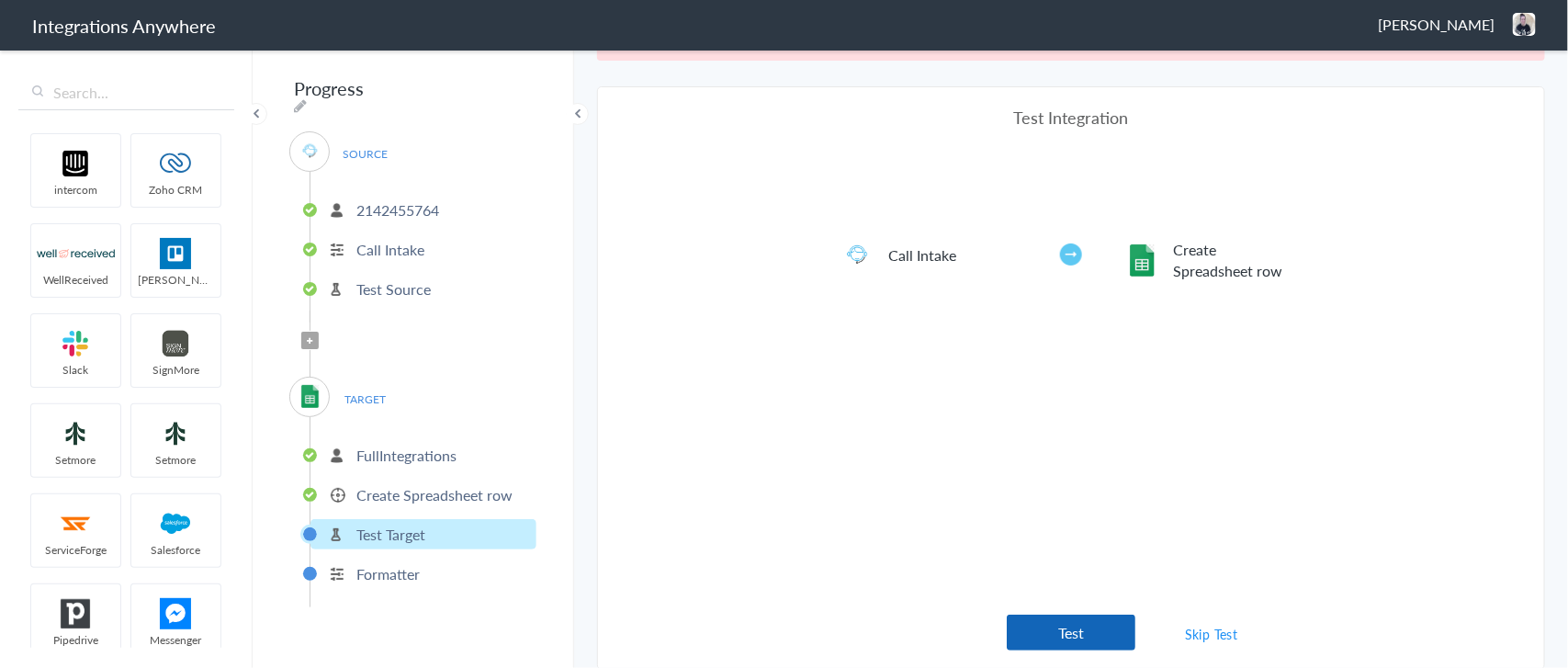
click at [1049, 618] on button "Test" at bounding box center [1070, 633] width 129 height 35
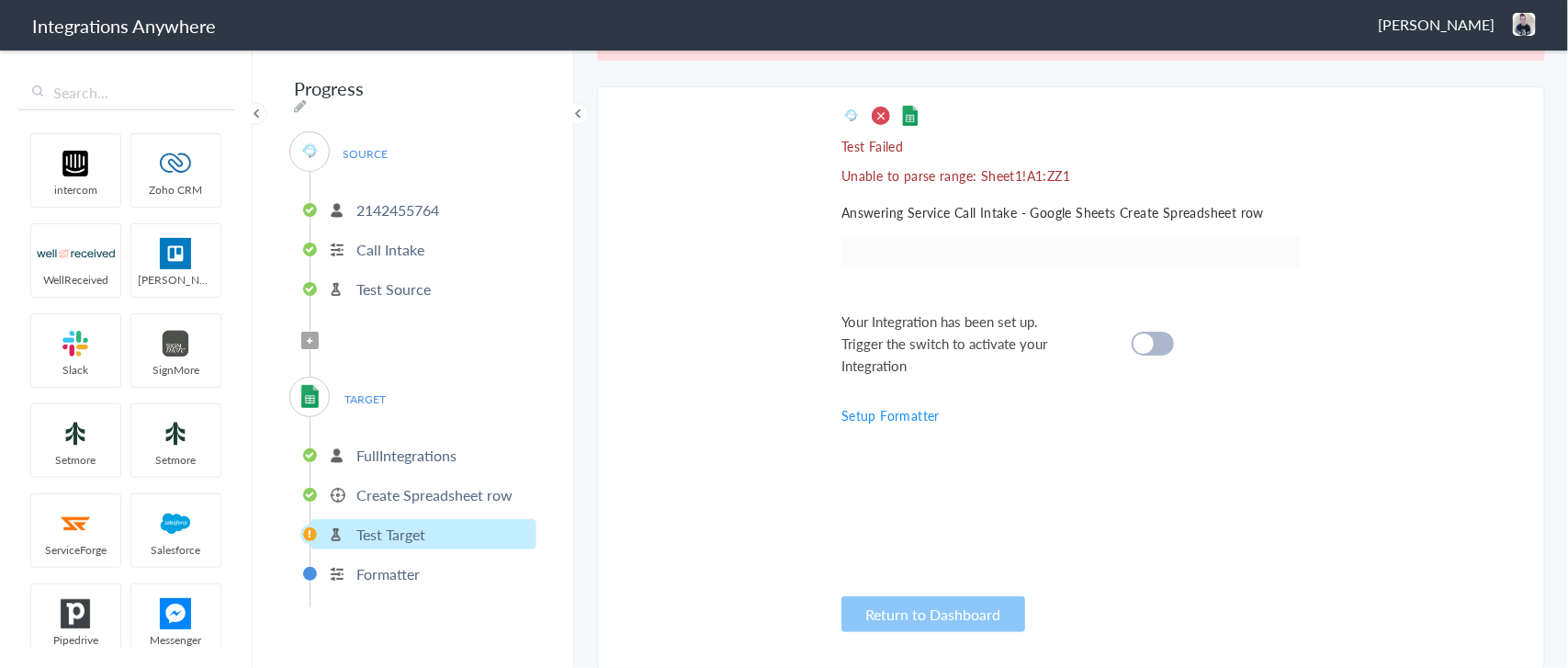
click at [1154, 336] on div at bounding box center [1152, 344] width 42 height 24
click at [396, 447] on p "FullIntegrations" at bounding box center [405, 455] width 100 height 21
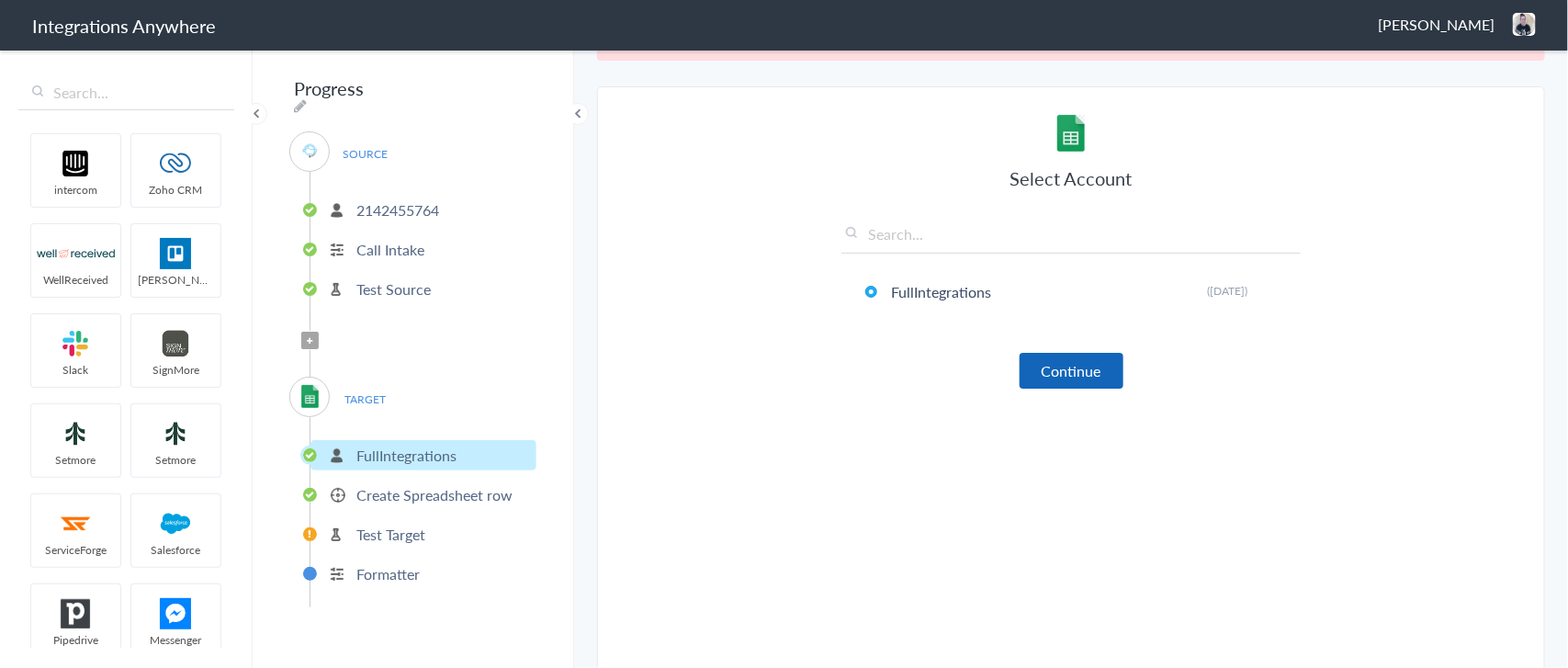
click at [1039, 359] on button "Continue" at bounding box center [1070, 371] width 103 height 35
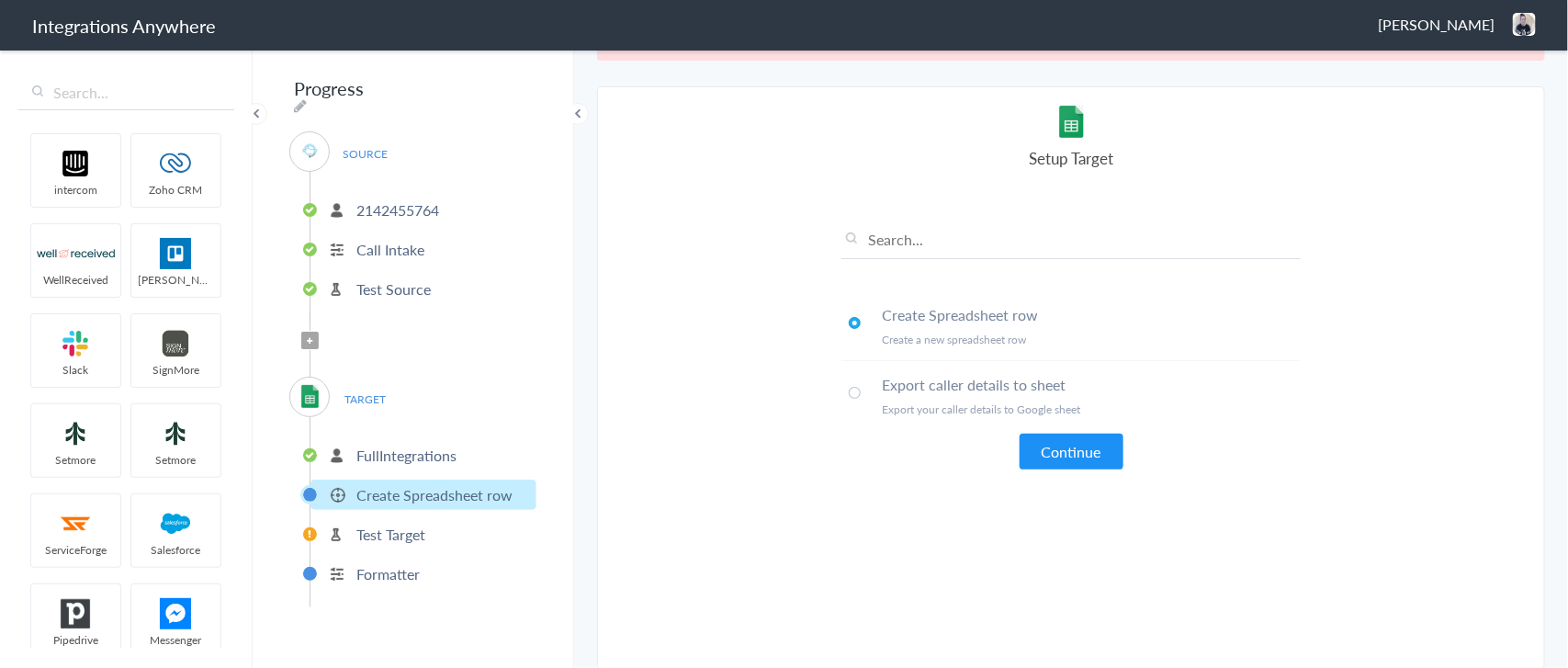
click at [849, 387] on span at bounding box center [854, 392] width 12 height 12
click at [1063, 441] on button "Continue" at bounding box center [1070, 451] width 103 height 35
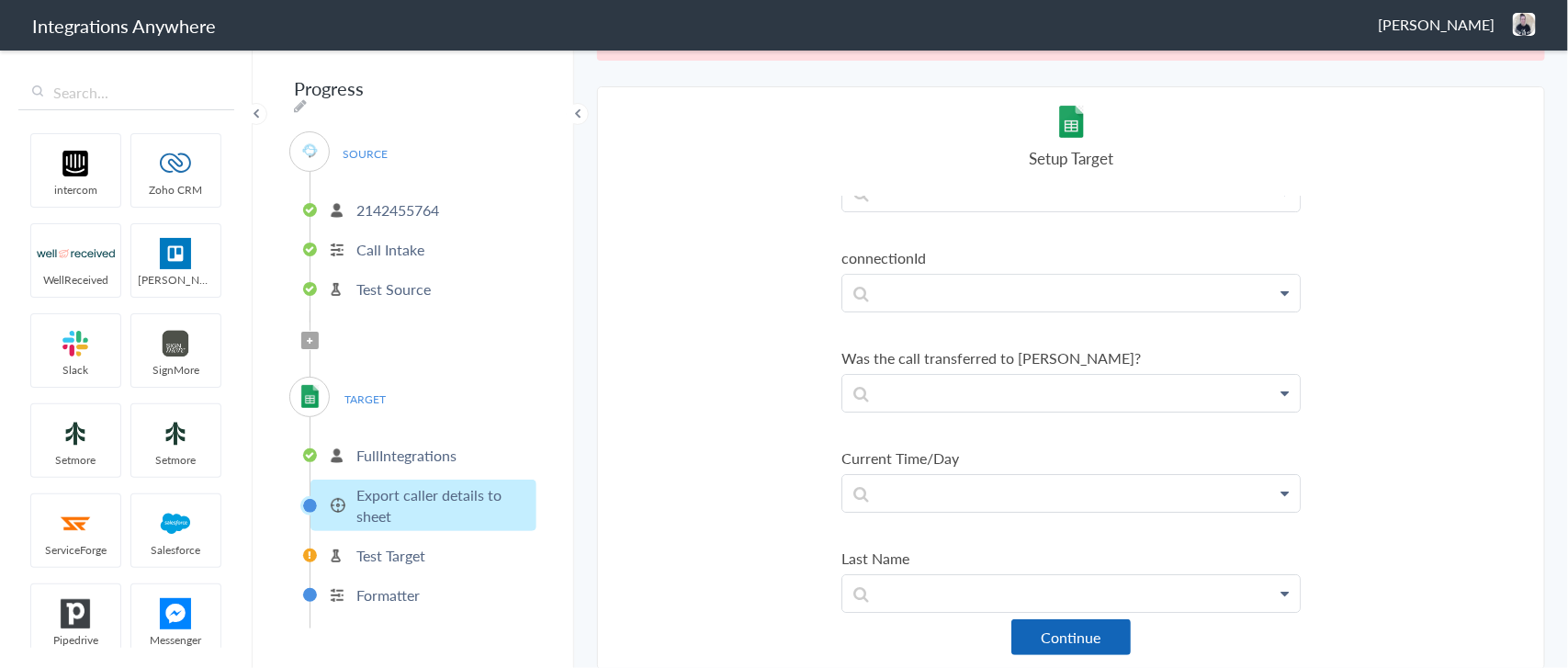
click at [1043, 627] on button "Continue" at bounding box center [1070, 636] width 119 height 35
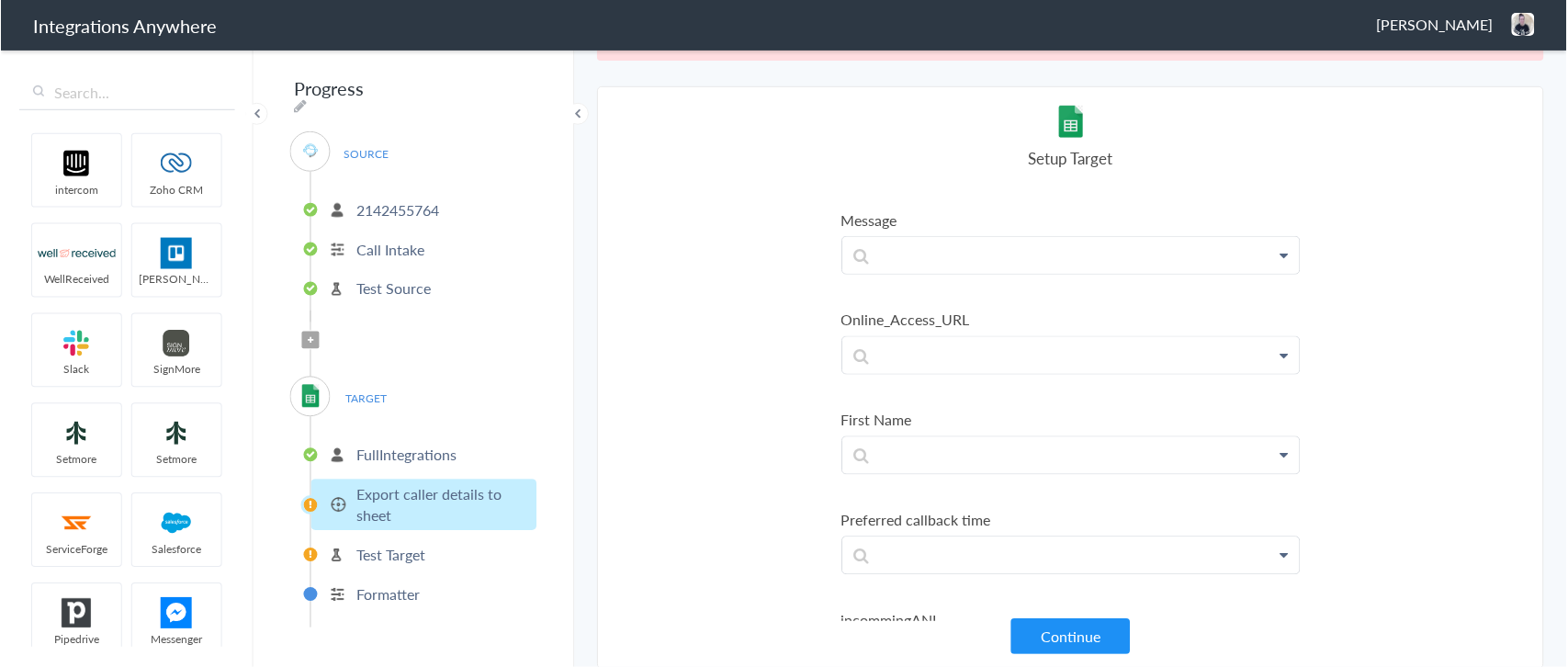
scroll to position [0, 0]
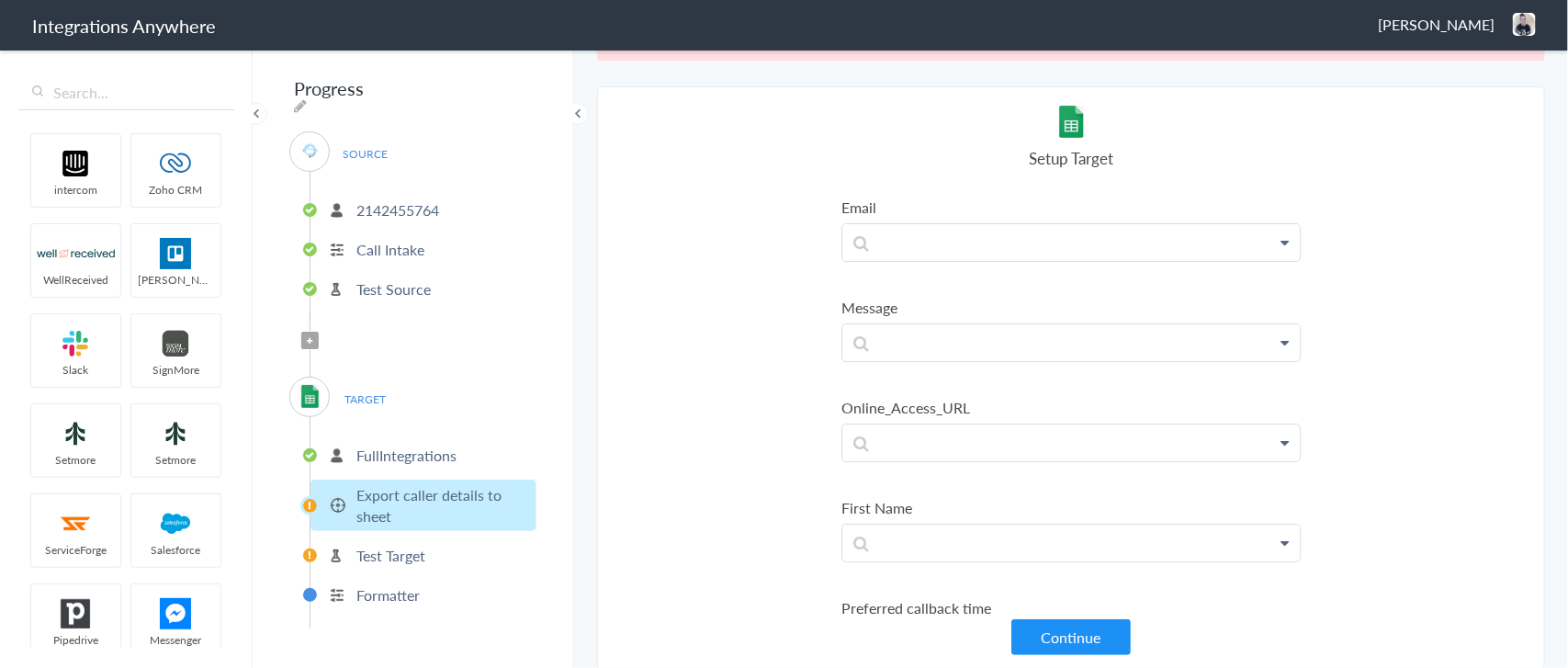
click at [397, 446] on p "FullIntegrations" at bounding box center [405, 455] width 100 height 21
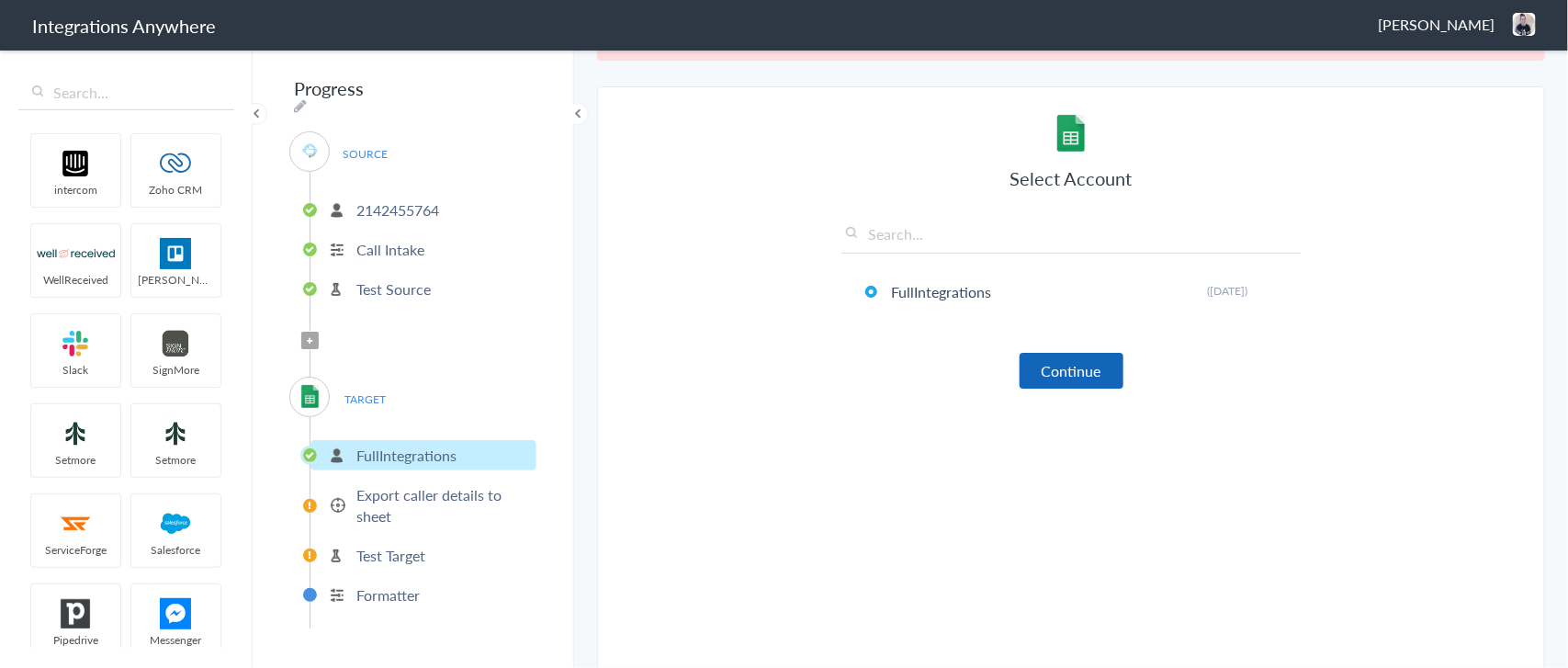
click at [1062, 372] on button "Continue" at bounding box center [1070, 371] width 103 height 35
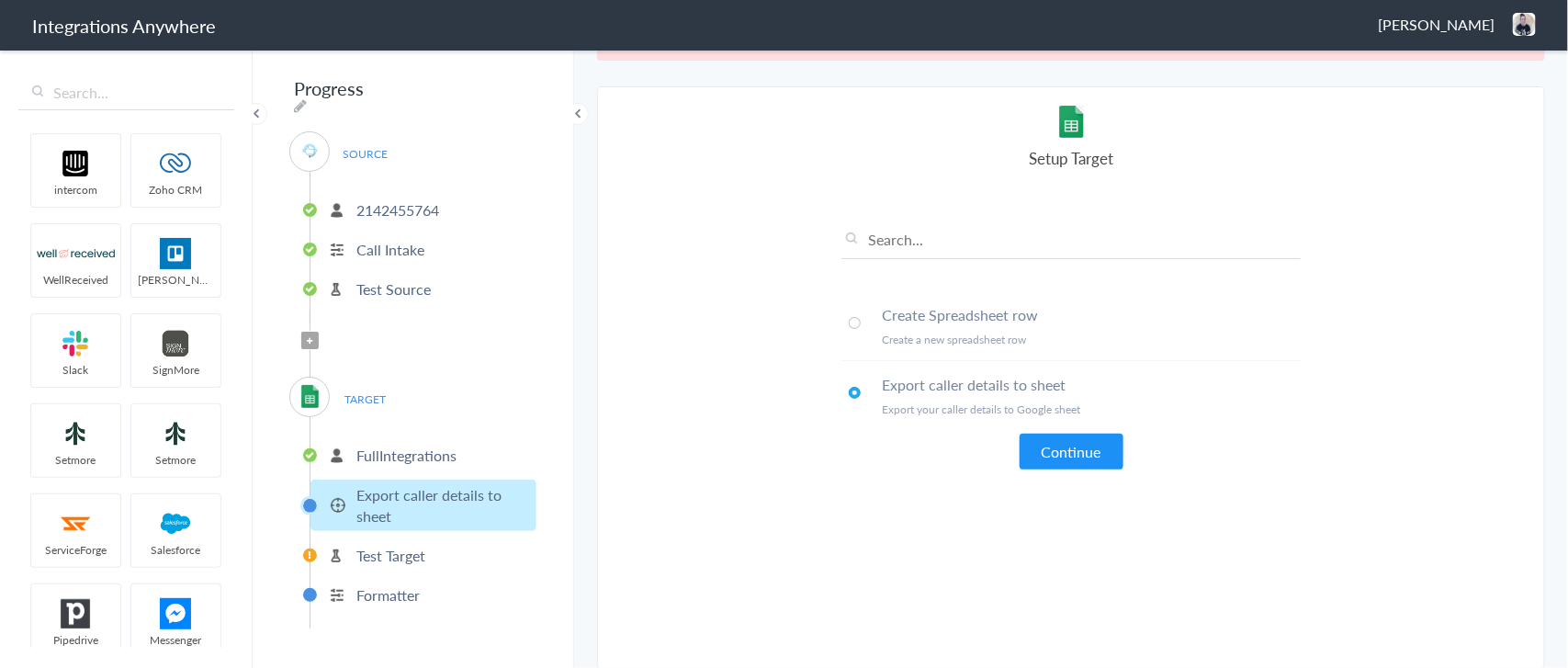
click at [849, 318] on span at bounding box center [854, 322] width 12 height 12
click at [935, 324] on li "Create Spreadsheet row Create a new spreadsheet row" at bounding box center [1070, 326] width 459 height 70
click at [1041, 439] on button "Continue" at bounding box center [1070, 451] width 103 height 35
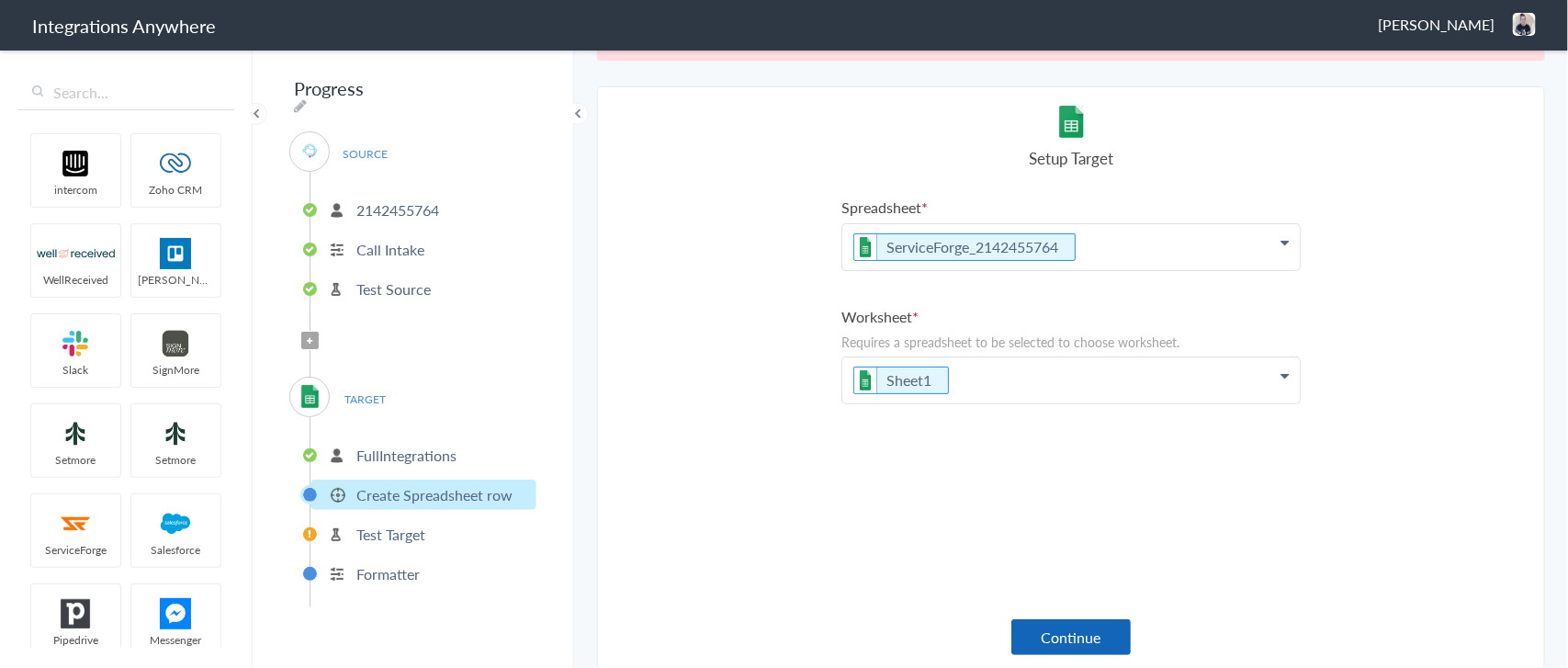
click at [1045, 624] on button "Continue" at bounding box center [1070, 636] width 119 height 35
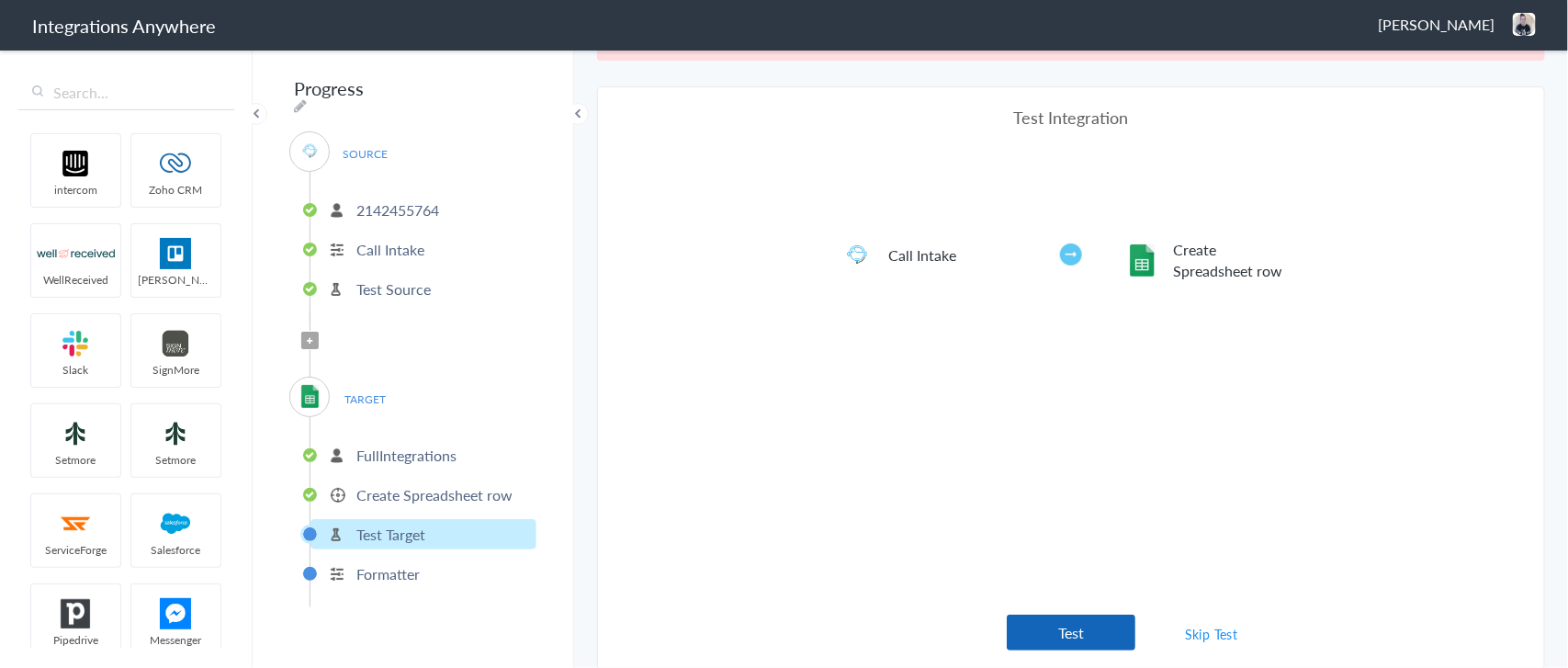
click at [1052, 620] on button "Test" at bounding box center [1070, 633] width 129 height 35
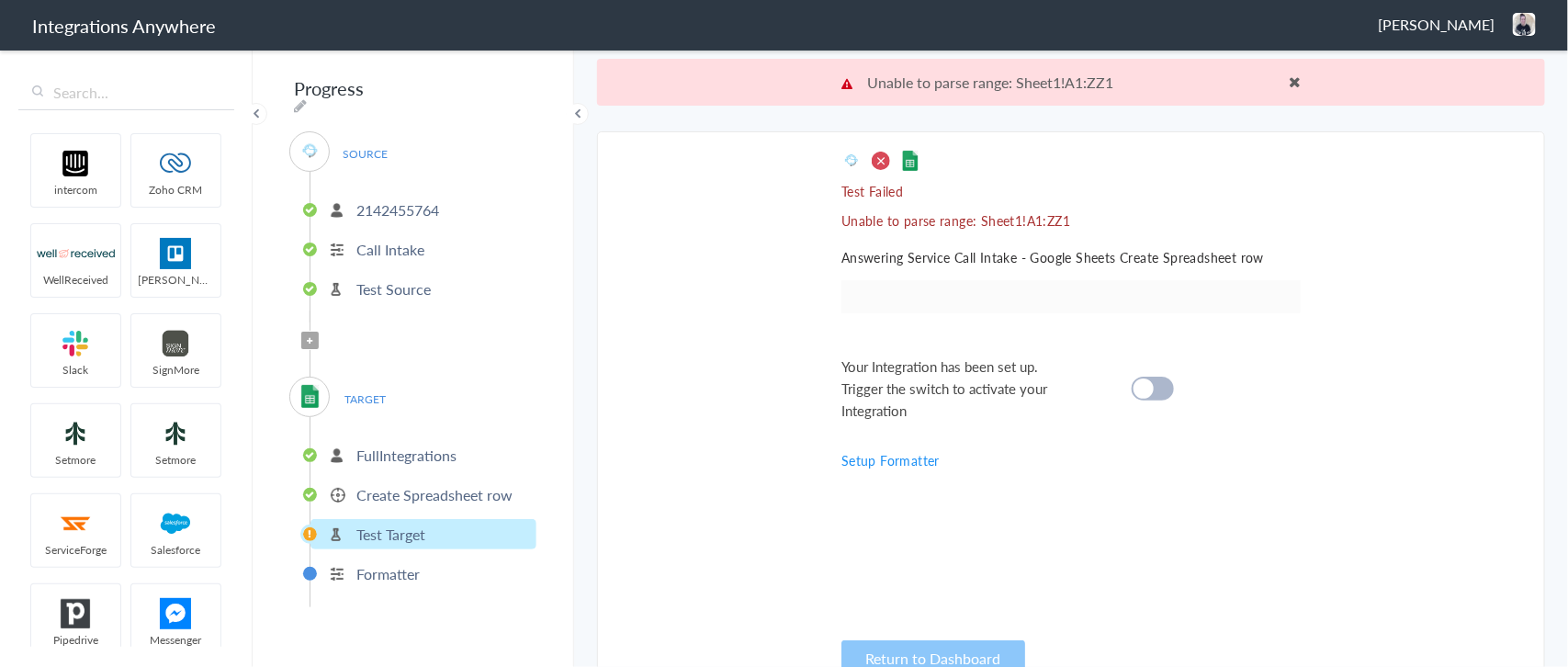
click at [443, 484] on p "Create Spreadsheet row" at bounding box center [434, 495] width 157 height 21
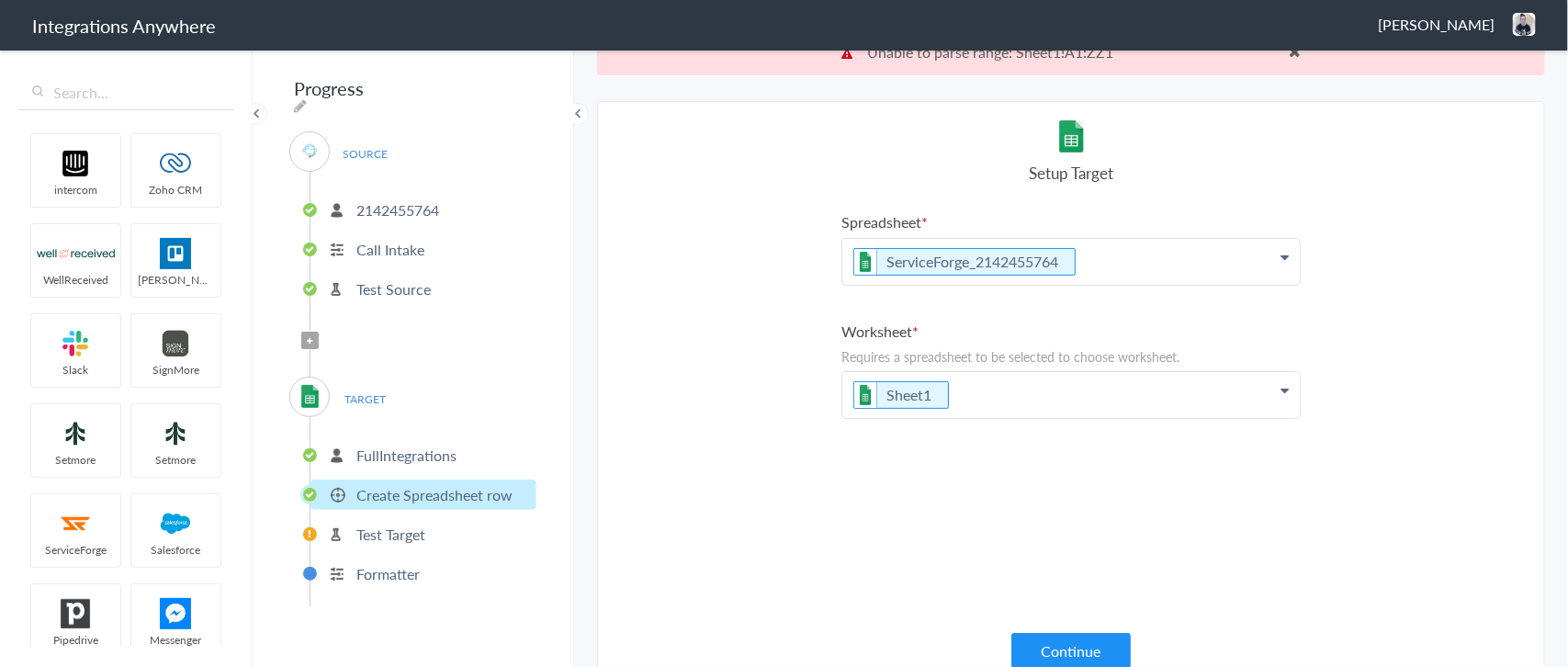
scroll to position [47, 0]
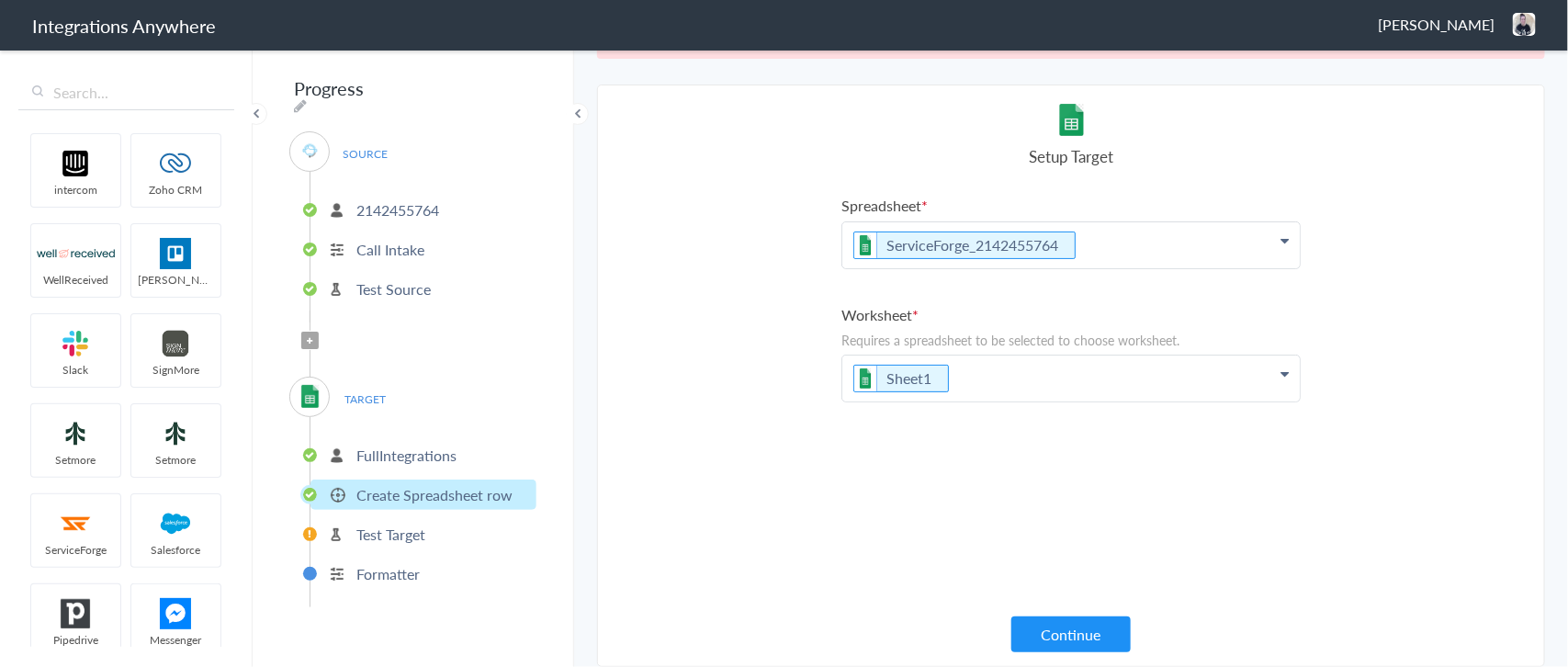
click at [989, 406] on div "Spreadsheet ServiceForge_2142455764 Worksheet Requires a spreadsheet to be sele…" at bounding box center [1070, 406] width 459 height 424
click at [995, 268] on p "Sheet1" at bounding box center [1070, 245] width 457 height 46
click at [981, 438] on link "worksheet_2142455764" at bounding box center [1070, 436] width 457 height 39
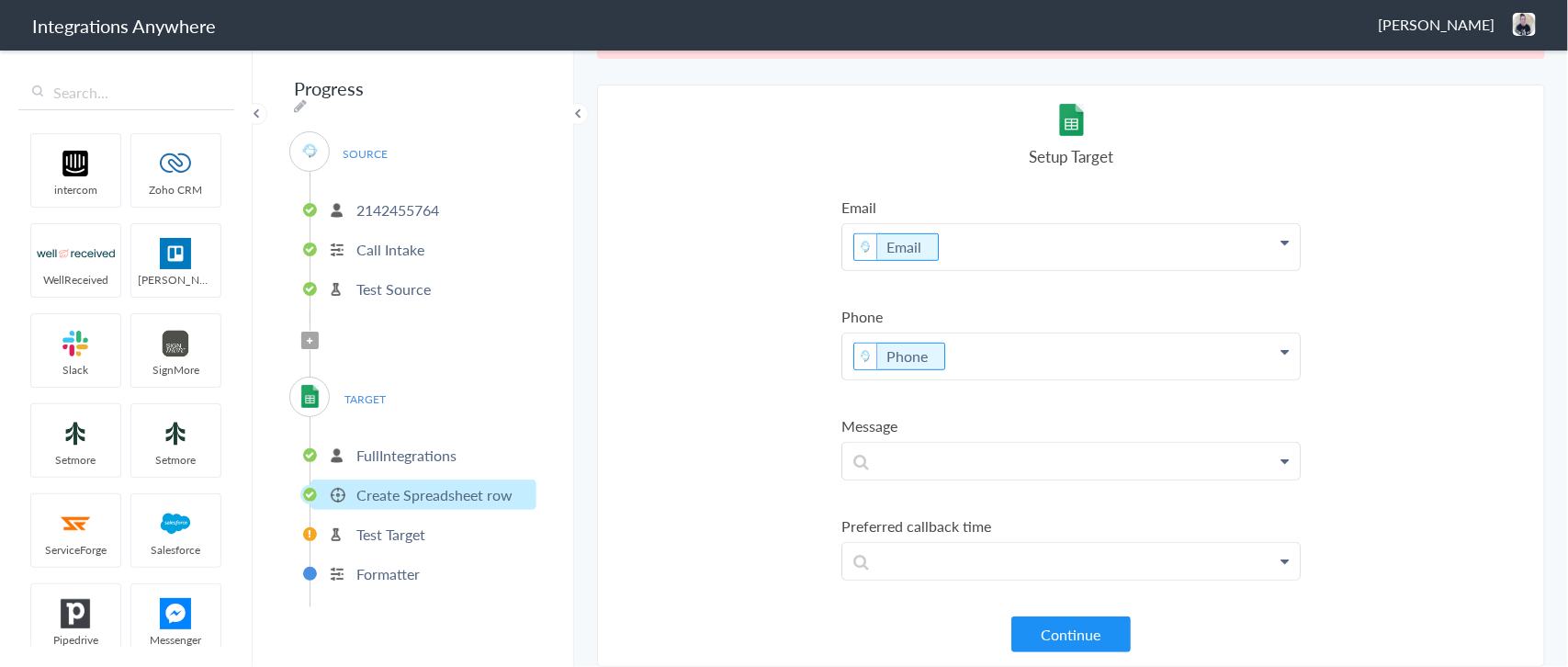
scroll to position [459, 0]
click at [1070, 631] on button "Continue" at bounding box center [1070, 633] width 119 height 35
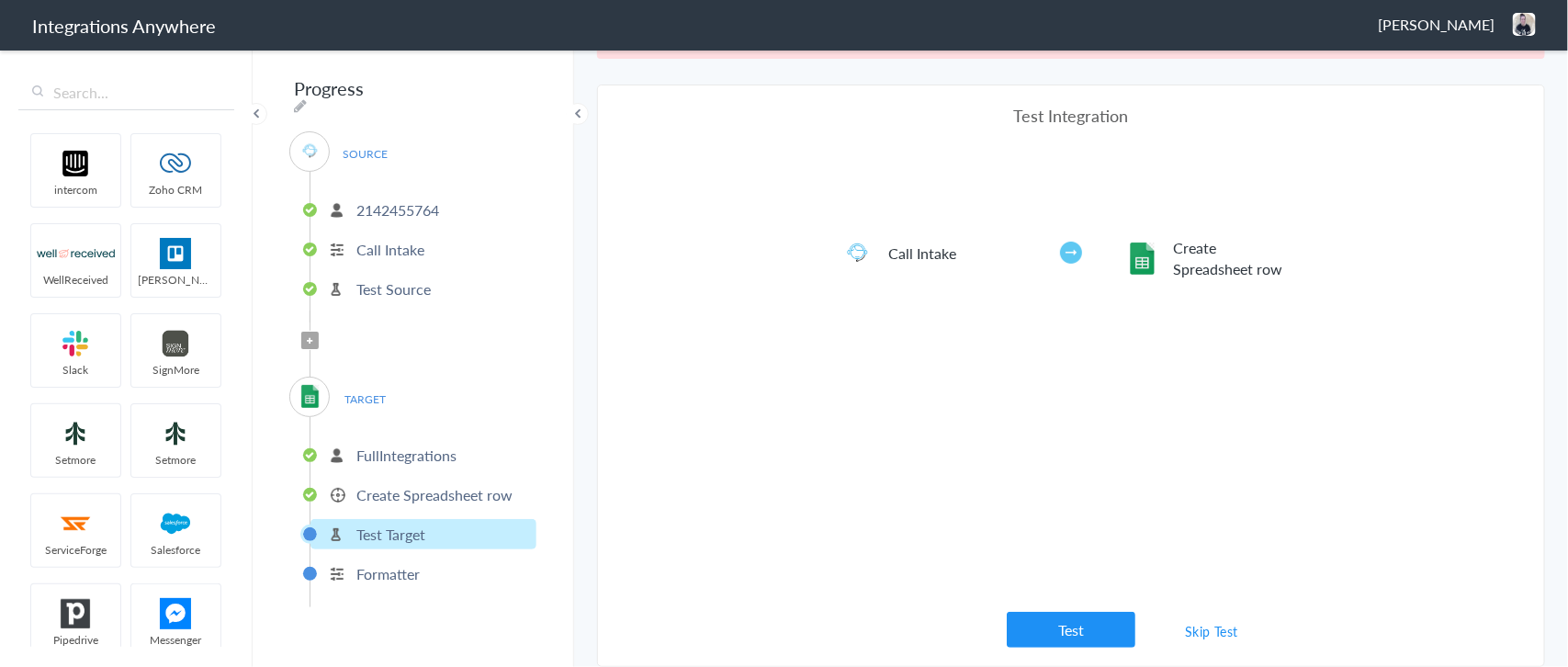
scroll to position [0, 0]
click at [1066, 626] on button "Test" at bounding box center [1070, 630] width 129 height 35
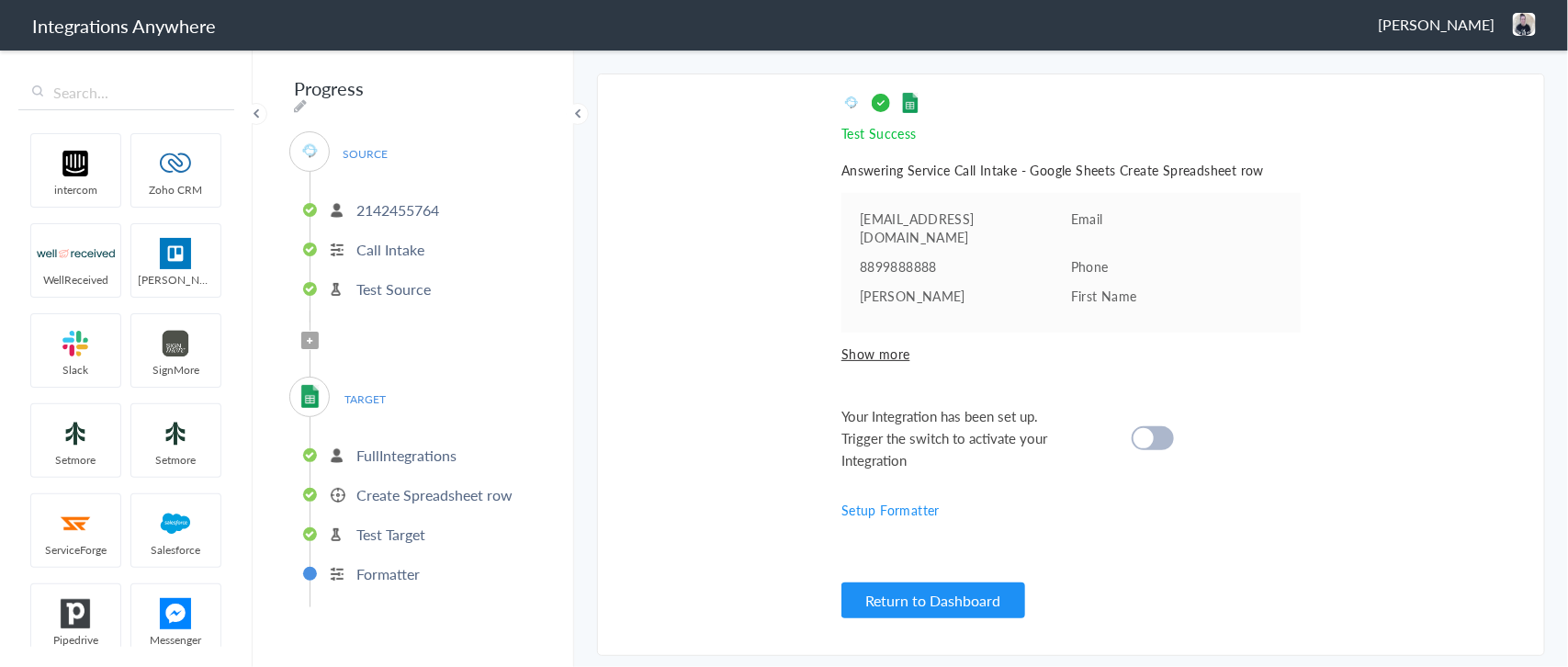
click at [1153, 426] on div at bounding box center [1152, 438] width 42 height 24
click at [307, 337] on icon at bounding box center [310, 341] width 6 height 7
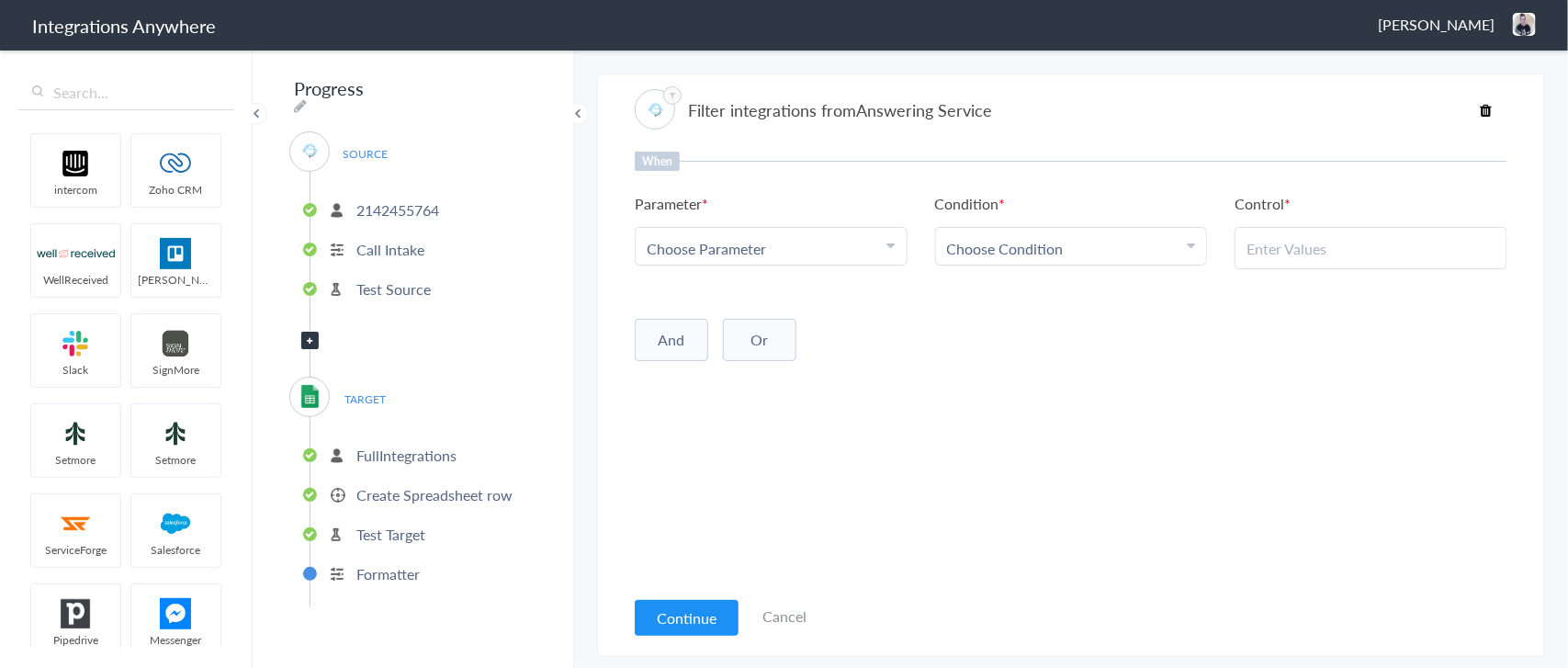
click at [777, 239] on div "Choose Parameter" at bounding box center [770, 248] width 249 height 21
click at [702, 300] on input "text" at bounding box center [770, 299] width 271 height 39
paste input "Schedule Service"
type input "Schedule Service"
click at [993, 244] on span "Choose Condition" at bounding box center [1004, 248] width 116 height 21
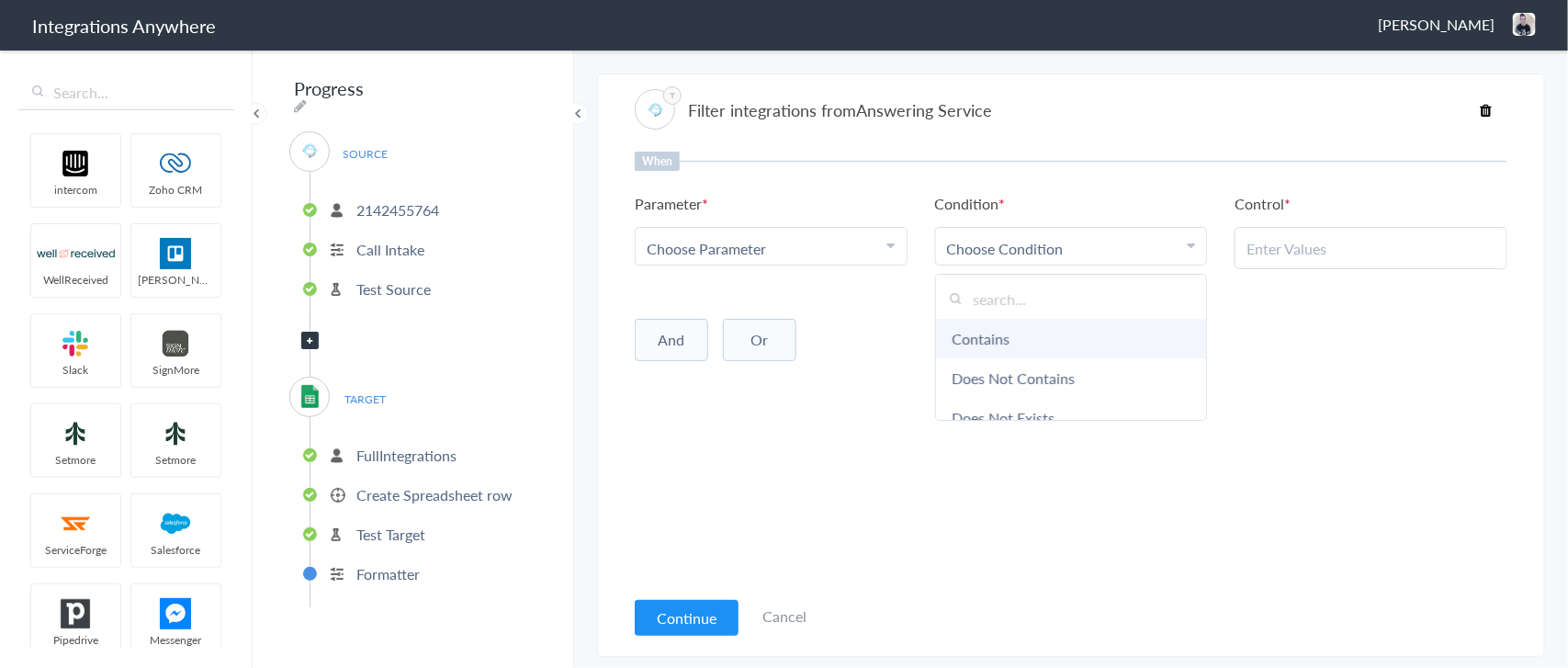
scroll to position [93, 0]
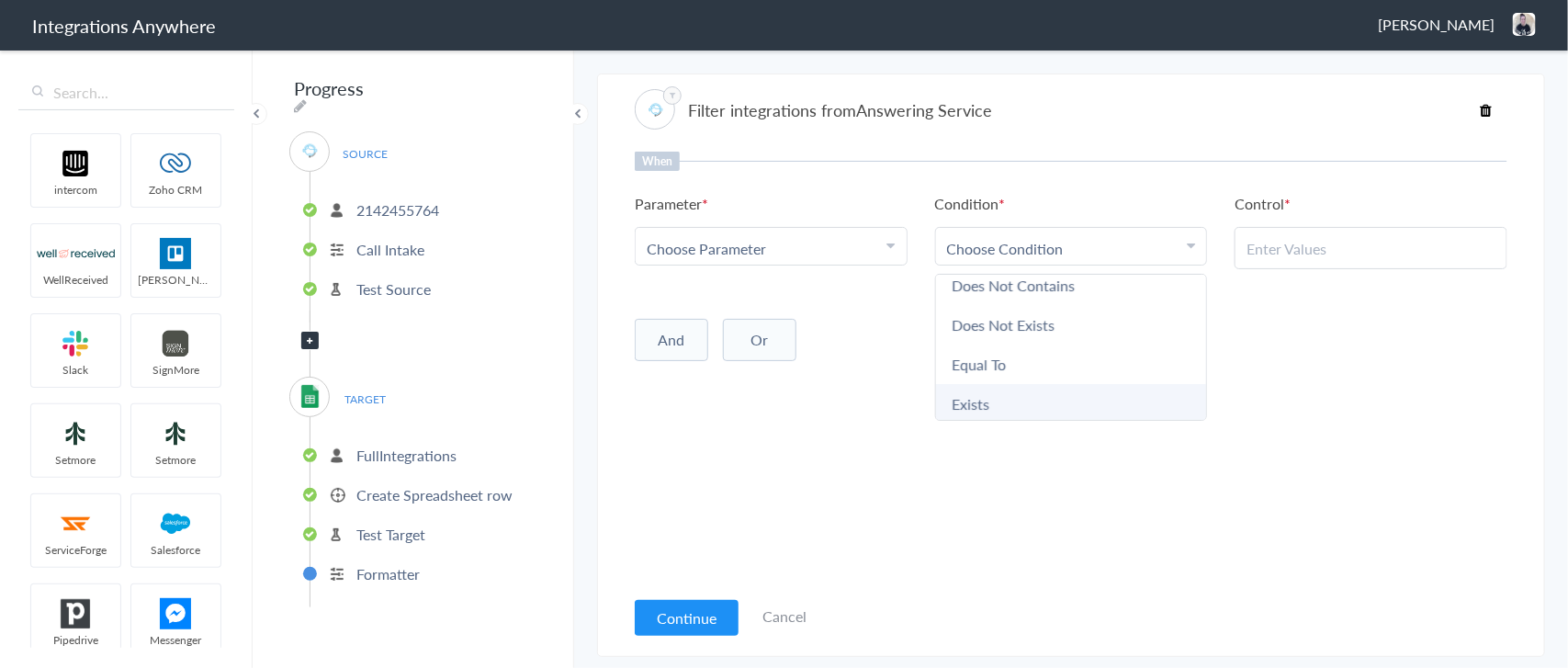
click at [975, 395] on link "Exists" at bounding box center [1071, 403] width 271 height 39
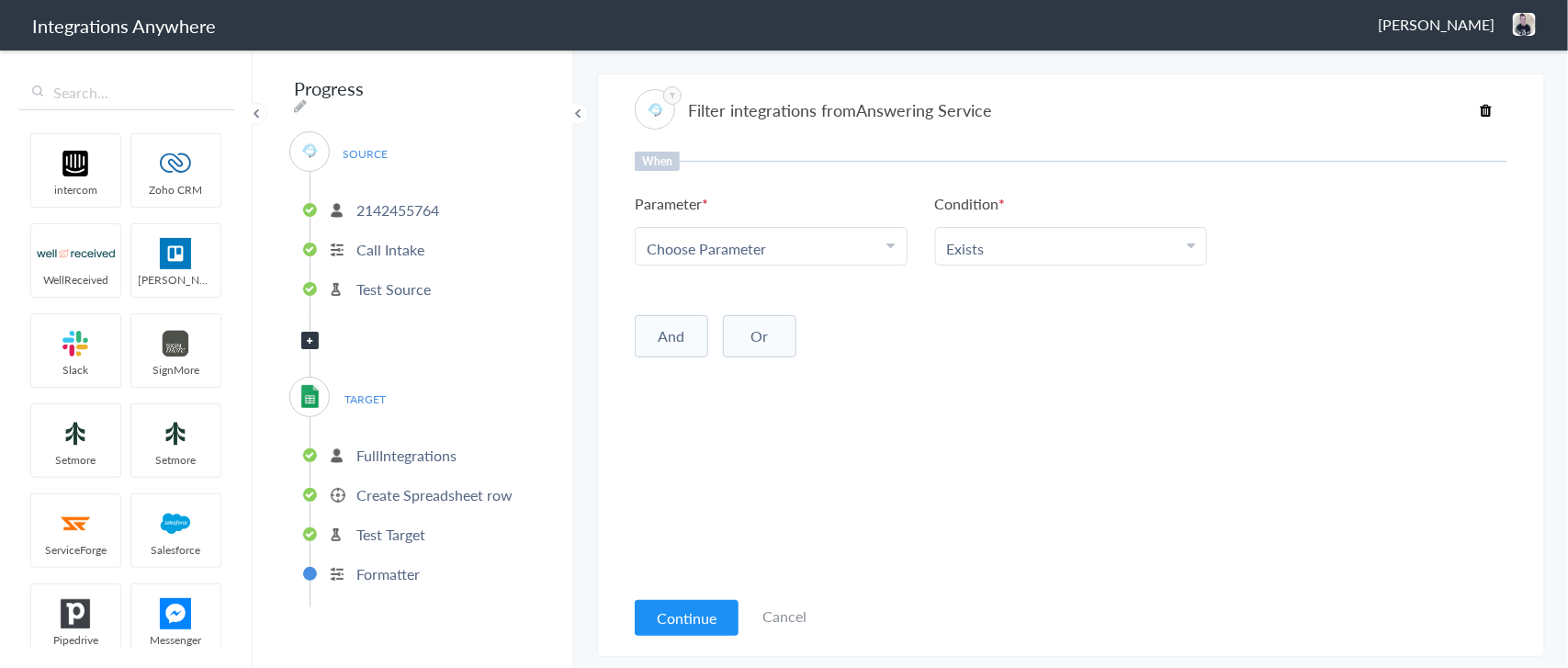
click at [703, 252] on span "Choose Parameter" at bounding box center [706, 248] width 119 height 21
click at [714, 292] on input "Schedule Service" at bounding box center [770, 299] width 271 height 39
click at [796, 245] on div "Choose Parameter" at bounding box center [770, 248] width 249 height 21
click at [888, 244] on icon at bounding box center [891, 245] width 8 height 15
click at [784, 306] on input "Schedule Service" at bounding box center [770, 299] width 271 height 39
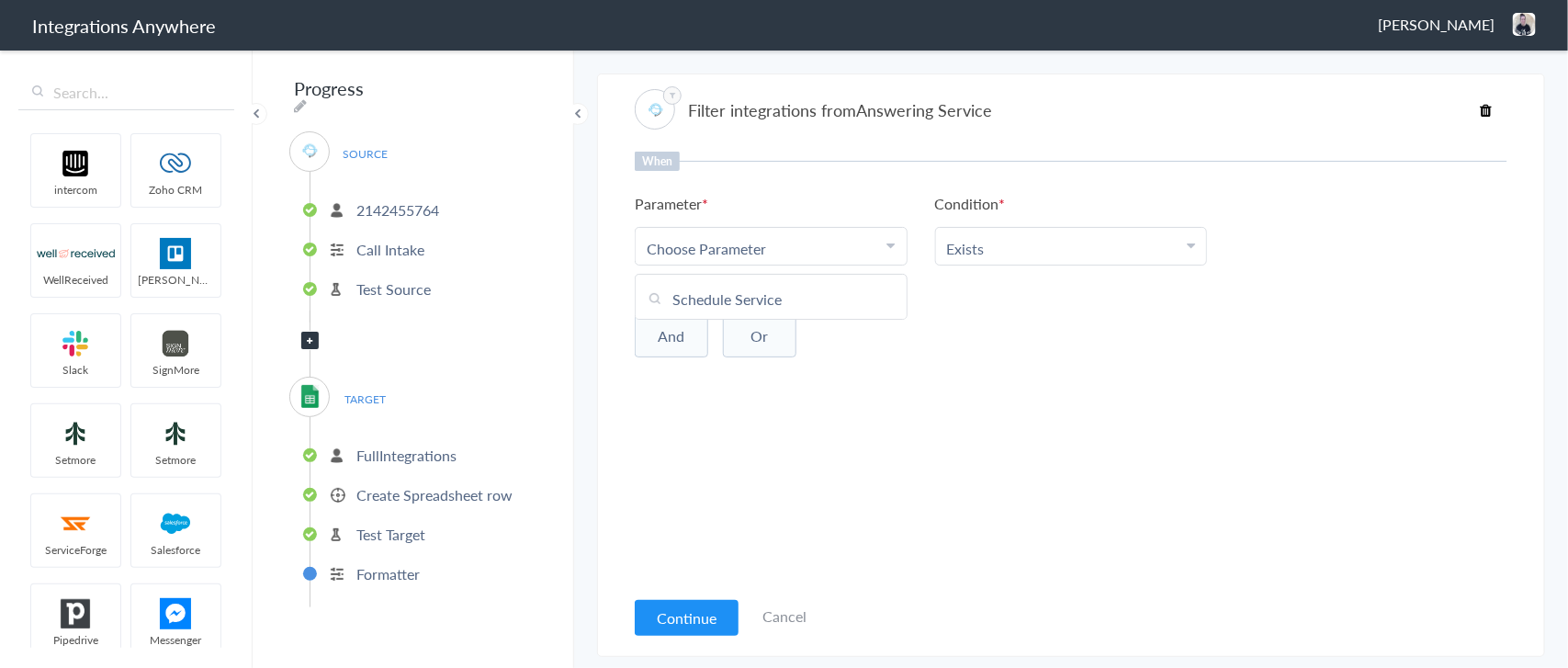
drag, startPoint x: 796, startPoint y: 295, endPoint x: 577, endPoint y: 296, distance: 219.0
click at [577, 296] on main "Unable to parse range: Sheet1!A1:ZZ1 More Trigger Connect Action Setup Test Fil…" at bounding box center [1070, 357] width 994 height 620
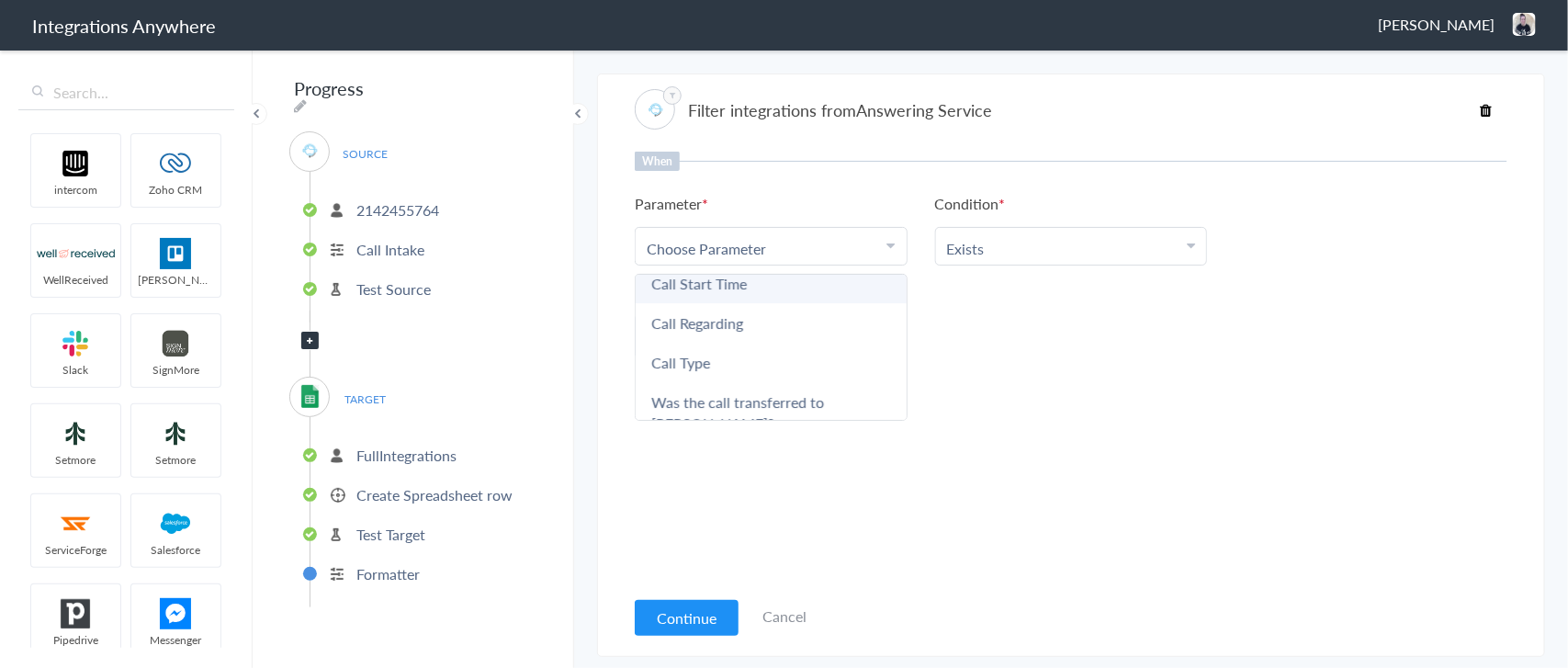
scroll to position [291, 0]
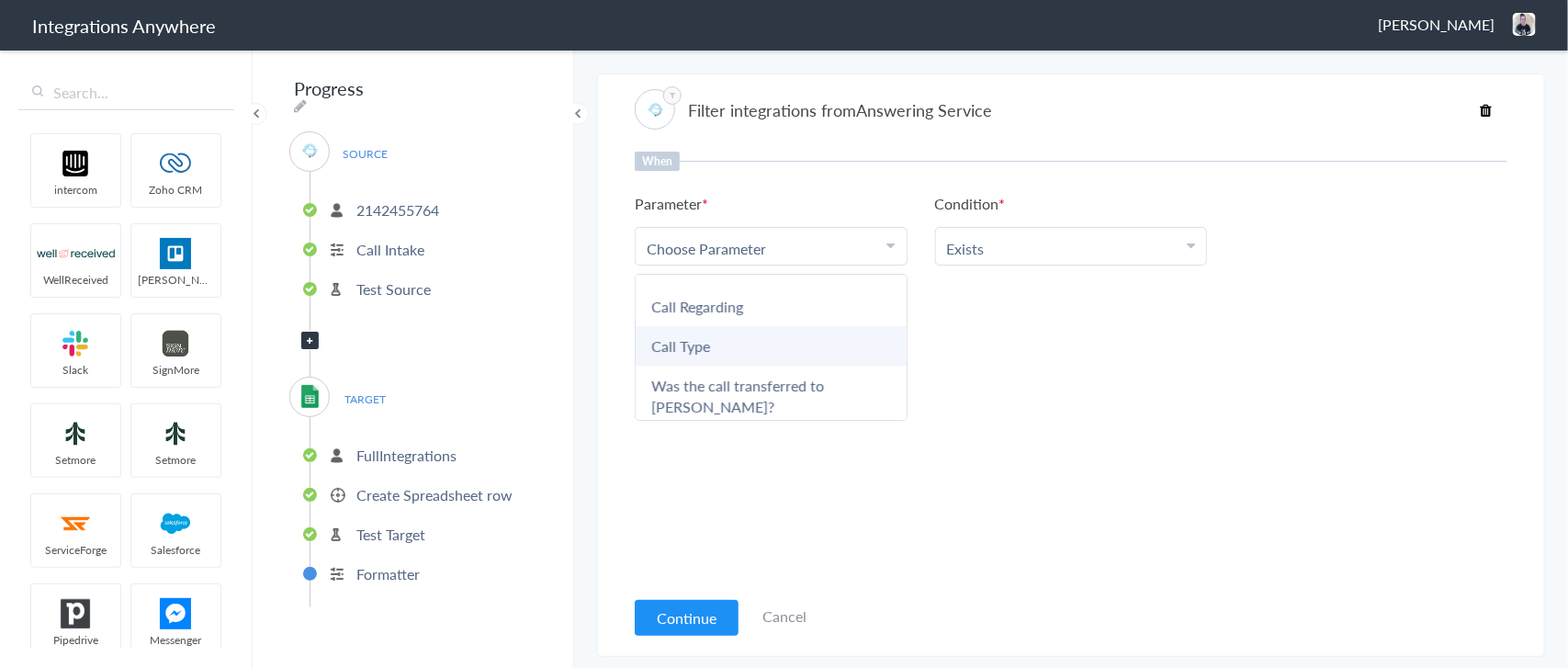
type input "Call"
click at [712, 334] on link "Call Type" at bounding box center [770, 346] width 271 height 39
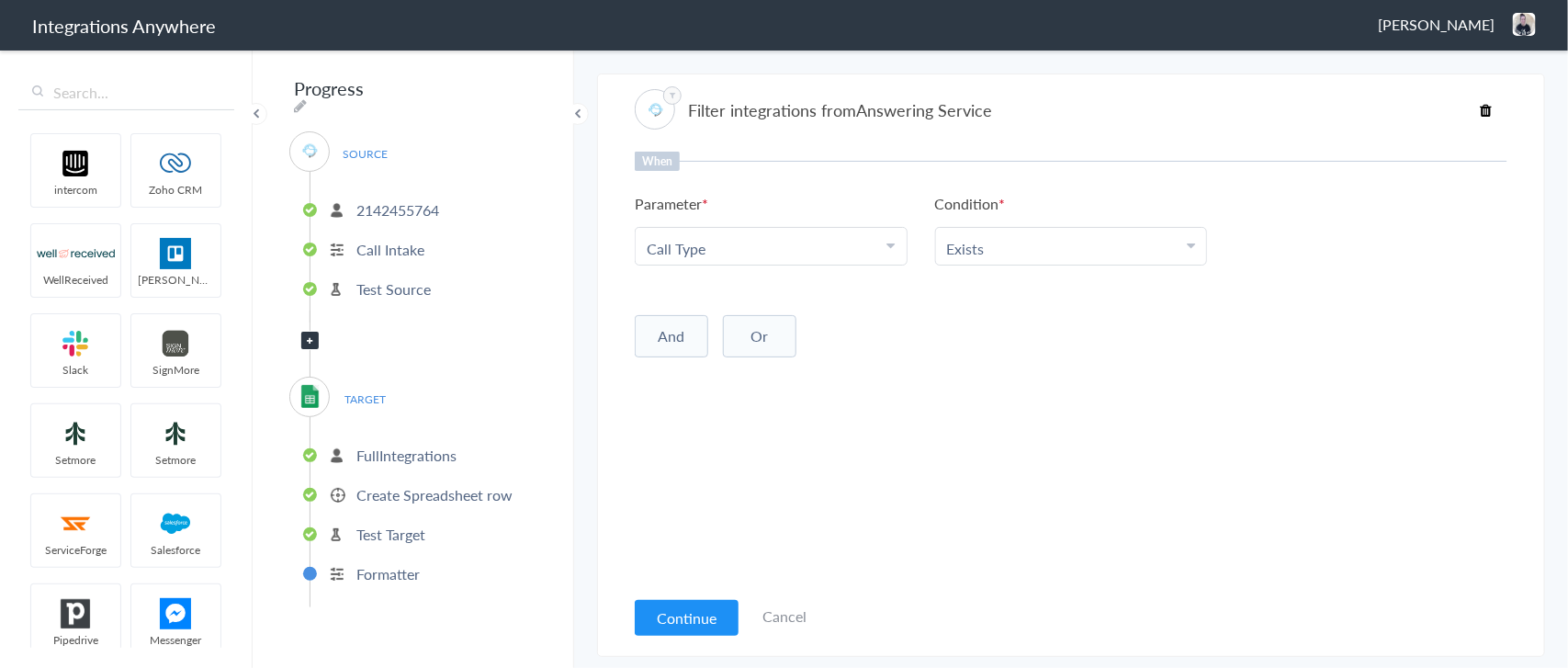
click at [1026, 246] on li "Exists" at bounding box center [1067, 248] width 240 height 21
click at [405, 199] on p "2142455764" at bounding box center [397, 210] width 83 height 21
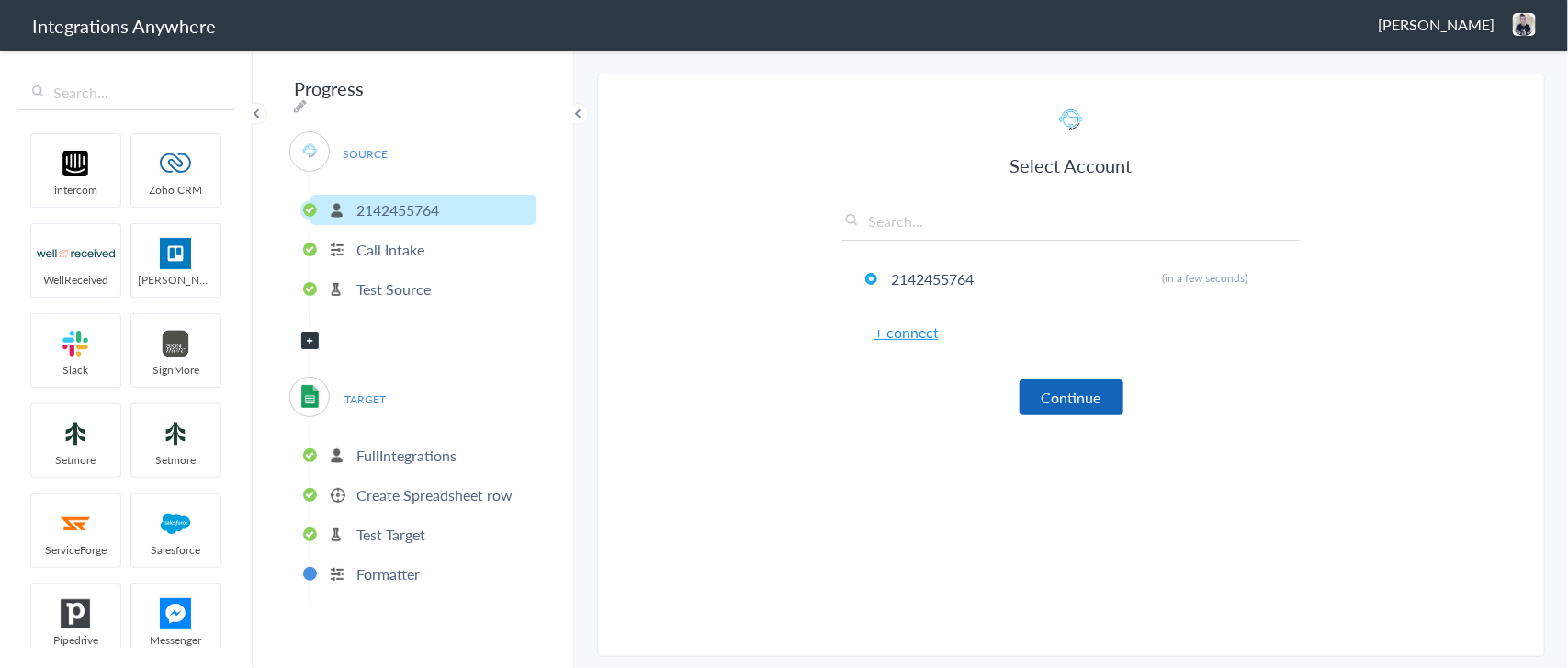
click at [1052, 389] on button "Continue" at bounding box center [1070, 397] width 103 height 35
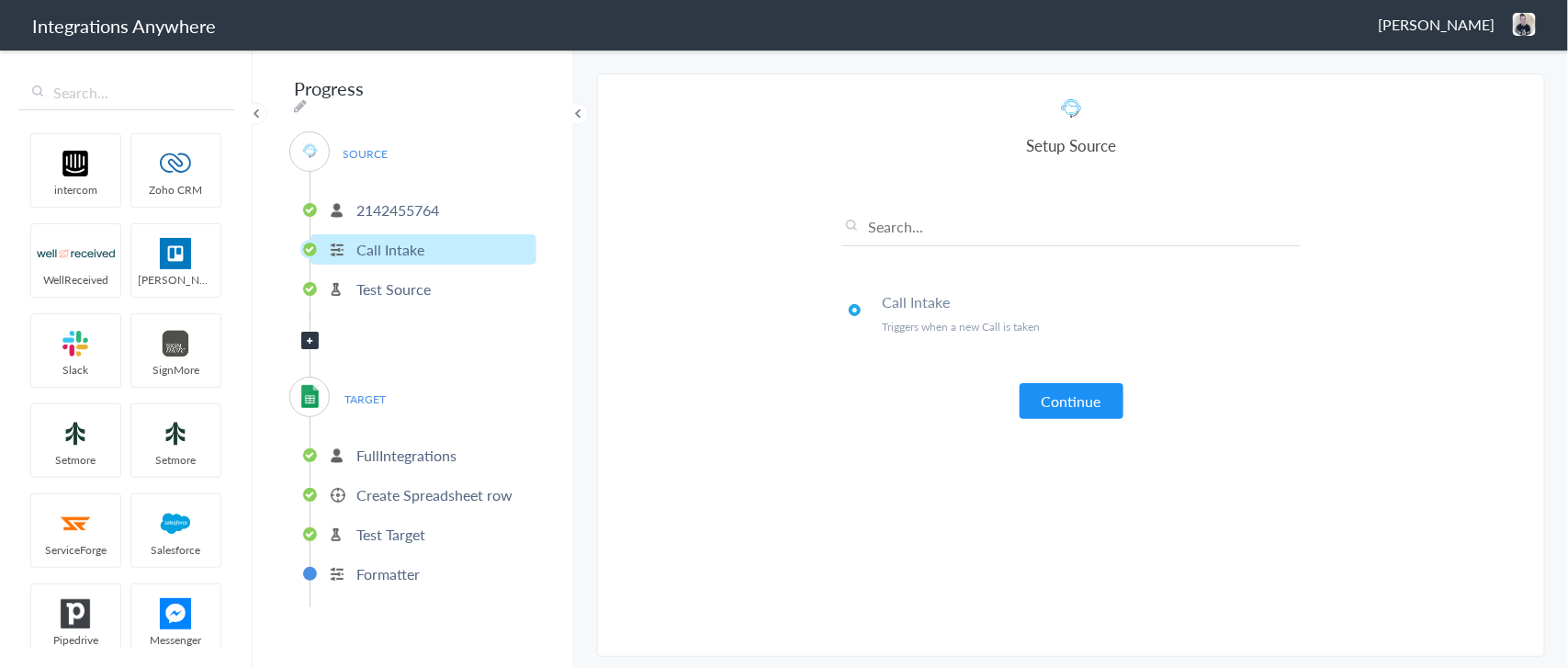
click at [1052, 389] on button "Continue" at bounding box center [1070, 401] width 103 height 35
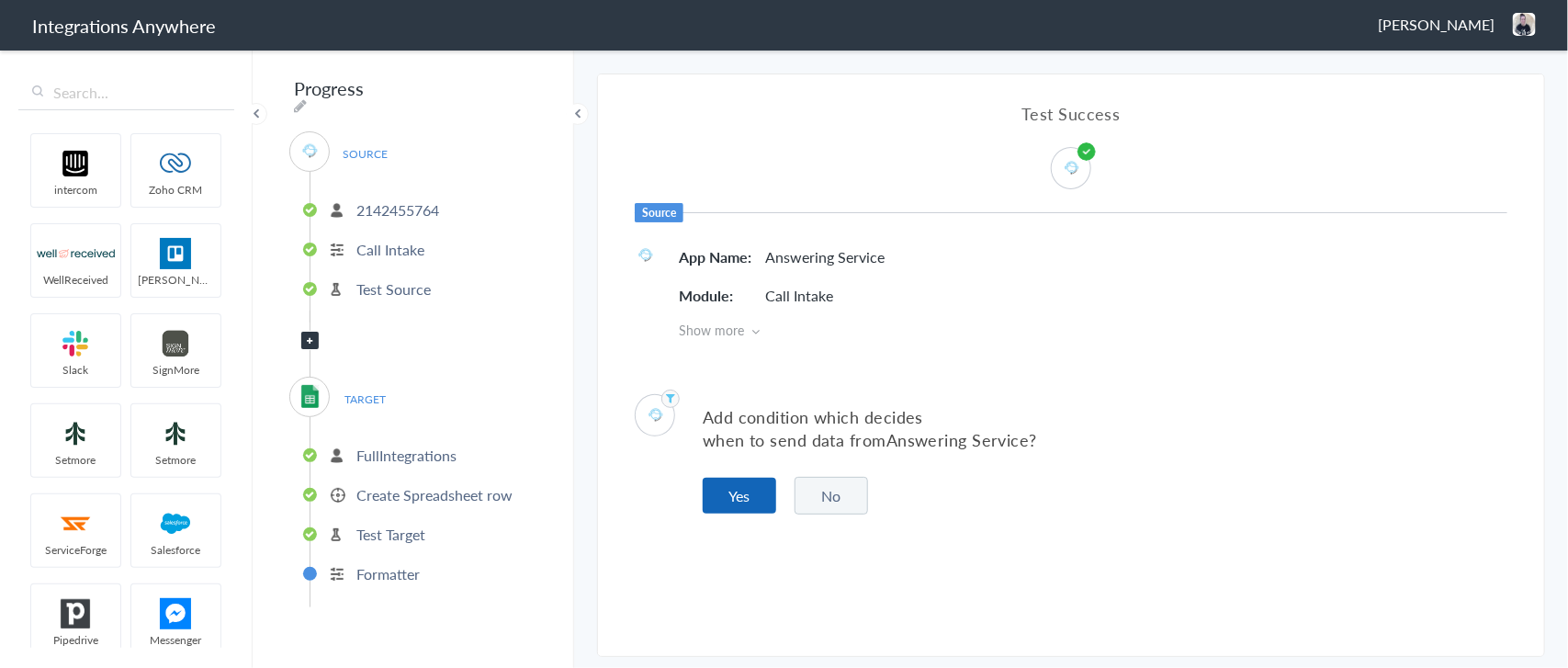
click at [740, 486] on button "Yes" at bounding box center [739, 496] width 74 height 35
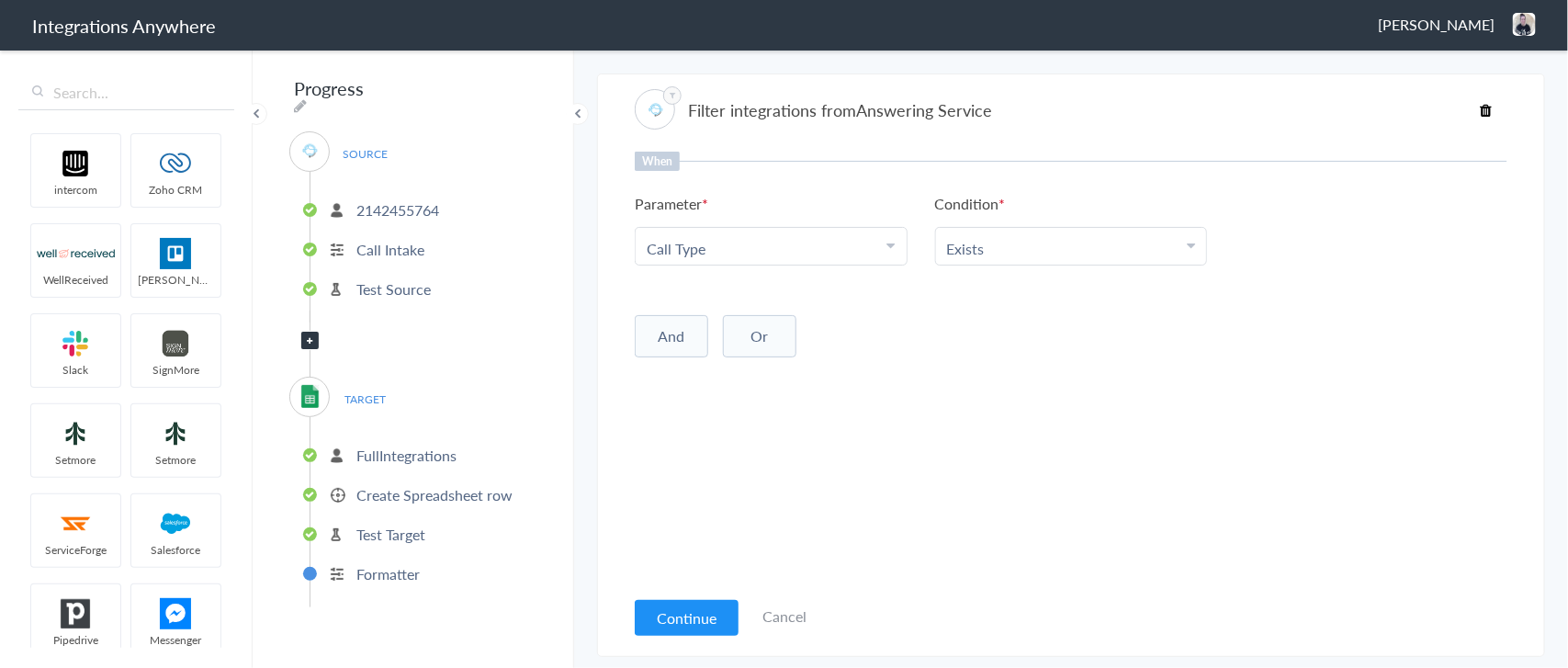
click at [826, 245] on Type "Call Type" at bounding box center [767, 248] width 240 height 21
click at [397, 207] on p "2142455764" at bounding box center [397, 210] width 83 height 21
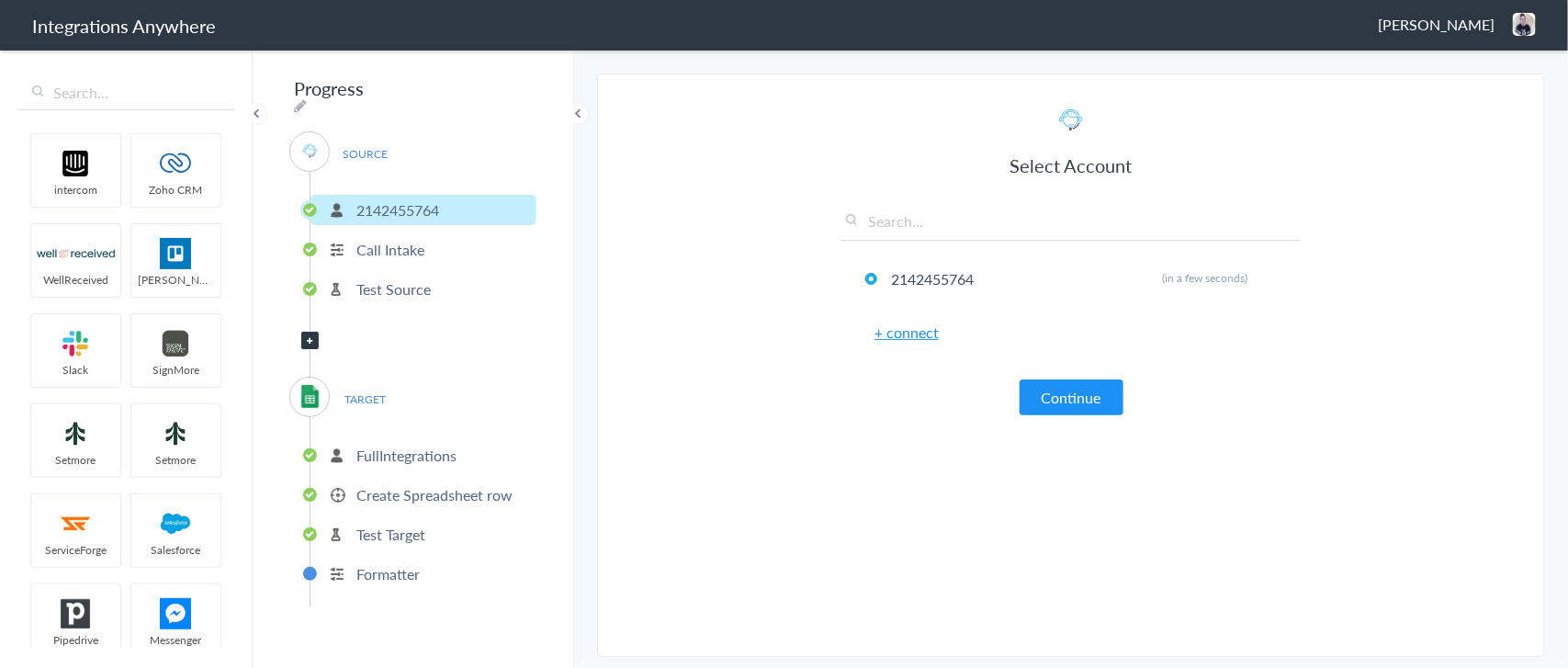
click at [1061, 389] on button "Continue" at bounding box center [1070, 397] width 103 height 35
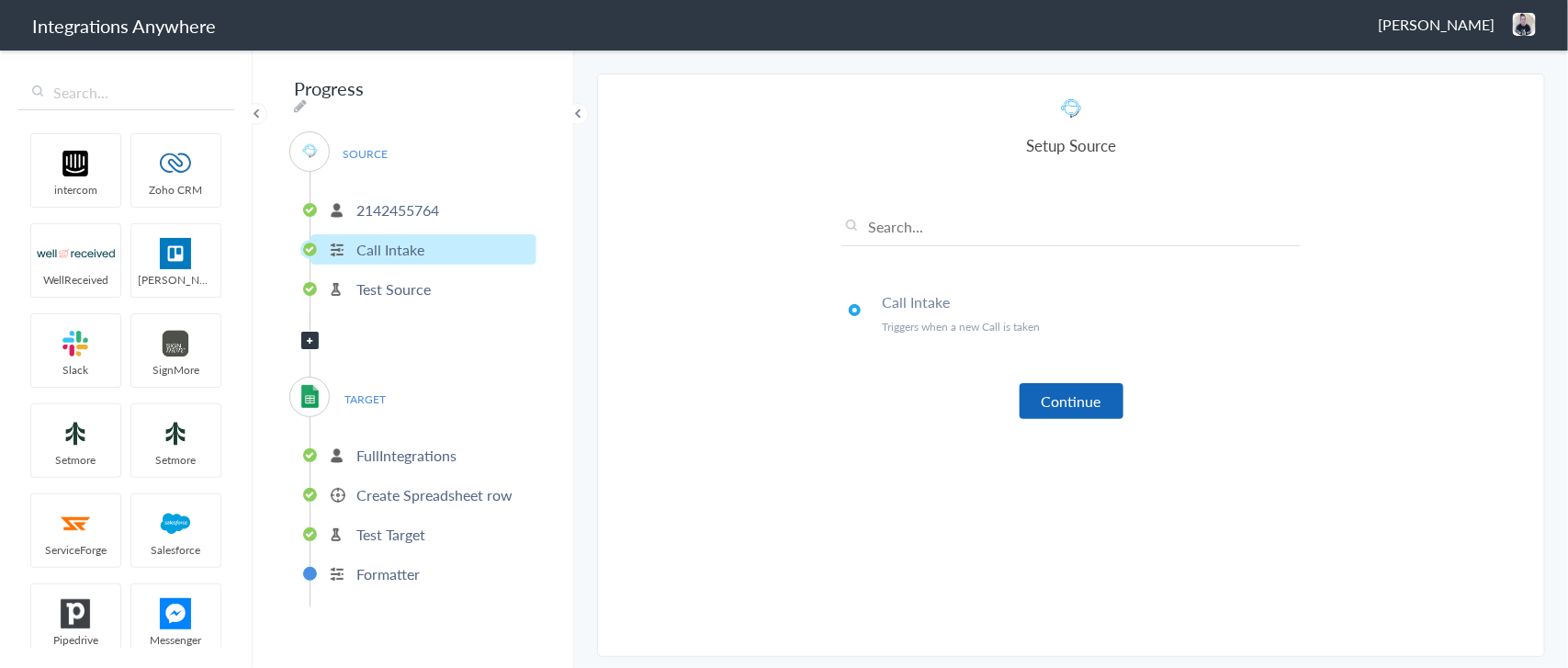
click at [1063, 397] on button "Continue" at bounding box center [1070, 401] width 103 height 35
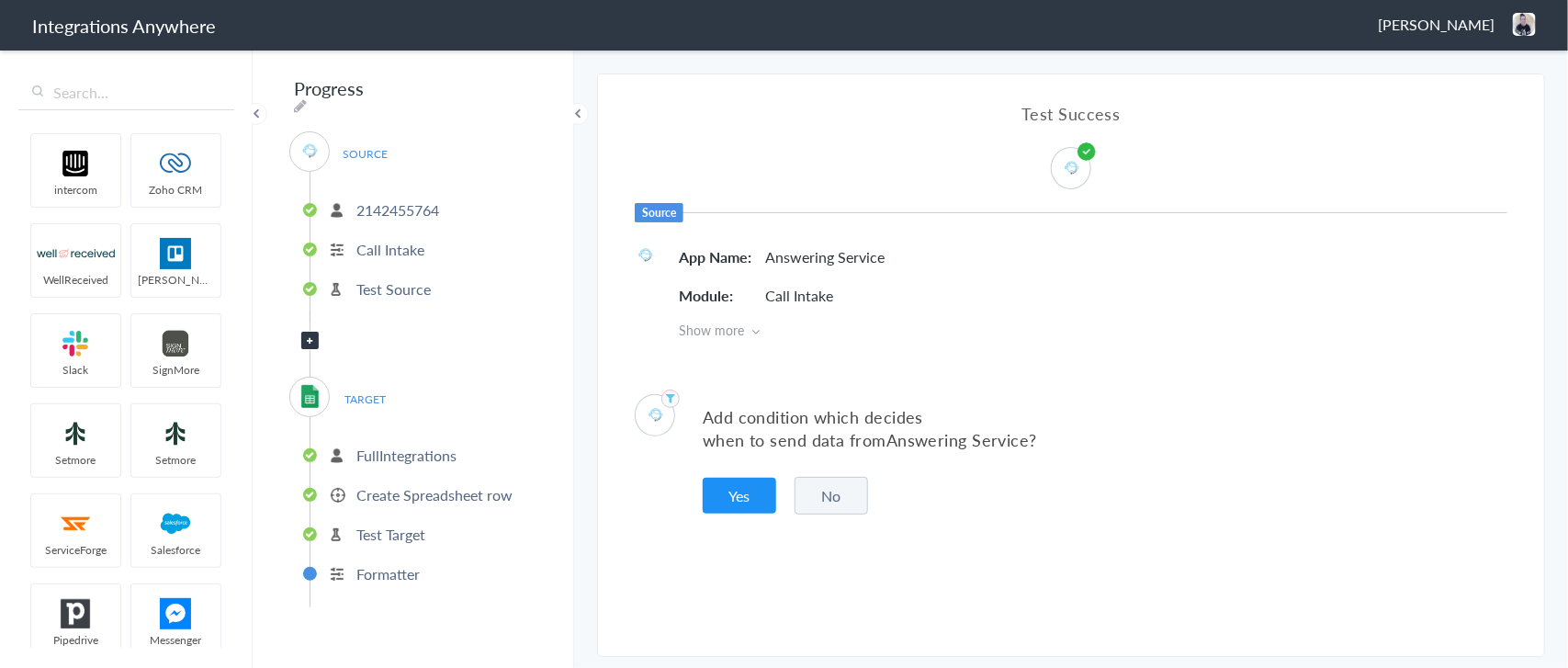
click at [434, 277] on li "Test Source" at bounding box center [423, 289] width 226 height 31
click at [812, 491] on button "No" at bounding box center [831, 496] width 74 height 37
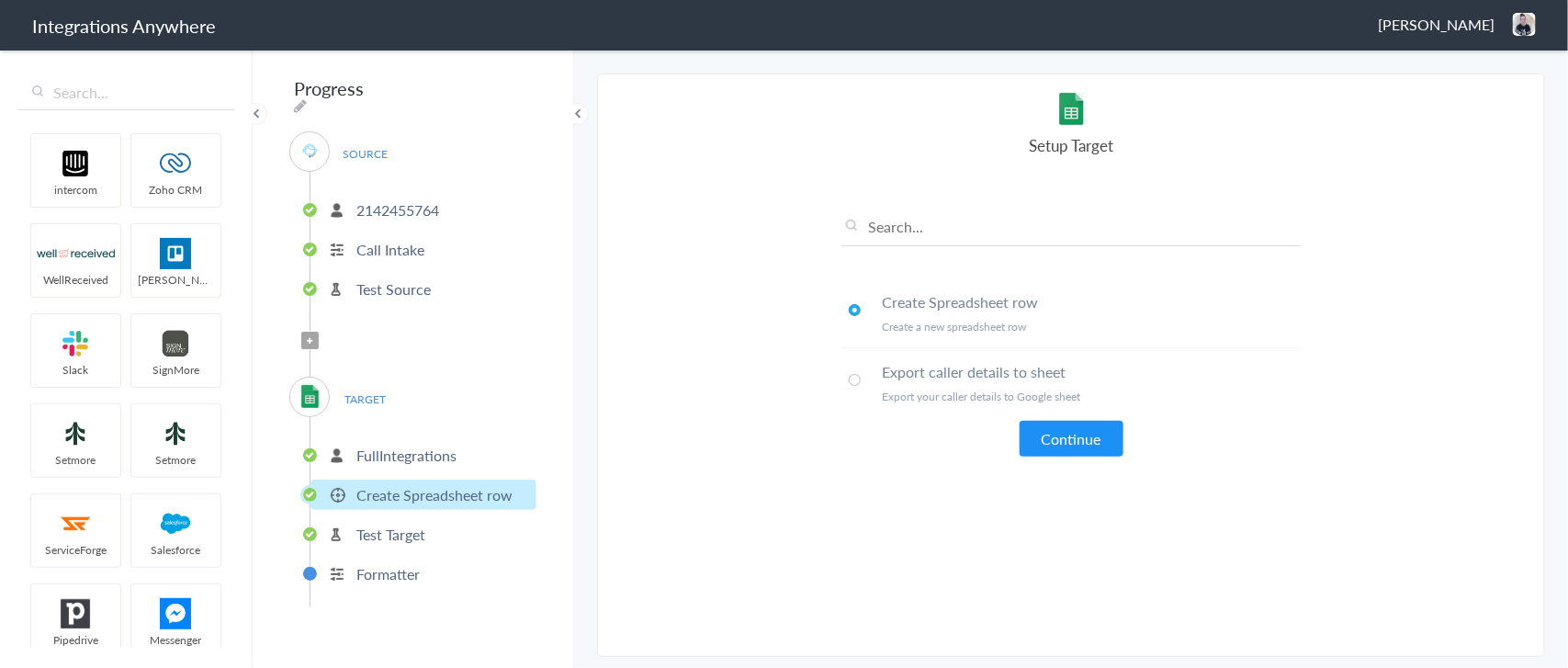
click at [365, 241] on p "Call Intake" at bounding box center [389, 249] width 68 height 21
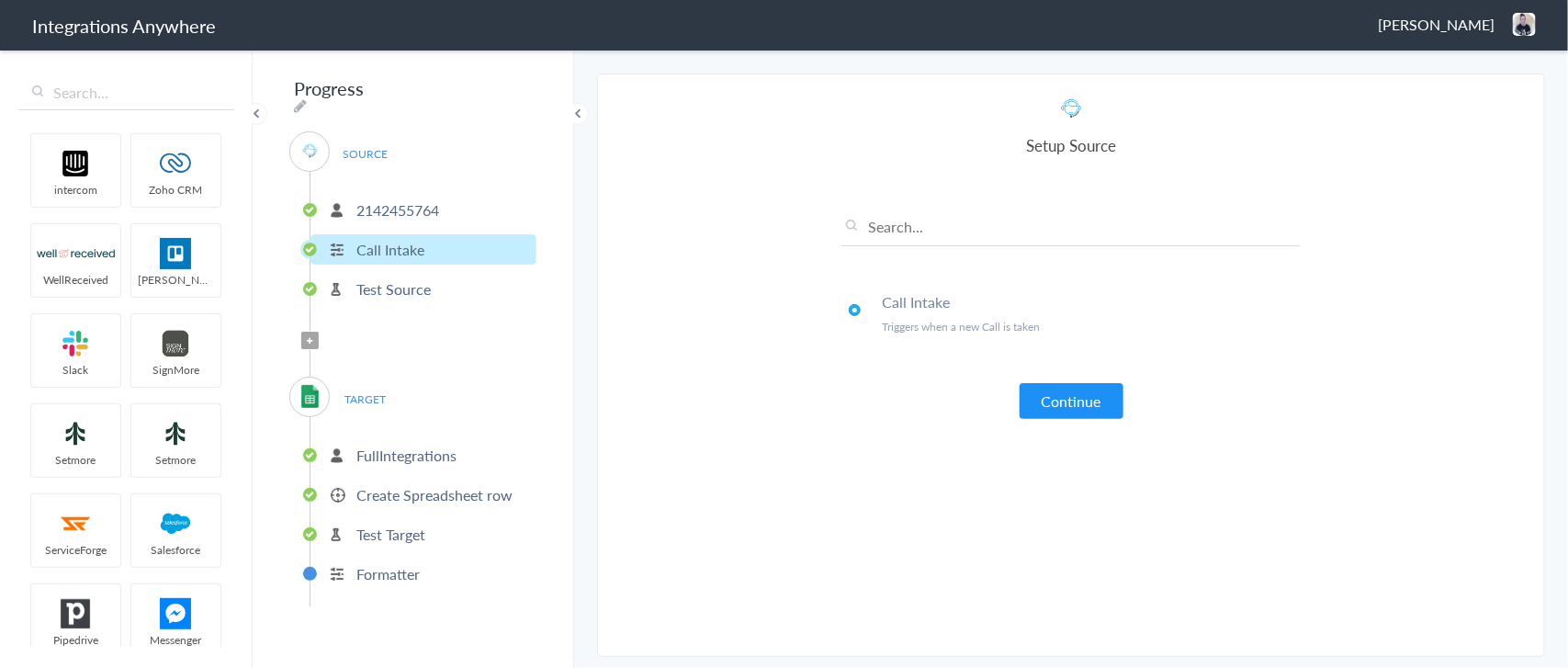
click at [410, 283] on p "Test Source" at bounding box center [393, 289] width 75 height 21
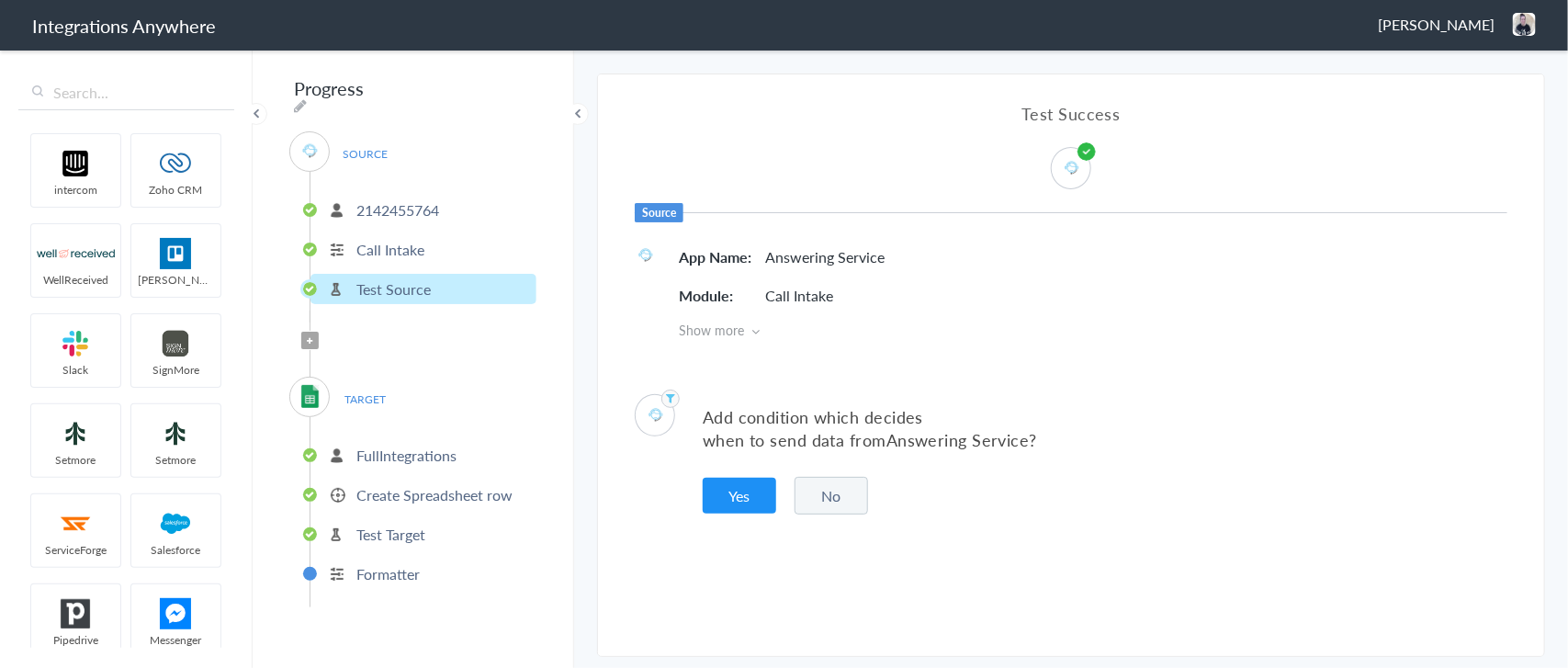
click at [729, 493] on button "Yes" at bounding box center [739, 496] width 74 height 35
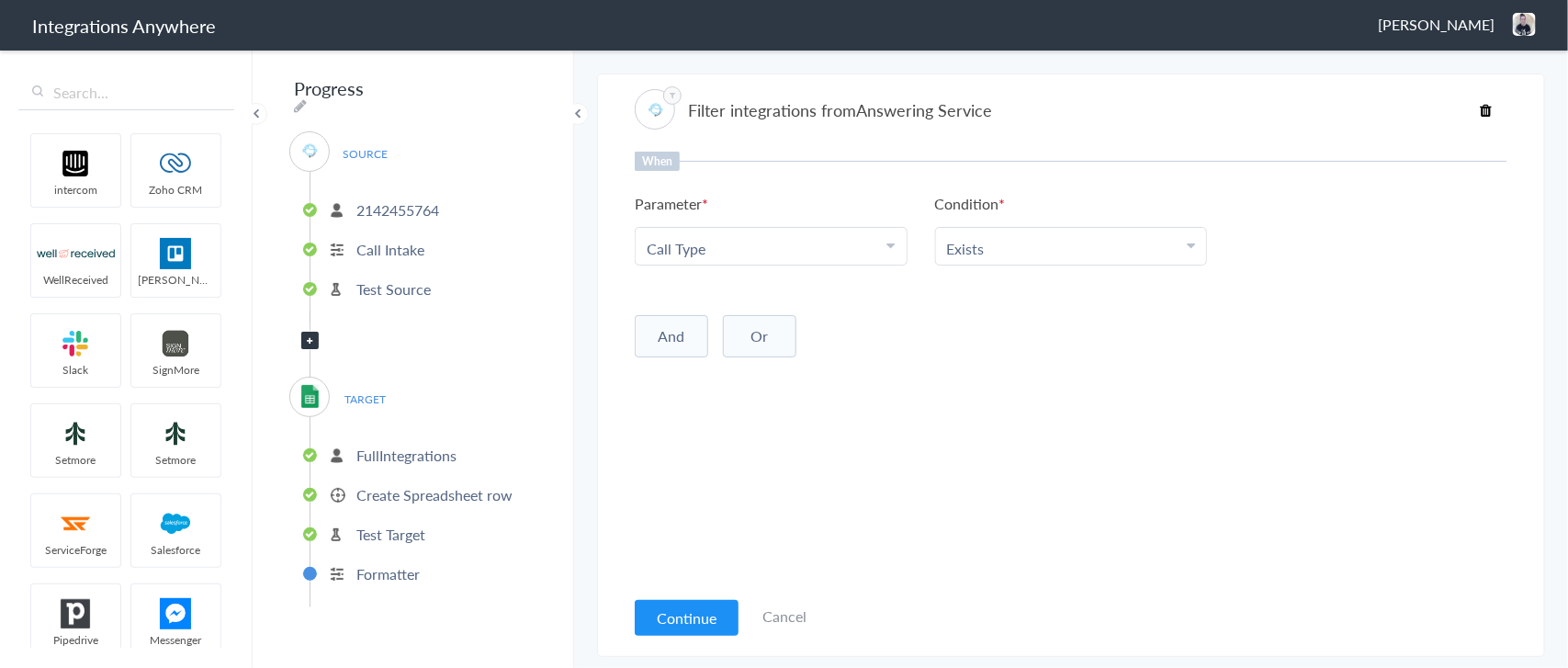
click at [750, 244] on Type "Call Type" at bounding box center [767, 248] width 240 height 21
click at [715, 296] on input "text" at bounding box center [770, 299] width 271 height 39
type input "int"
click at [684, 329] on link "Integration" at bounding box center [770, 338] width 271 height 39
click at [1012, 244] on li "Exists" at bounding box center [1067, 248] width 240 height 21
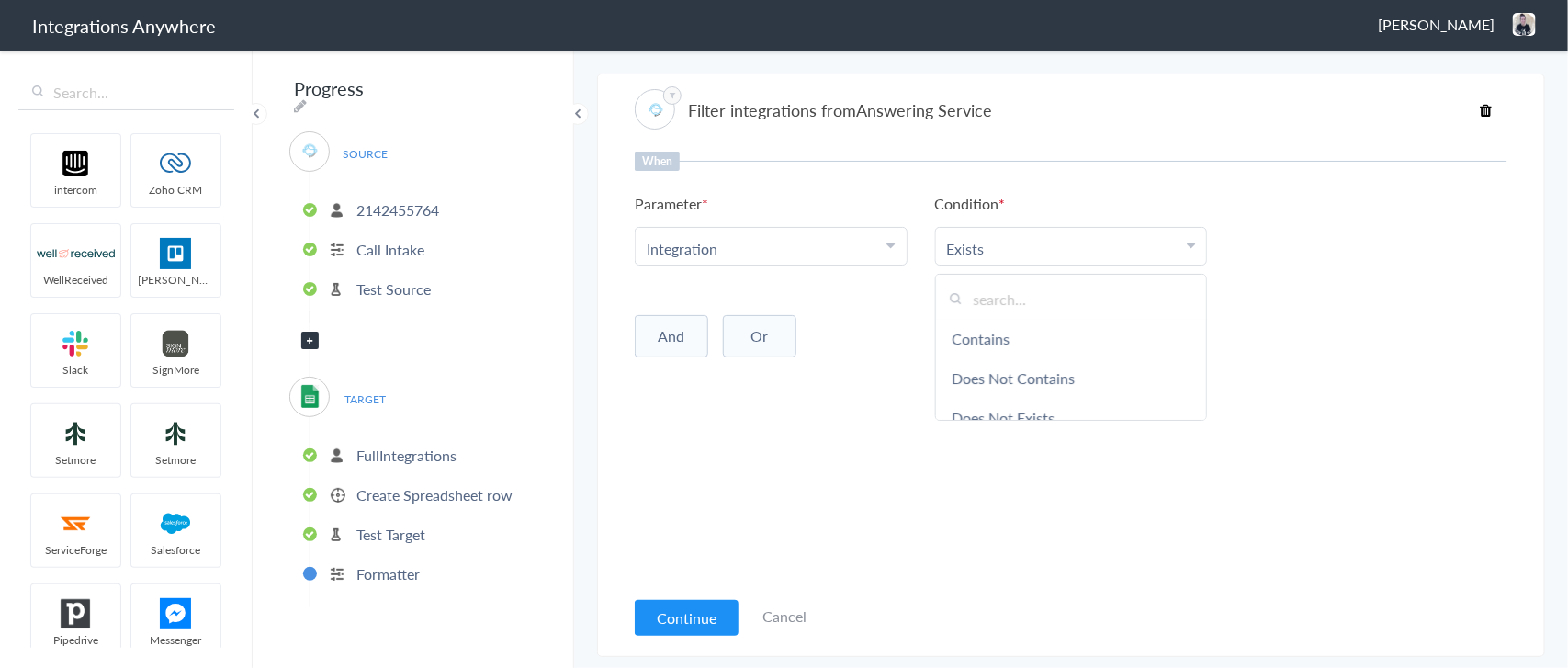
scroll to position [93, 0]
click at [989, 362] on link "Equal To" at bounding box center [1071, 364] width 271 height 39
click at [1261, 248] on input "text" at bounding box center [1370, 248] width 249 height 21
type input "Yes"
click at [678, 607] on button "Continue" at bounding box center [686, 618] width 103 height 35
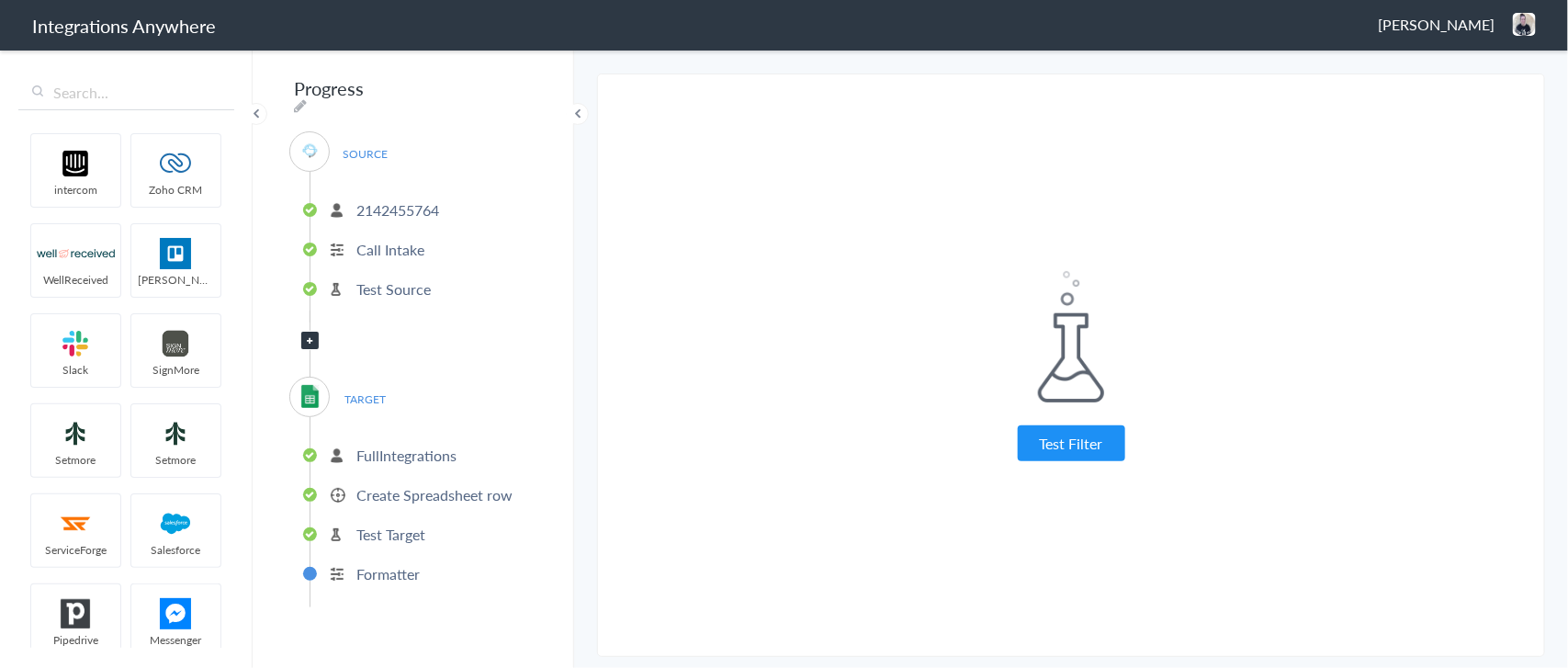
click at [1034, 447] on button "Test Filter" at bounding box center [1070, 443] width 107 height 35
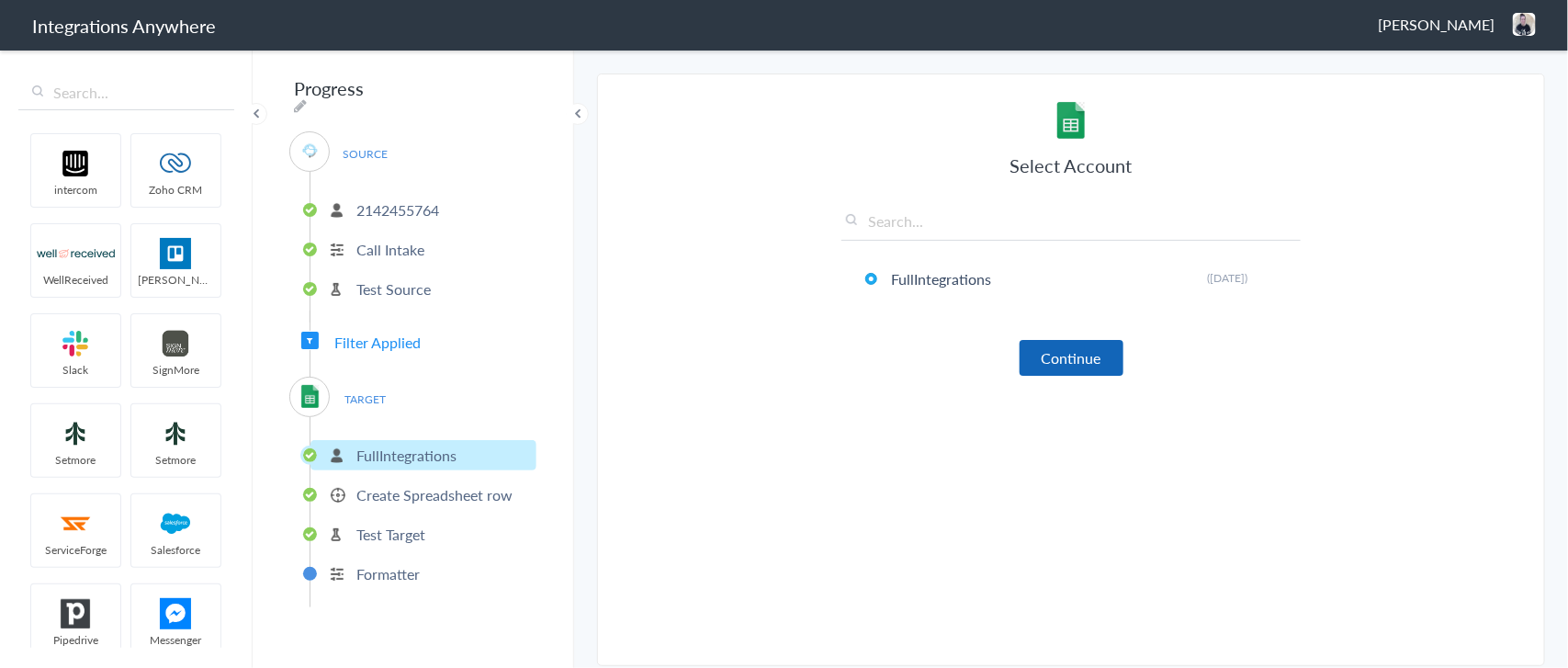
click at [1063, 358] on button "Continue" at bounding box center [1070, 358] width 103 height 35
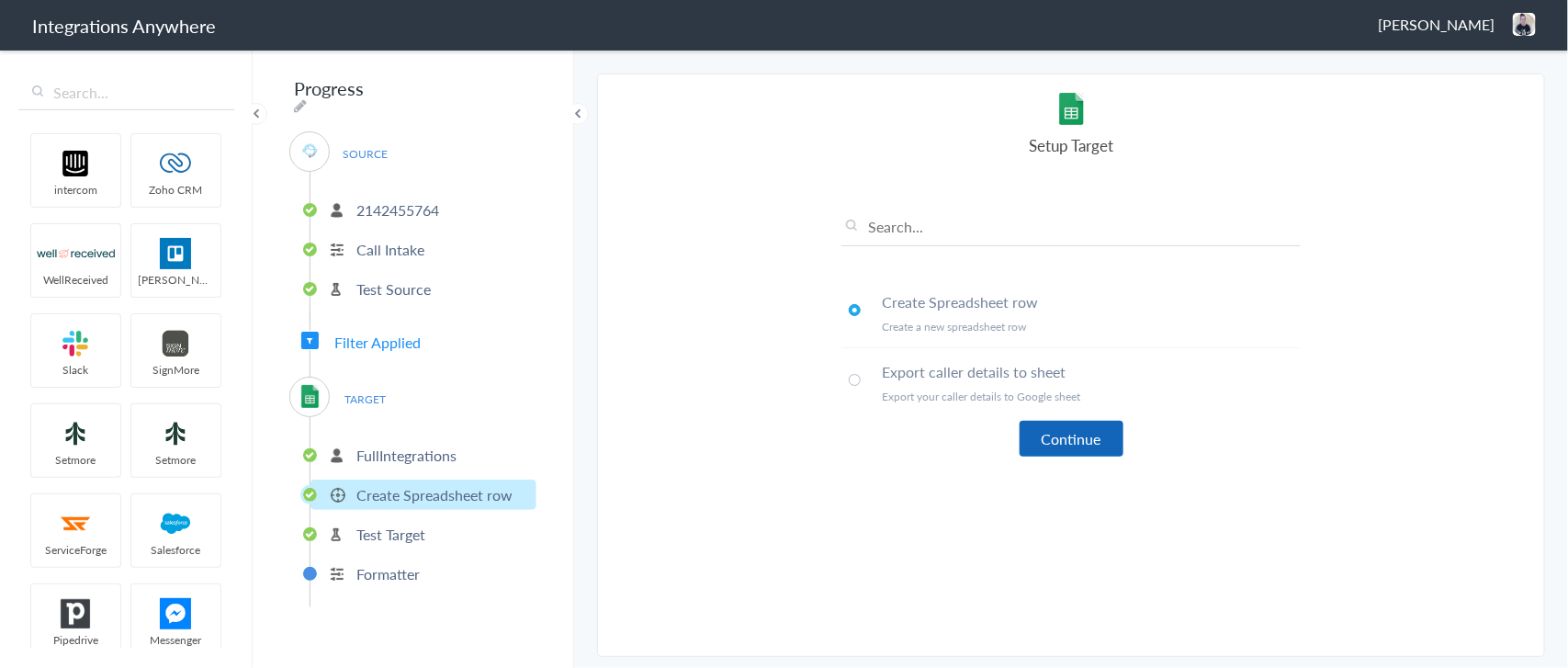
click at [1061, 429] on button "Continue" at bounding box center [1070, 439] width 103 height 35
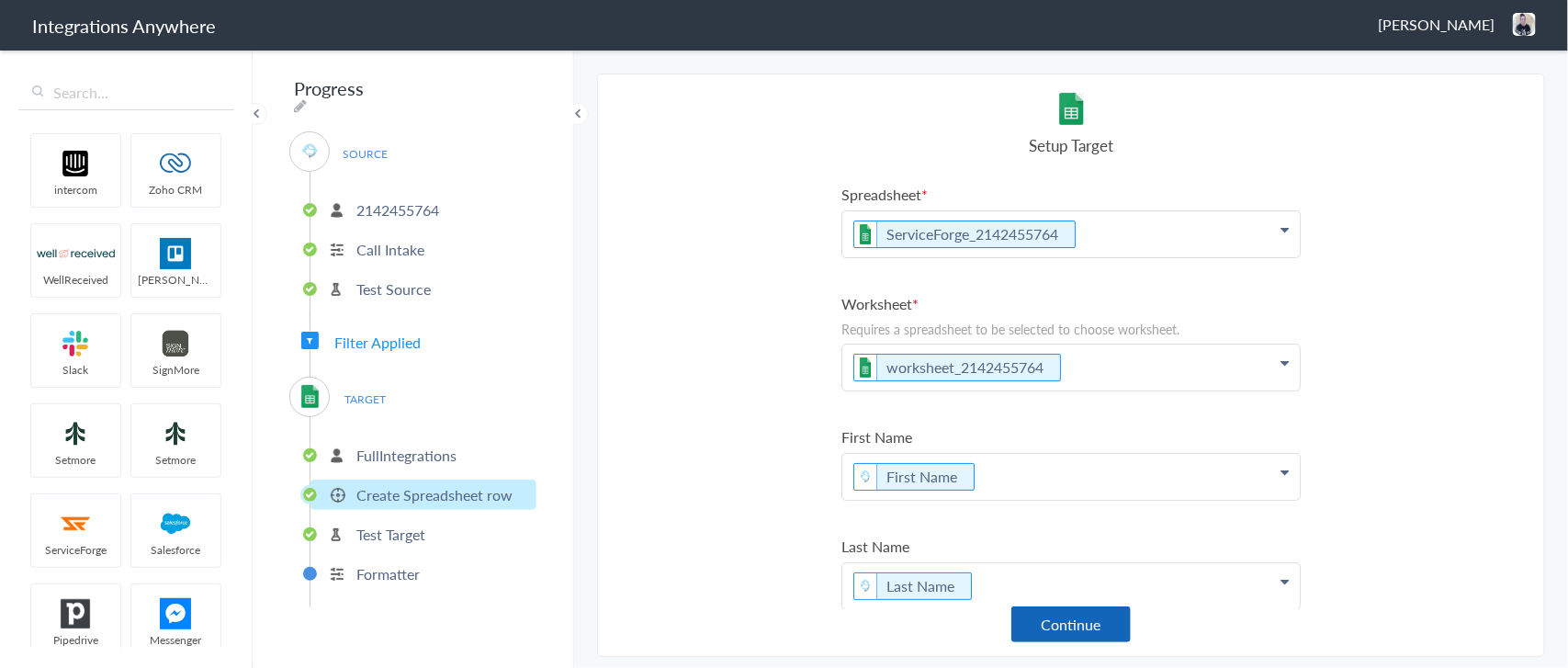
click at [1090, 622] on button "Continue" at bounding box center [1070, 624] width 119 height 35
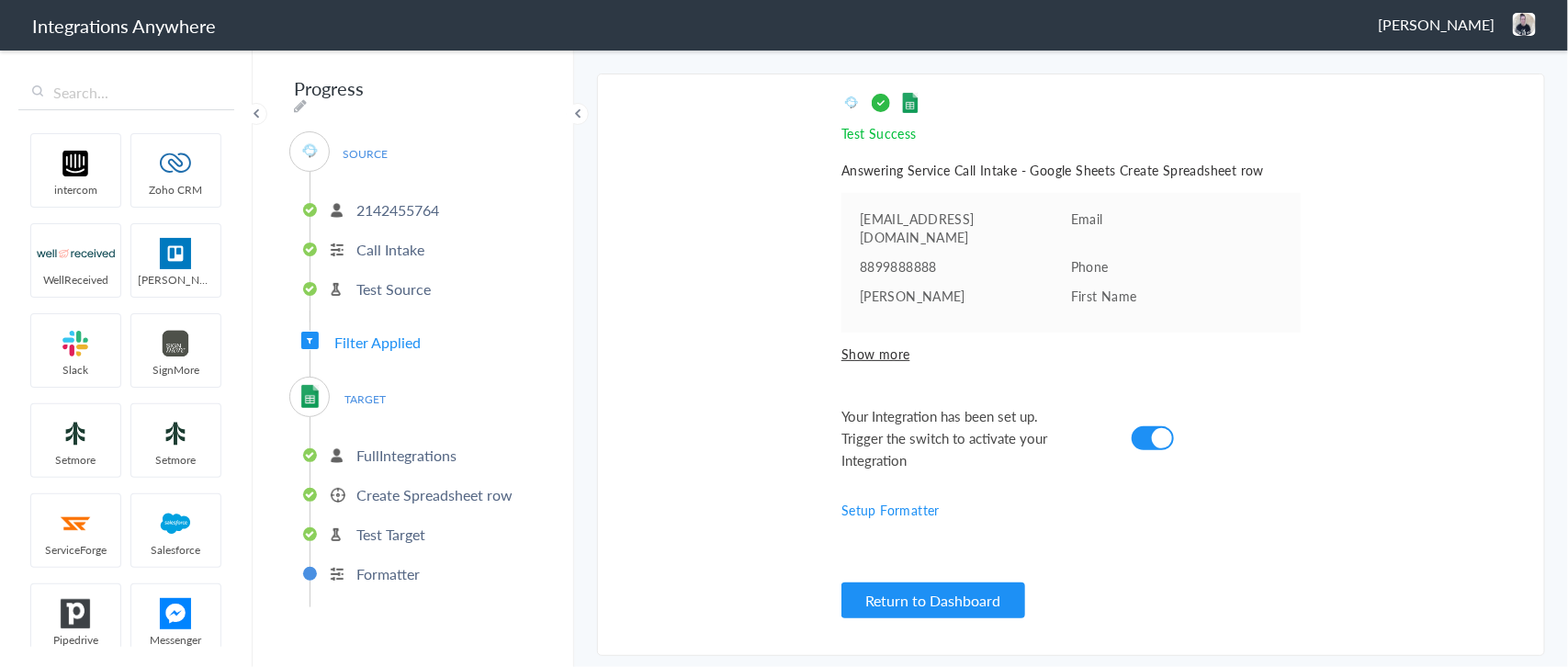
click at [383, 524] on p "Test Target" at bounding box center [390, 534] width 69 height 21
click at [389, 565] on p "Formatter" at bounding box center [388, 573] width 63 height 21
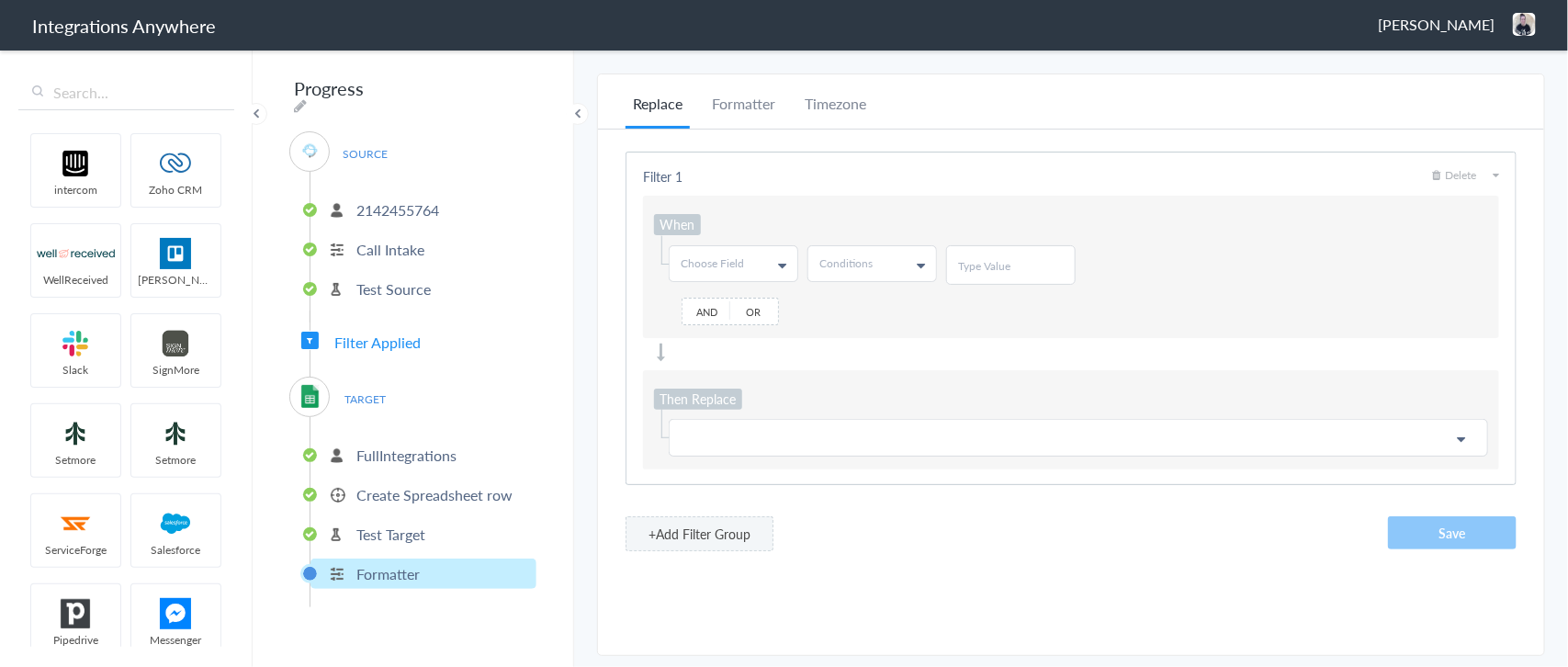
click at [721, 262] on span "Choose Field" at bounding box center [712, 264] width 63 height 16
click at [715, 301] on input "text" at bounding box center [732, 303] width 126 height 36
type input "phone"
click at [716, 342] on link "Phone" at bounding box center [732, 338] width 126 height 34
click at [881, 260] on link "Conditions" at bounding box center [872, 263] width 128 height 34
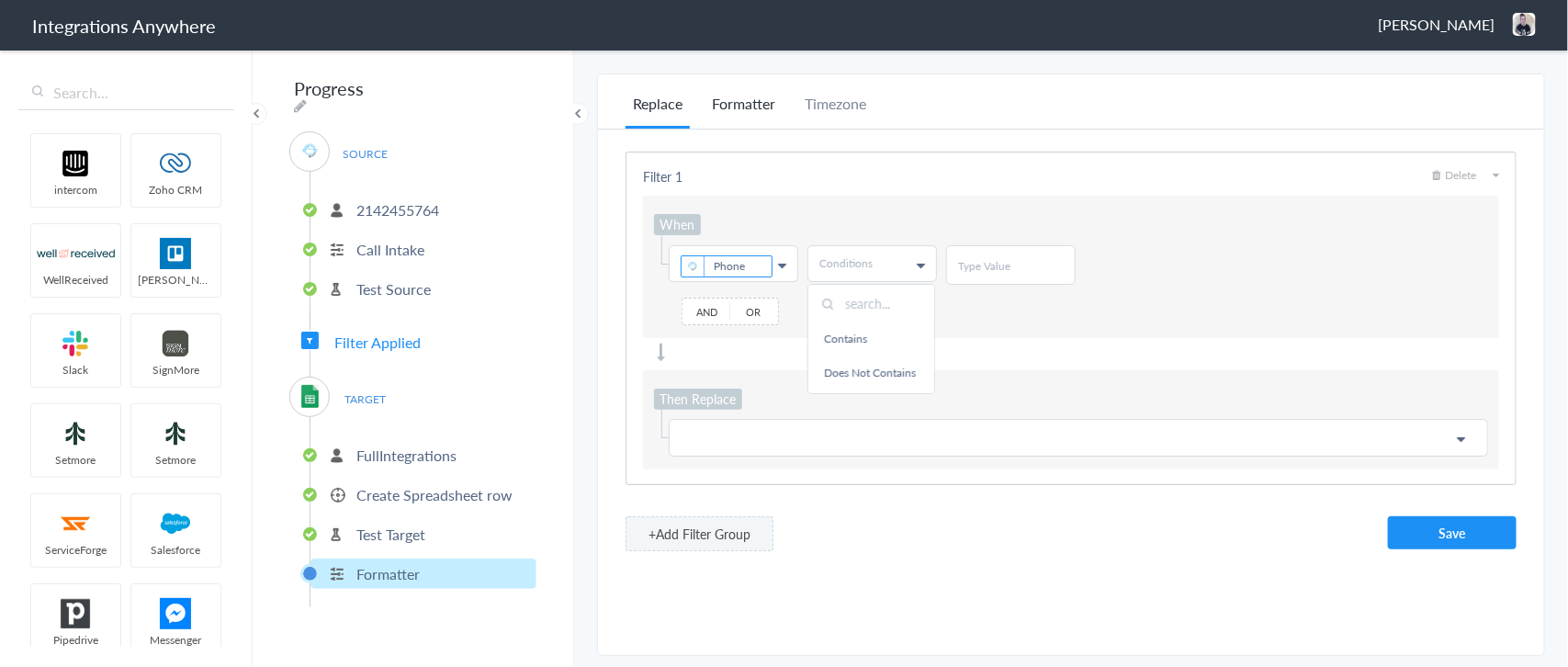
click at [741, 106] on li "Formatter" at bounding box center [743, 111] width 78 height 35
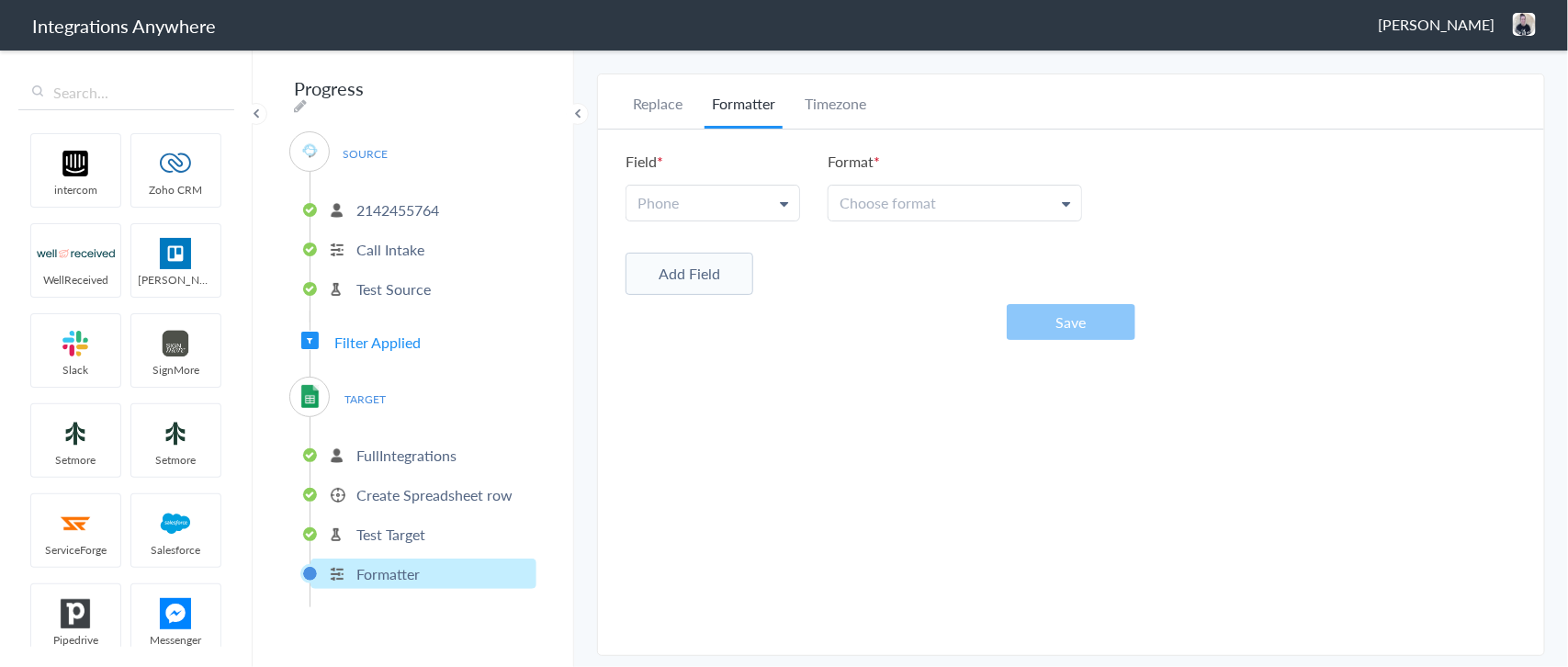
click at [712, 203] on link "Phone" at bounding box center [712, 202] width 172 height 34
drag, startPoint x: 671, startPoint y: 292, endPoint x: 735, endPoint y: 268, distance: 68.4
click at [672, 291] on link "Phone" at bounding box center [711, 287] width 170 height 39
click at [879, 202] on span "Choose format" at bounding box center [888, 203] width 97 height 21
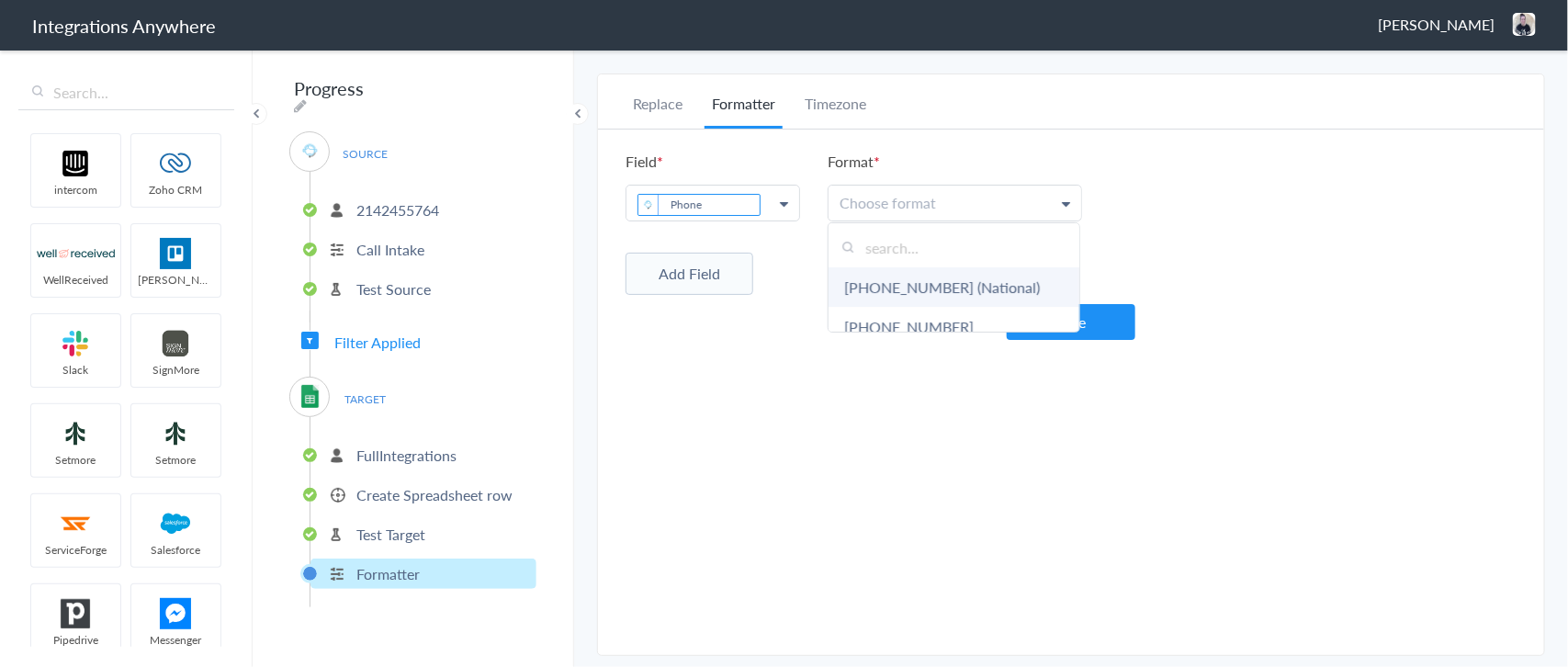
click at [934, 286] on link "[PHONE_NUMBER] (National)" at bounding box center [953, 287] width 251 height 39
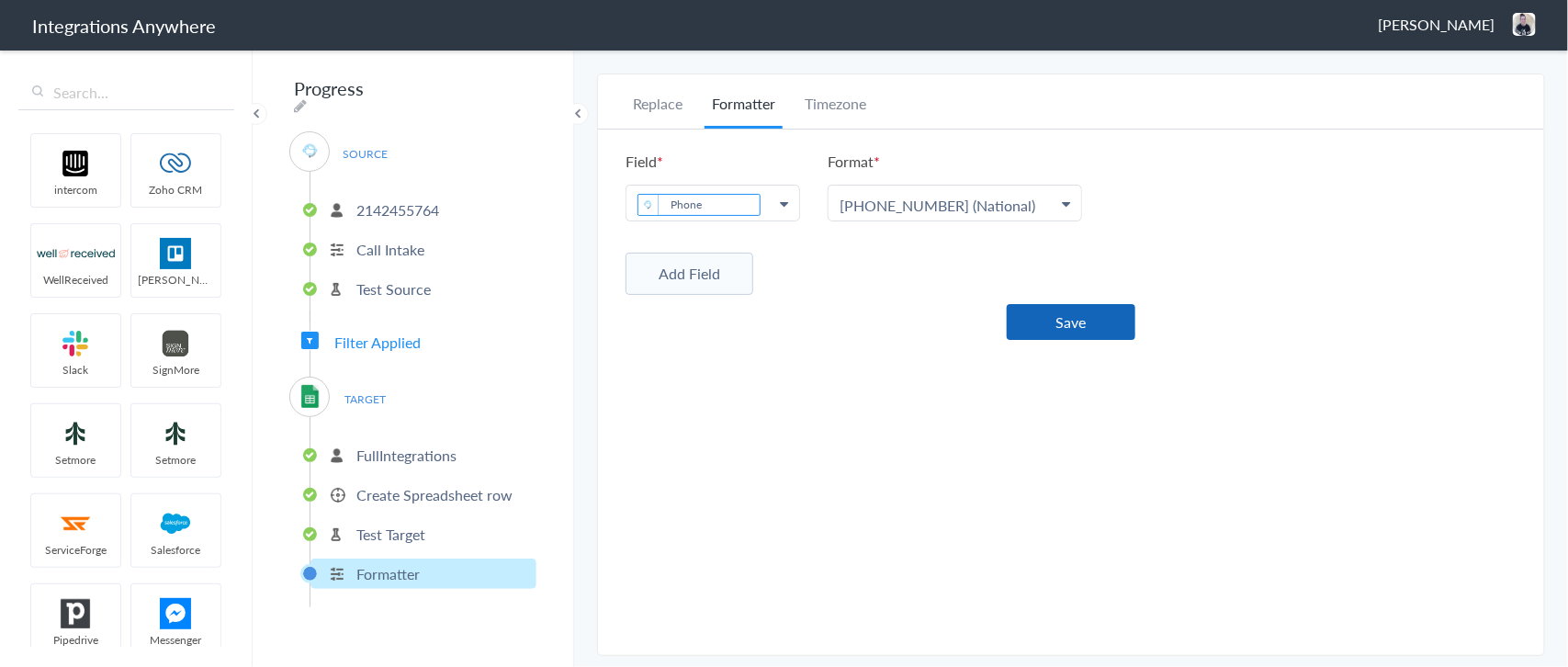
click at [1074, 323] on button "Save" at bounding box center [1070, 321] width 129 height 35
click at [388, 529] on p "Test Target" at bounding box center [390, 534] width 69 height 21
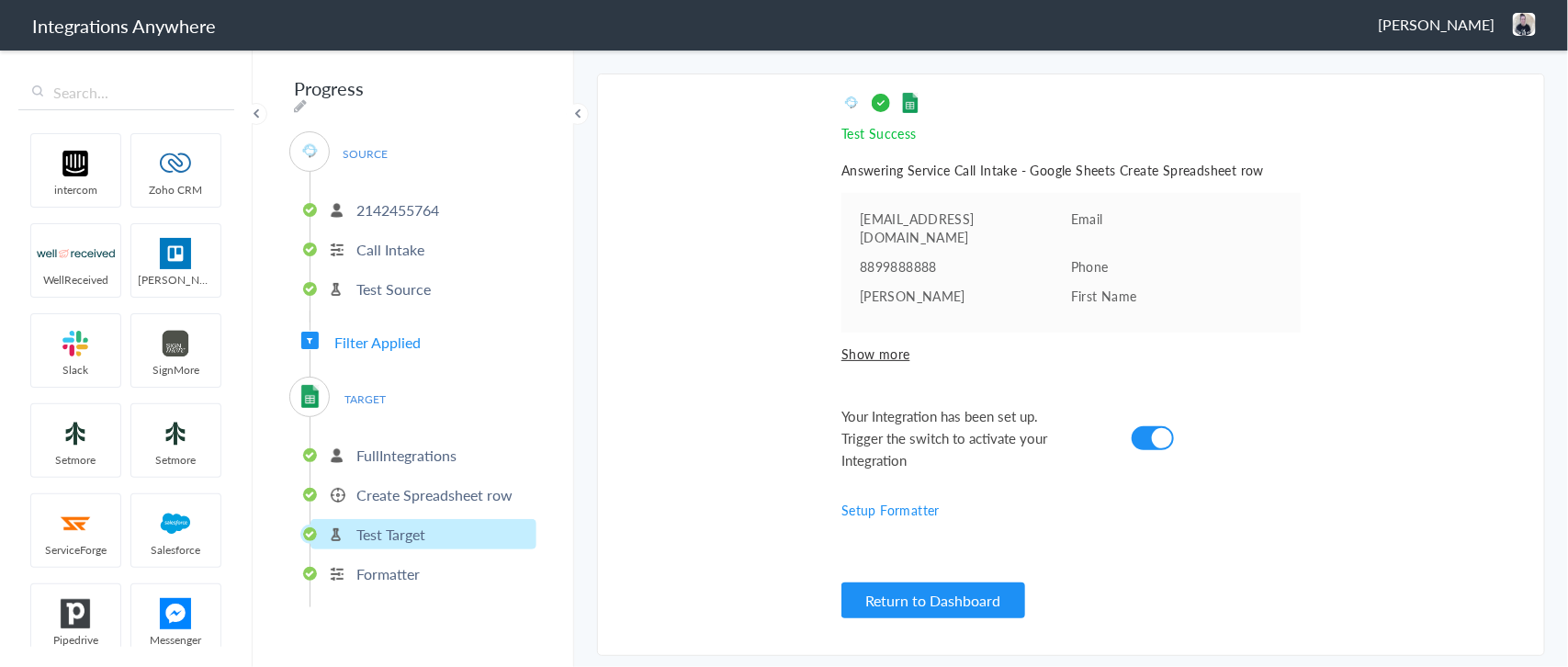
click at [893, 345] on span "Show more" at bounding box center [1070, 354] width 459 height 19
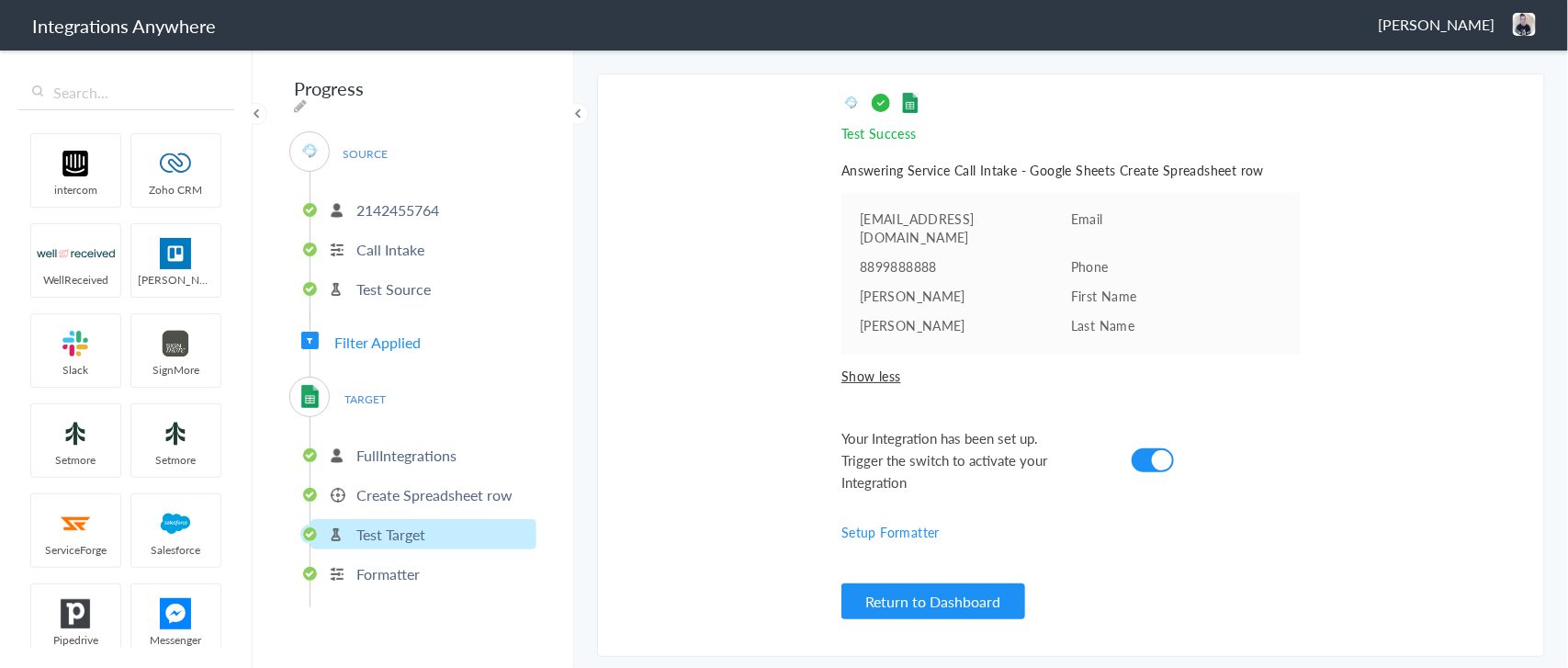
click at [437, 484] on p "Create Spreadsheet row" at bounding box center [434, 495] width 157 height 21
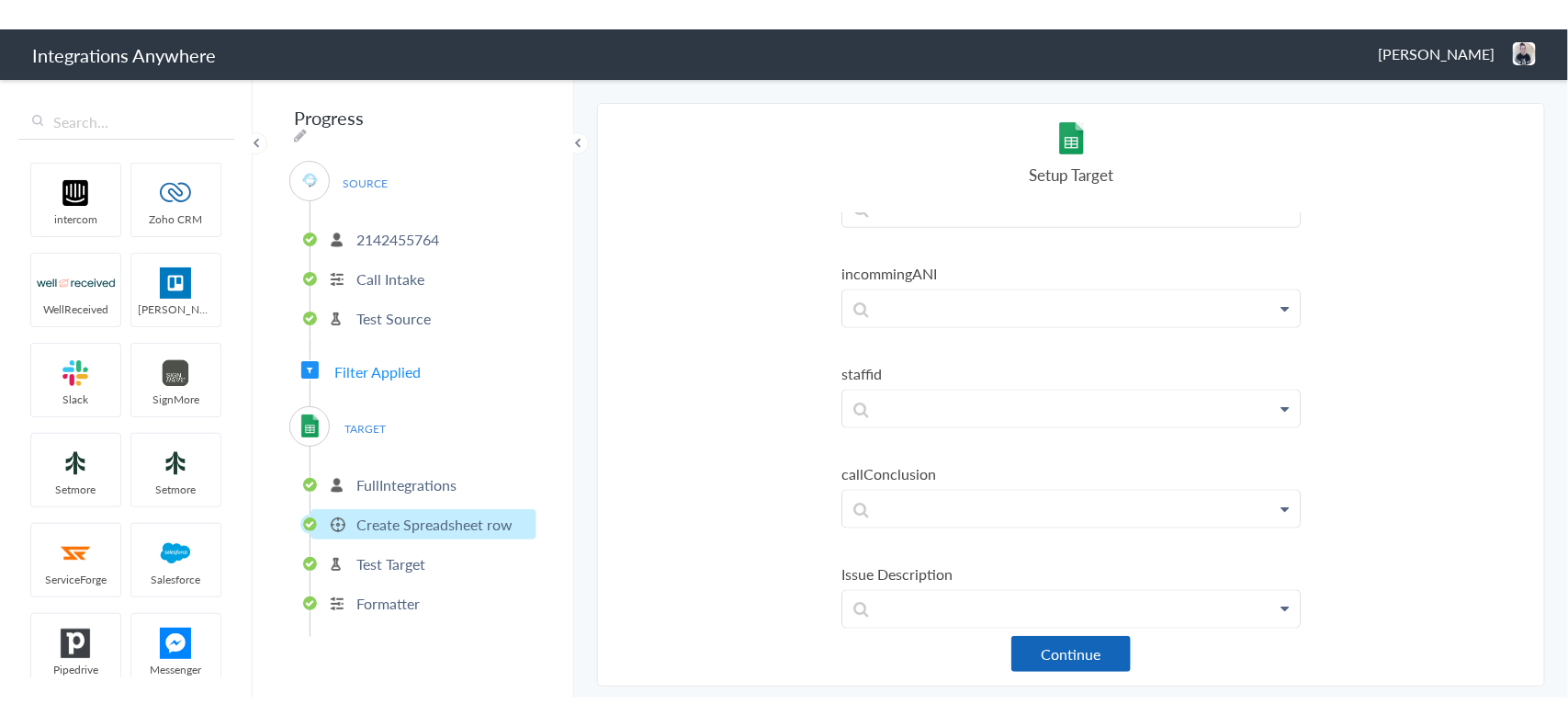
scroll to position [1379, 0]
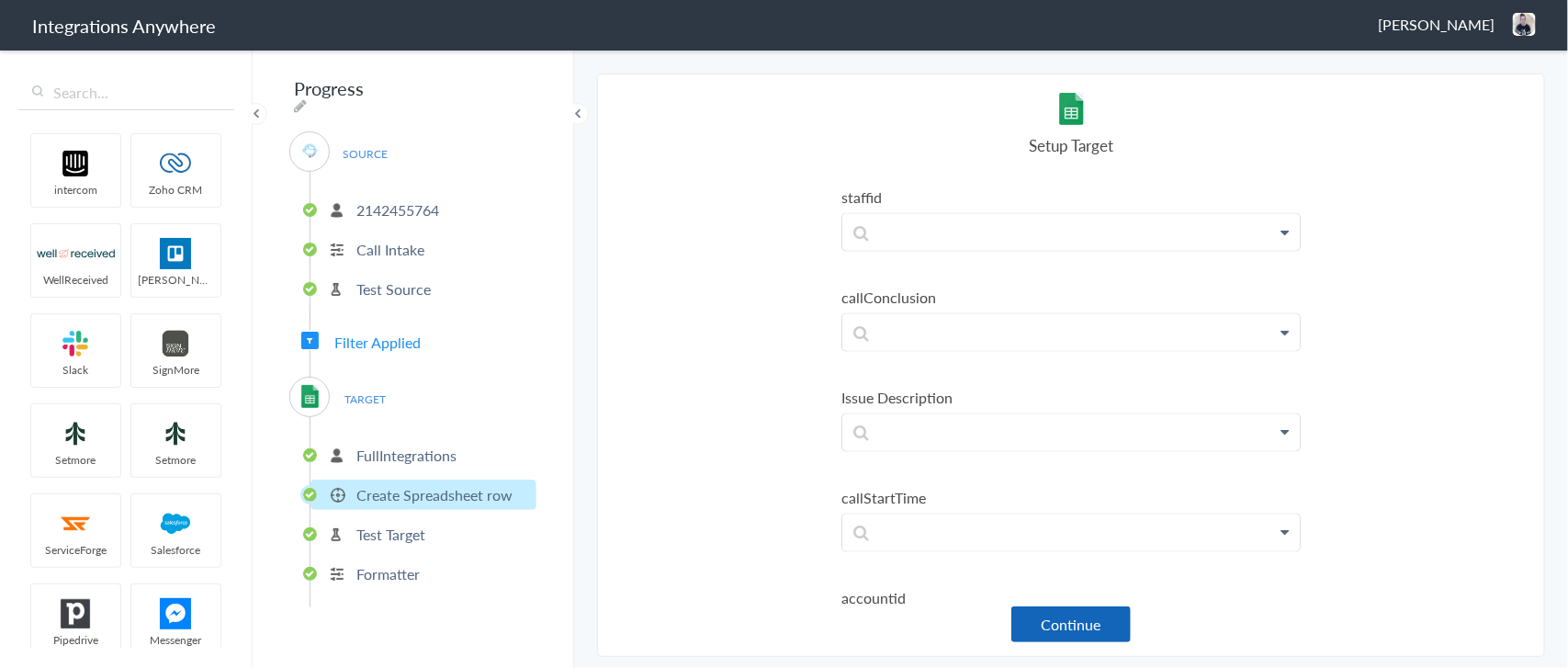
click at [1059, 622] on button "Continue" at bounding box center [1070, 624] width 119 height 35
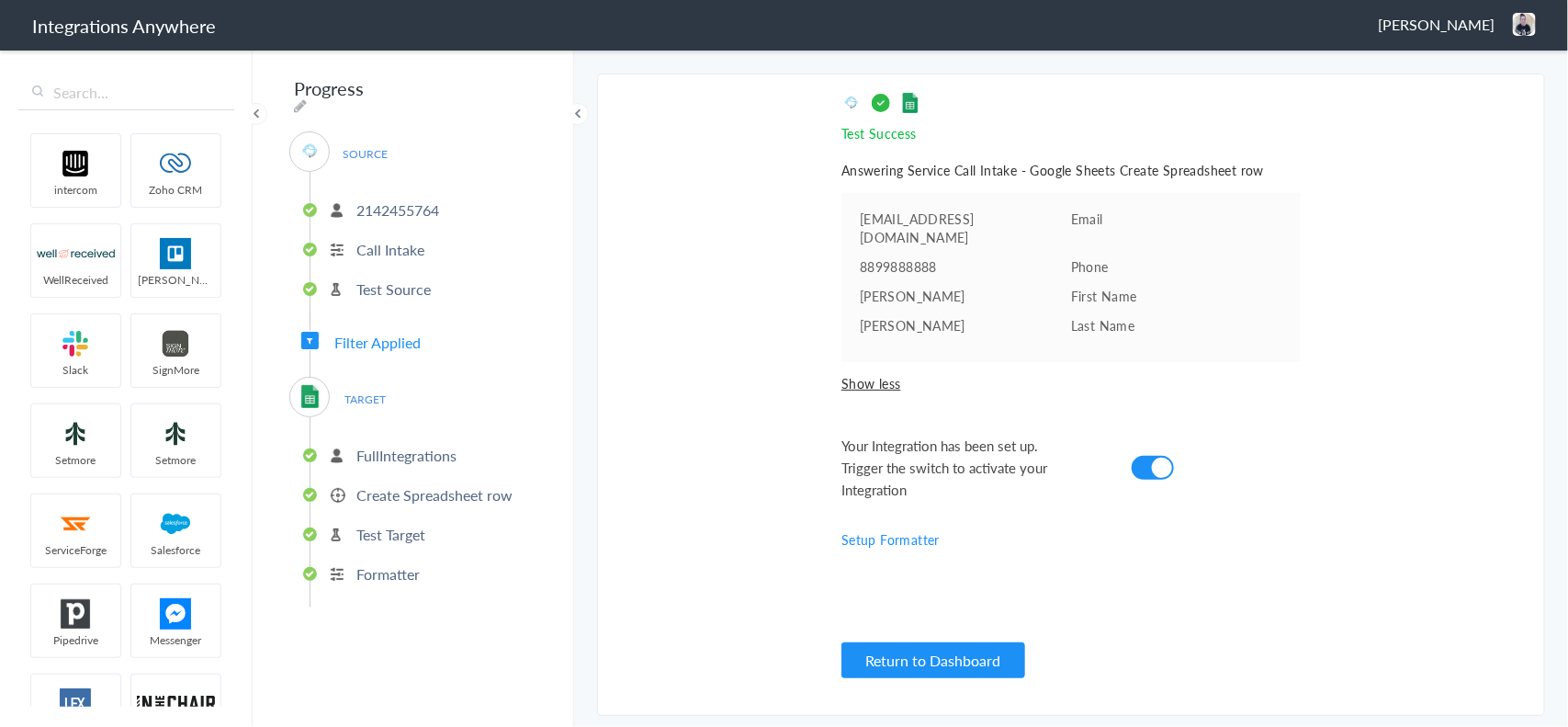
click at [429, 199] on p "2142455764" at bounding box center [397, 210] width 83 height 21
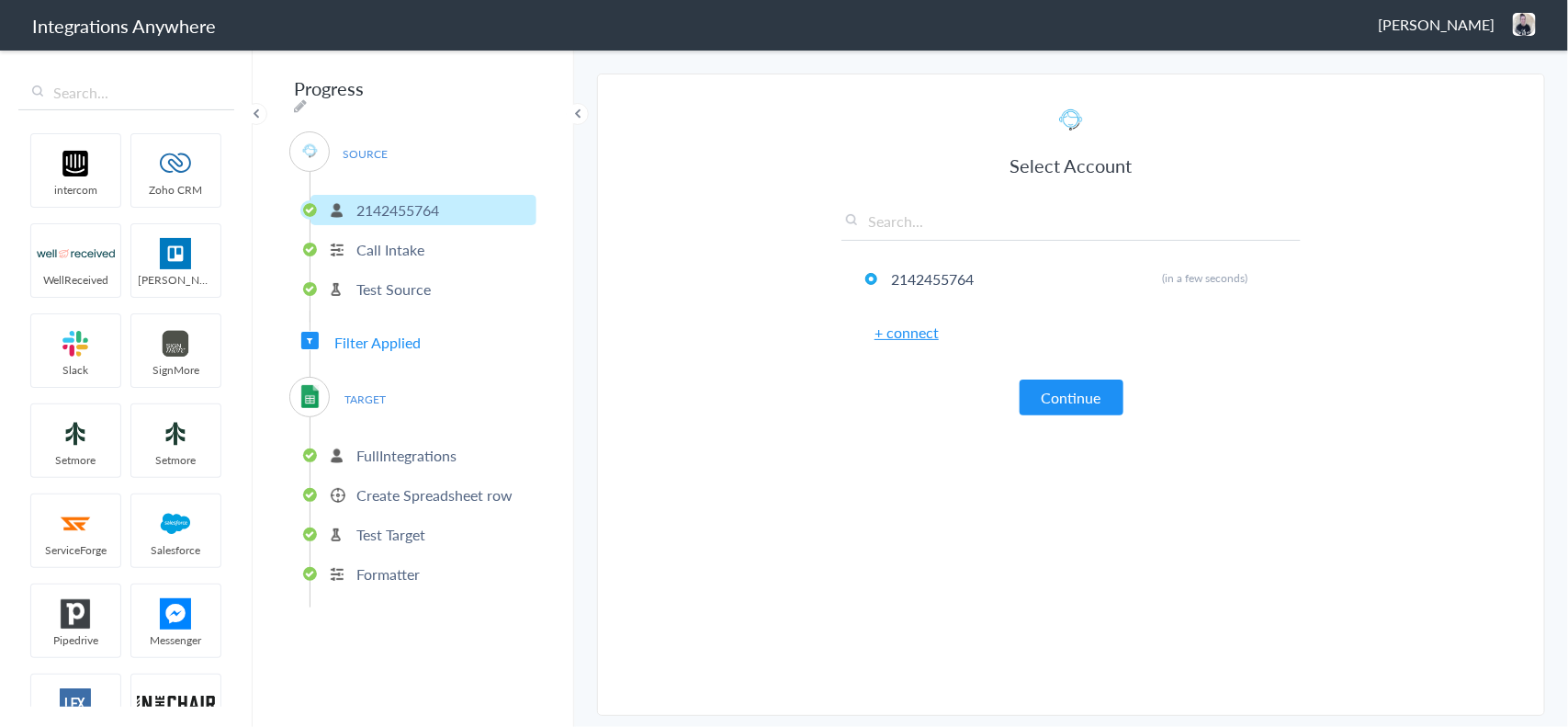
click at [383, 451] on p "FullIntegrations" at bounding box center [405, 455] width 100 height 21
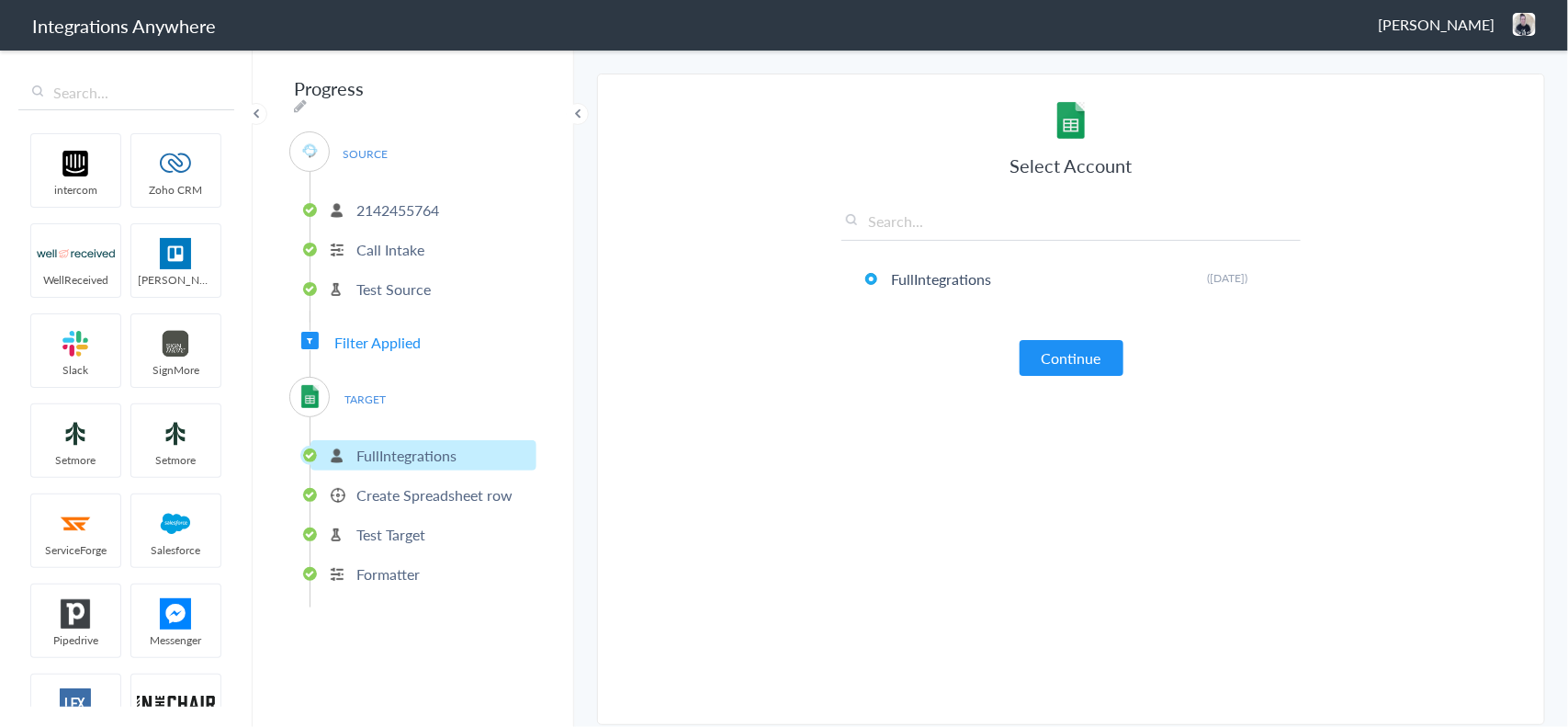
click at [390, 485] on p "Create Spreadsheet row" at bounding box center [434, 495] width 157 height 21
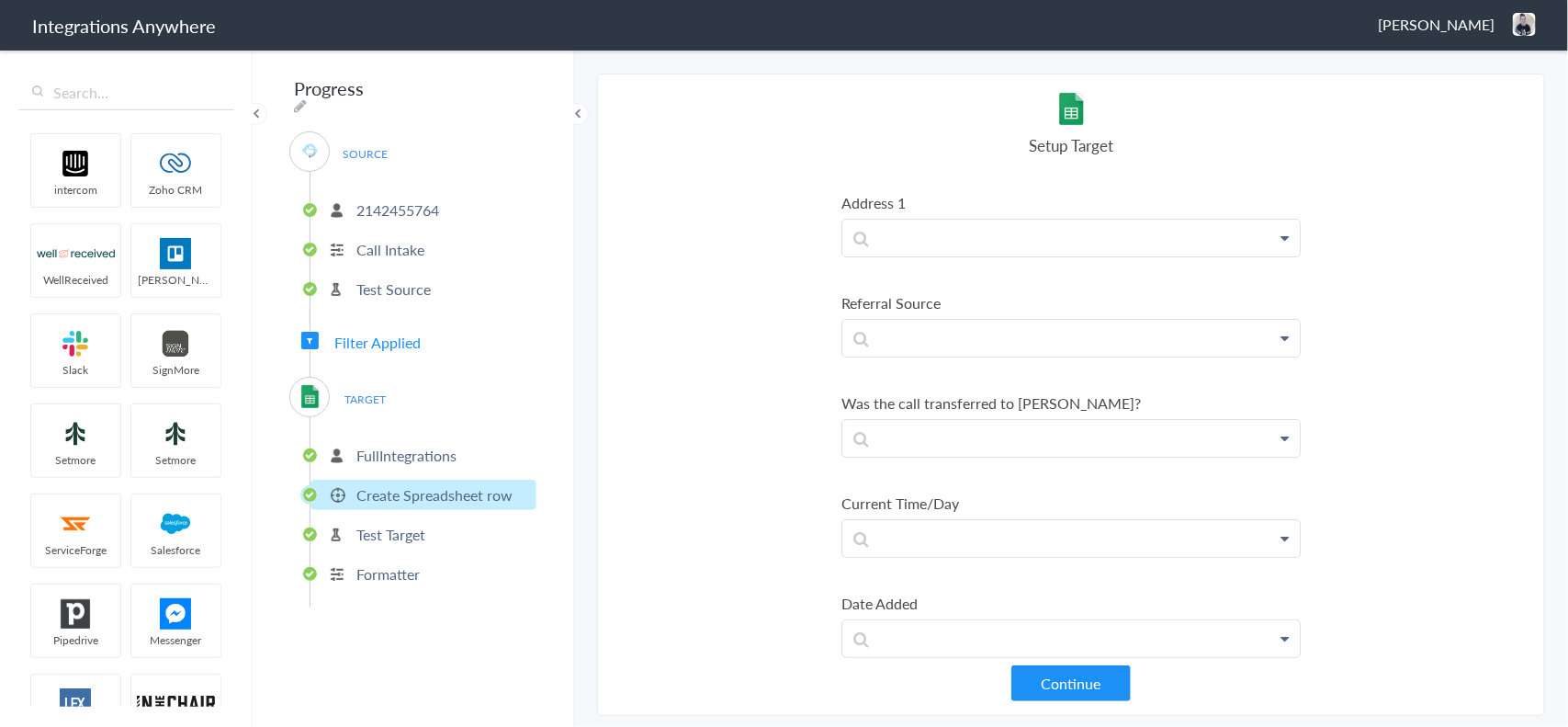
scroll to position [3199, 0]
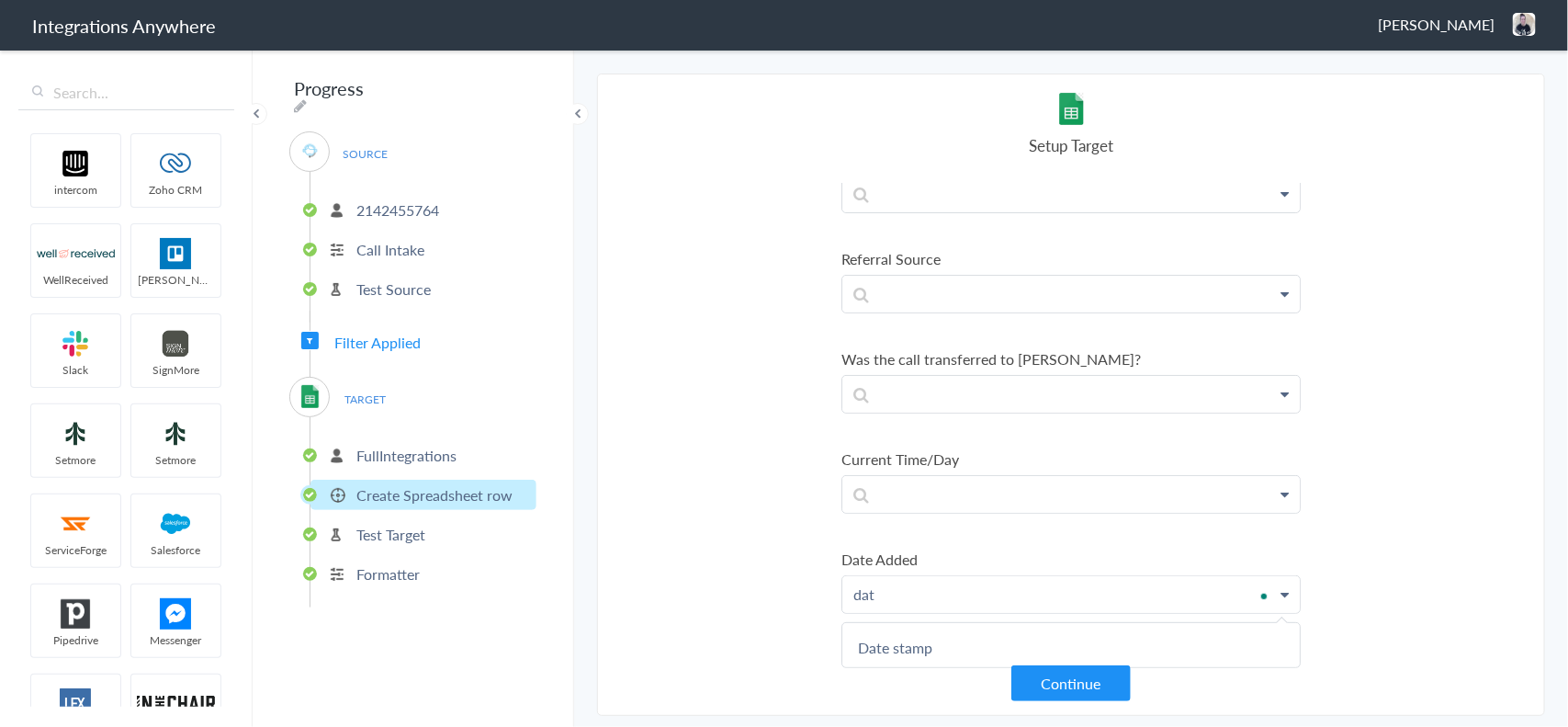
scroll to position [3235, 0]
click at [0, 0] on link "Date stamp" at bounding box center [0, 0] width 0 height 0
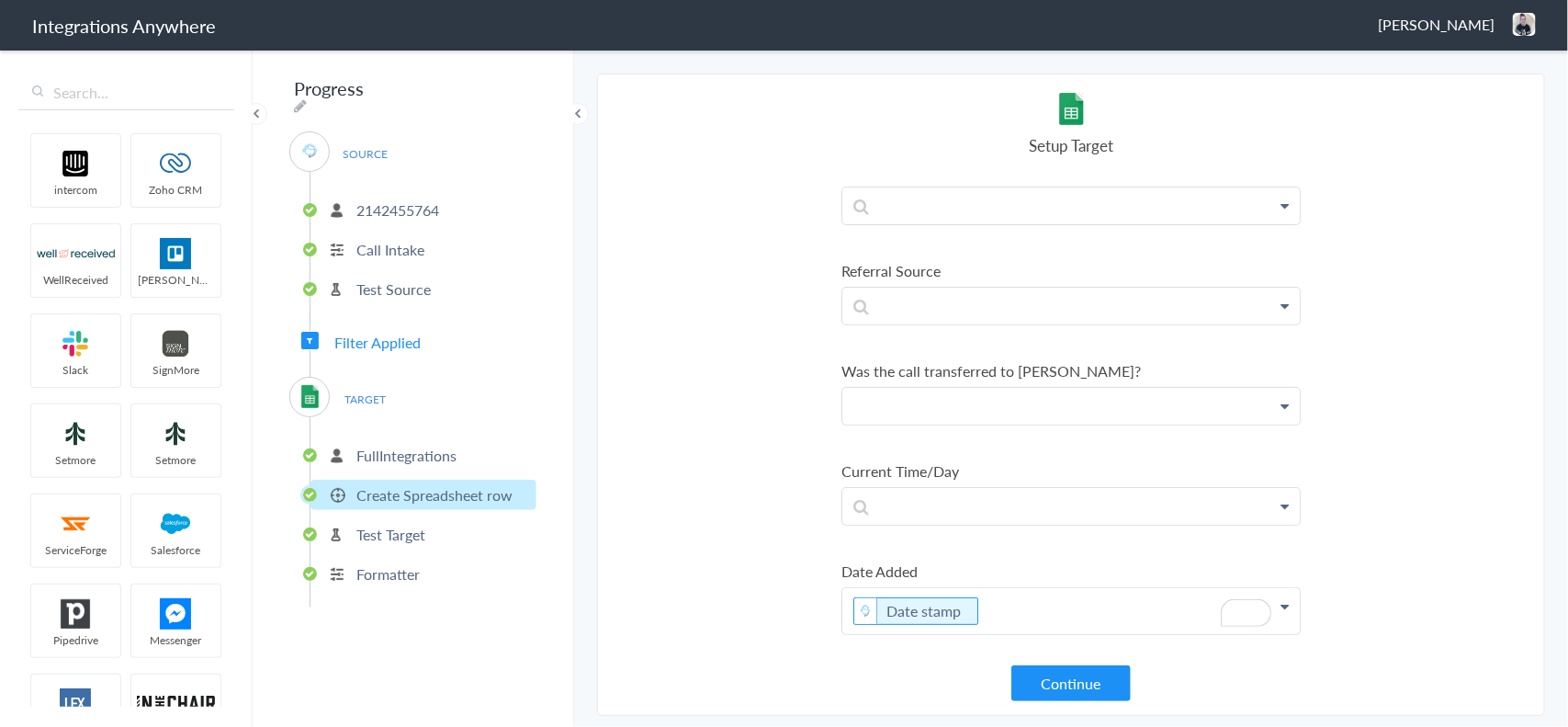
click at [0, 0] on link "Was the call transferred to [PERSON_NAME]?" at bounding box center [0, 0] width 0 height 0
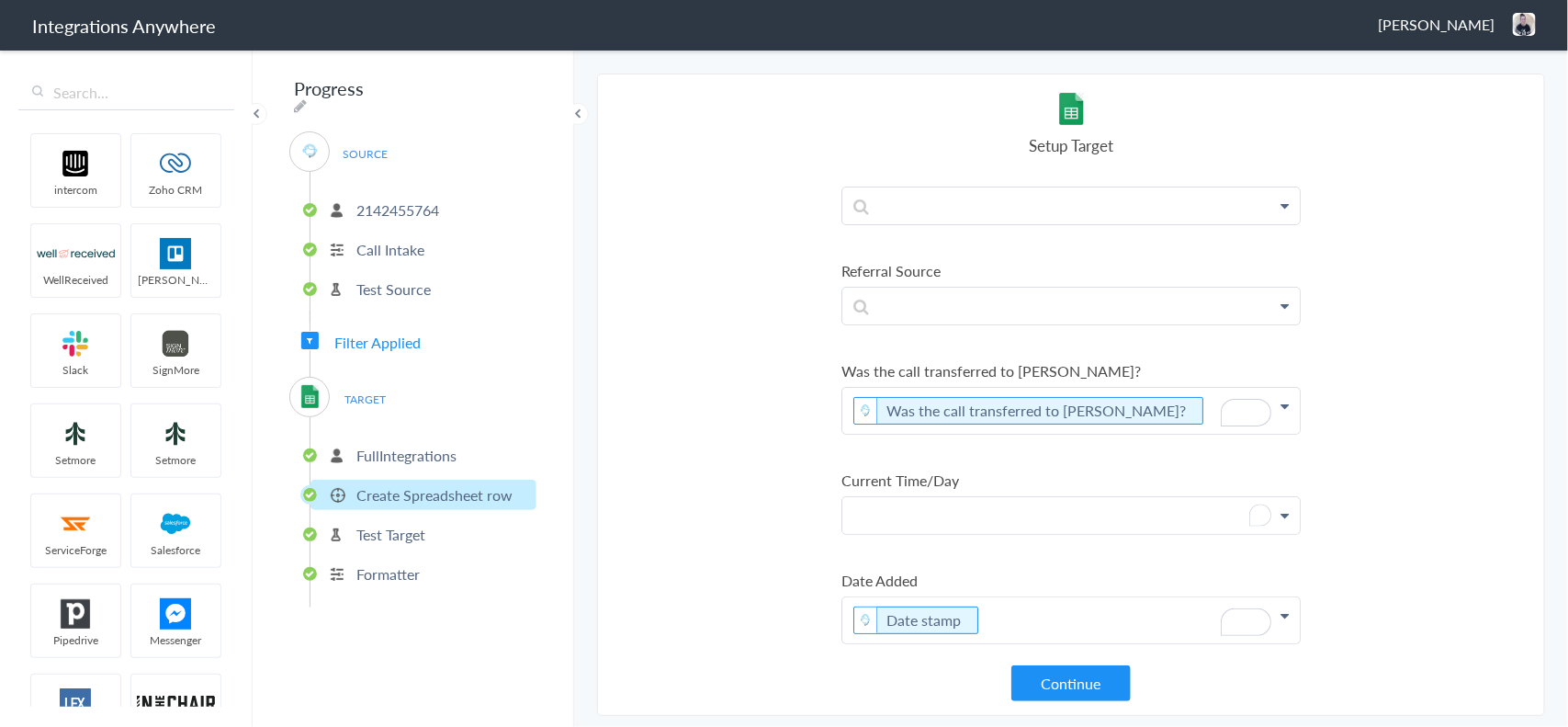
click at [939, 433] on p "To enrich screen reader interactions, please activate Accessibility in Grammarl…" at bounding box center [1070, 410] width 457 height 46
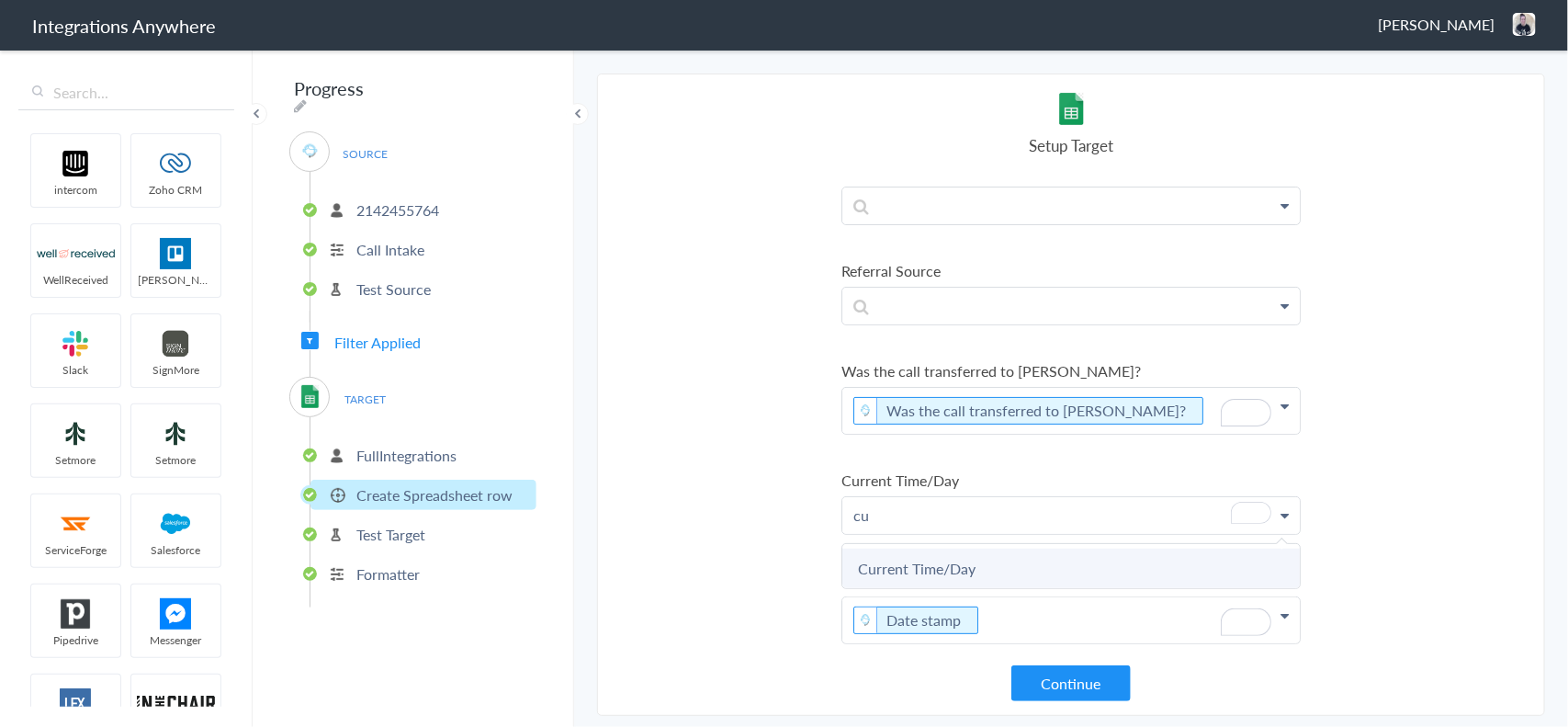
click at [0, 0] on link "Current Time/Day" at bounding box center [0, 0] width 0 height 0
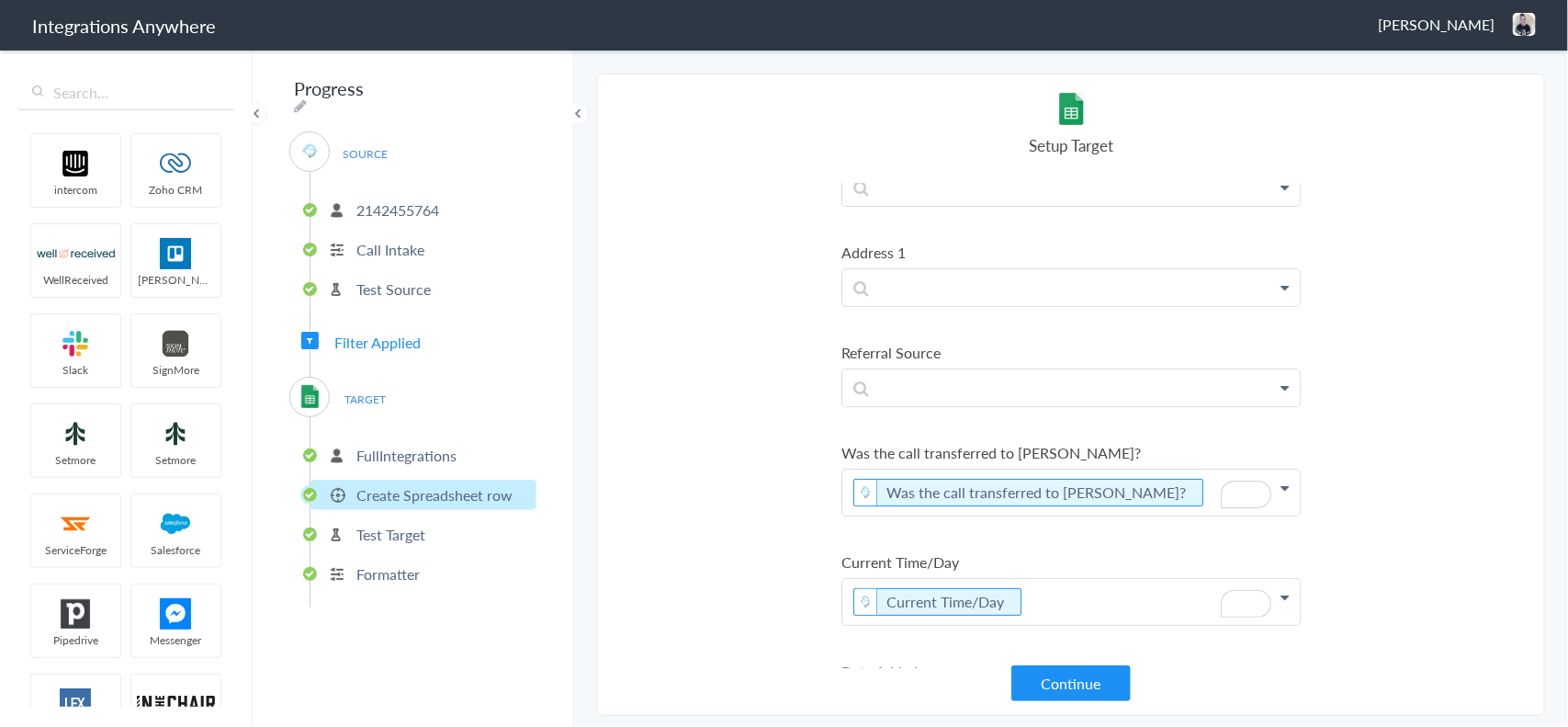
scroll to position [0, 0]
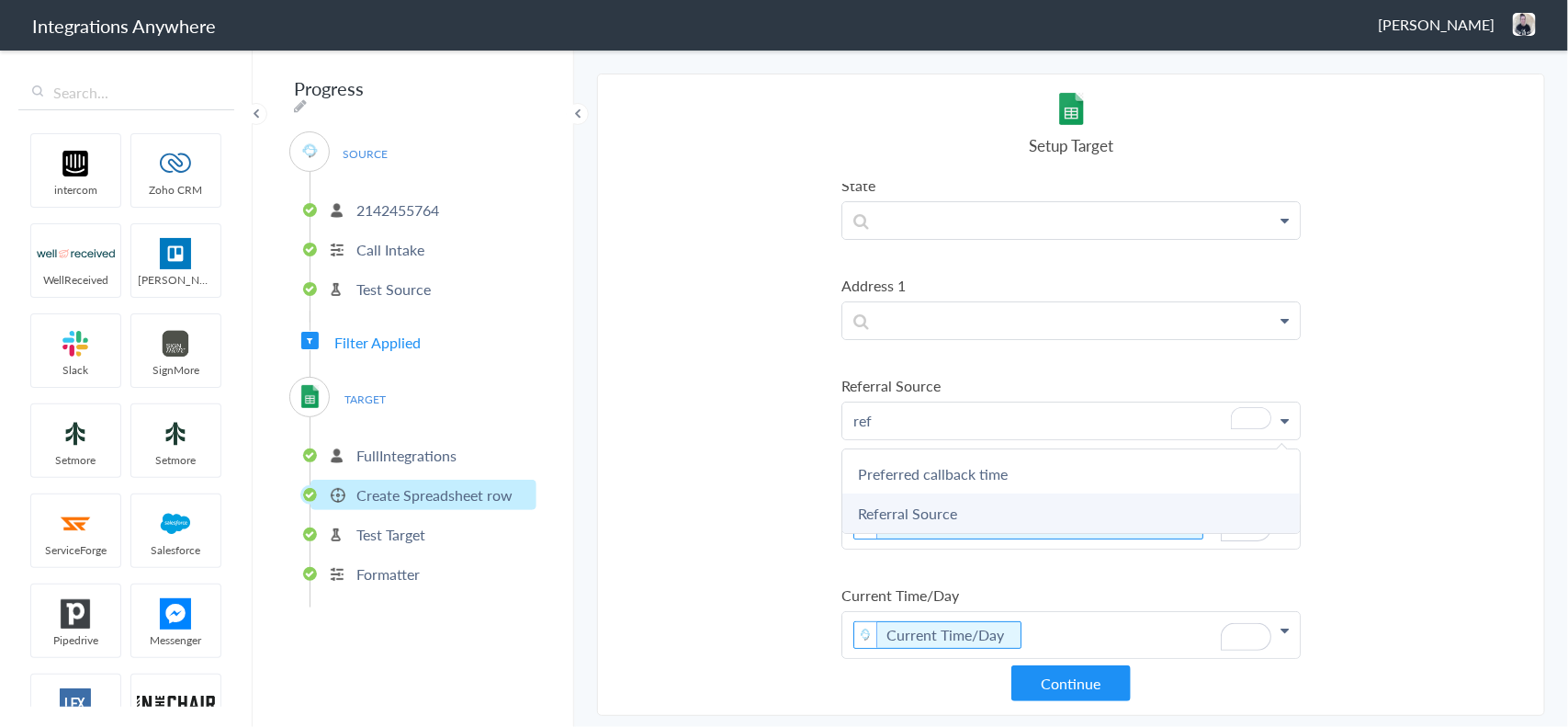
click at [0, 0] on link "Referral Source" at bounding box center [0, 0] width 0 height 0
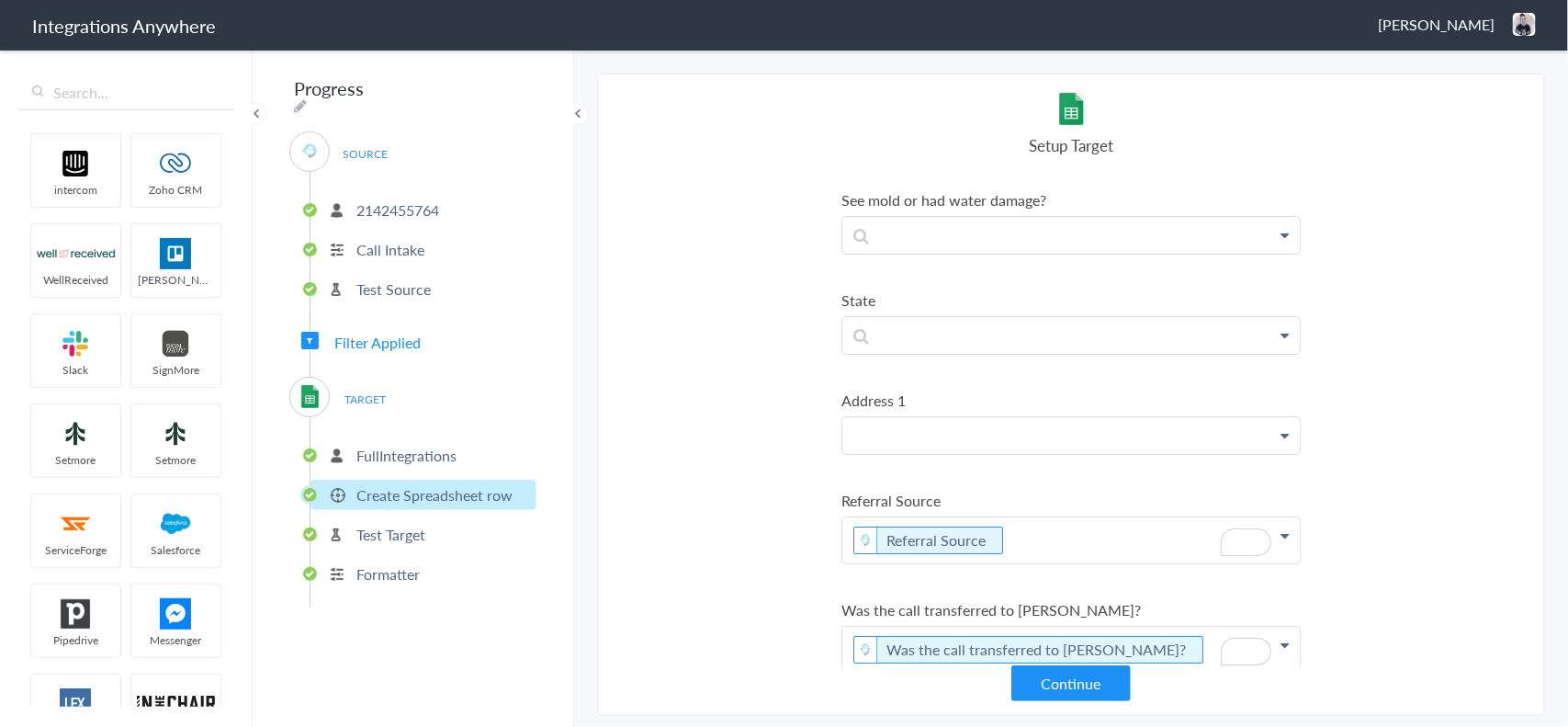
click at [0, 0] on link "Address 1" at bounding box center [0, 0] width 0 height 0
